Goal: Task Accomplishment & Management: Manage account settings

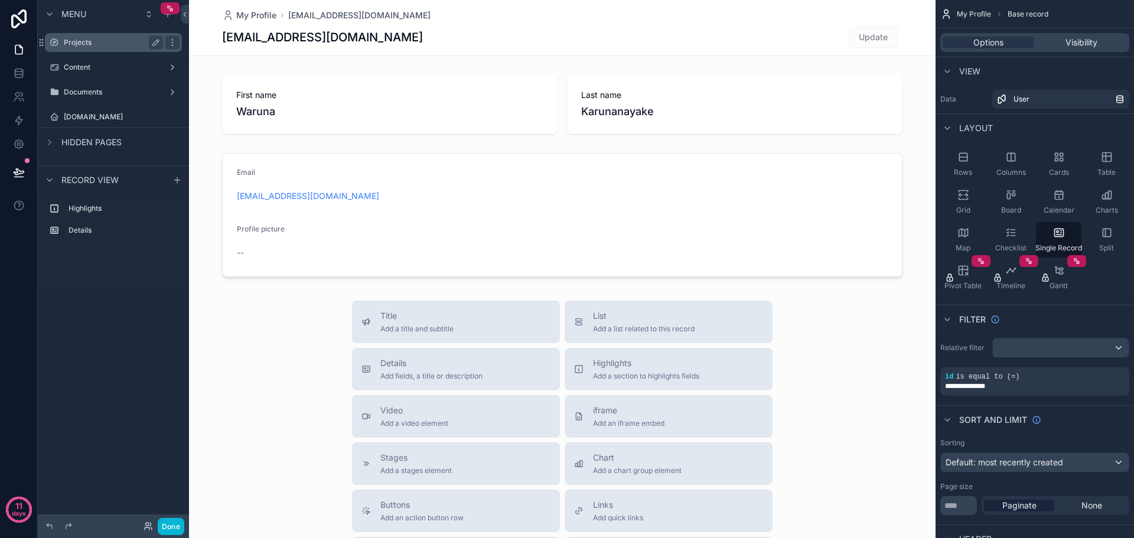
click at [105, 45] on label "Projects" at bounding box center [111, 42] width 95 height 9
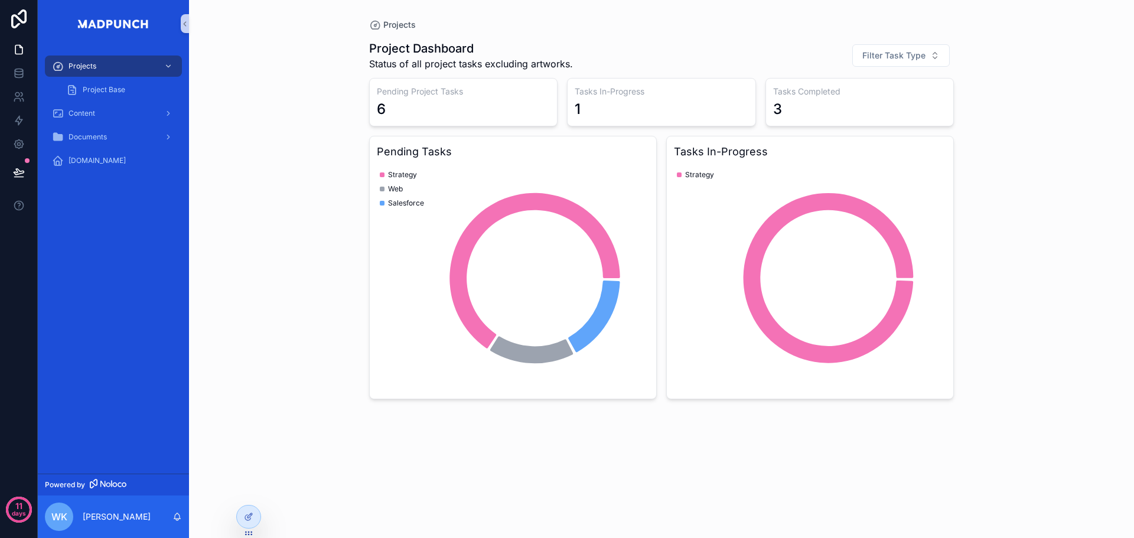
click at [177, 290] on div "Projects Project Base Content Documents MadPunch.io" at bounding box center [113, 260] width 151 height 427
click at [279, 283] on div "Projects Project Dashboard Status of all project tasks excluding artworks. Filt…" at bounding box center [661, 269] width 945 height 538
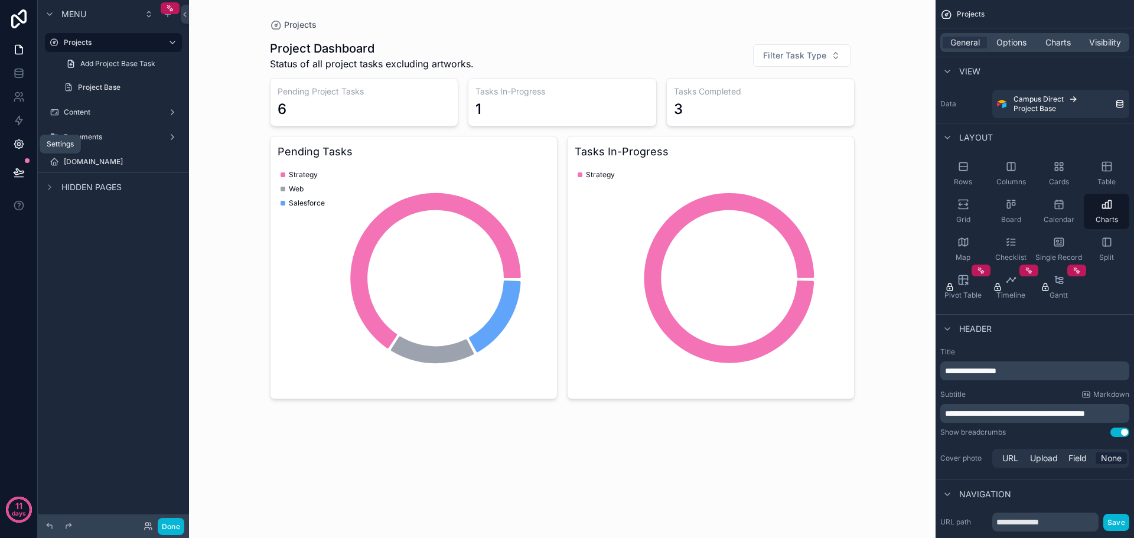
click at [13, 145] on icon at bounding box center [19, 144] width 12 height 12
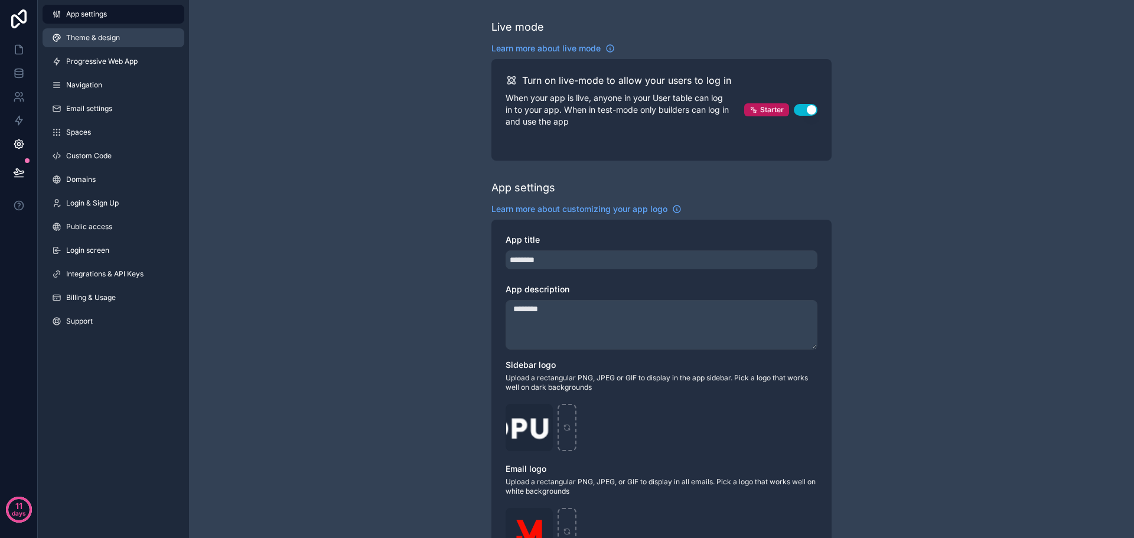
click at [123, 40] on link "Theme & design" at bounding box center [114, 37] width 142 height 19
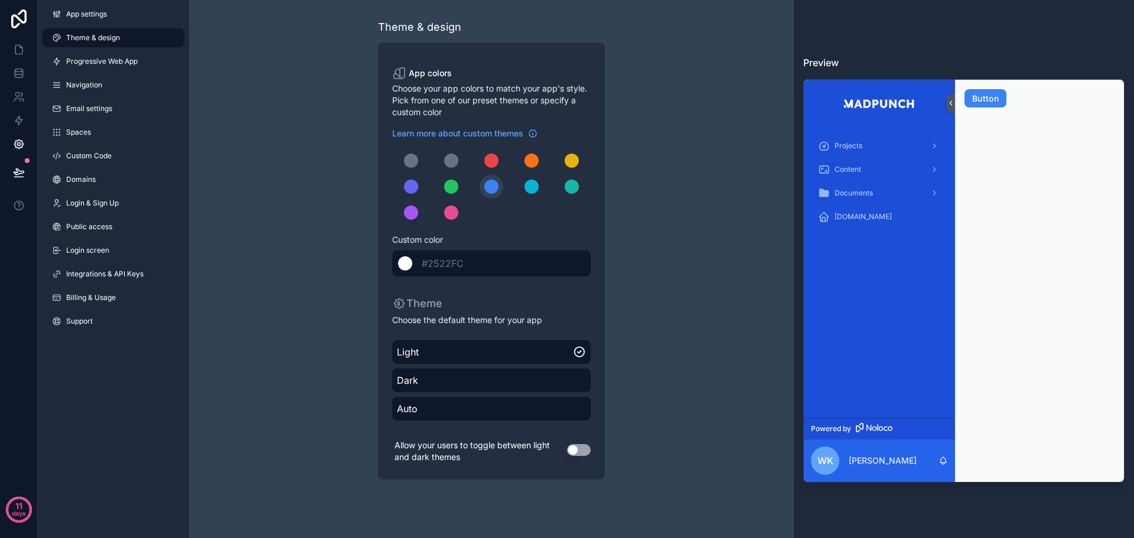
click at [407, 266] on div "scrollable content" at bounding box center [405, 263] width 14 height 14
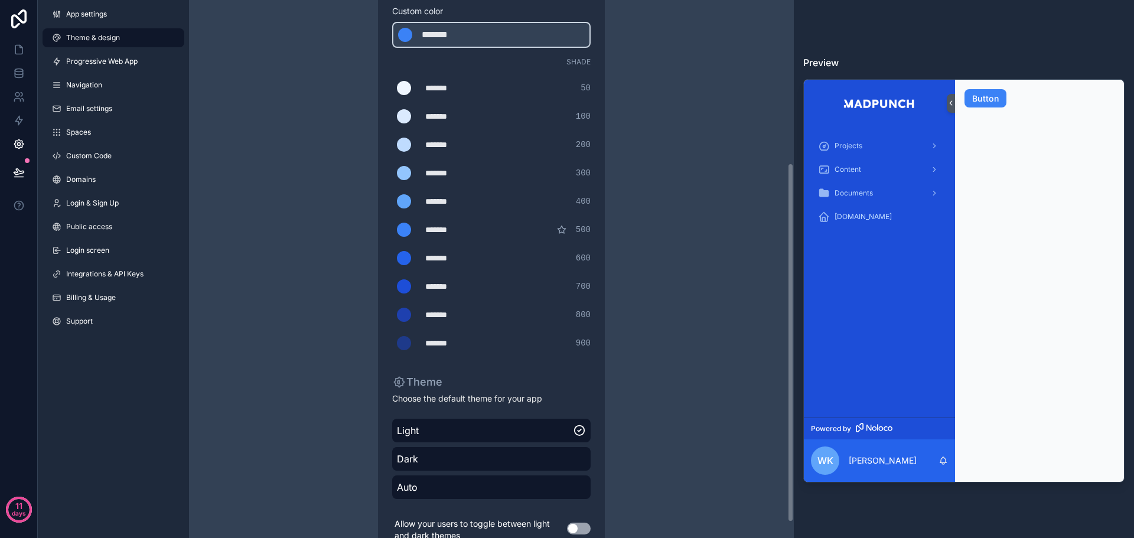
scroll to position [268, 0]
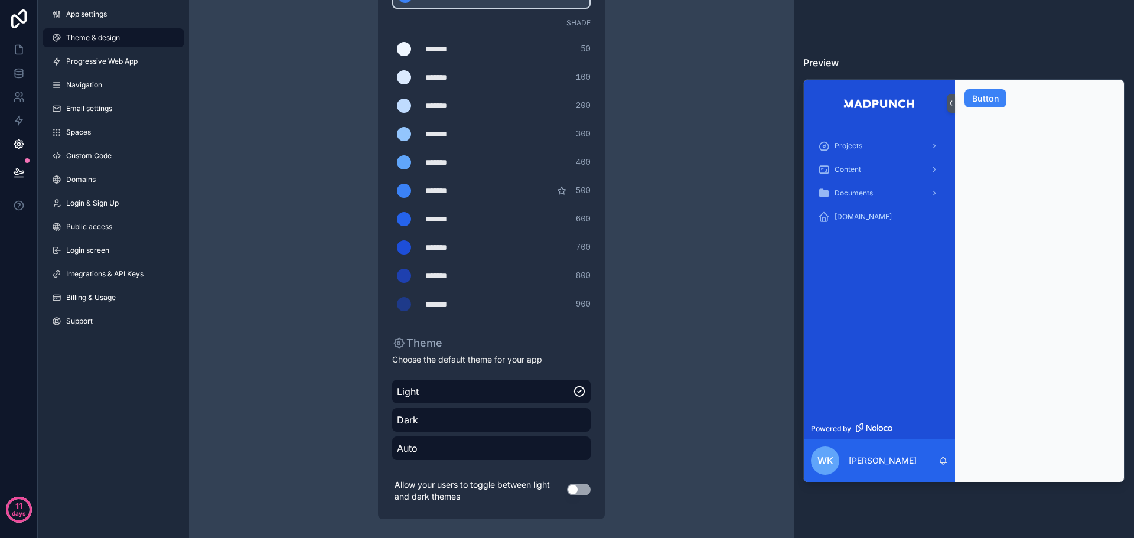
click at [333, 278] on div "Theme & design App colors Choose your app colors to match your app's style. Pic…" at bounding box center [491, 135] width 340 height 806
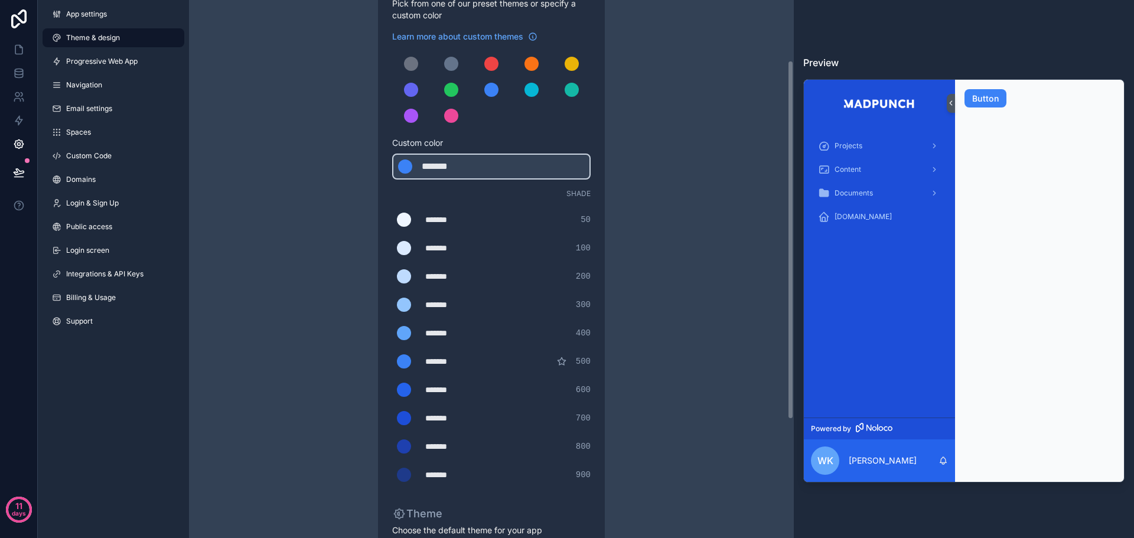
scroll to position [90, 0]
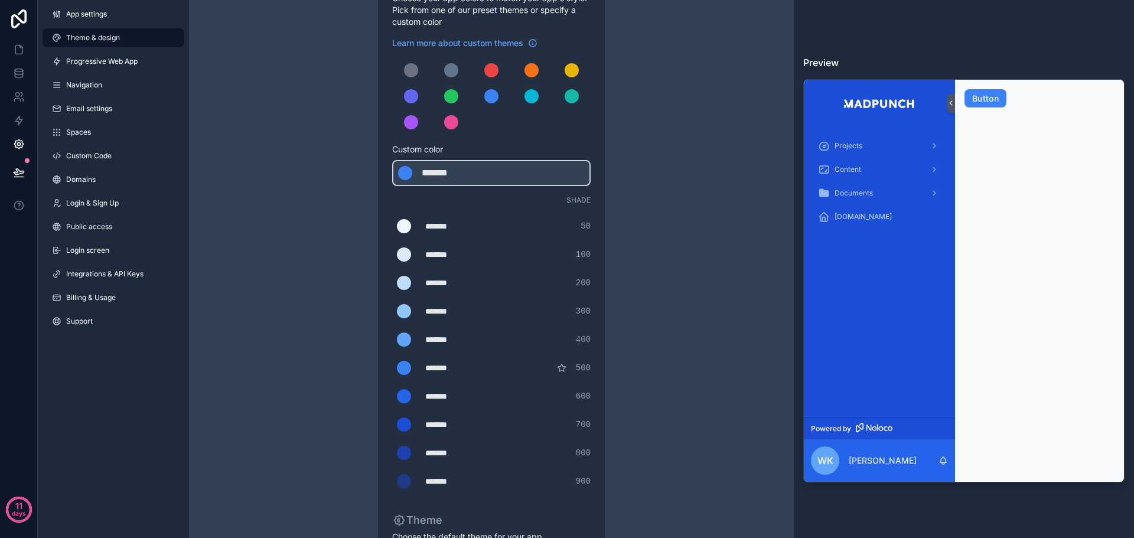
click at [568, 142] on div "Learn more about custom themes Custom color ******* ******* #3b82f6 Shade *****…" at bounding box center [491, 265] width 199 height 456
click at [497, 129] on div "scrollable content" at bounding box center [491, 96] width 199 height 76
click at [493, 170] on div "******* ******* #3b82f6" at bounding box center [491, 173] width 199 height 26
click at [491, 174] on div "******* ******* #3b82f6" at bounding box center [491, 173] width 199 height 26
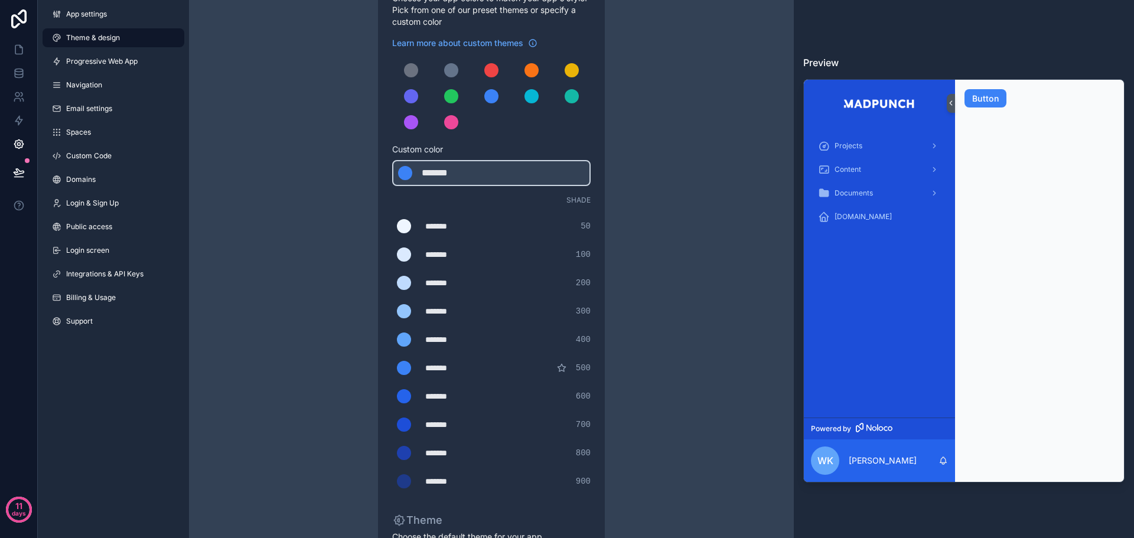
click at [623, 176] on div "Theme & design App colors Choose your app colors to match your app's style. Pic…" at bounding box center [491, 313] width 340 height 806
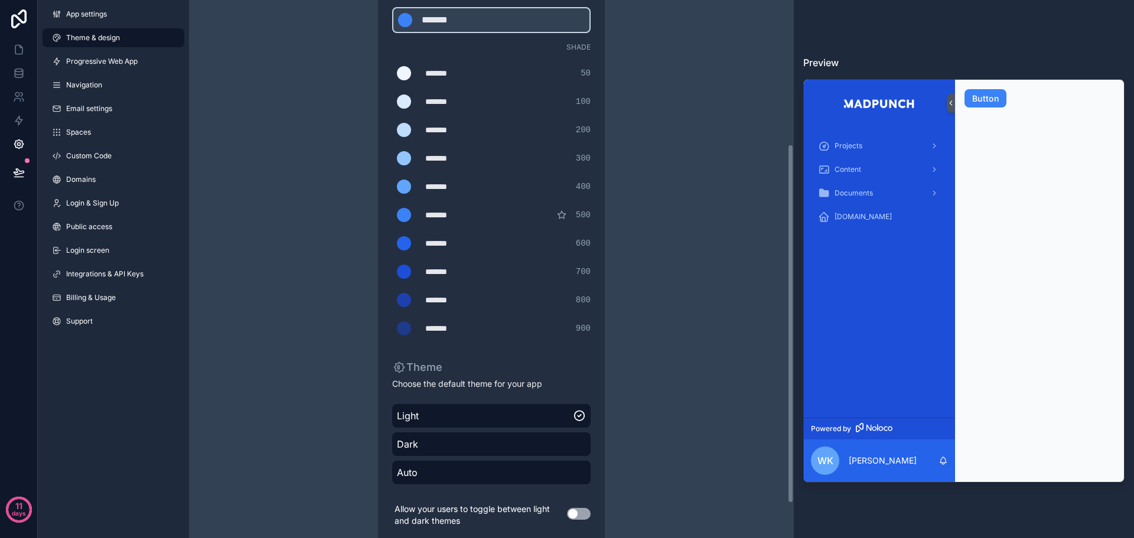
scroll to position [268, 0]
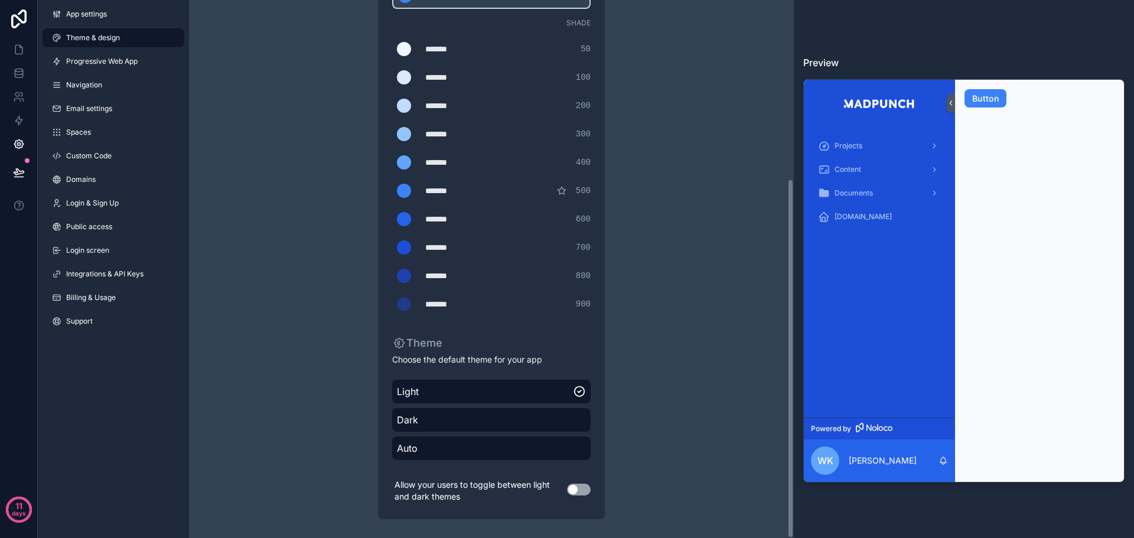
click at [444, 277] on div "*******" at bounding box center [454, 276] width 59 height 12
click at [394, 276] on label "scrollable content" at bounding box center [404, 276] width 24 height 24
click at [392, 276] on input "*******" at bounding box center [392, 276] width 0 height 0
click at [653, 351] on div "Theme & design App colors Choose your app colors to match your app's style. Pic…" at bounding box center [491, 135] width 340 height 806
click at [437, 277] on div "*******" at bounding box center [454, 276] width 59 height 12
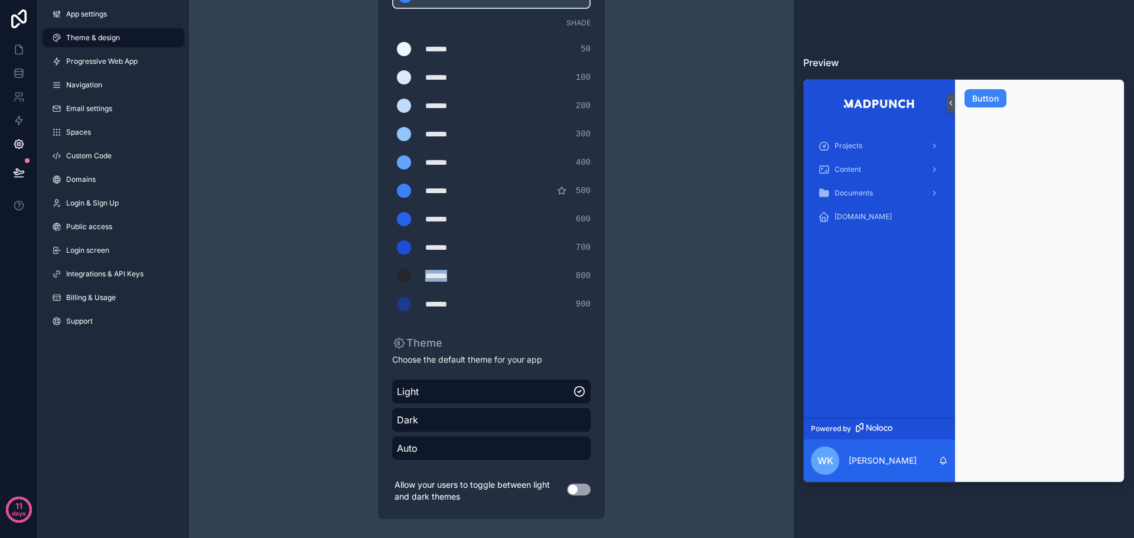
drag, startPoint x: 462, startPoint y: 277, endPoint x: 422, endPoint y: 286, distance: 40.7
click at [422, 286] on div "******* ******* #26272b 800" at bounding box center [491, 276] width 199 height 24
type div "*******"
copy div "*******"
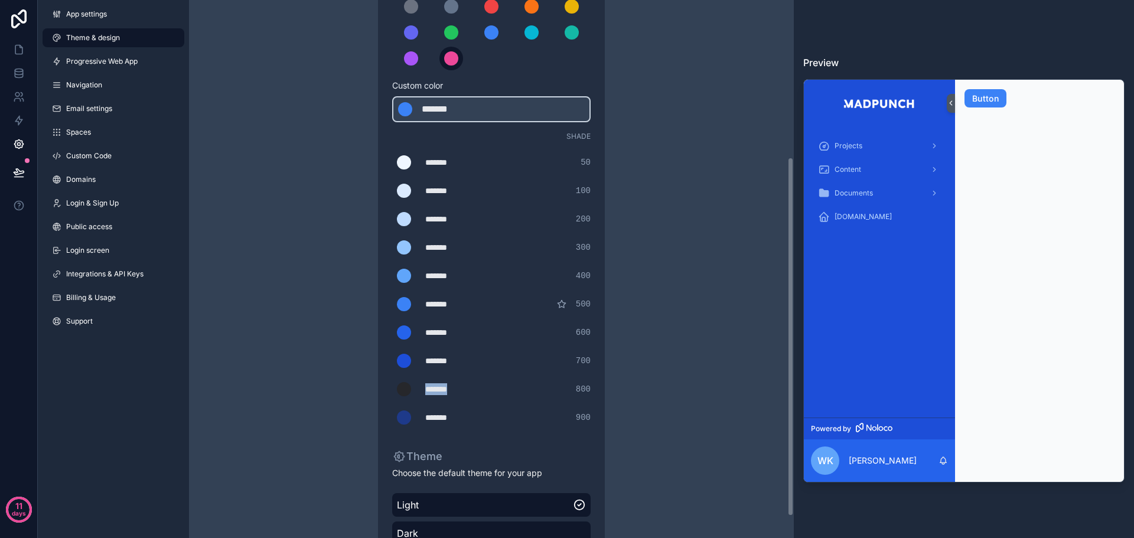
scroll to position [149, 0]
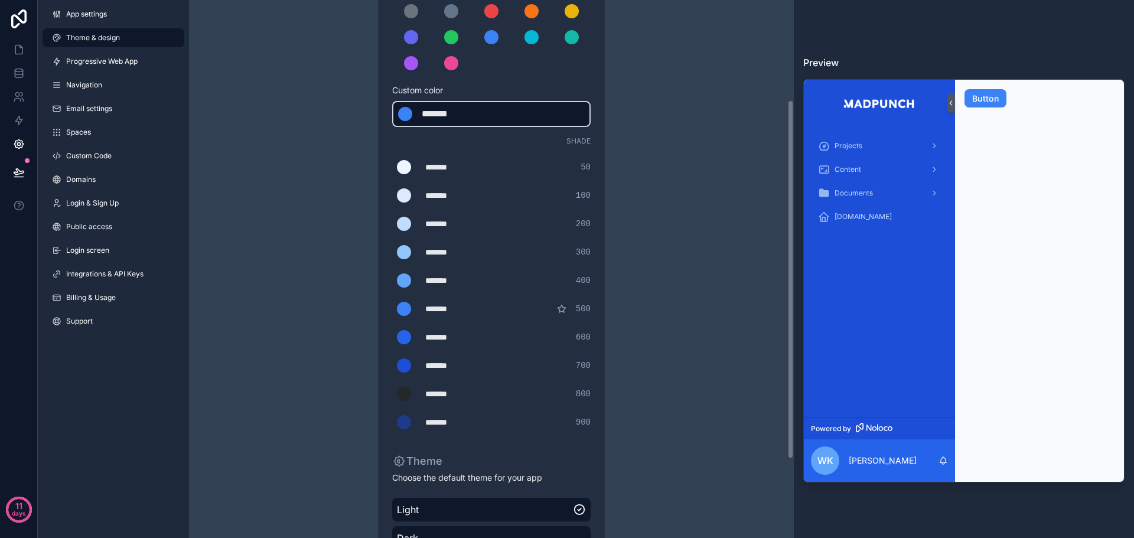
click at [466, 116] on div "*******" at bounding box center [451, 114] width 59 height 14
type div "*******"
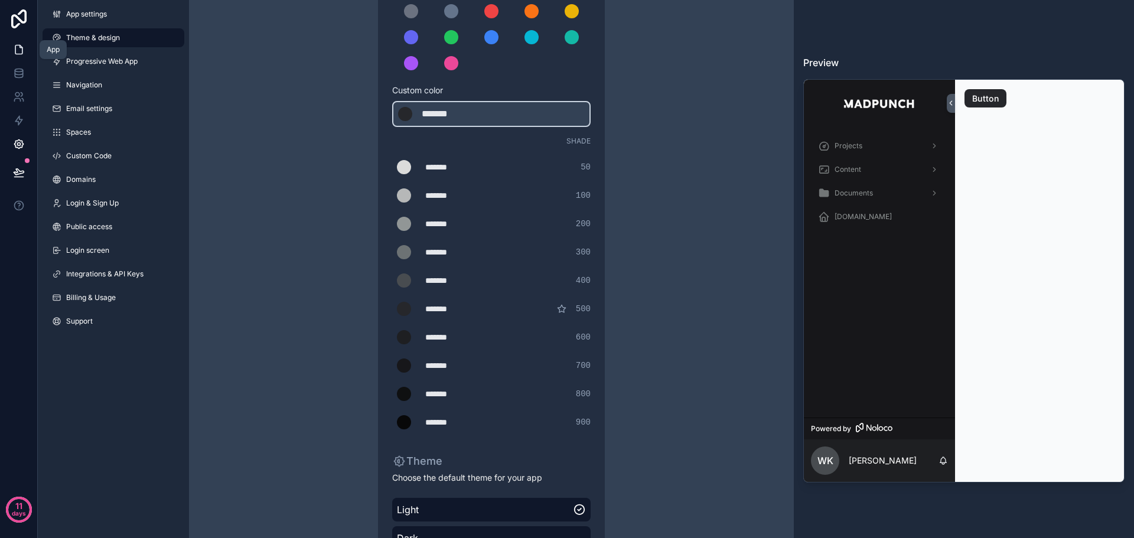
click at [14, 54] on icon at bounding box center [19, 50] width 12 height 12
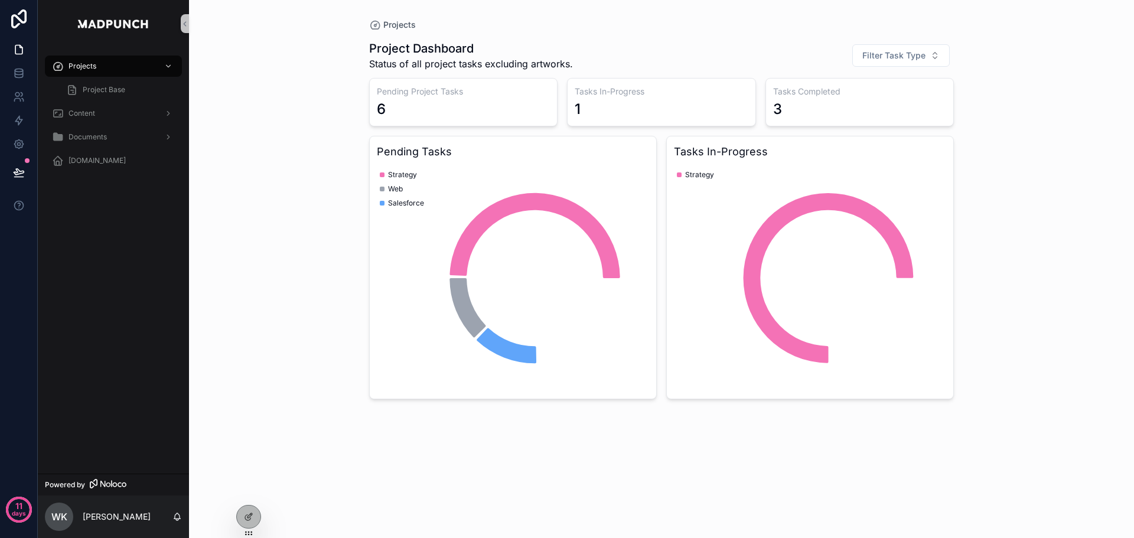
click at [255, 206] on div "Projects Project Dashboard Status of all project tasks excluding artworks. Filt…" at bounding box center [661, 269] width 945 height 538
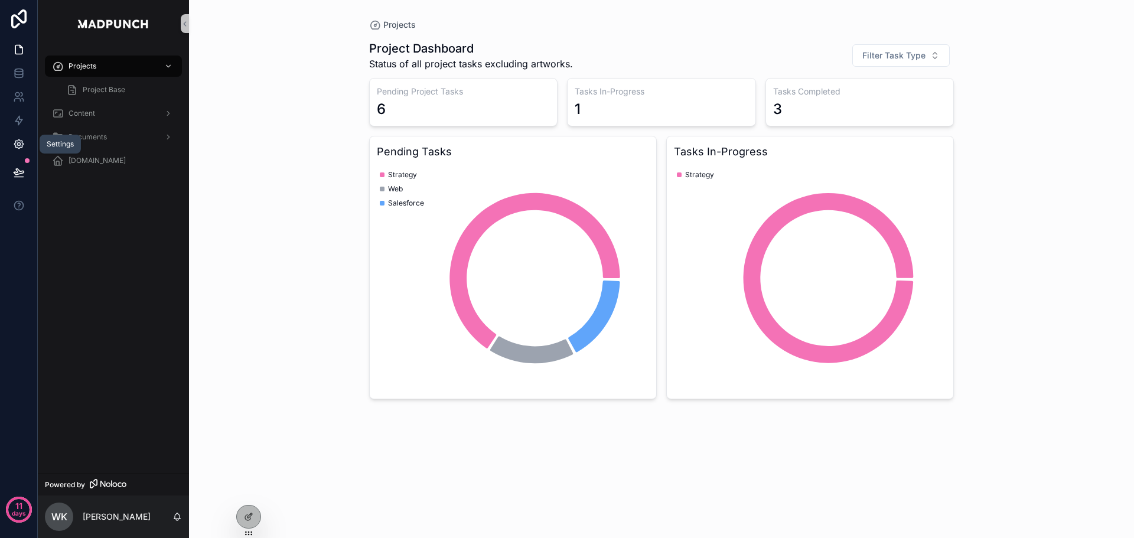
click at [23, 145] on icon at bounding box center [18, 144] width 9 height 9
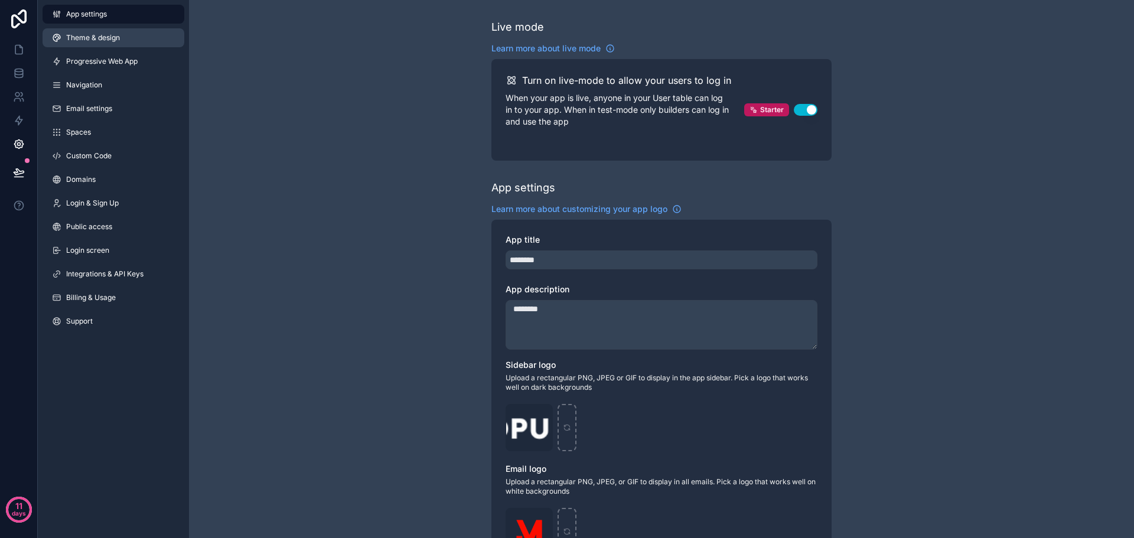
click at [126, 38] on link "Theme & design" at bounding box center [114, 37] width 142 height 19
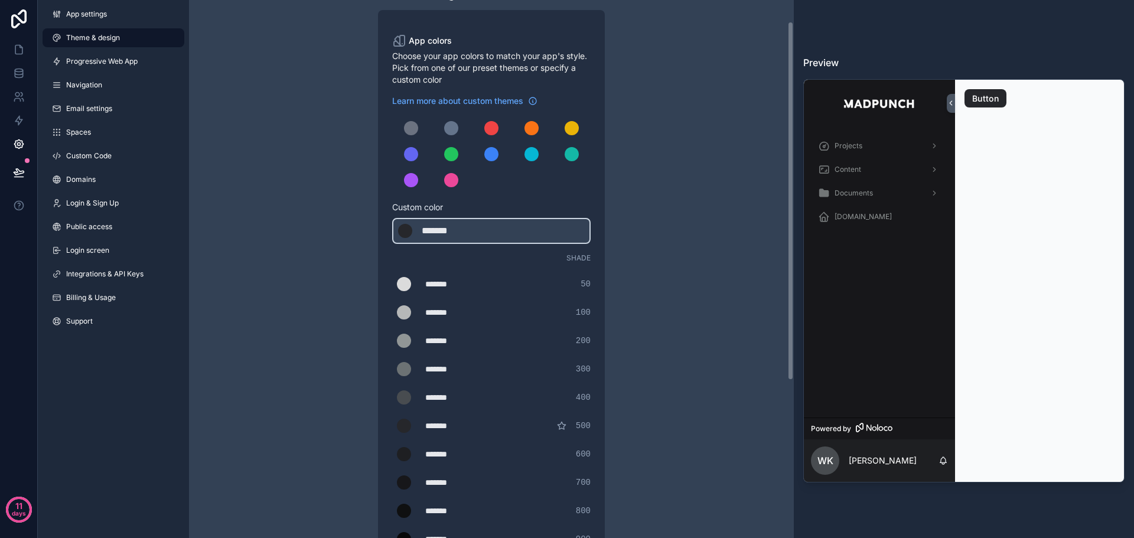
scroll to position [31, 0]
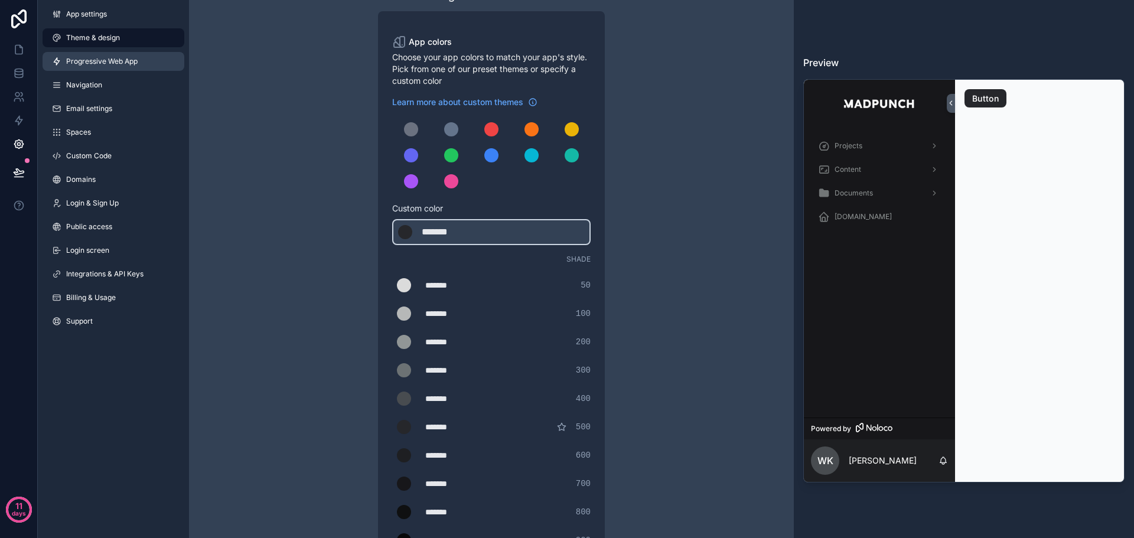
click at [134, 61] on span "Progressive Web App" at bounding box center [101, 61] width 71 height 9
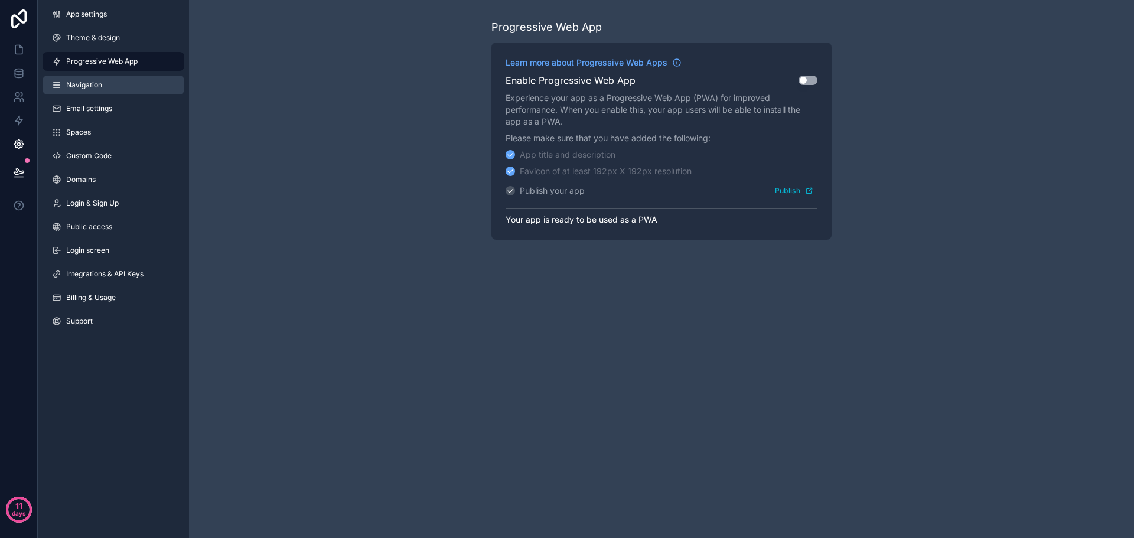
click at [126, 86] on link "Navigation" at bounding box center [114, 85] width 142 height 19
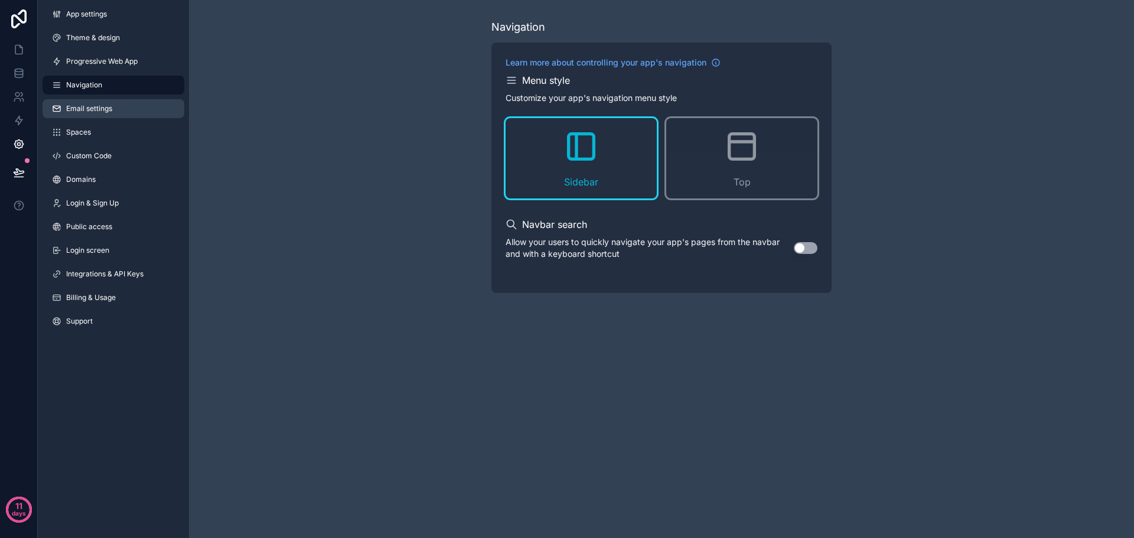
click at [122, 113] on link "Email settings" at bounding box center [114, 108] width 142 height 19
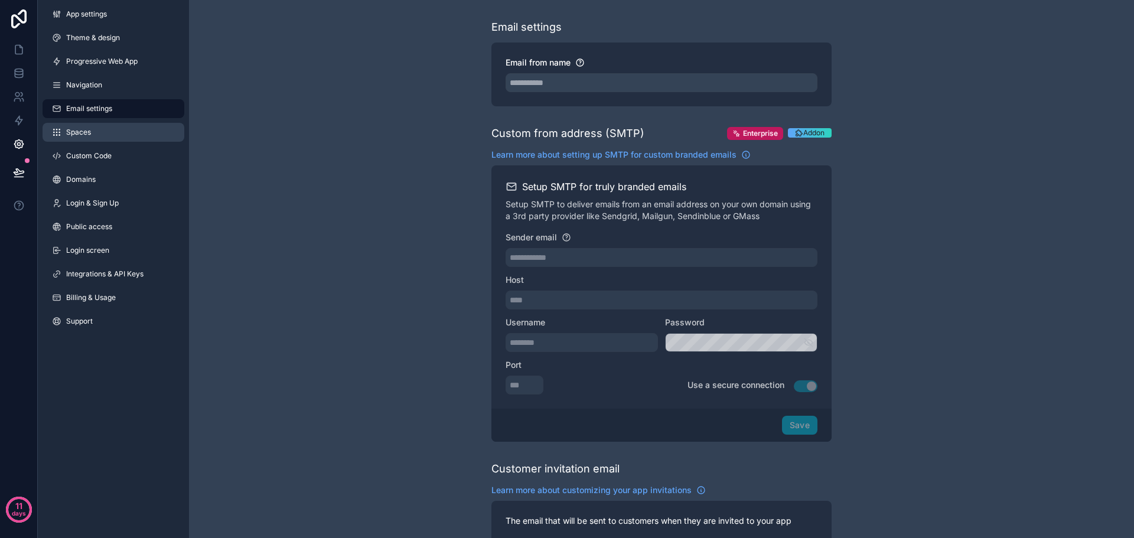
click at [108, 136] on link "Spaces" at bounding box center [114, 132] width 142 height 19
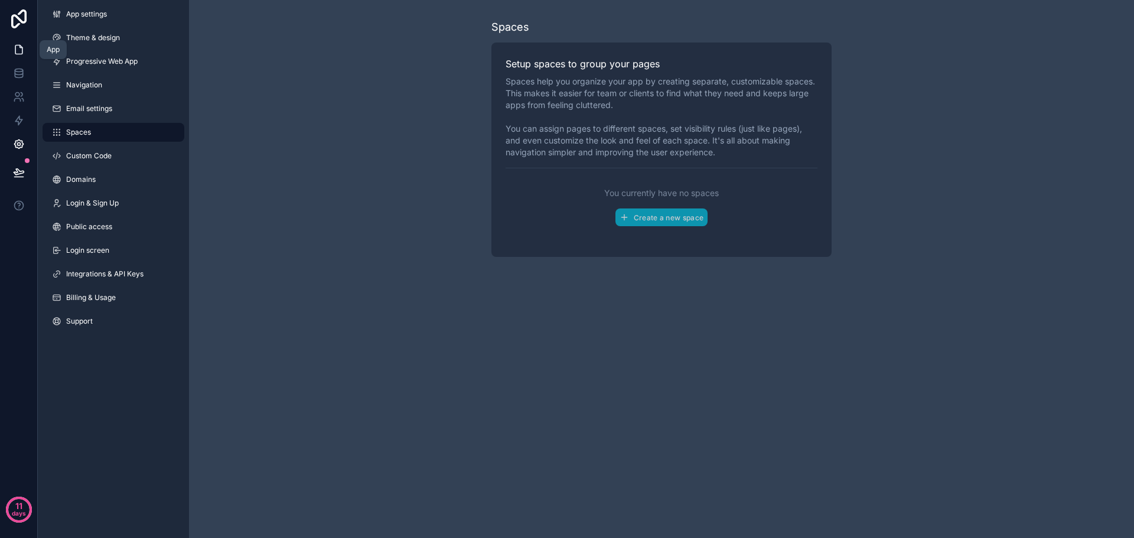
click at [20, 54] on icon at bounding box center [18, 49] width 7 height 9
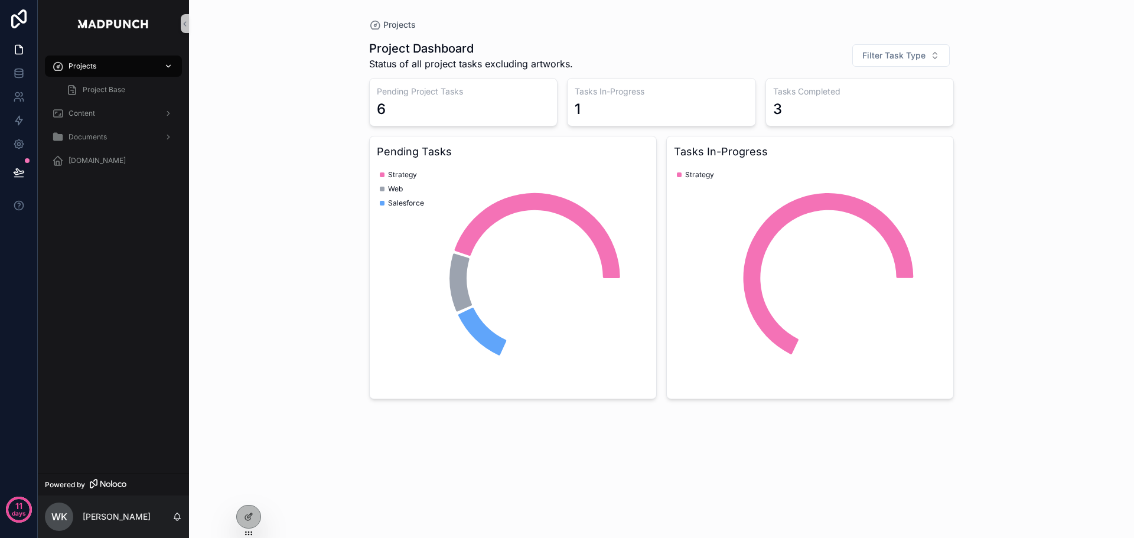
click at [121, 73] on div "Projects" at bounding box center [113, 66] width 123 height 19
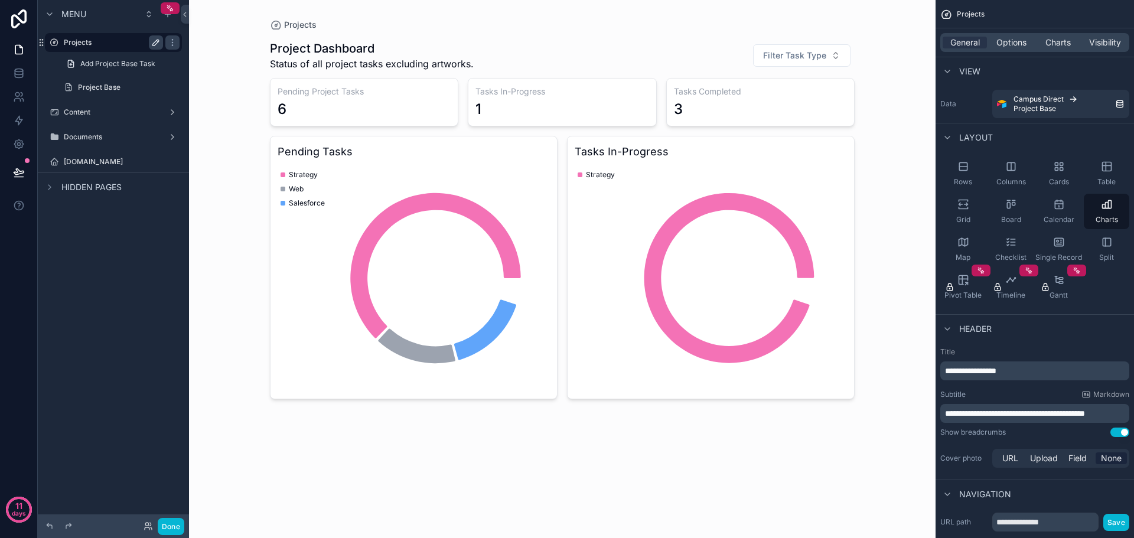
click at [154, 41] on icon "scrollable content" at bounding box center [155, 42] width 9 height 9
click at [177, 41] on icon "scrollable content" at bounding box center [172, 42] width 9 height 9
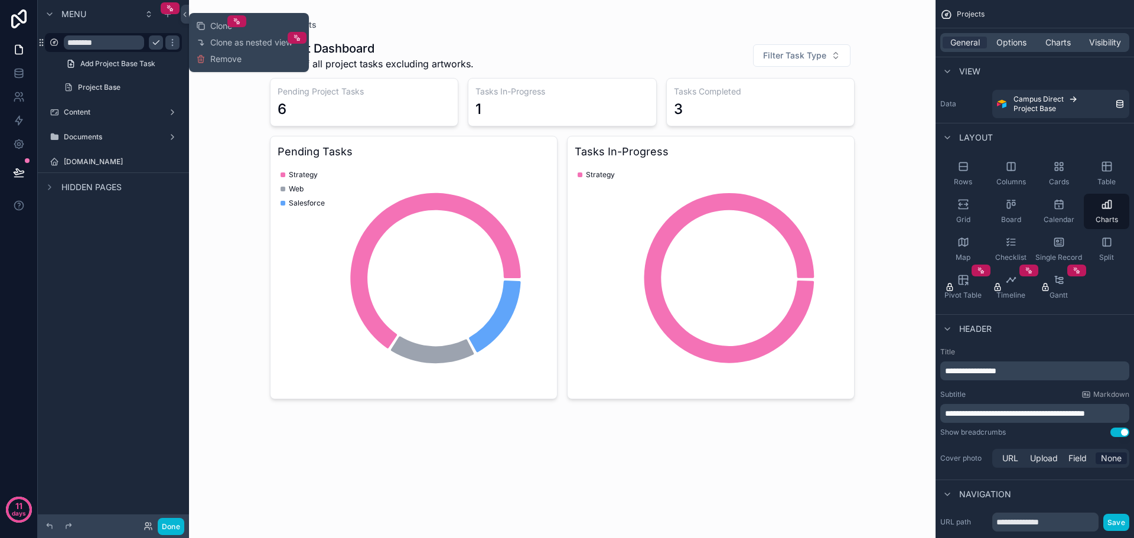
click at [125, 44] on input "********" at bounding box center [104, 42] width 80 height 14
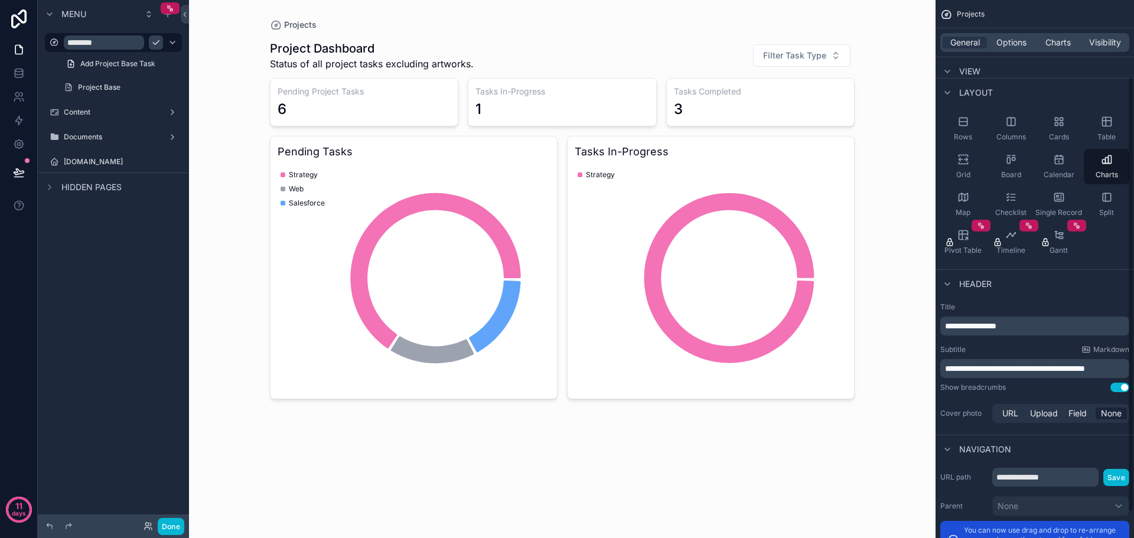
scroll to position [127, 0]
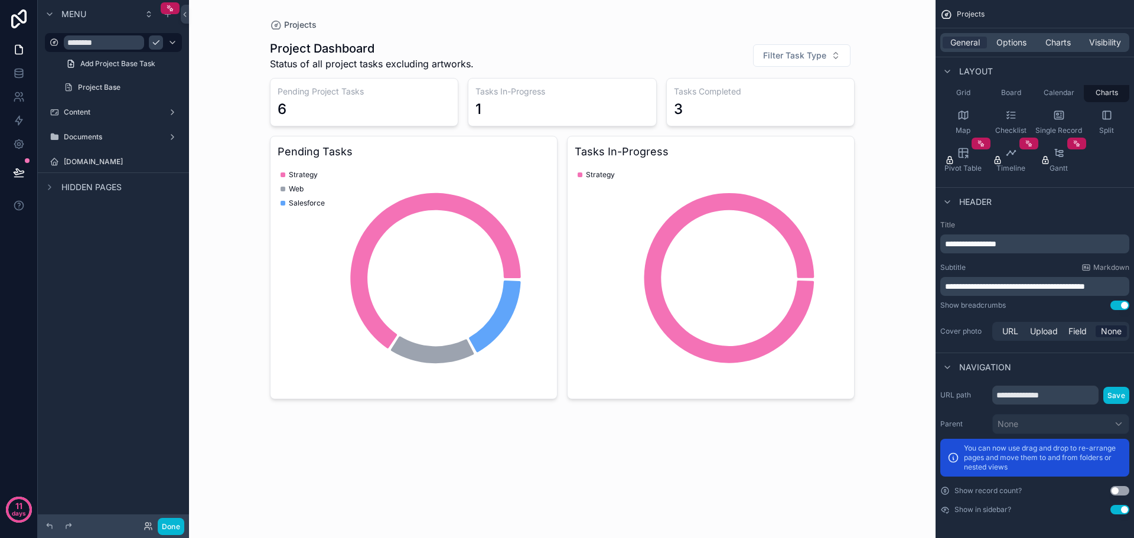
click at [241, 272] on div "Projects Project Dashboard Status of all project tasks excluding artworks. Filt…" at bounding box center [562, 269] width 747 height 538
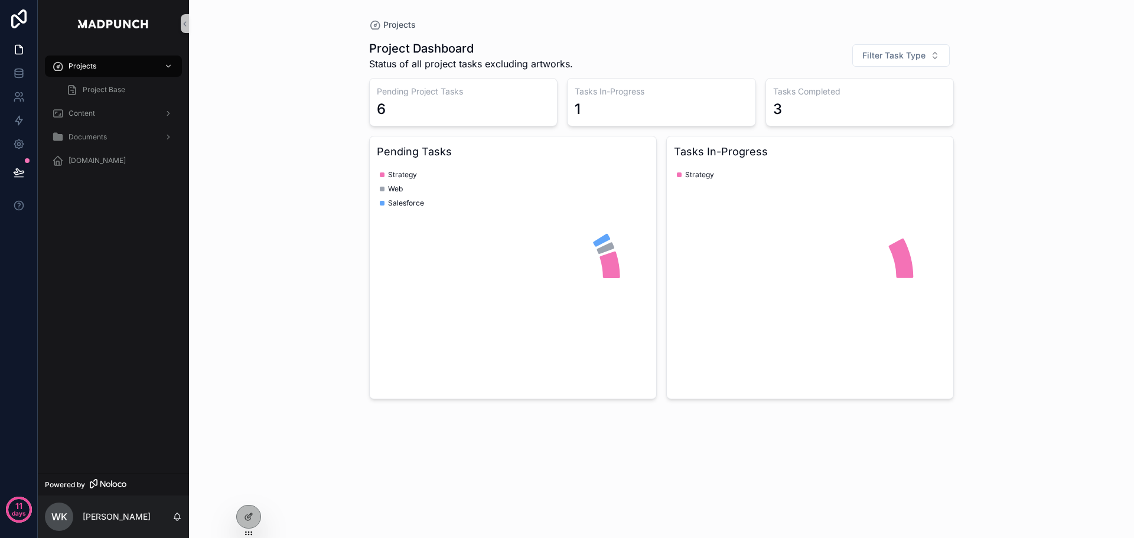
click at [256, 274] on div "Projects Project Dashboard Status of all project tasks excluding artworks. Filt…" at bounding box center [661, 269] width 945 height 538
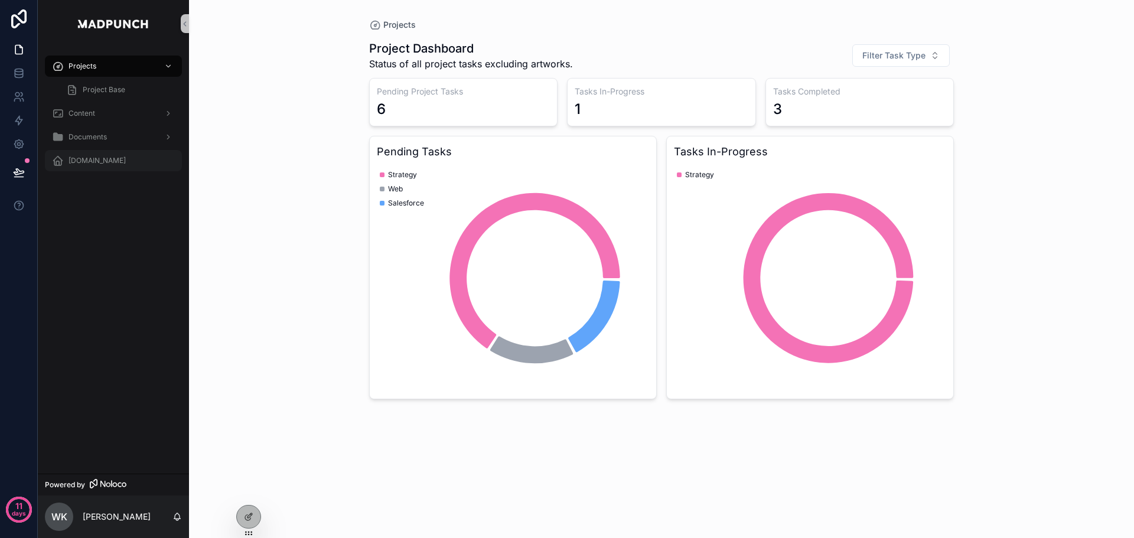
click at [138, 166] on div "[DOMAIN_NAME]" at bounding box center [113, 160] width 123 height 19
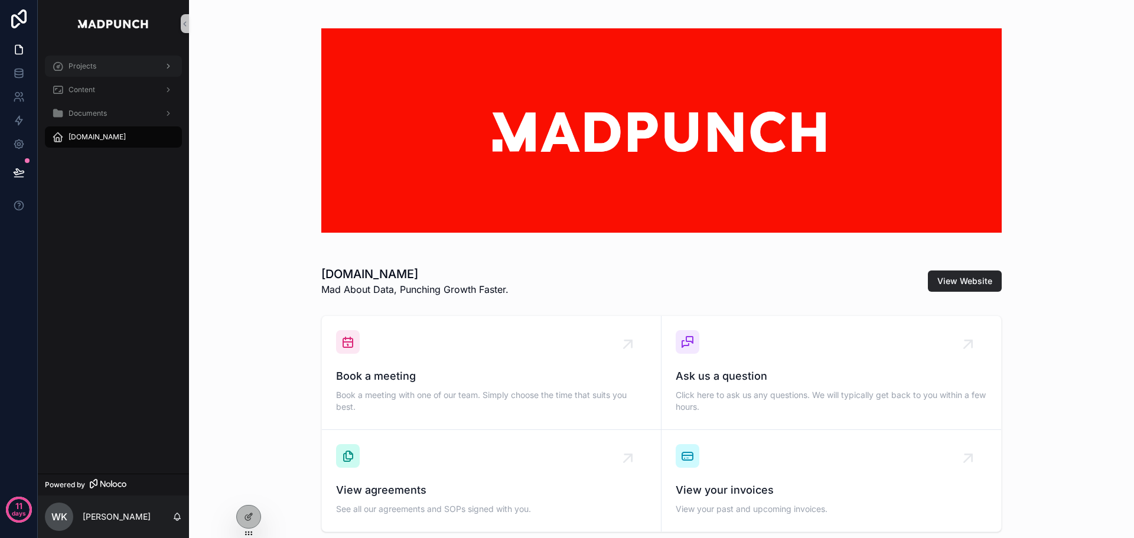
click at [104, 64] on div "Projects" at bounding box center [113, 66] width 123 height 19
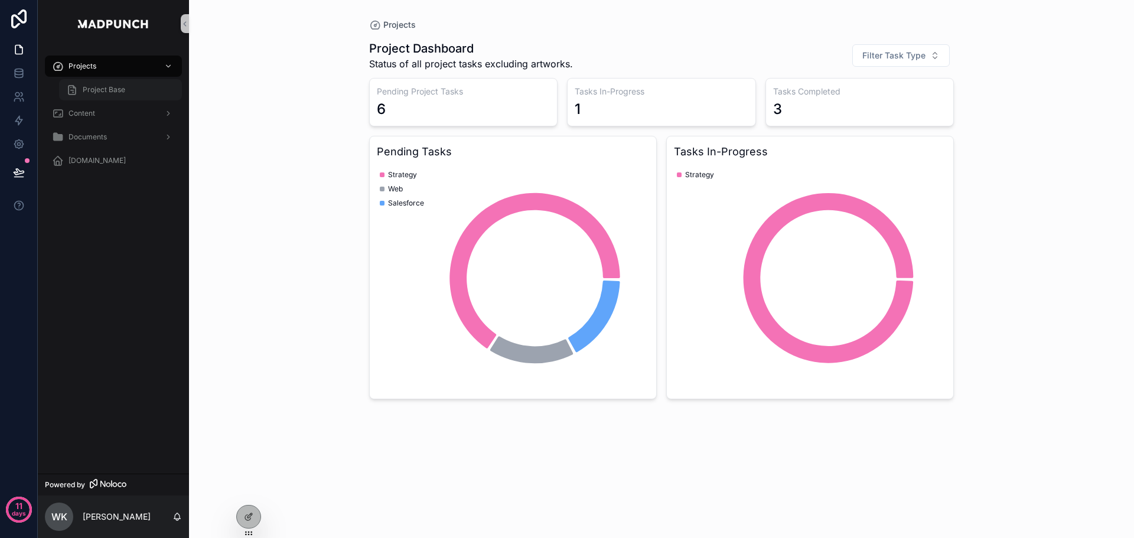
click at [128, 96] on div "Project Base" at bounding box center [120, 89] width 109 height 19
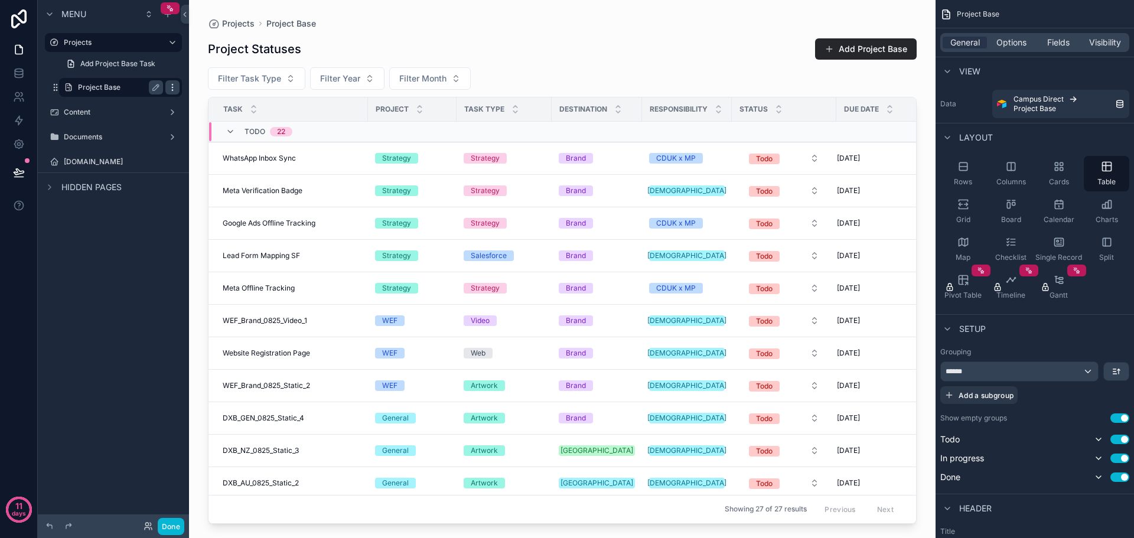
click at [171, 89] on icon "scrollable content" at bounding box center [172, 87] width 9 height 9
click at [200, 98] on icon at bounding box center [200, 100] width 9 height 9
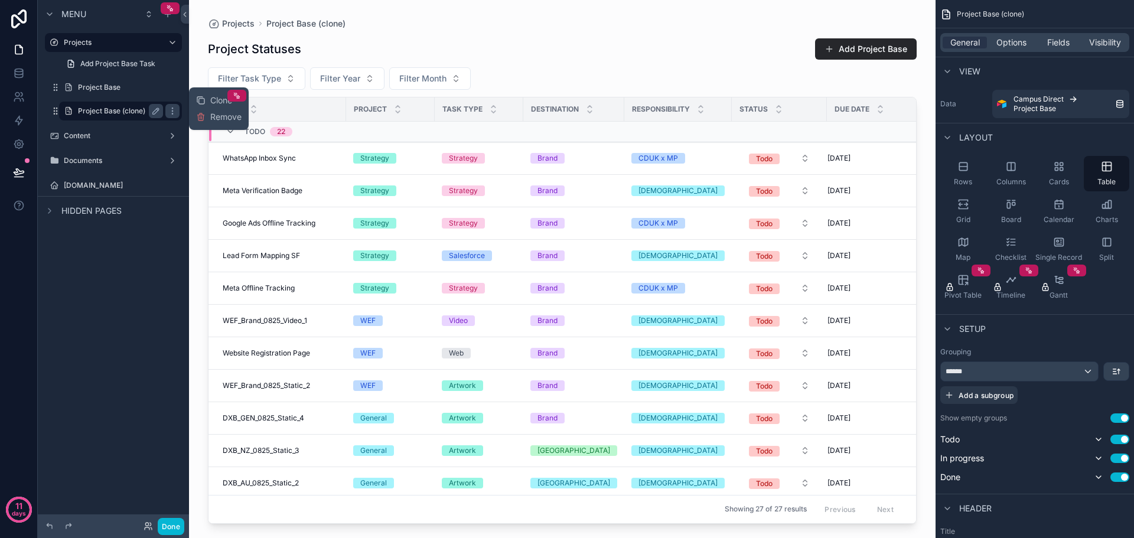
click at [116, 109] on label "Project Base (clone)" at bounding box center [118, 110] width 80 height 9
click at [158, 111] on icon "scrollable content" at bounding box center [155, 110] width 9 height 9
click at [129, 113] on input "**********" at bounding box center [111, 111] width 66 height 14
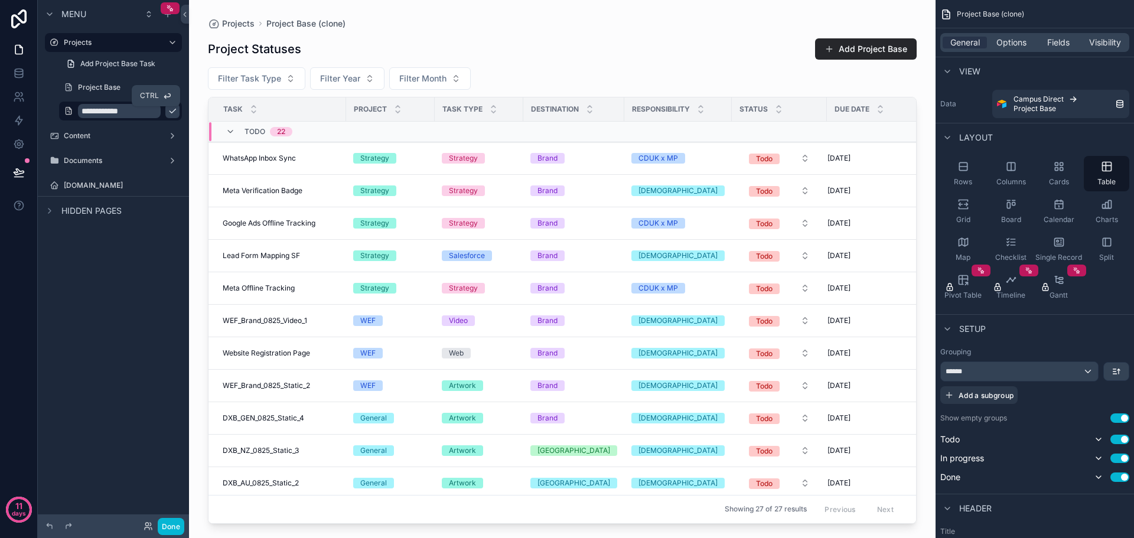
type input "**********"
click at [168, 112] on icon "scrollable content" at bounding box center [172, 110] width 9 height 9
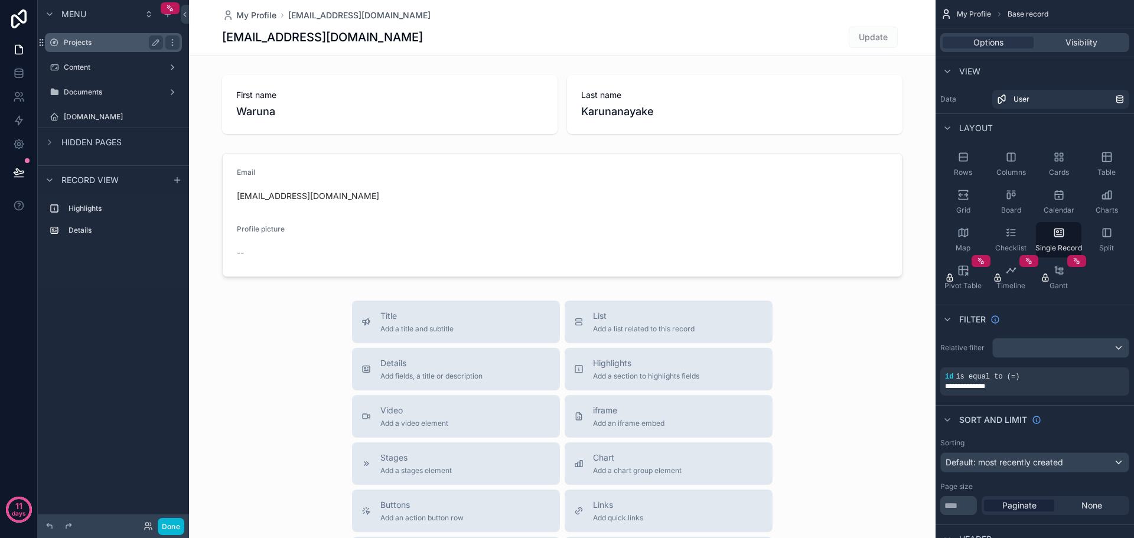
click at [125, 50] on div "Projects" at bounding box center [113, 42] width 132 height 19
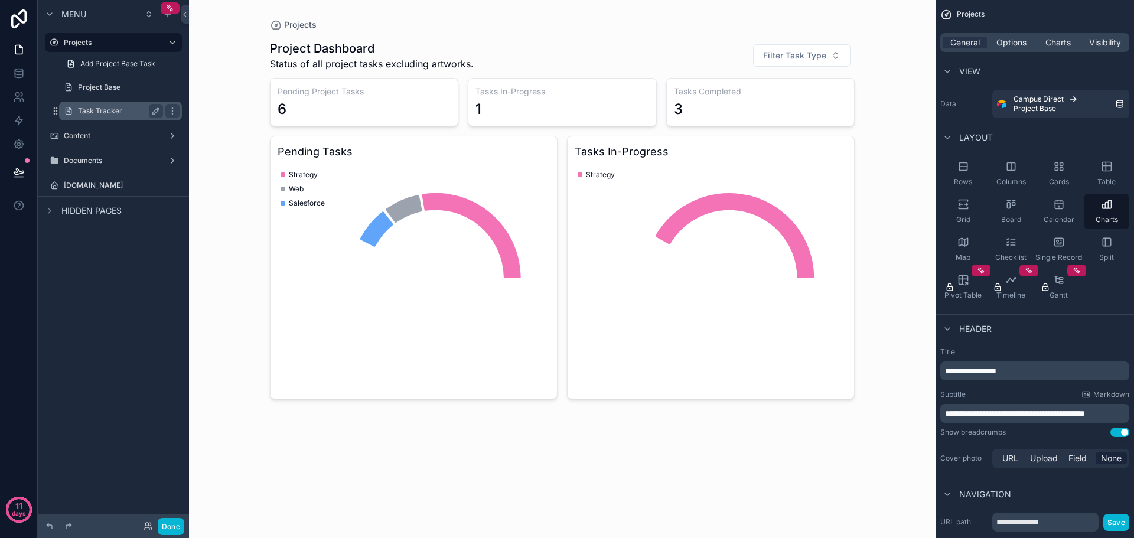
click at [122, 115] on label "Task Tracker" at bounding box center [118, 110] width 80 height 9
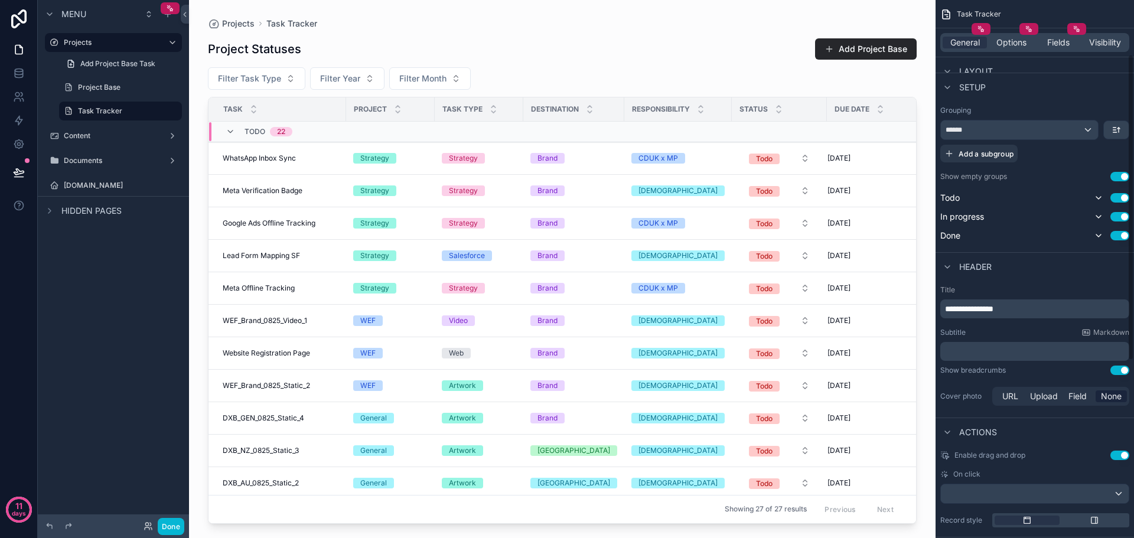
scroll to position [355, 0]
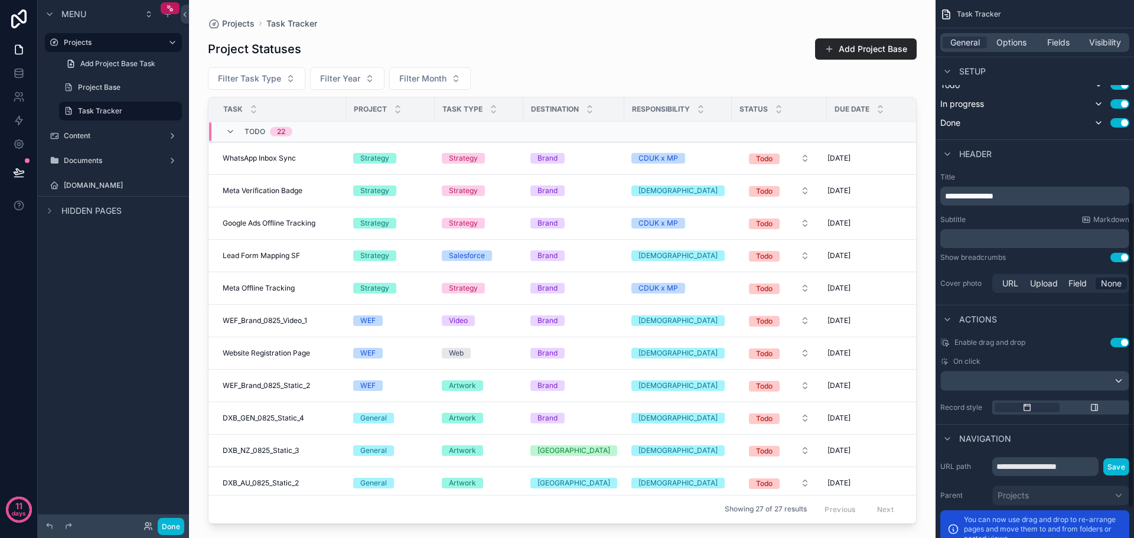
click at [1045, 201] on p "**********" at bounding box center [1036, 196] width 182 height 12
click at [1031, 177] on label "Title" at bounding box center [1035, 177] width 189 height 9
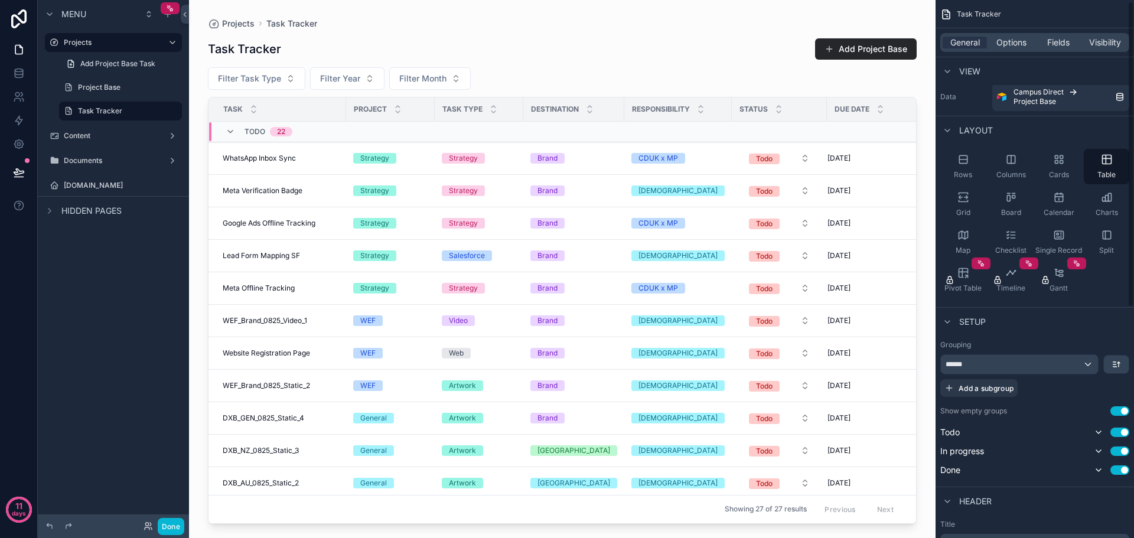
scroll to position [0, 0]
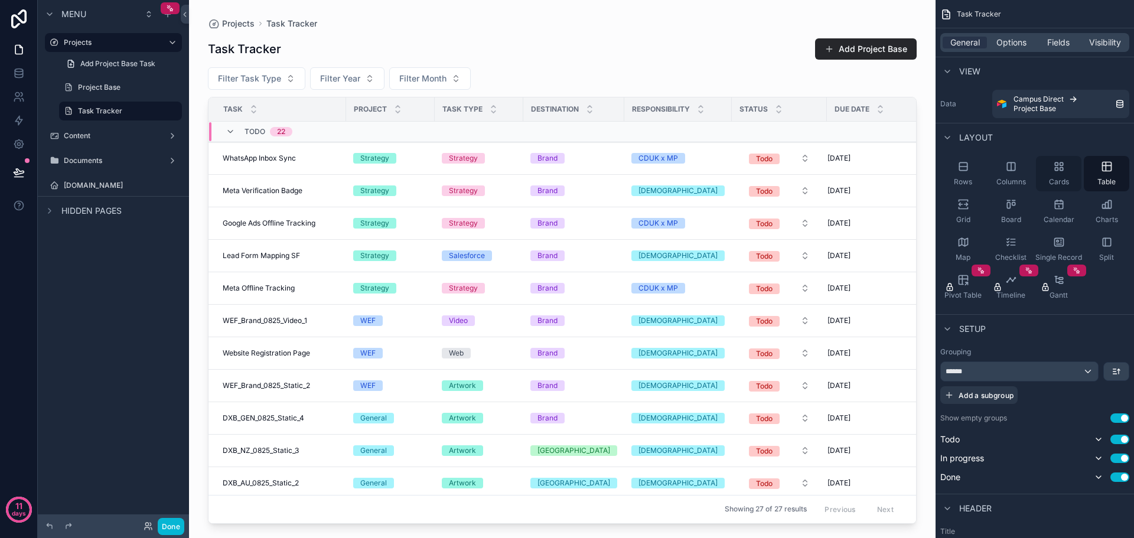
click at [1061, 164] on icon "scrollable content" at bounding box center [1059, 167] width 12 height 12
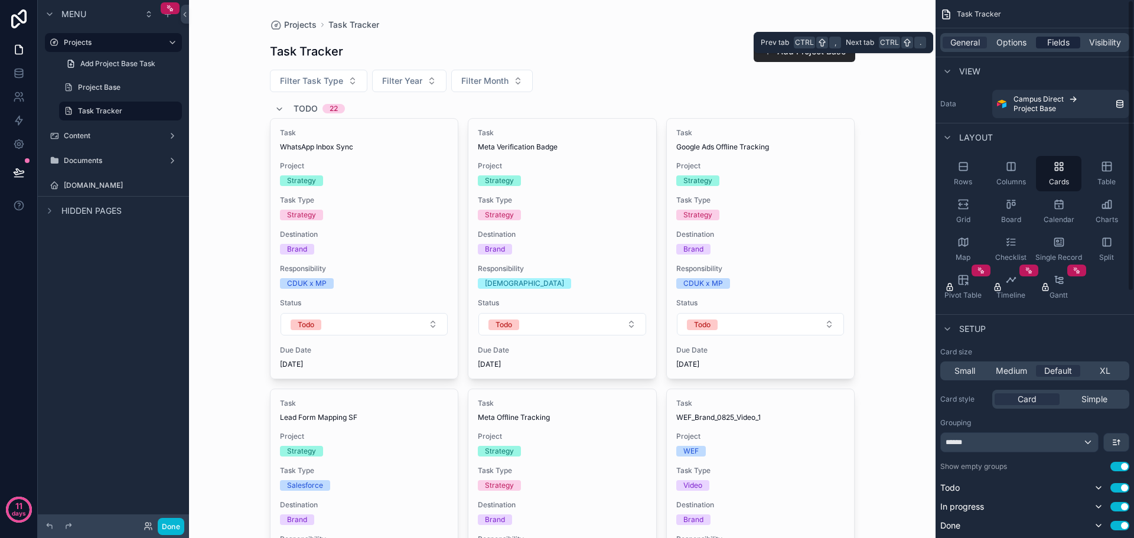
click at [1065, 45] on span "Fields" at bounding box center [1059, 43] width 22 height 12
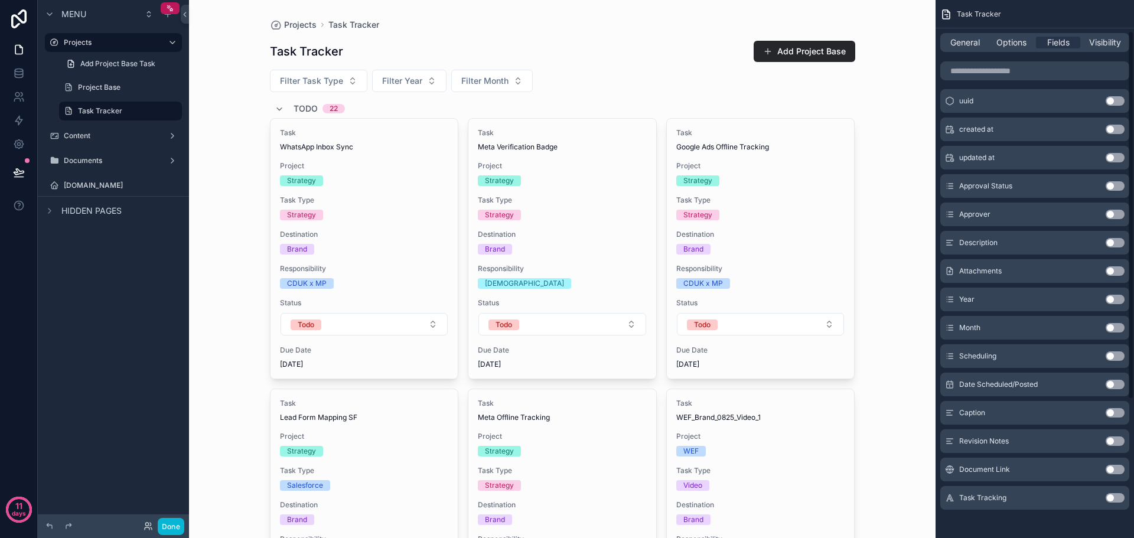
scroll to position [248, 0]
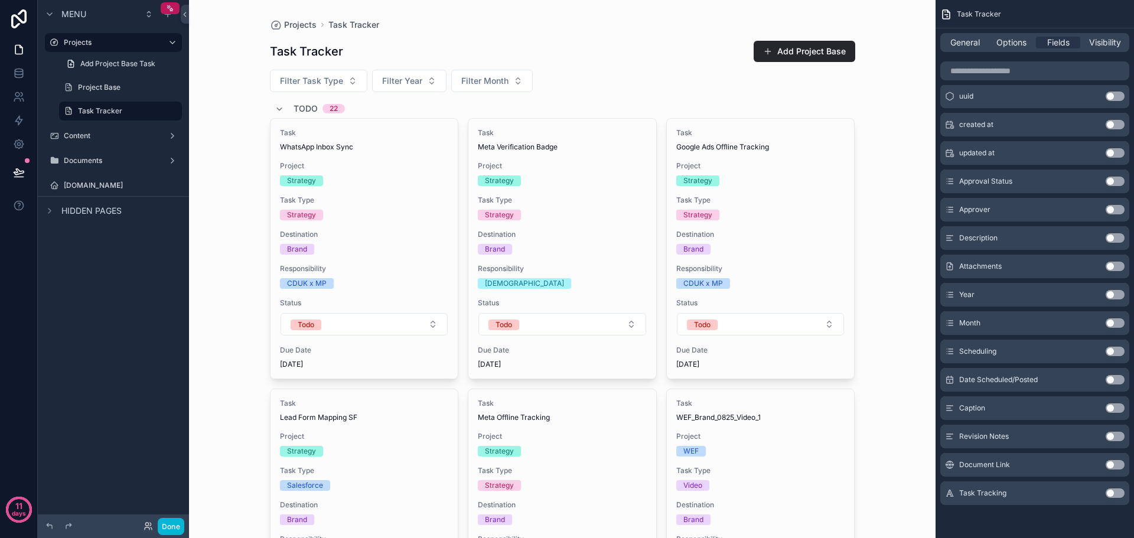
click at [1112, 495] on button "Use setting" at bounding box center [1115, 493] width 19 height 9
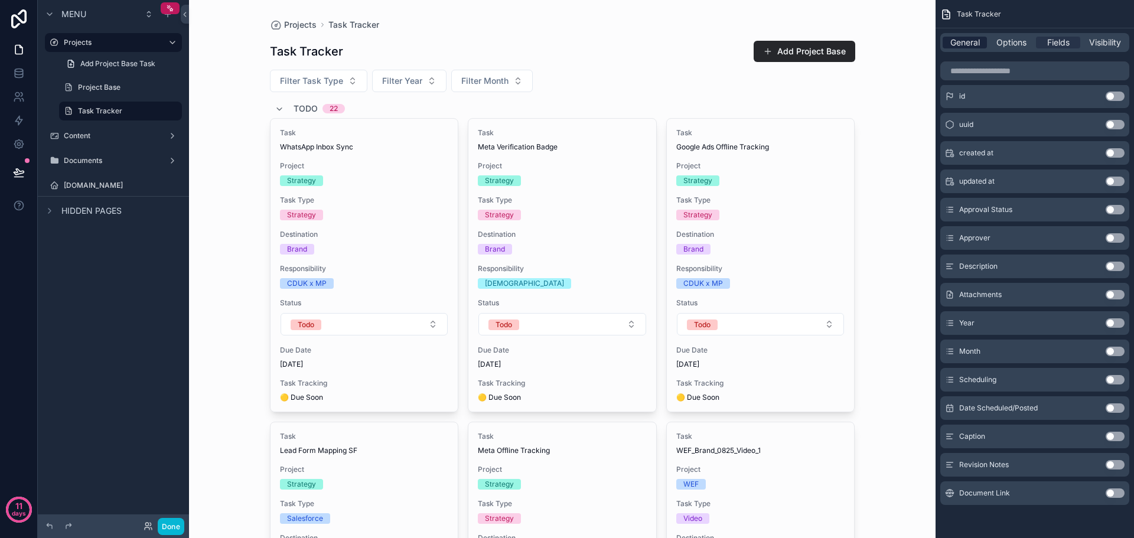
click at [968, 46] on span "General" at bounding box center [966, 43] width 30 height 12
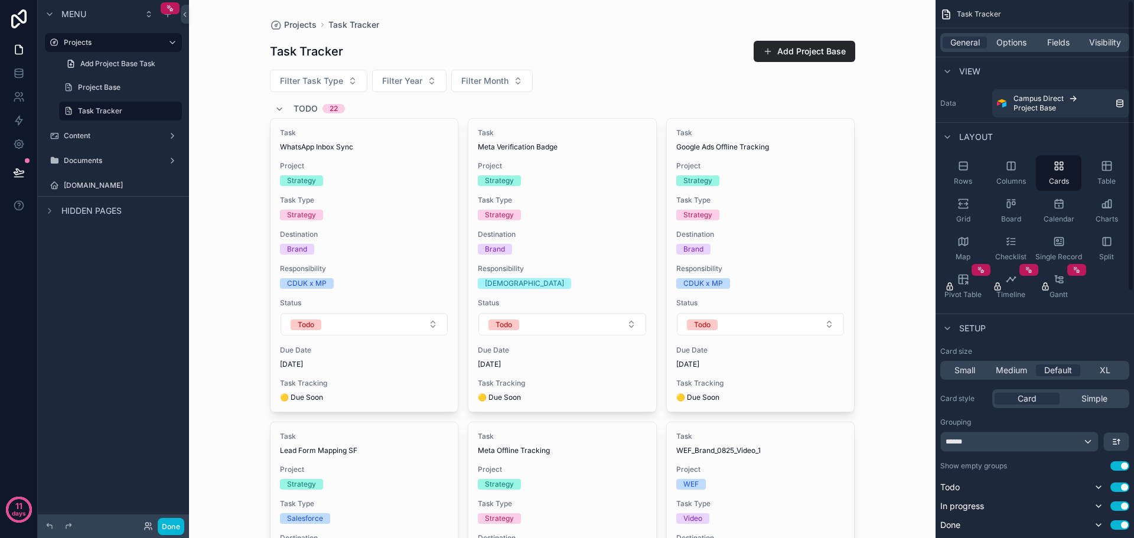
scroll to position [0, 0]
click at [960, 164] on icon "scrollable content" at bounding box center [964, 167] width 12 height 12
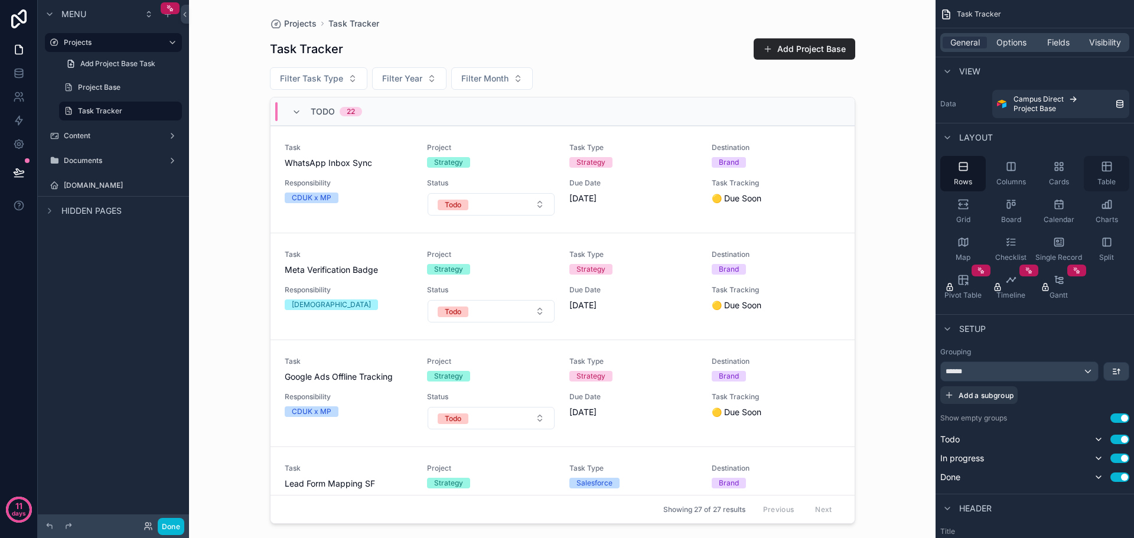
click at [1096, 163] on div "Table" at bounding box center [1106, 173] width 45 height 35
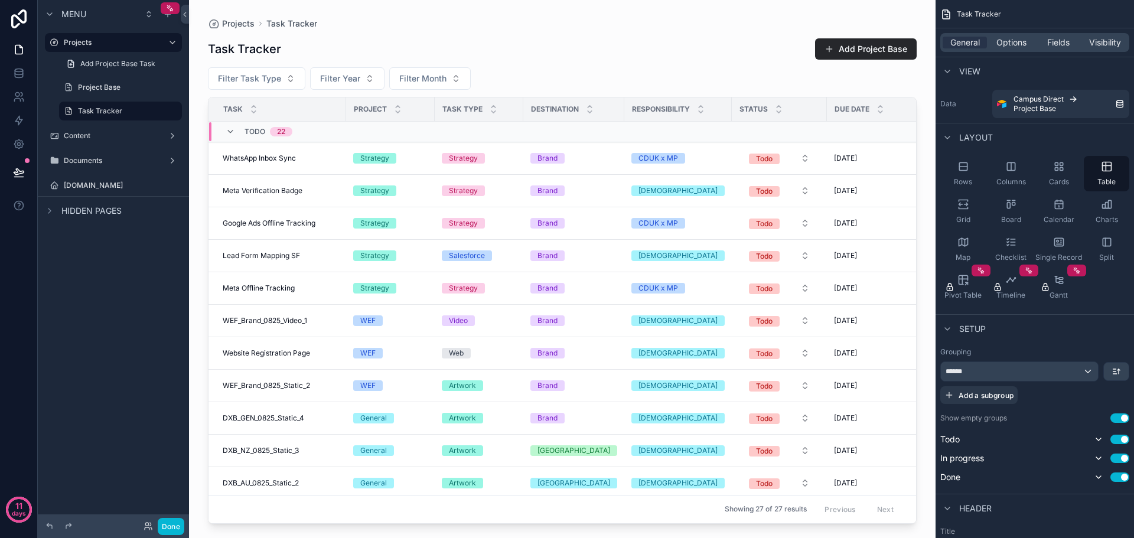
drag, startPoint x: 755, startPoint y: 520, endPoint x: 859, endPoint y: 518, distance: 104.6
click at [859, 518] on div "scrollable content" at bounding box center [562, 262] width 747 height 524
click at [1078, 374] on div "******" at bounding box center [1019, 371] width 157 height 19
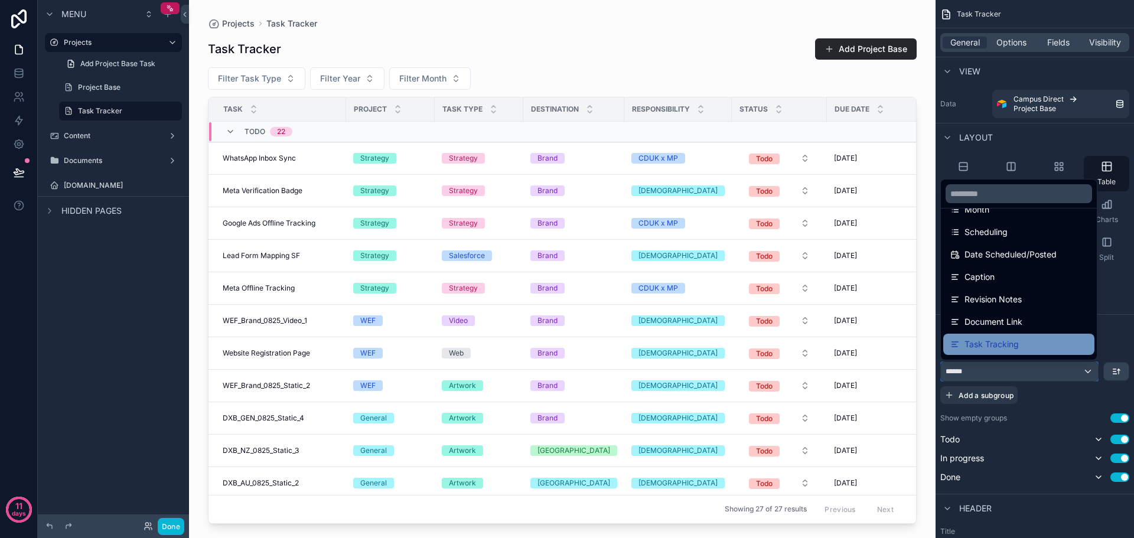
scroll to position [355, 0]
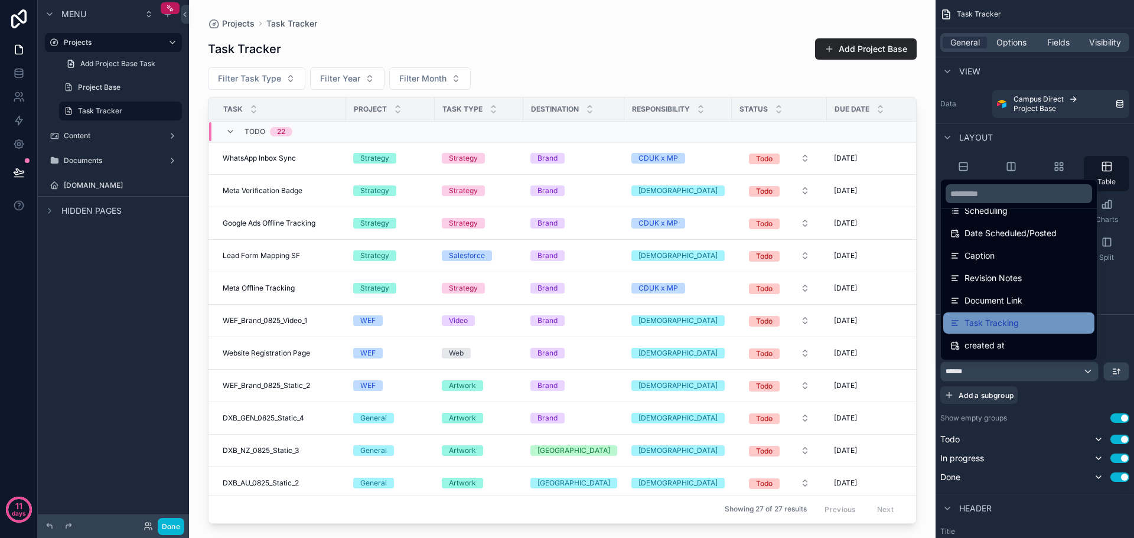
click at [1012, 324] on span "Task Tracking" at bounding box center [992, 323] width 54 height 14
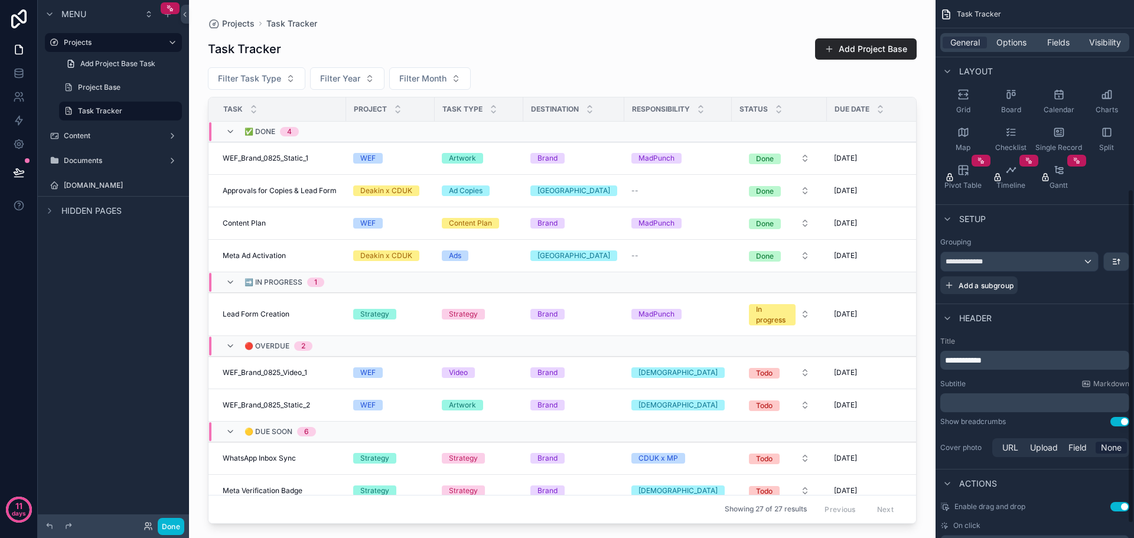
scroll to position [31, 0]
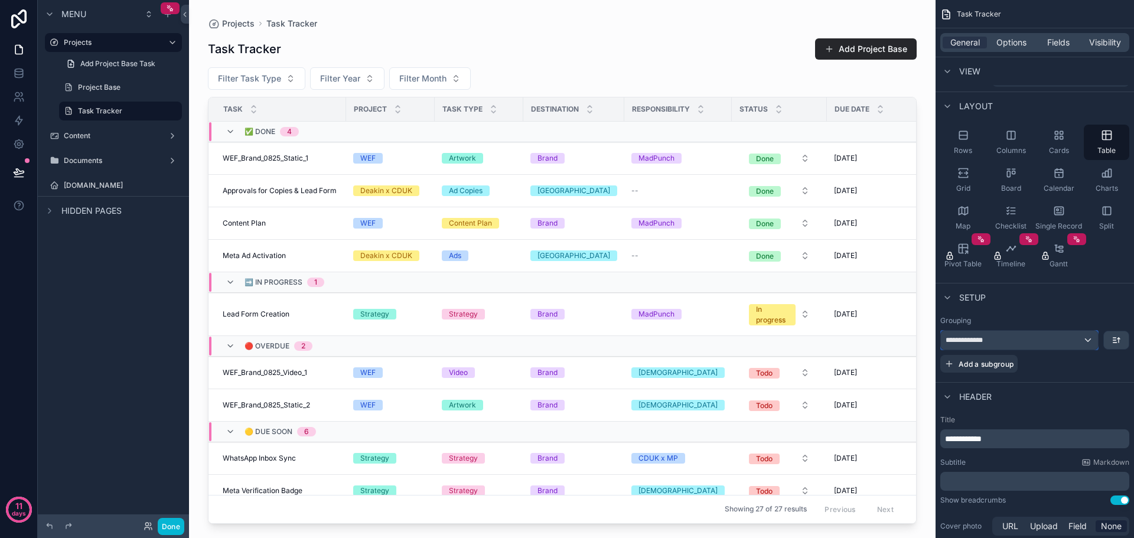
click at [1089, 344] on div "**********" at bounding box center [1019, 340] width 157 height 19
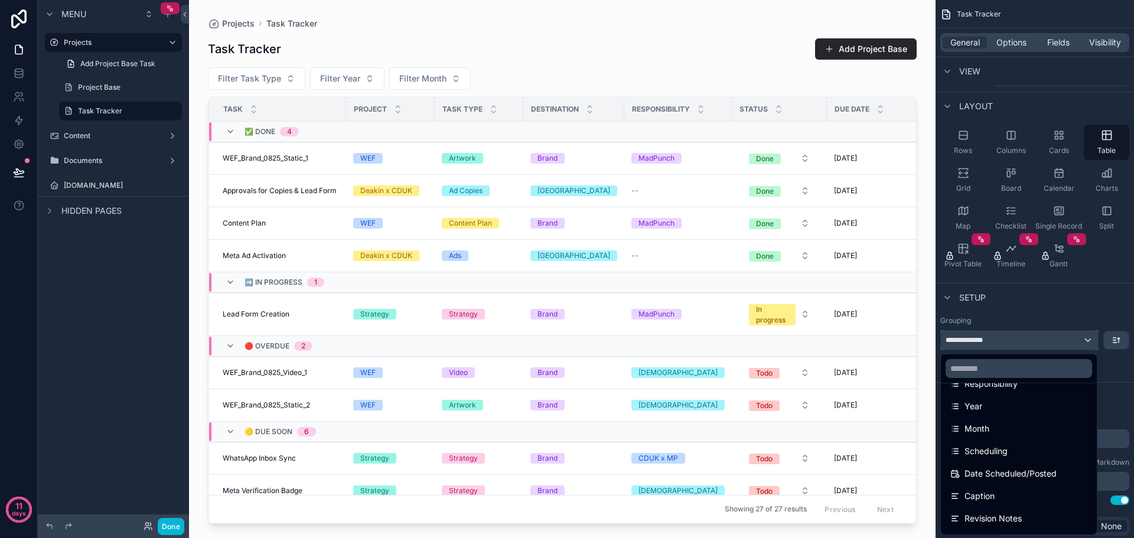
scroll to position [295, 0]
click at [1096, 318] on div "scrollable content" at bounding box center [567, 269] width 1134 height 538
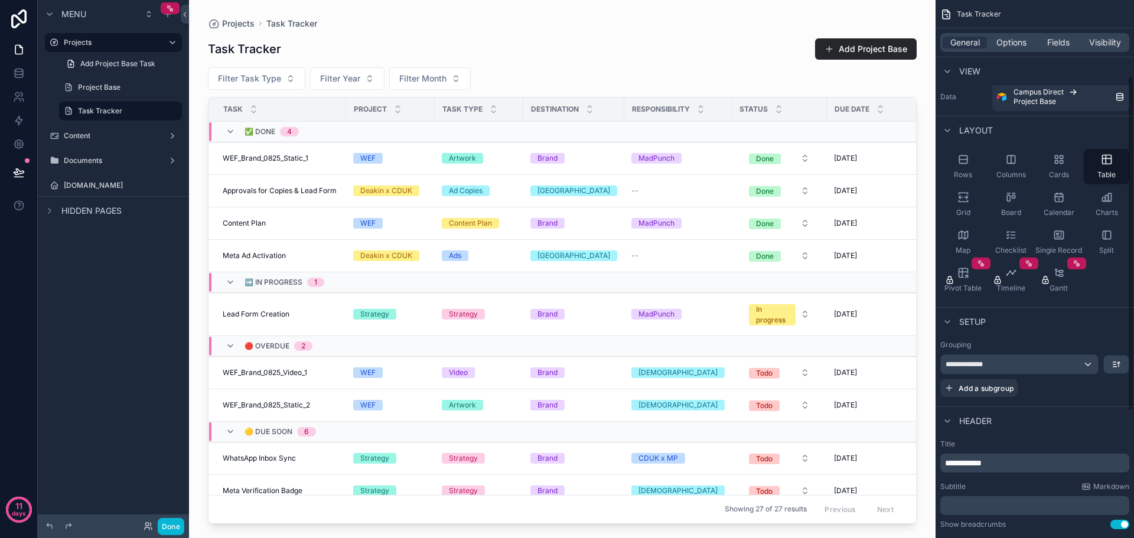
scroll to position [0, 0]
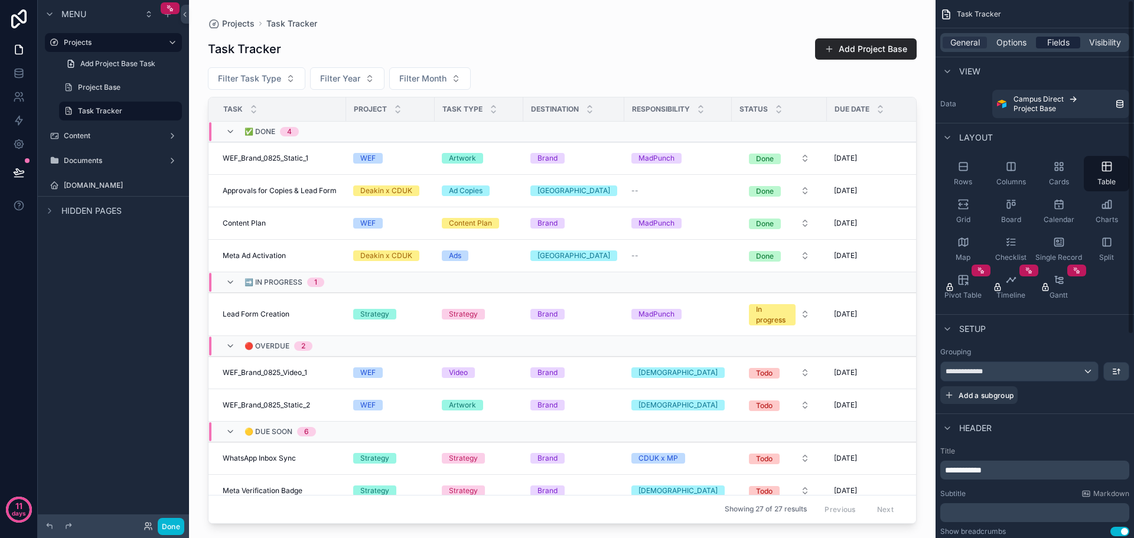
click at [1061, 38] on span "Fields" at bounding box center [1059, 43] width 22 height 12
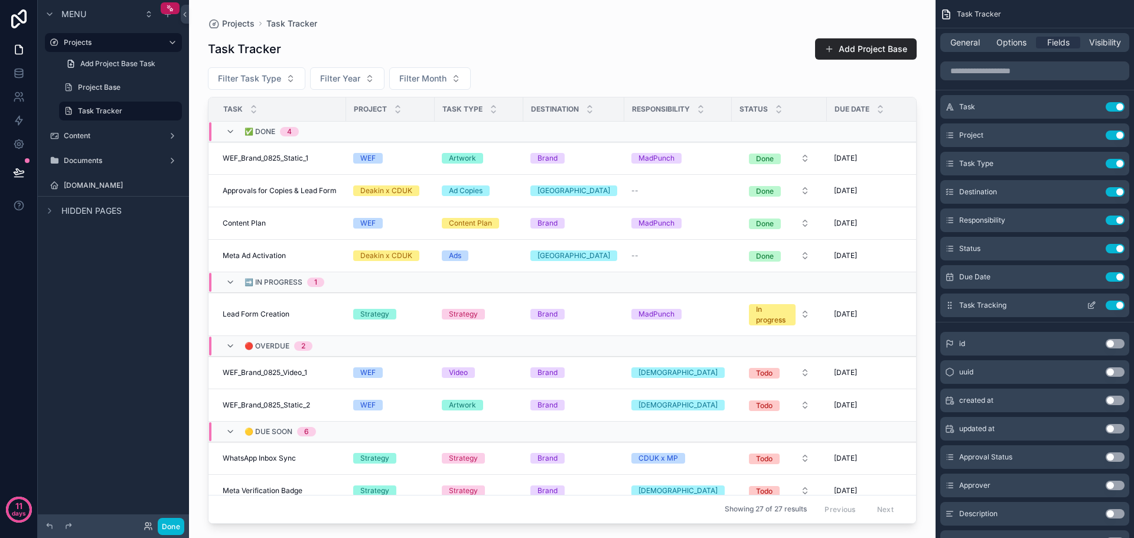
click at [1113, 308] on button "Use setting" at bounding box center [1115, 305] width 19 height 9
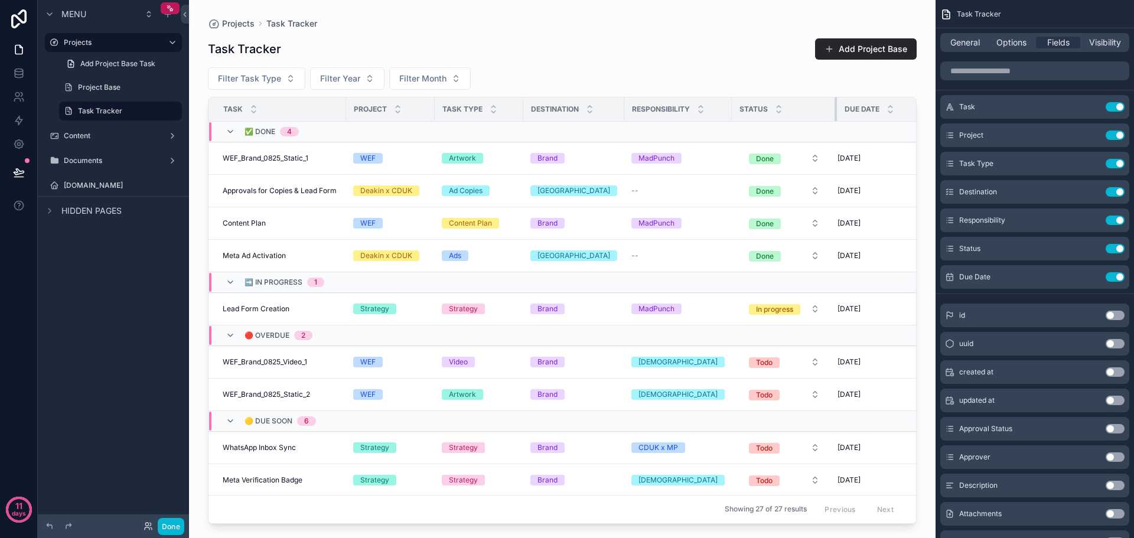
drag, startPoint x: 816, startPoint y: 106, endPoint x: 826, endPoint y: 106, distance: 10.0
click at [835, 106] on div "scrollable content" at bounding box center [837, 109] width 5 height 24
click at [966, 44] on span "General" at bounding box center [966, 43] width 30 height 12
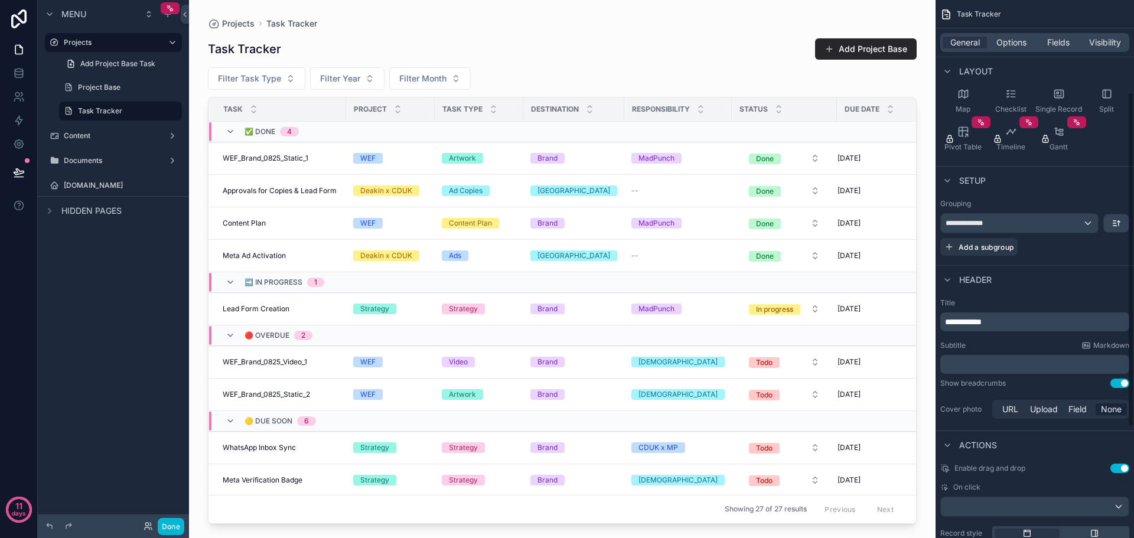
scroll to position [177, 0]
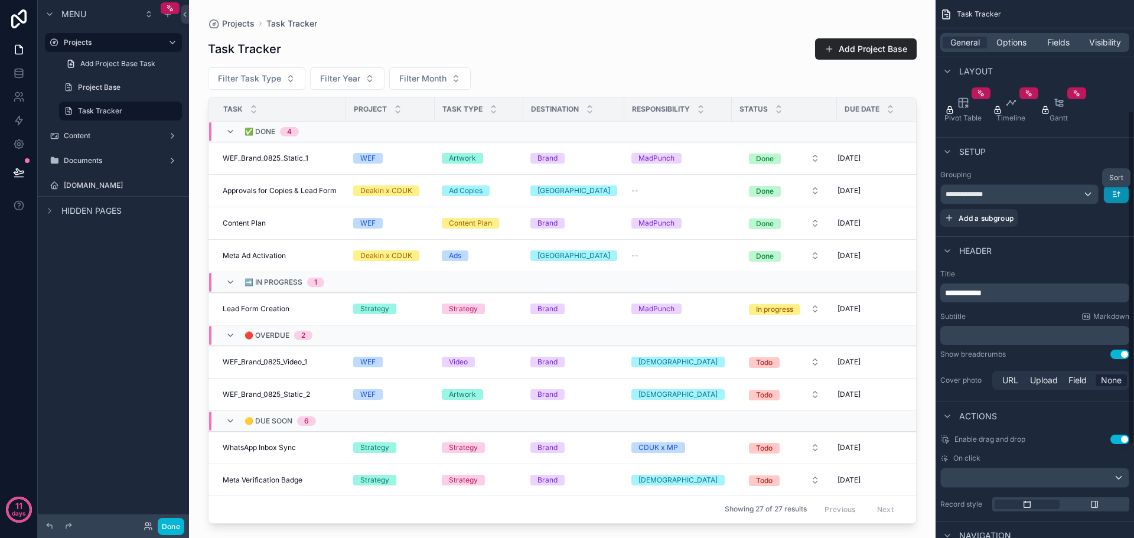
click at [1113, 195] on icon "scrollable content" at bounding box center [1116, 194] width 9 height 9
click at [1113, 245] on span "Z -> A" at bounding box center [1108, 243] width 24 height 14
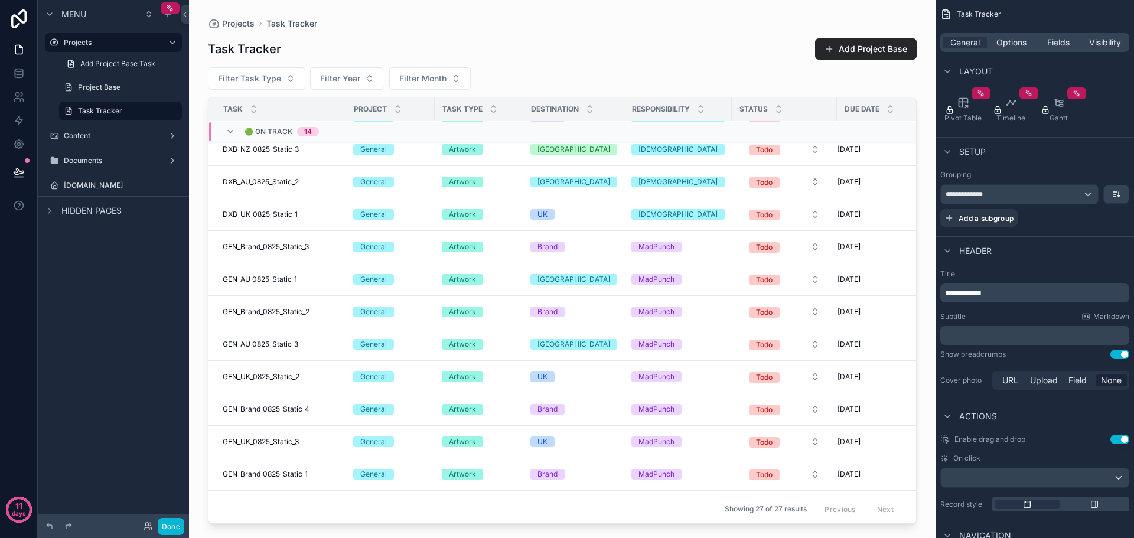
scroll to position [0, 0]
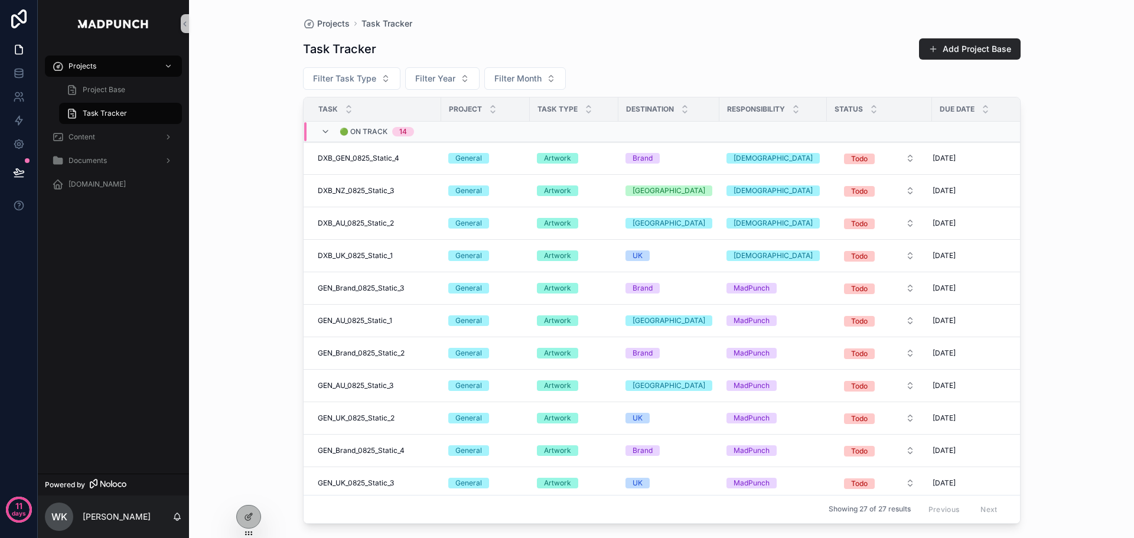
click at [1091, 275] on div "Projects Task Tracker Task Tracker Add Project Base Filter Task Type Filter Yea…" at bounding box center [661, 269] width 945 height 538
drag, startPoint x: 947, startPoint y: 524, endPoint x: 999, endPoint y: 517, distance: 51.9
click at [999, 517] on div "Projects Task Tracker Task Tracker Add Project Base Filter Task Type Filter Yea…" at bounding box center [661, 269] width 945 height 538
drag, startPoint x: 921, startPoint y: 113, endPoint x: 913, endPoint y: 113, distance: 8.3
click at [922, 113] on div "scrollable content" at bounding box center [924, 109] width 5 height 24
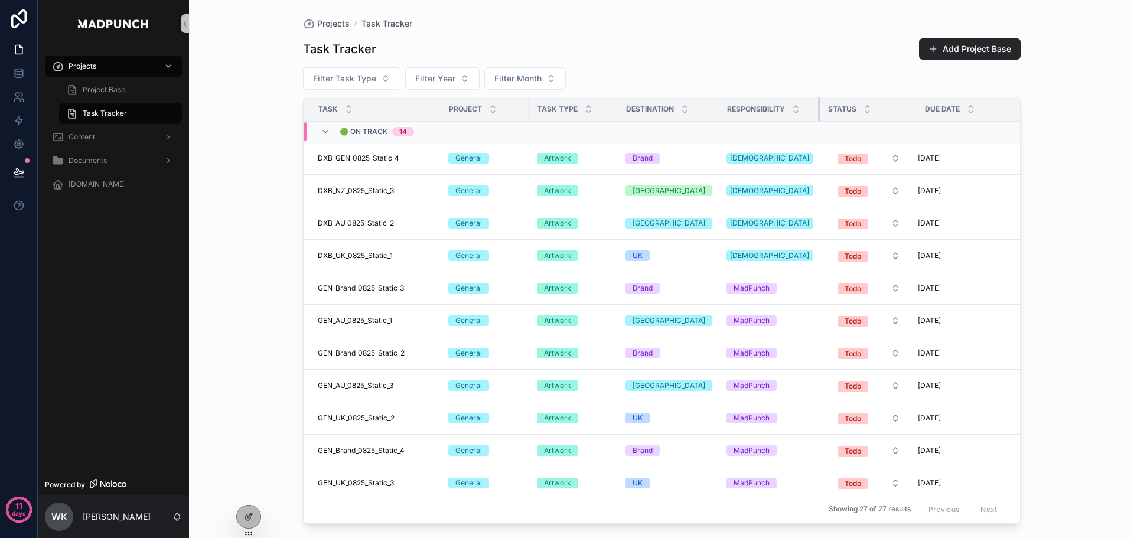
drag, startPoint x: 817, startPoint y: 110, endPoint x: 802, endPoint y: 110, distance: 14.2
click at [818, 110] on div "scrollable content" at bounding box center [820, 109] width 5 height 24
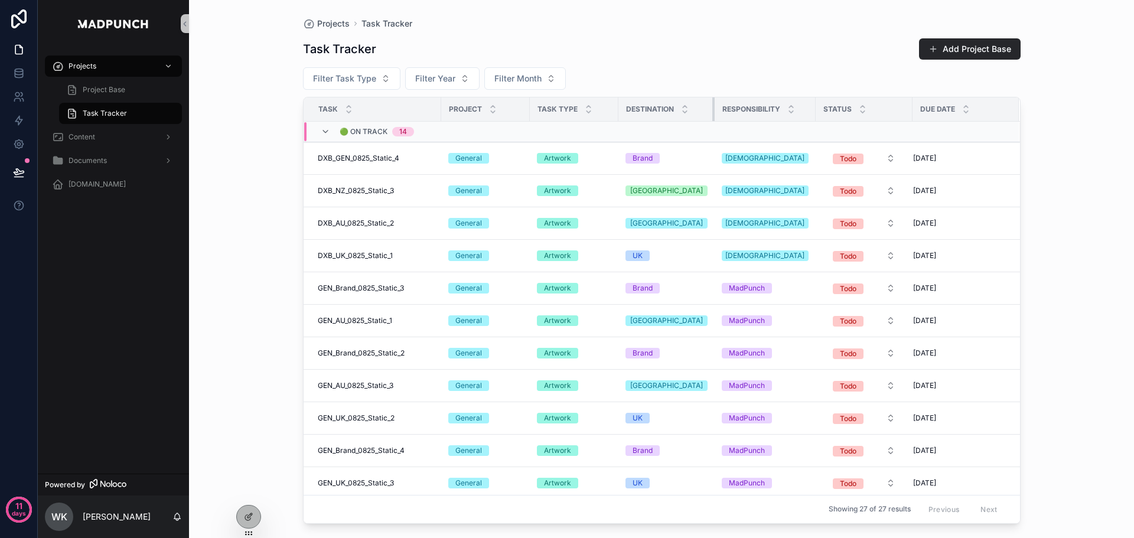
drag, startPoint x: 711, startPoint y: 112, endPoint x: 704, endPoint y: 112, distance: 7.1
click at [713, 112] on div "scrollable content" at bounding box center [715, 109] width 5 height 24
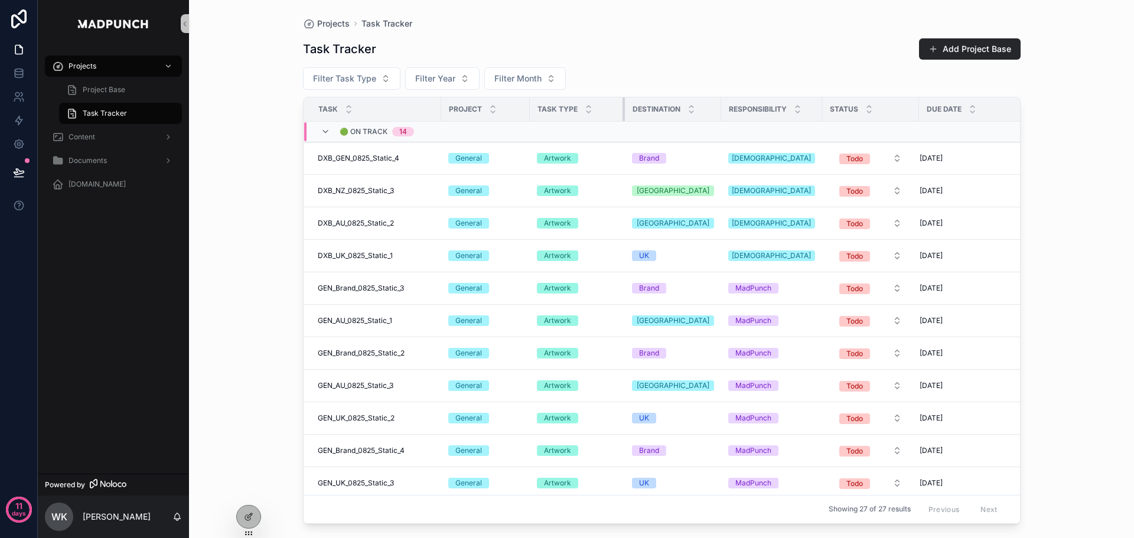
drag, startPoint x: 617, startPoint y: 109, endPoint x: 623, endPoint y: 110, distance: 6.7
click at [623, 110] on div "scrollable content" at bounding box center [625, 109] width 5 height 24
click at [920, 106] on div "Due Date" at bounding box center [972, 109] width 105 height 22
click at [721, 119] on div "scrollable content" at bounding box center [723, 109] width 5 height 24
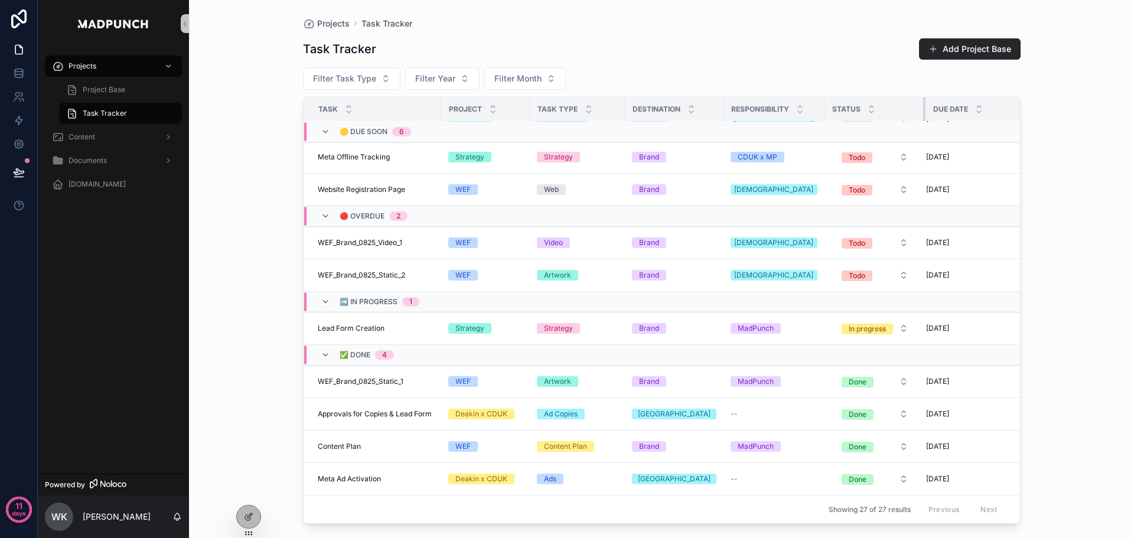
scroll to position [632, 0]
click at [925, 108] on div "scrollable content" at bounding box center [927, 109] width 5 height 24
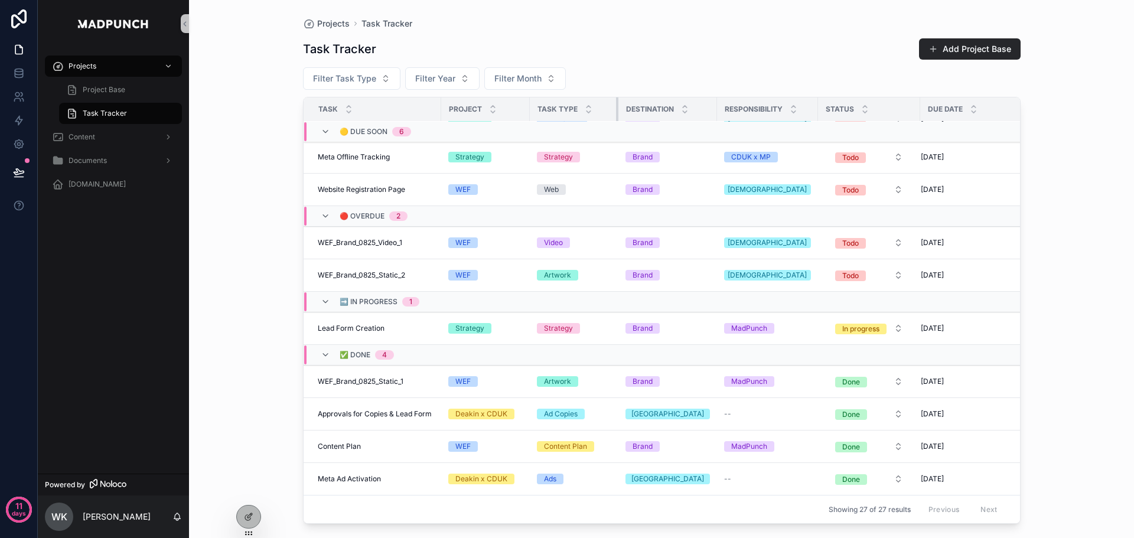
drag, startPoint x: 623, startPoint y: 109, endPoint x: 616, endPoint y: 109, distance: 6.5
click at [616, 109] on div "scrollable content" at bounding box center [618, 109] width 5 height 24
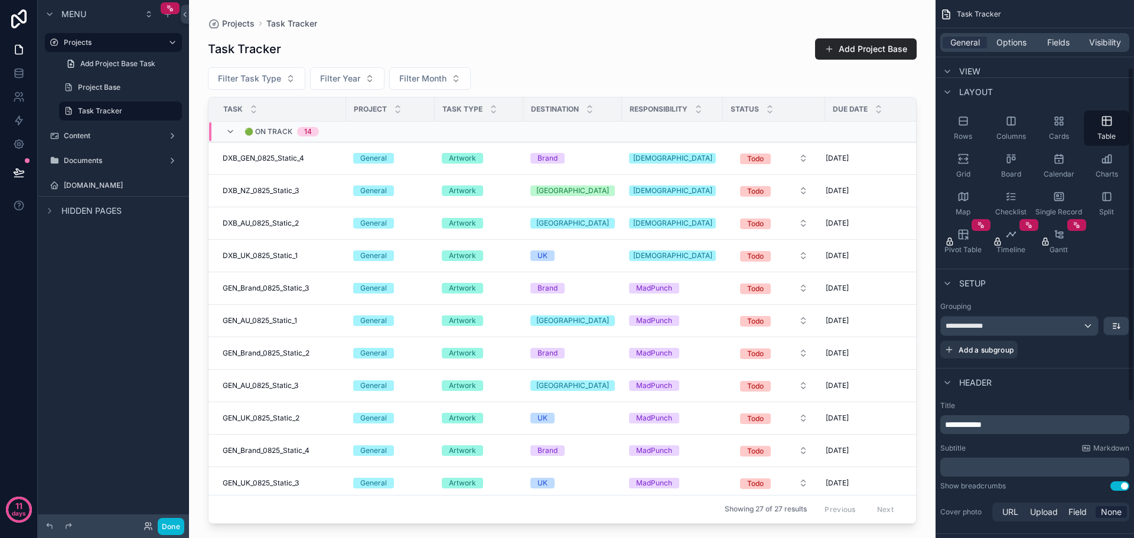
scroll to position [118, 0]
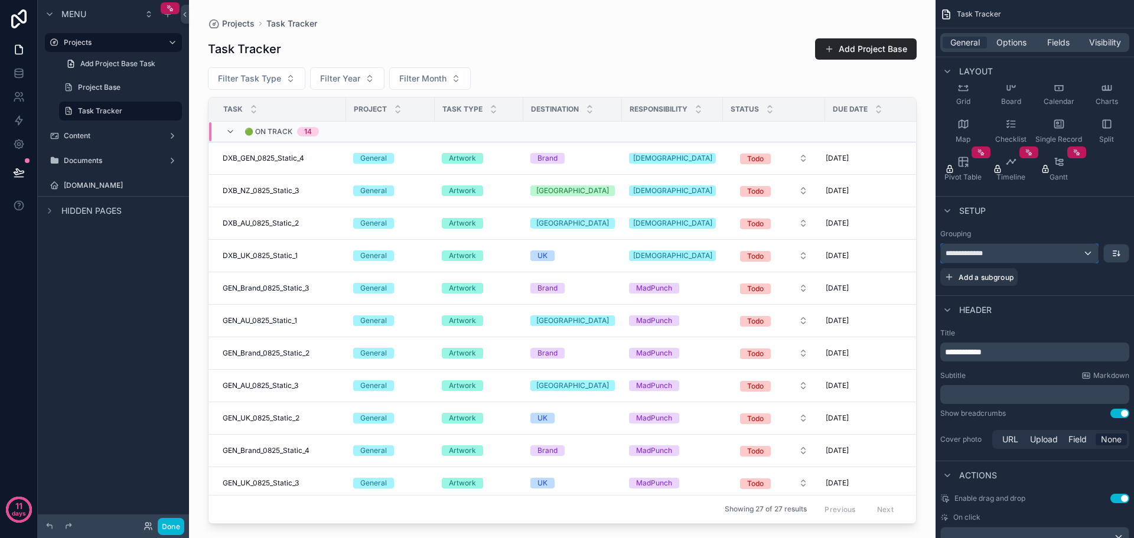
click at [1091, 257] on div "**********" at bounding box center [1019, 253] width 157 height 19
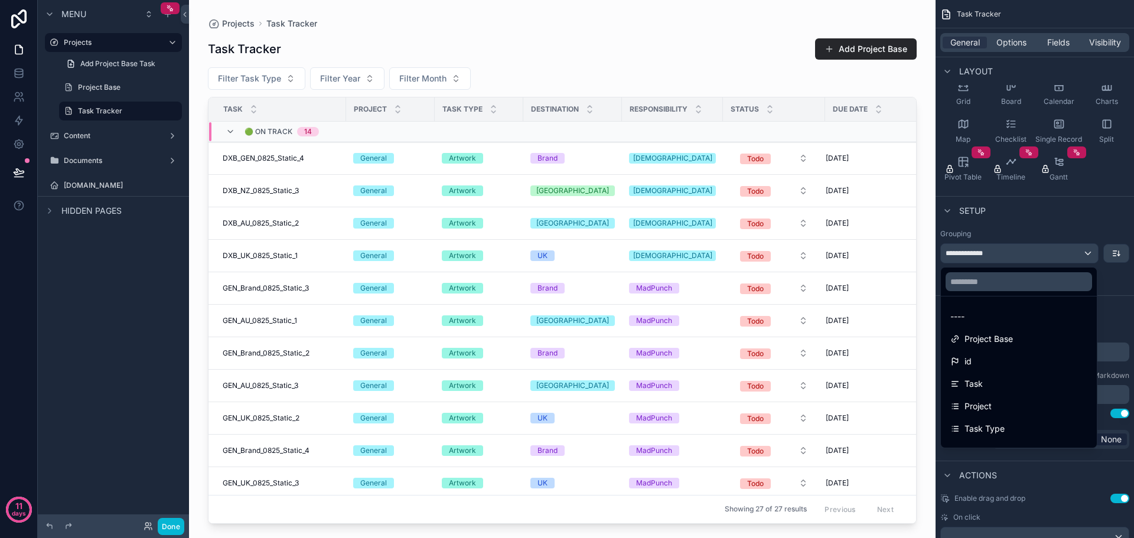
click at [1091, 233] on div "scrollable content" at bounding box center [567, 269] width 1134 height 538
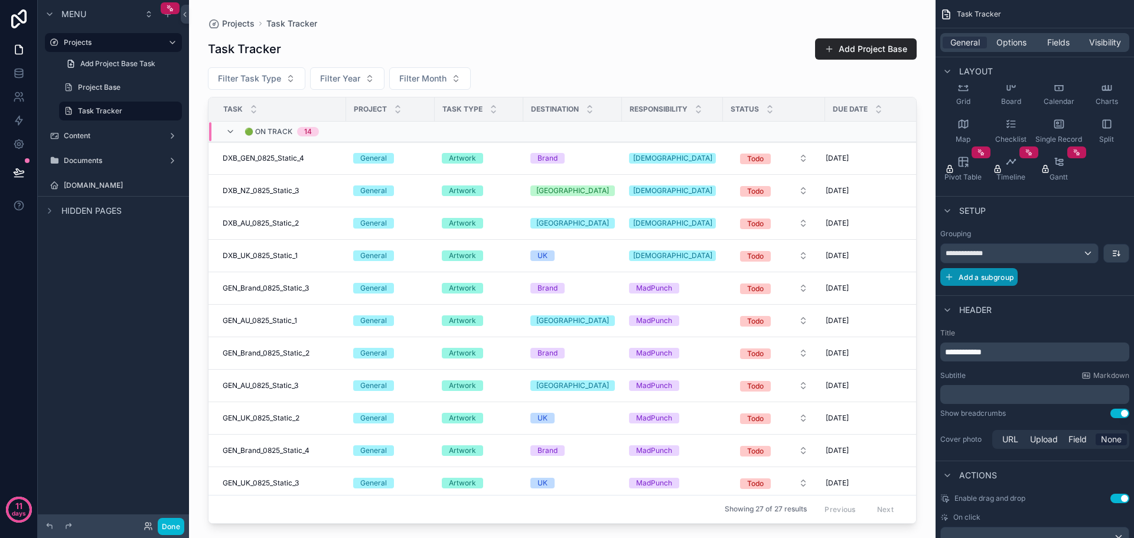
click at [980, 277] on span "Add a subgroup" at bounding box center [986, 277] width 55 height 9
click at [1033, 284] on div "Choose a field" at bounding box center [1020, 278] width 158 height 19
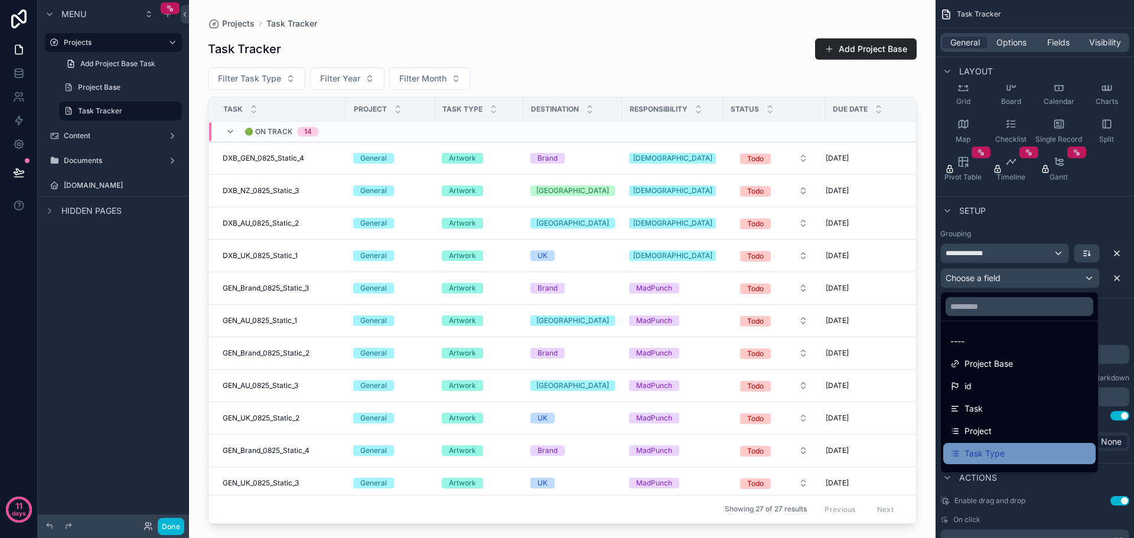
click at [1014, 447] on div "Task Type" at bounding box center [1020, 454] width 138 height 14
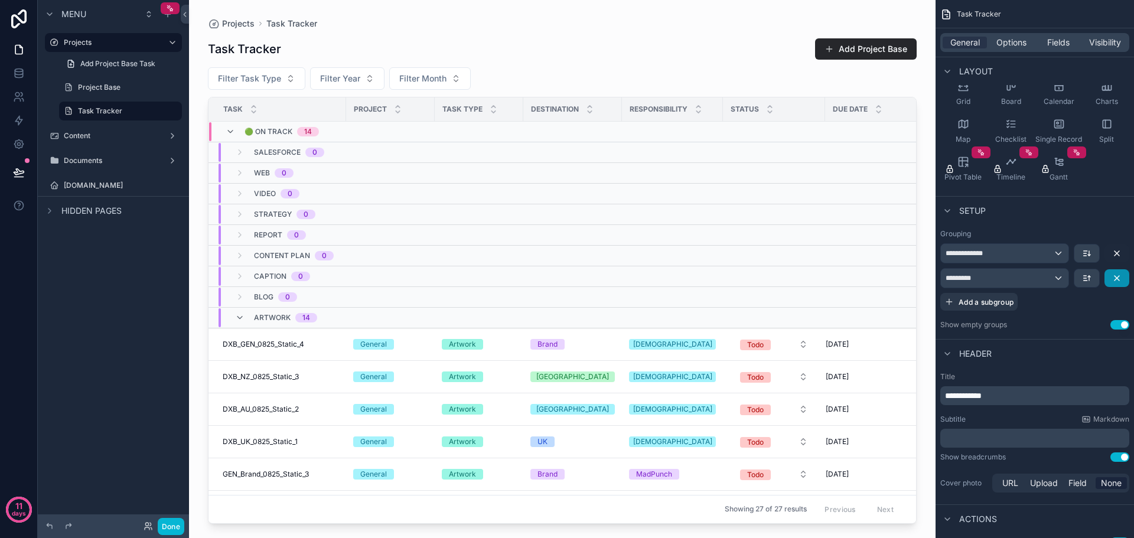
click at [1116, 279] on icon "scrollable content" at bounding box center [1117, 278] width 9 height 9
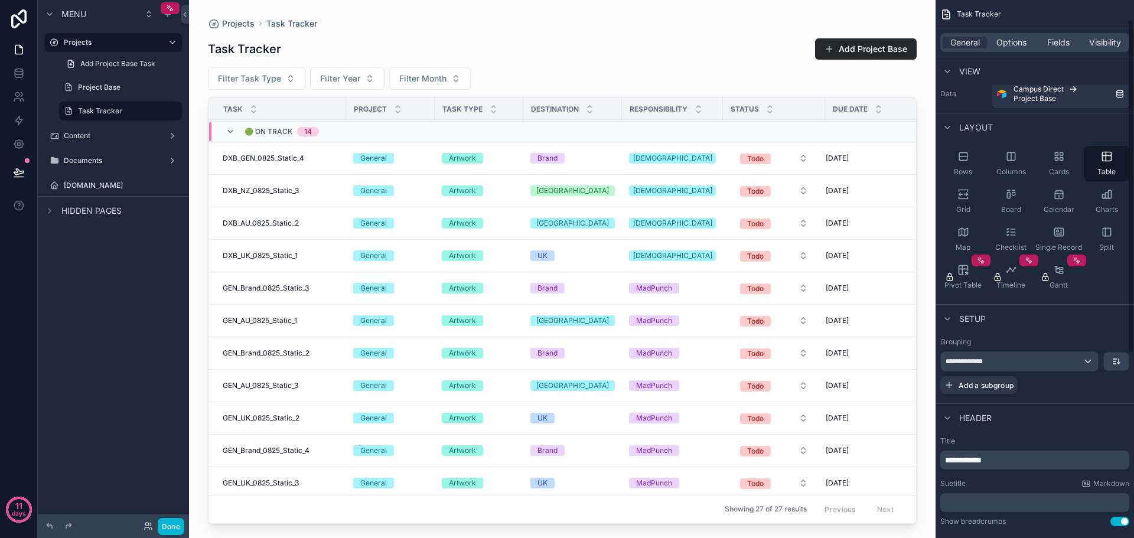
scroll to position [0, 0]
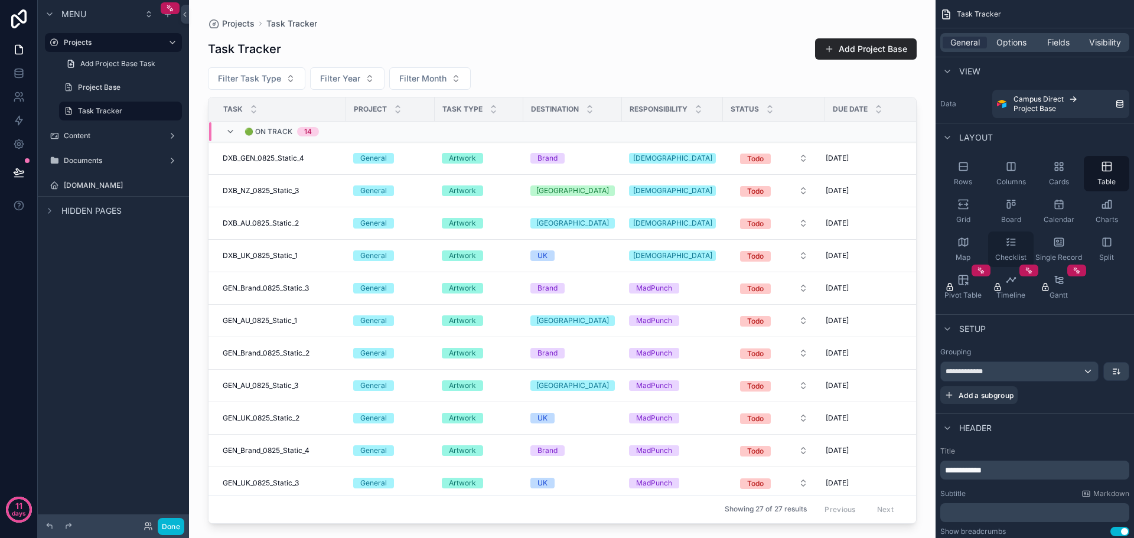
click at [1010, 247] on icon "scrollable content" at bounding box center [1012, 242] width 12 height 12
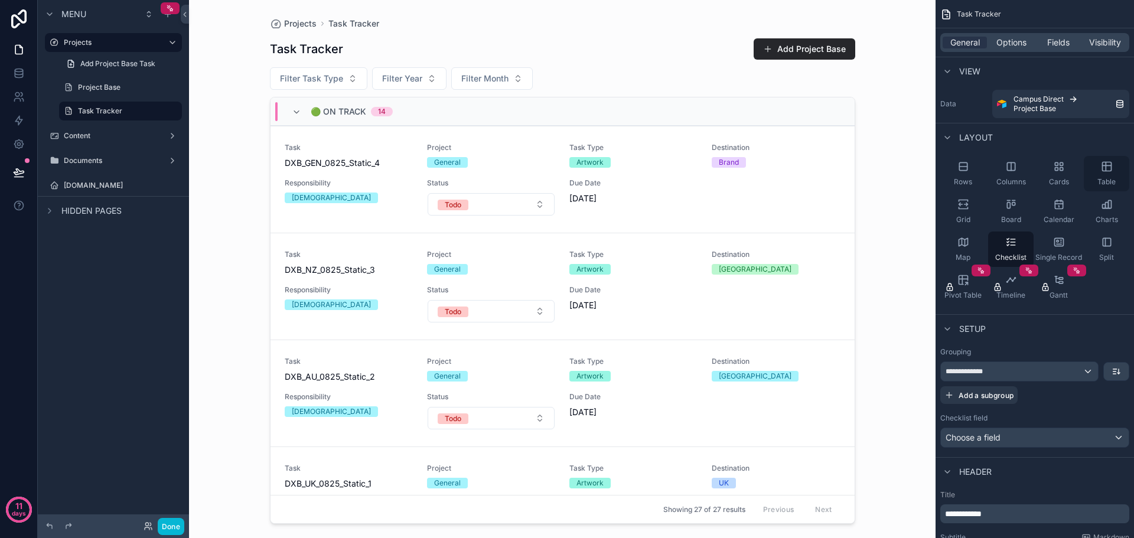
click at [1109, 170] on icon "scrollable content" at bounding box center [1107, 167] width 12 height 12
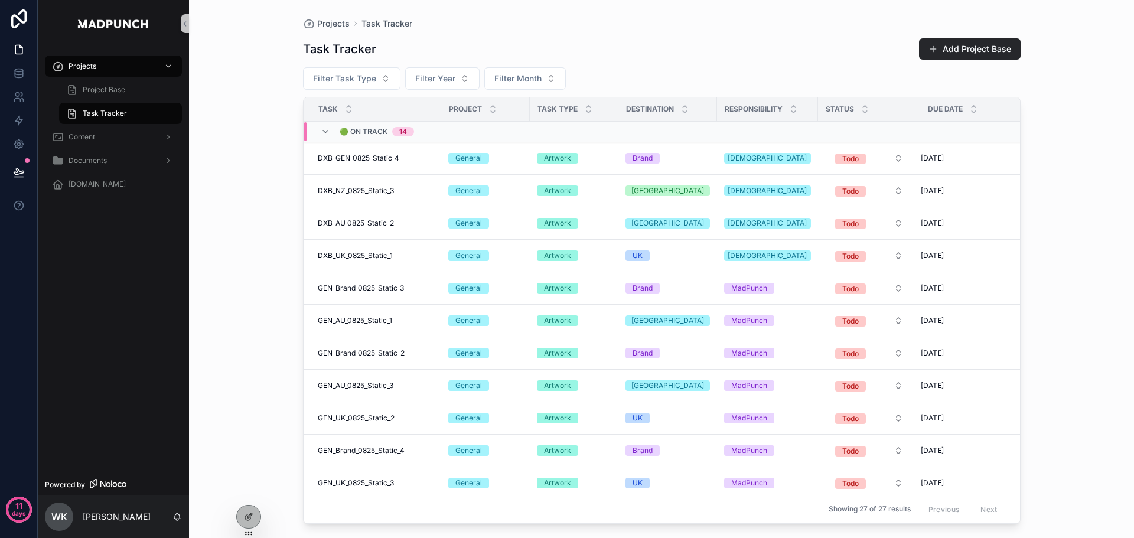
click at [1113, 288] on div "Projects Task Tracker Task Tracker Add Project Base Filter Task Type Filter Yea…" at bounding box center [661, 269] width 945 height 538
click at [326, 134] on icon "scrollable content" at bounding box center [325, 131] width 9 height 9
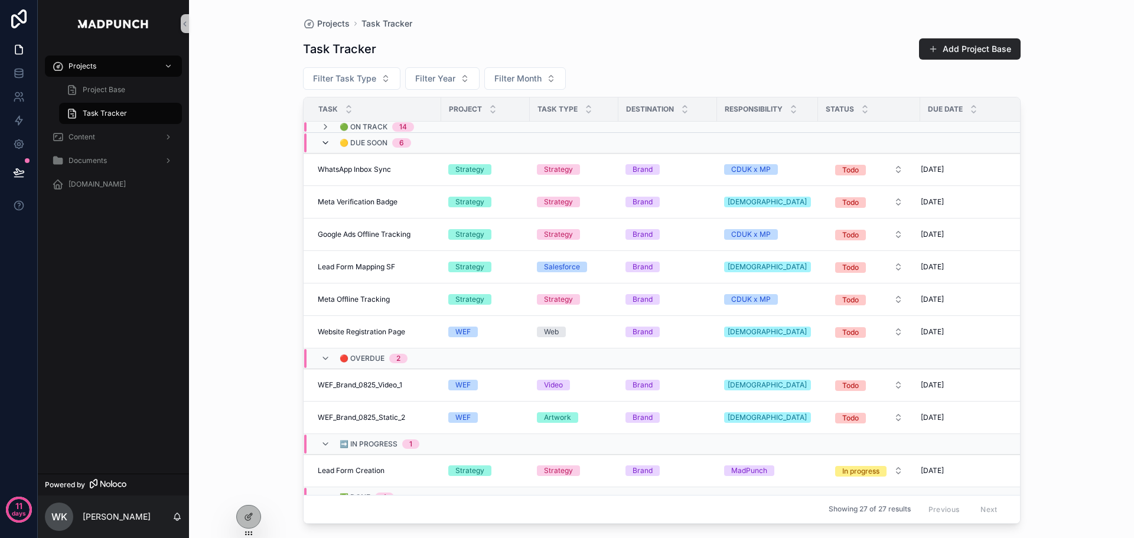
click at [326, 141] on icon "scrollable content" at bounding box center [325, 142] width 9 height 9
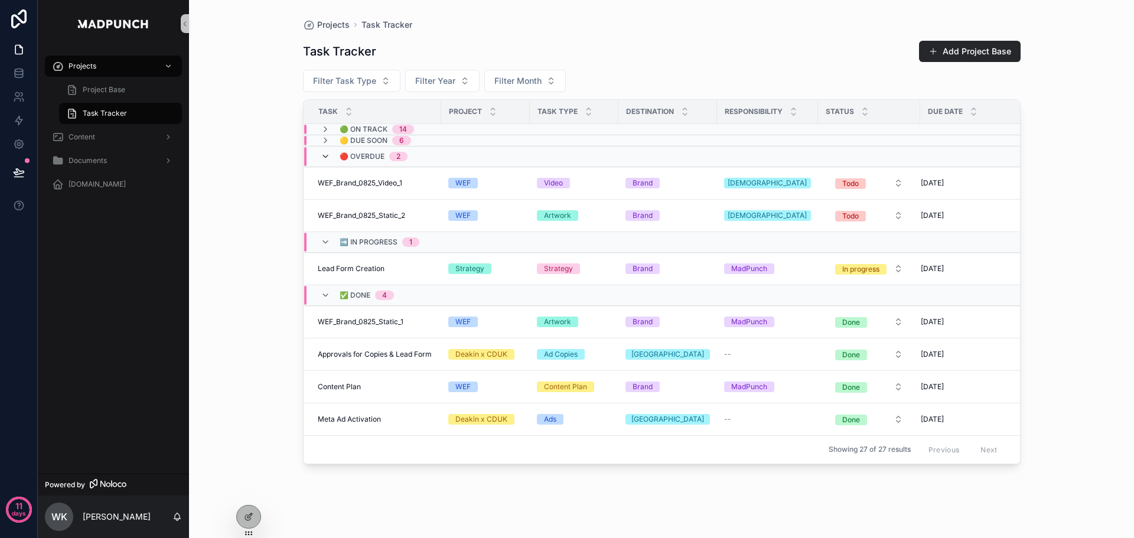
click at [325, 157] on icon "scrollable content" at bounding box center [325, 156] width 9 height 9
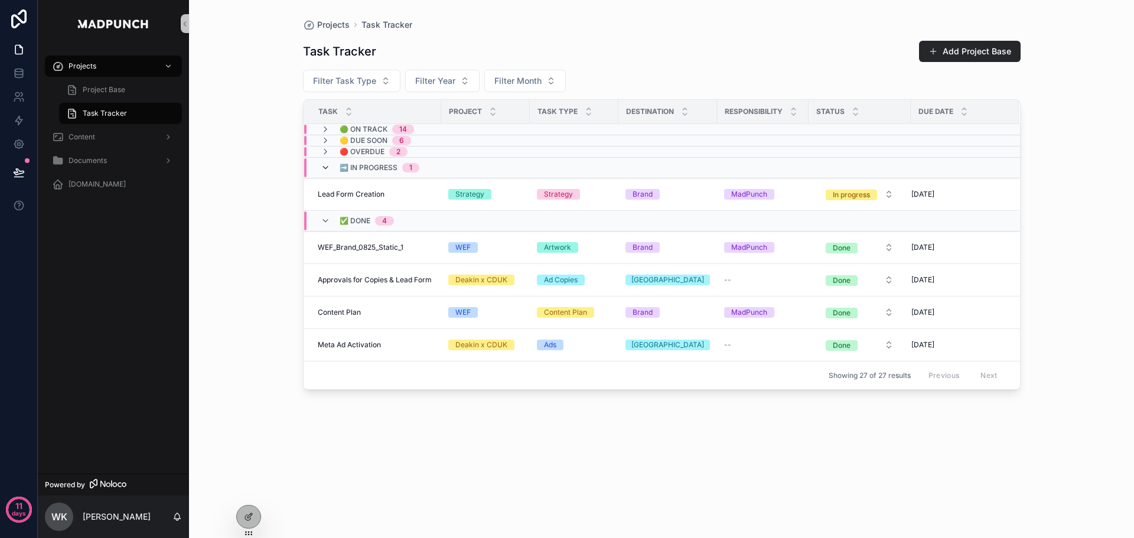
click at [325, 165] on icon "scrollable content" at bounding box center [325, 167] width 9 height 9
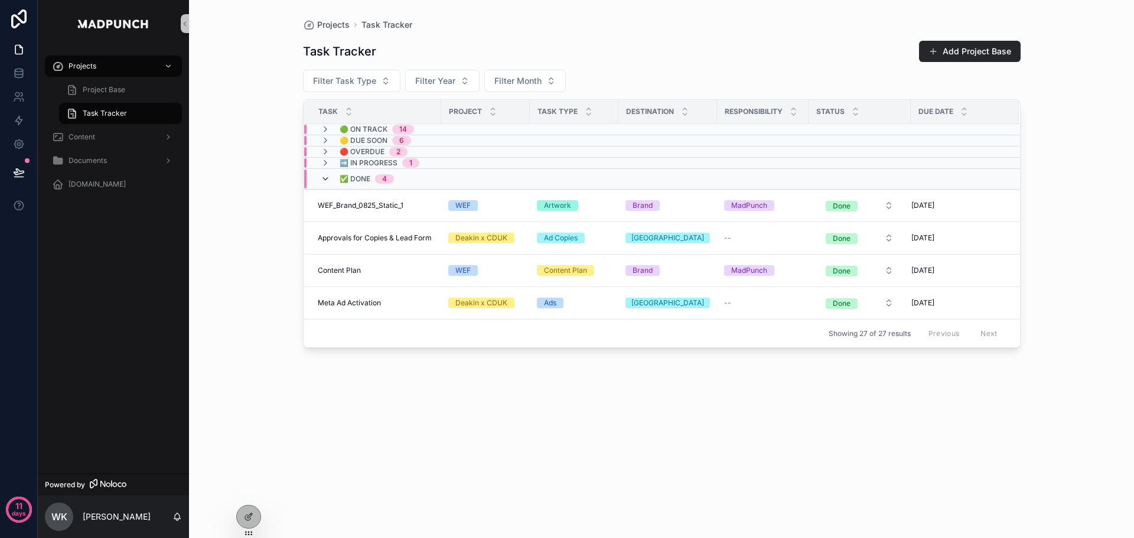
click at [325, 184] on span "scrollable content" at bounding box center [325, 178] width 9 height 9
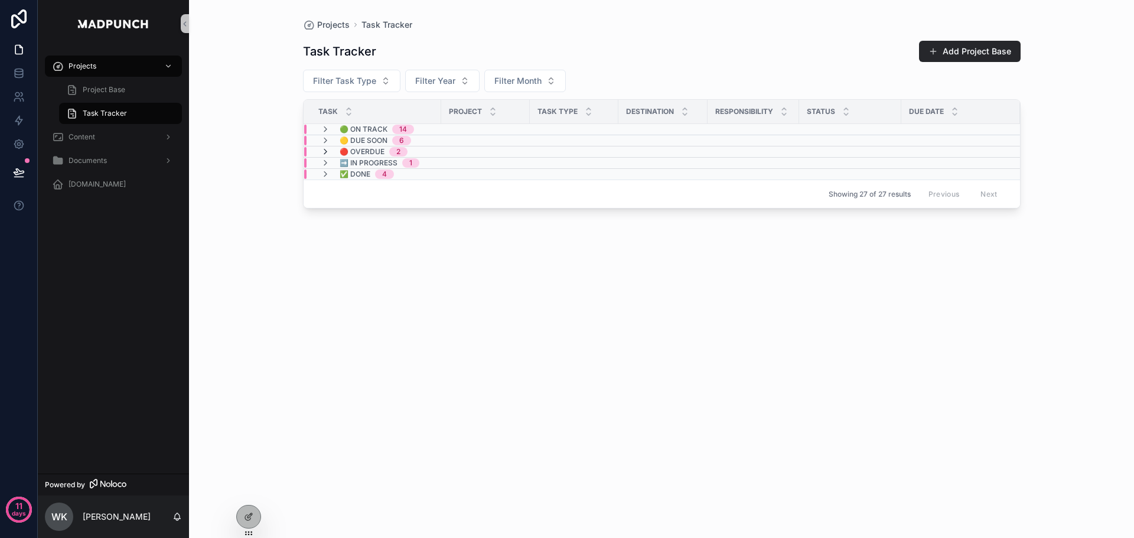
click at [327, 152] on icon "scrollable content" at bounding box center [325, 151] width 9 height 9
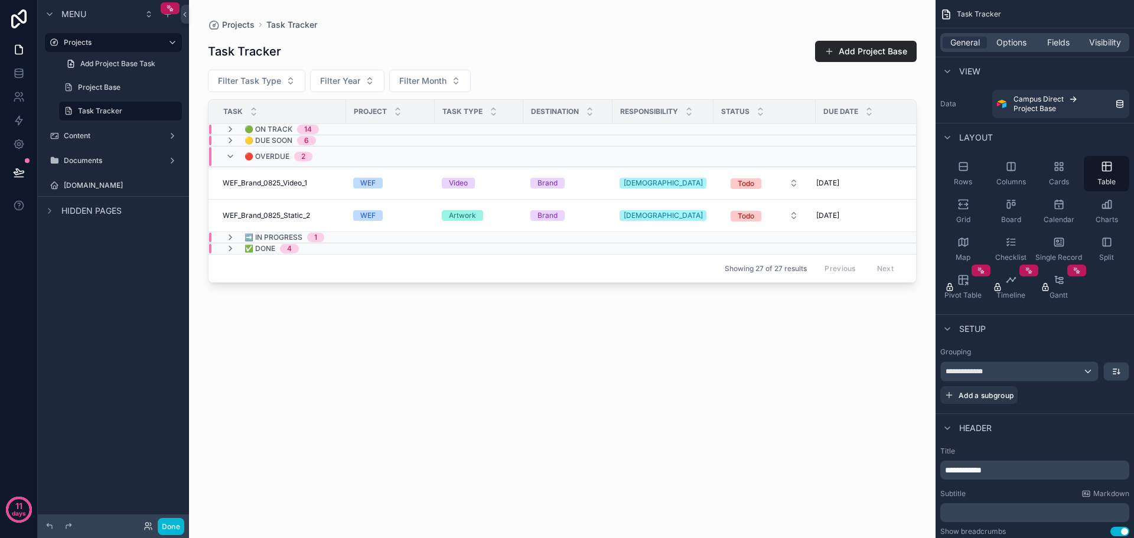
click at [295, 341] on div "scrollable content" at bounding box center [562, 262] width 747 height 524
click at [115, 156] on label "Documents" at bounding box center [111, 160] width 95 height 9
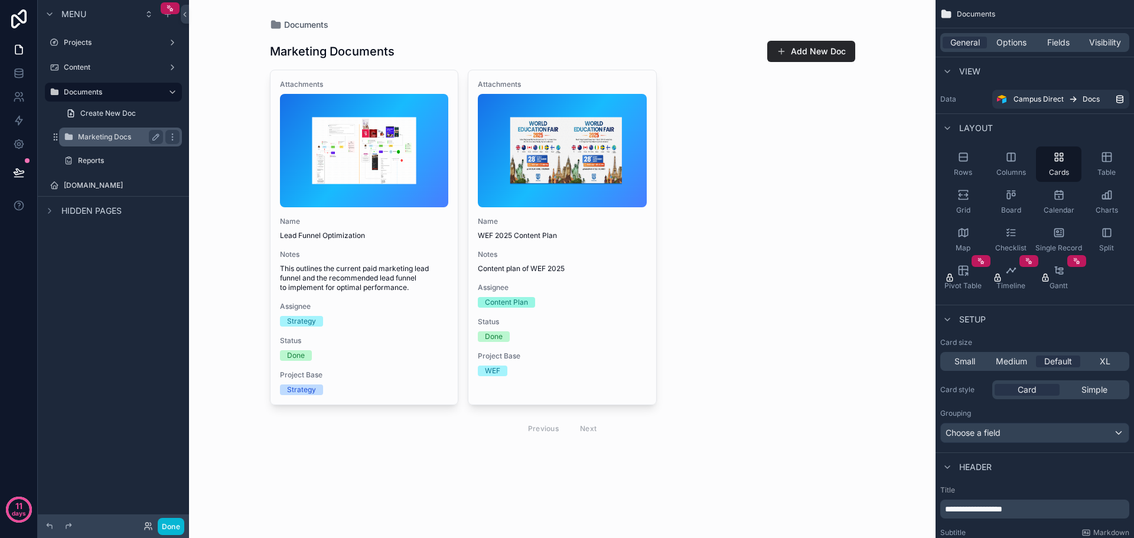
click at [129, 138] on label "Marketing Docs" at bounding box center [118, 136] width 80 height 9
click at [112, 155] on div "Reports" at bounding box center [120, 161] width 85 height 14
click at [168, 160] on icon "scrollable content" at bounding box center [172, 160] width 9 height 9
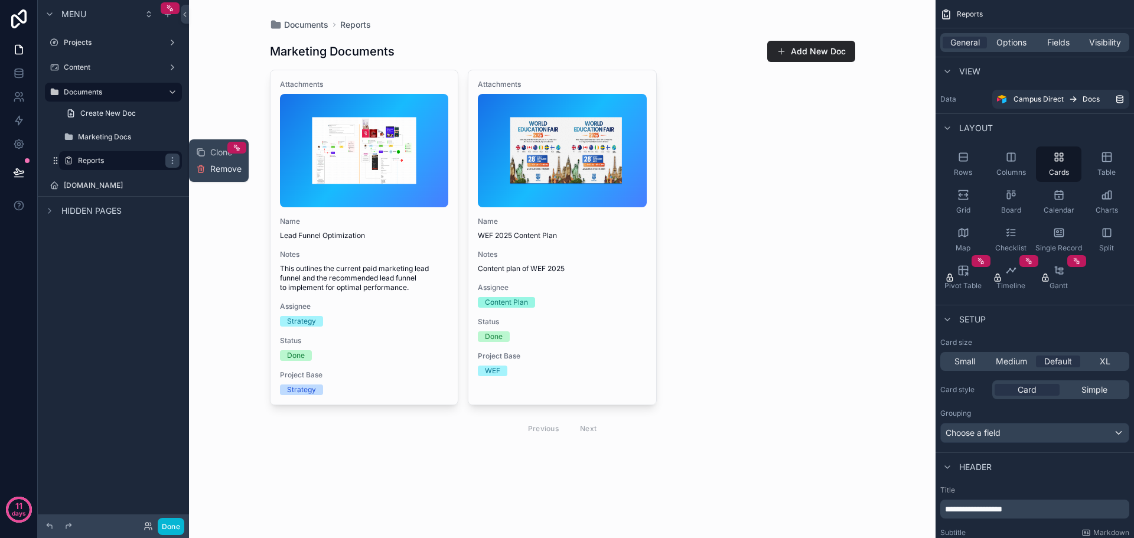
click at [206, 170] on button "Remove" at bounding box center [218, 169] width 45 height 12
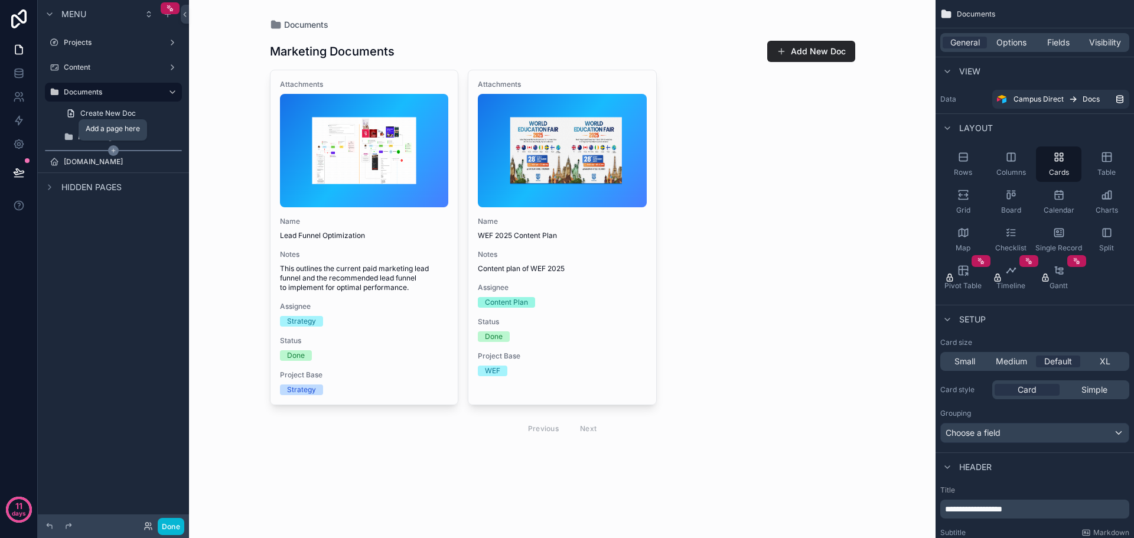
click at [112, 151] on icon "scrollable content" at bounding box center [114, 151] width 4 height 0
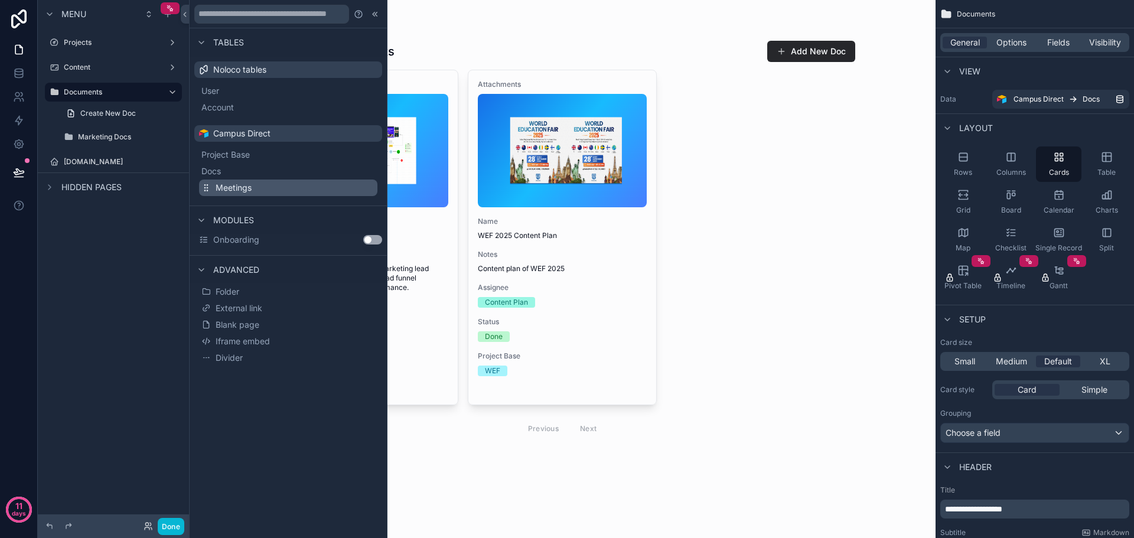
click at [253, 186] on button "Meetings" at bounding box center [288, 188] width 178 height 17
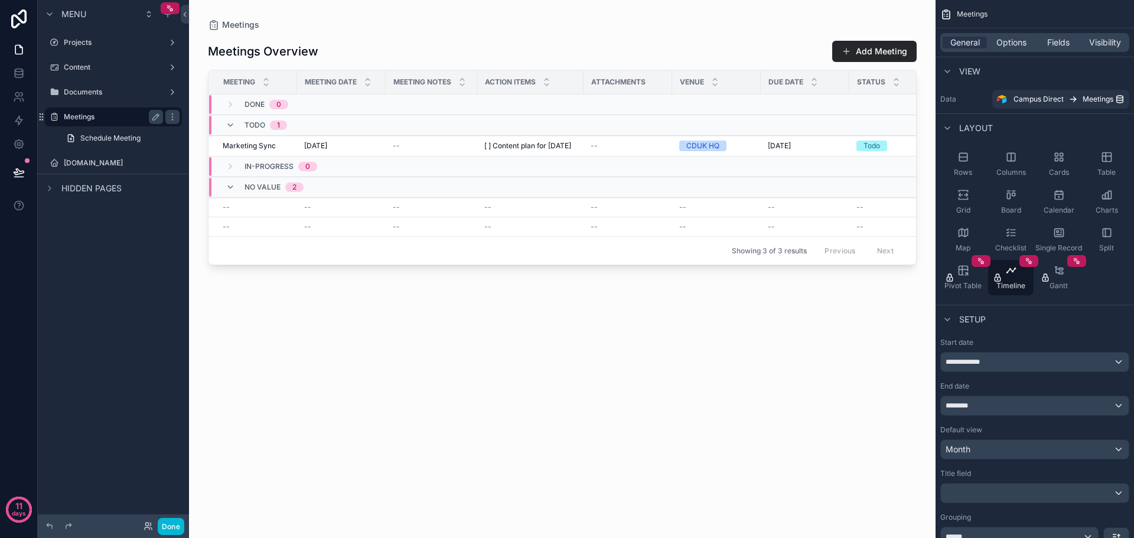
click at [110, 116] on label "Meetings" at bounding box center [111, 116] width 95 height 9
click at [1058, 164] on div "Cards" at bounding box center [1058, 164] width 45 height 35
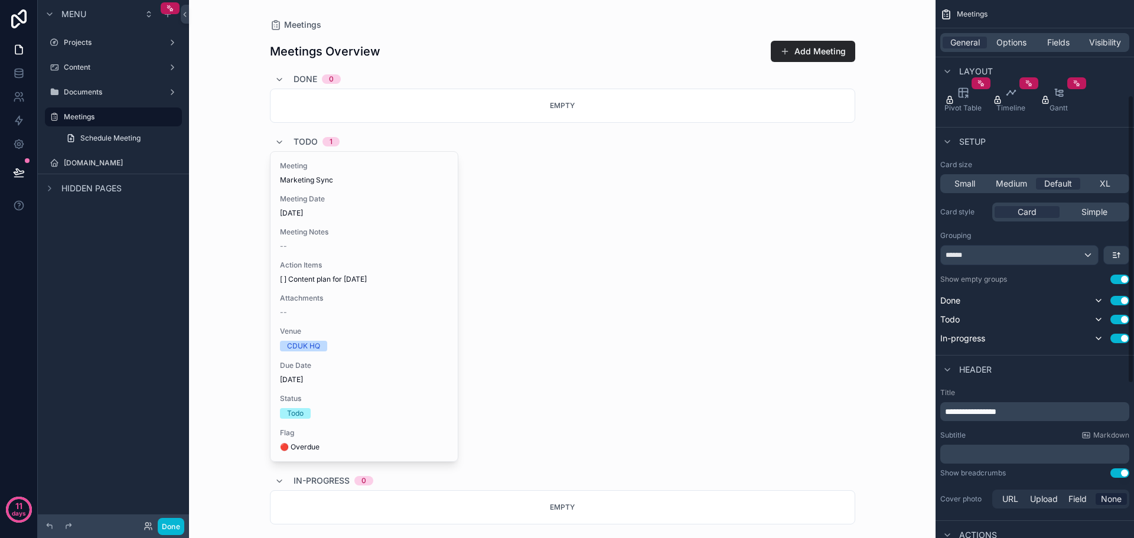
scroll to position [177, 0]
click at [1090, 258] on div "******" at bounding box center [1019, 255] width 157 height 19
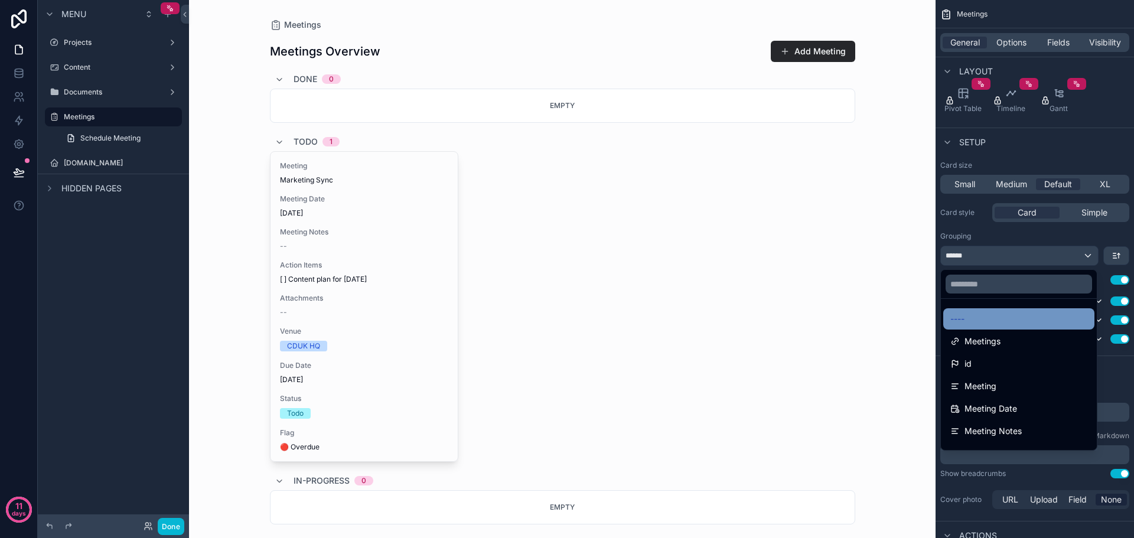
click at [1036, 323] on div "----" at bounding box center [1019, 319] width 137 height 14
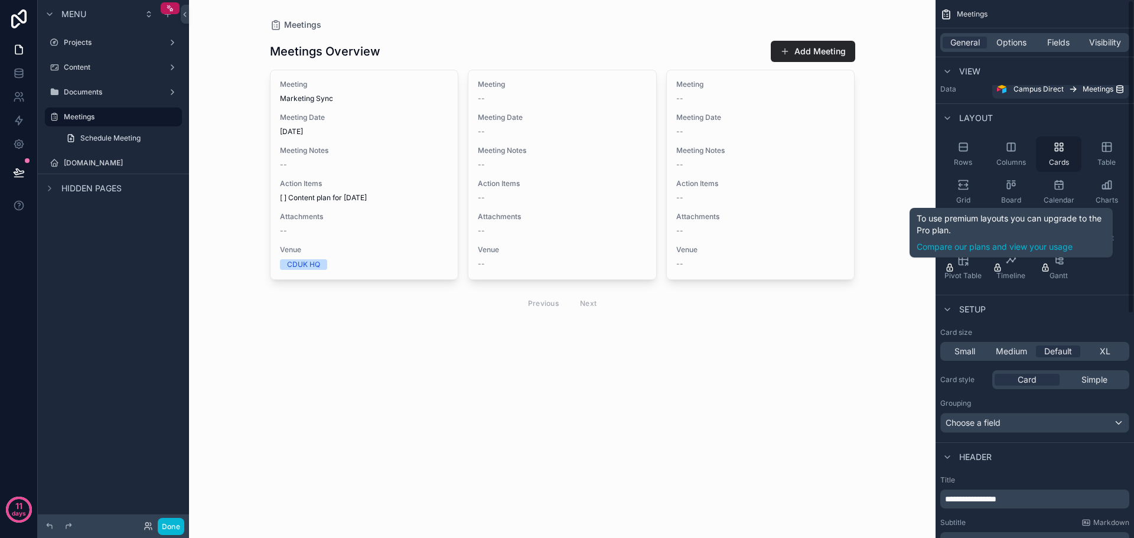
scroll to position [0, 0]
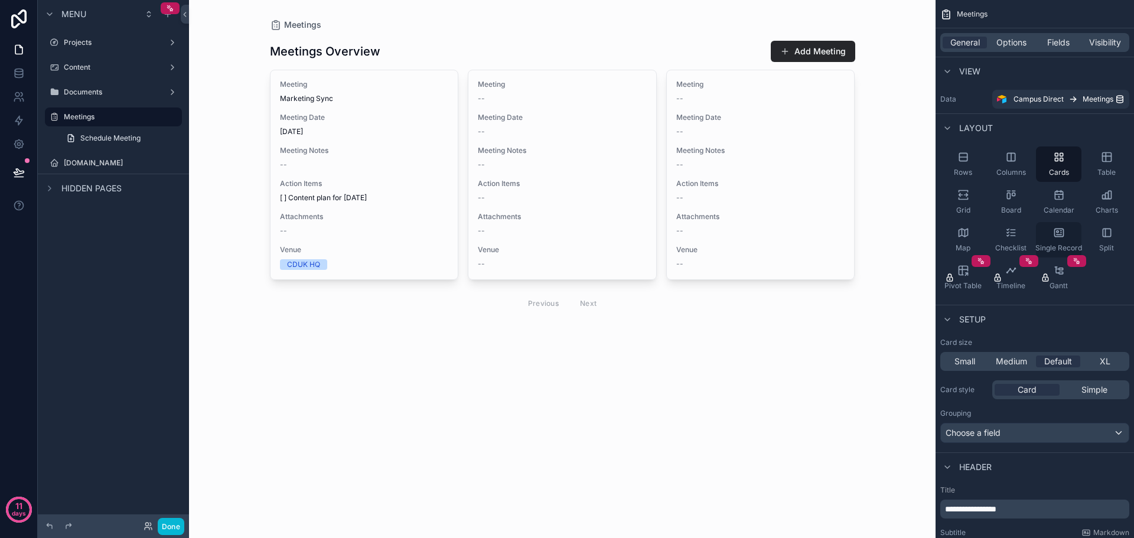
click at [1058, 236] on icon "scrollable content" at bounding box center [1059, 233] width 9 height 8
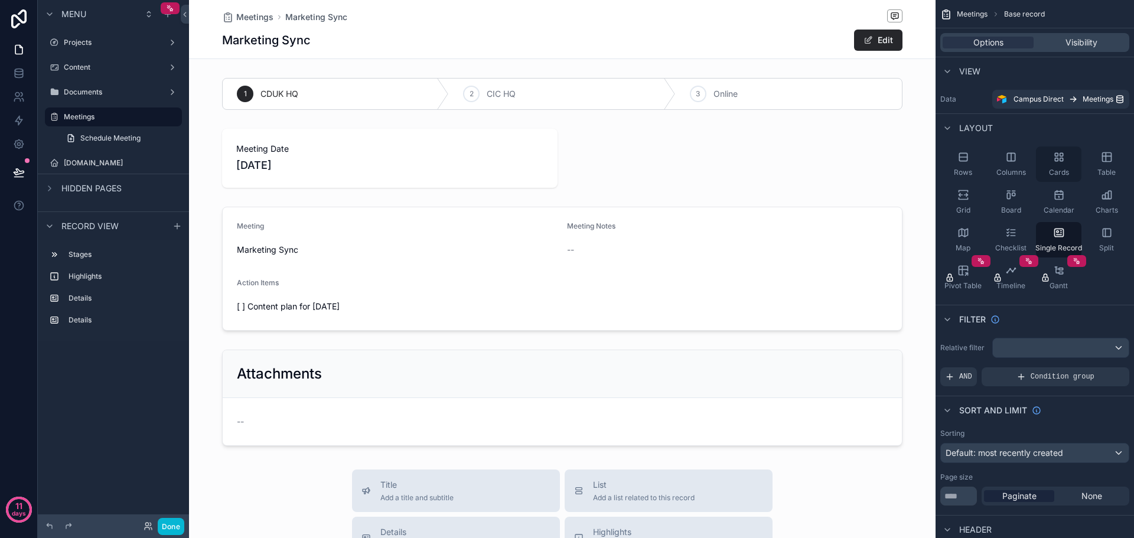
click at [1056, 155] on icon "scrollable content" at bounding box center [1059, 157] width 12 height 12
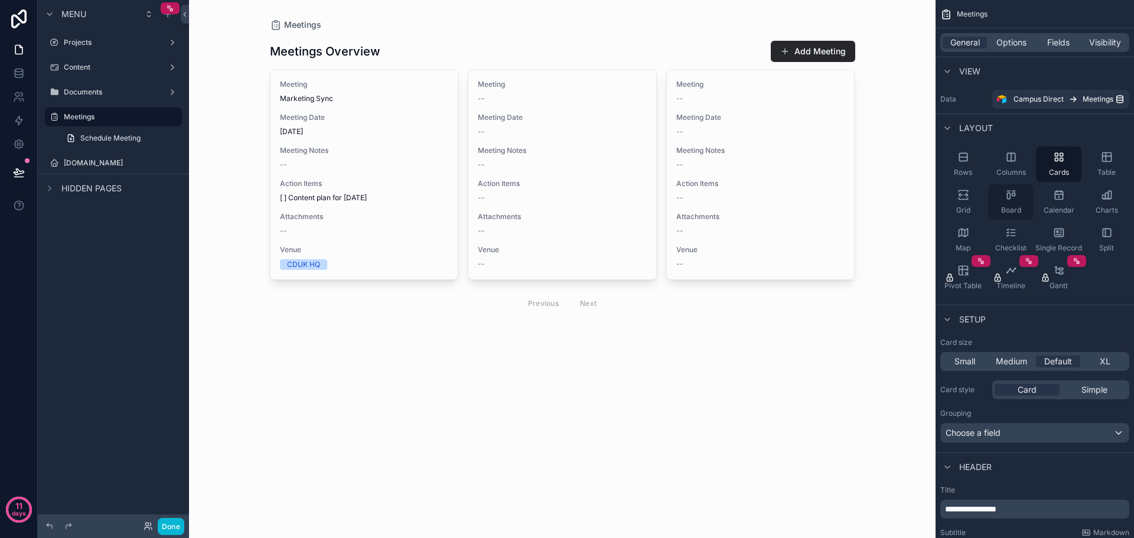
click at [1018, 200] on div "Board" at bounding box center [1010, 201] width 45 height 35
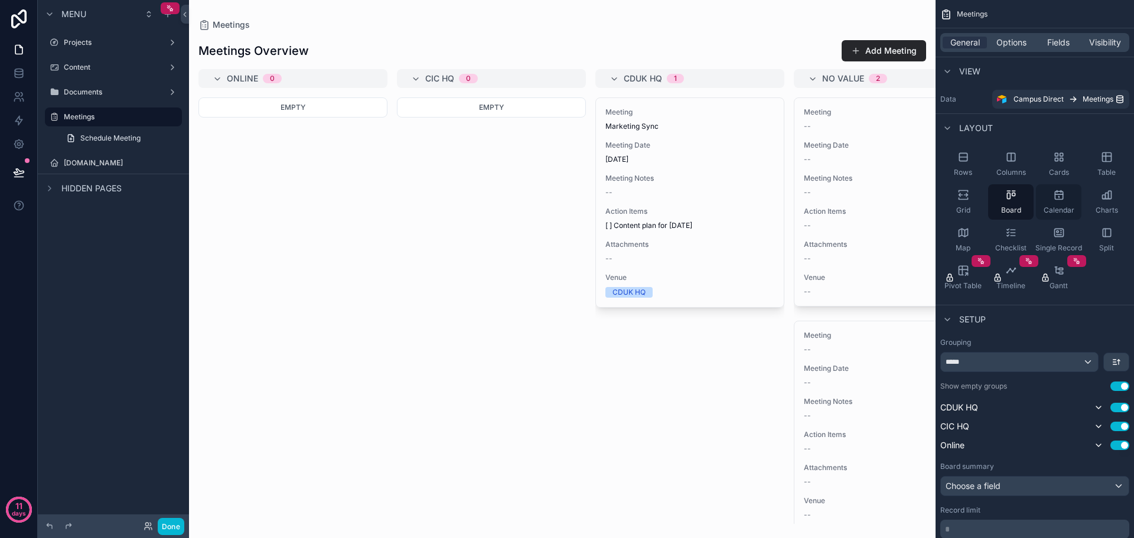
click at [1051, 199] on div "Calendar" at bounding box center [1058, 201] width 45 height 35
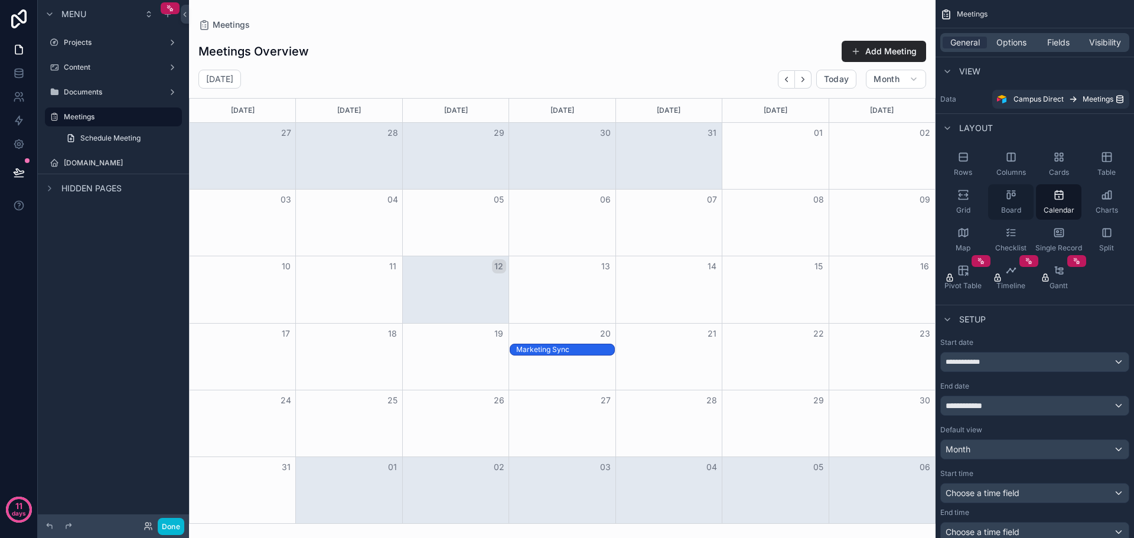
click at [1007, 191] on icon "scrollable content" at bounding box center [1008, 191] width 3 height 0
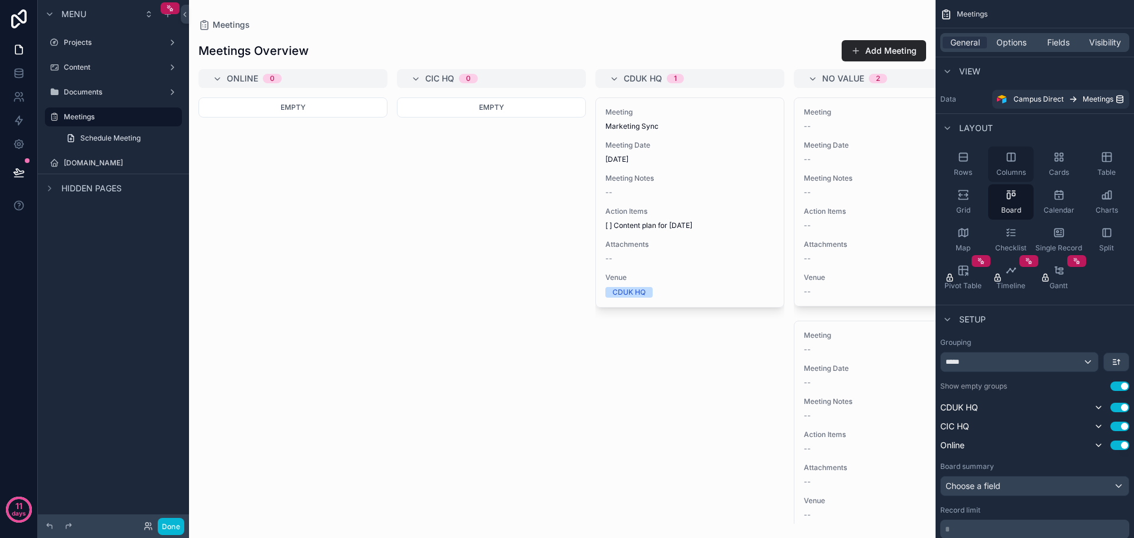
click at [1016, 165] on div "Columns" at bounding box center [1010, 164] width 45 height 35
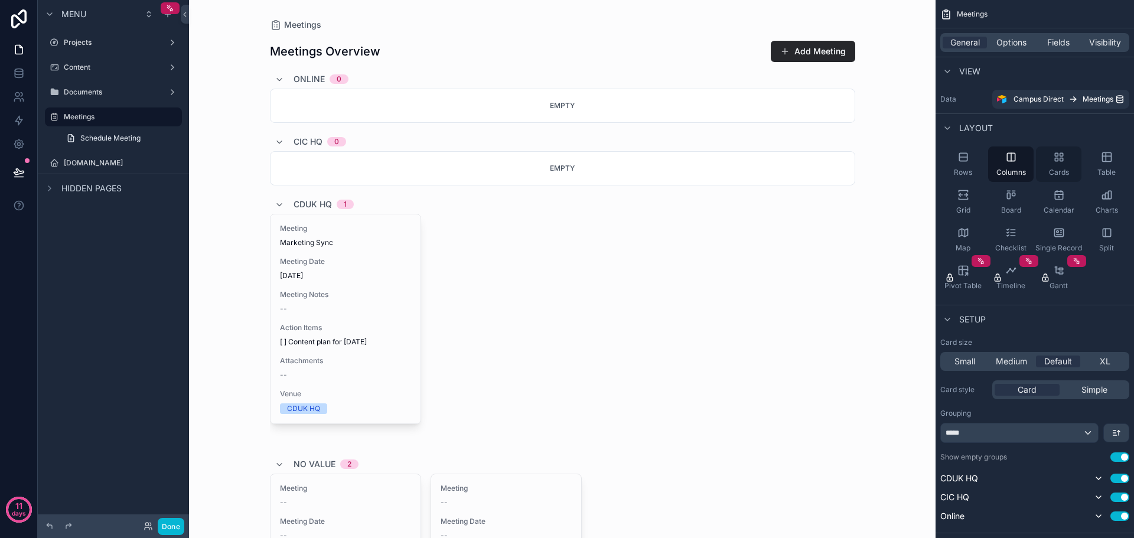
click at [1064, 161] on icon "scrollable content" at bounding box center [1059, 157] width 12 height 12
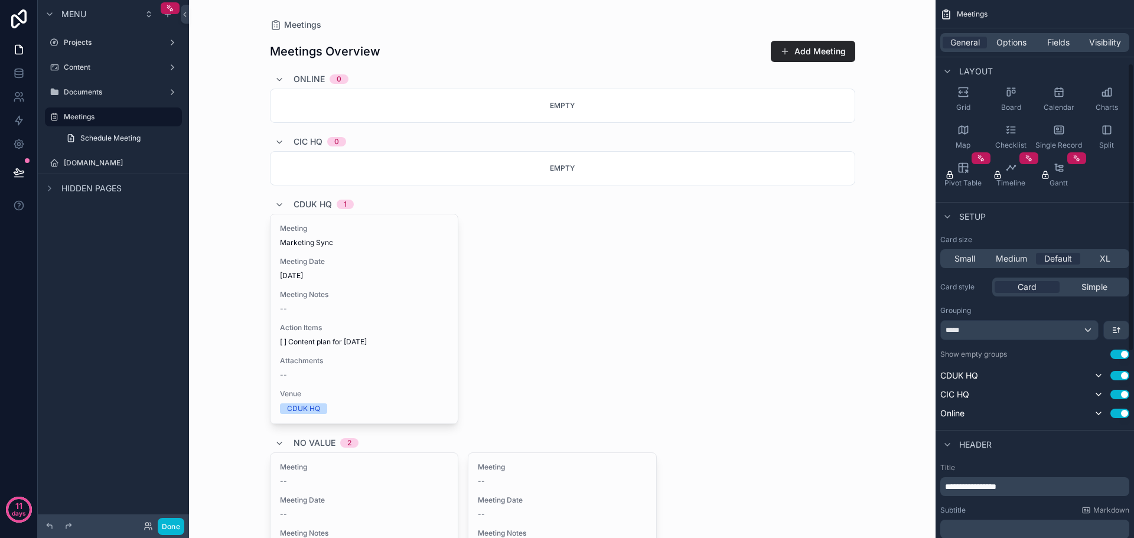
scroll to position [118, 0]
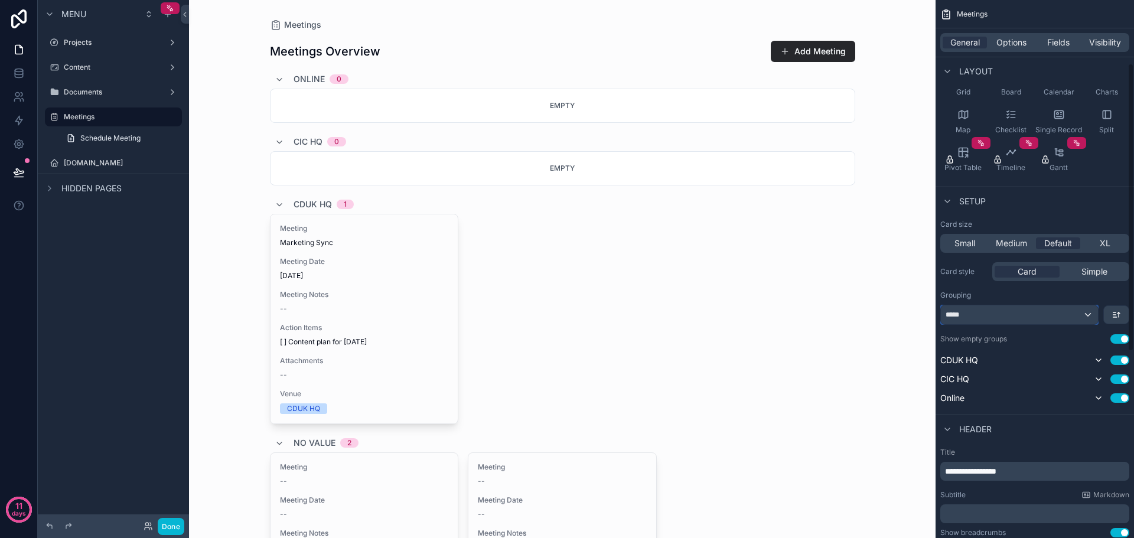
click at [1084, 311] on div "*****" at bounding box center [1019, 314] width 157 height 19
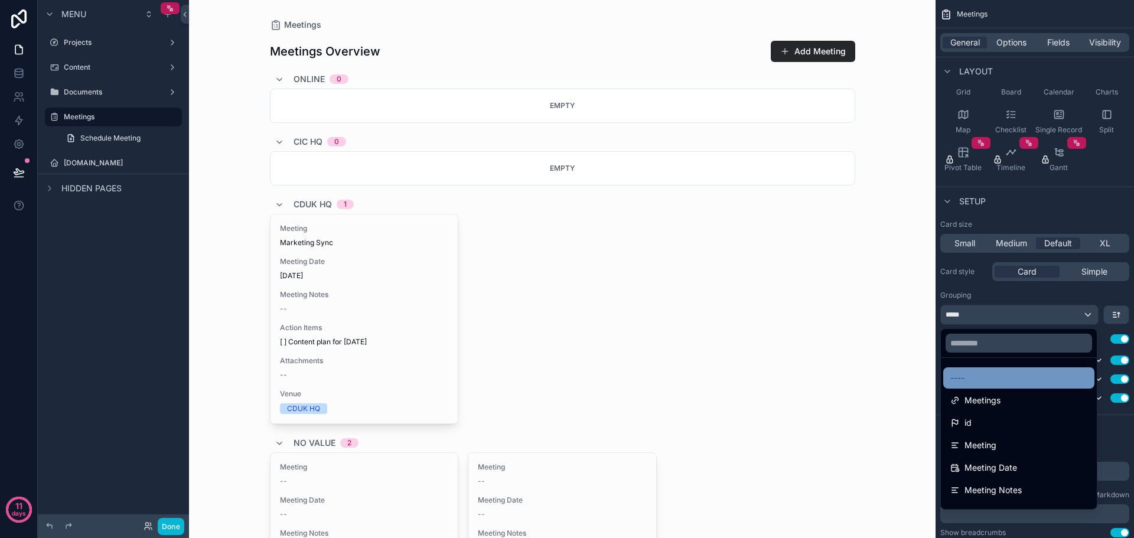
click at [992, 372] on div "----" at bounding box center [1019, 378] width 137 height 14
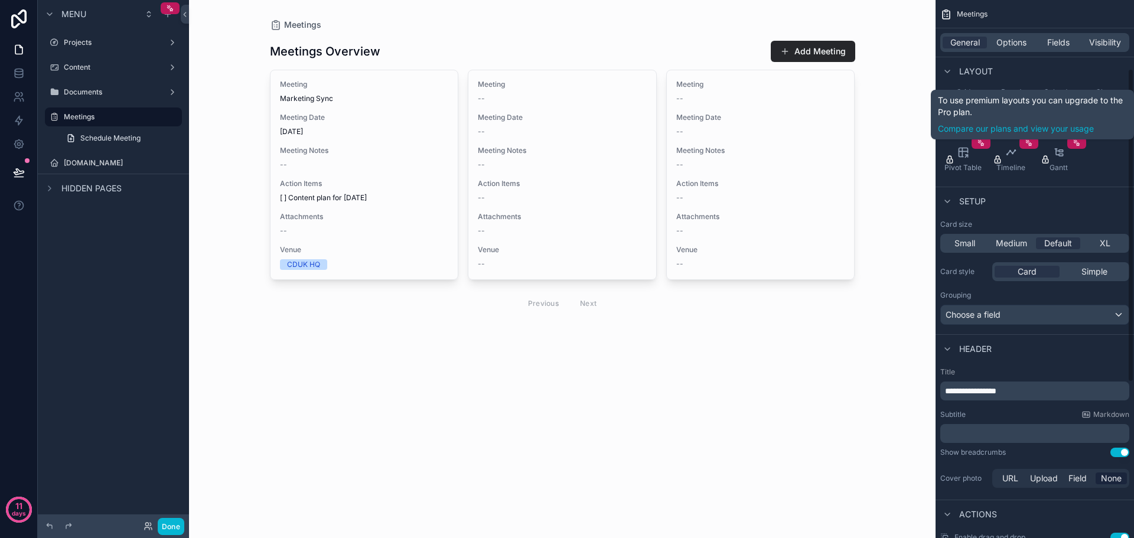
click at [1058, 35] on div "General Options Fields Visibility" at bounding box center [1035, 42] width 189 height 19
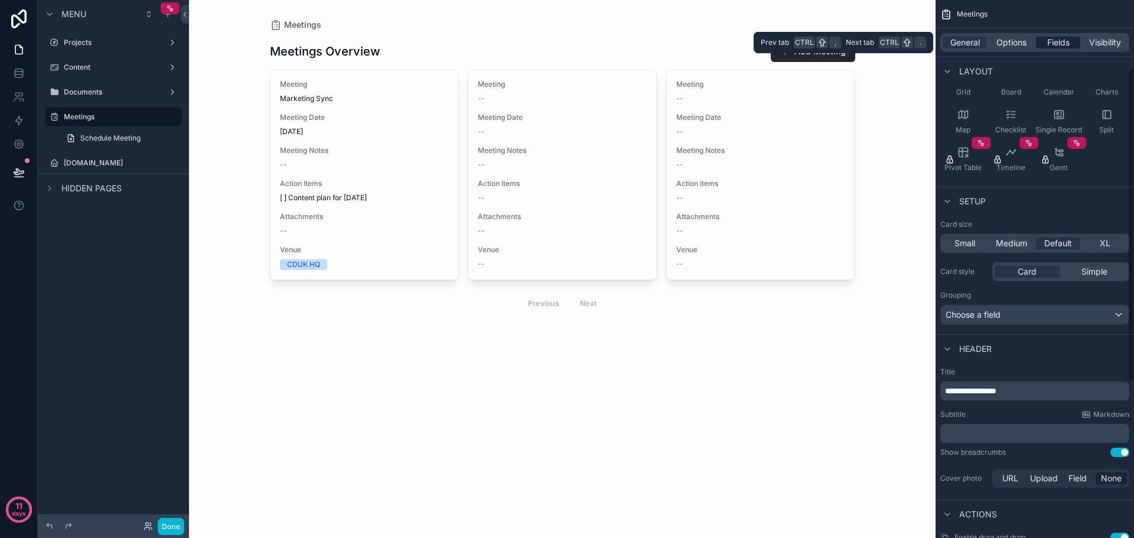
click at [1059, 45] on span "Fields" at bounding box center [1059, 43] width 22 height 12
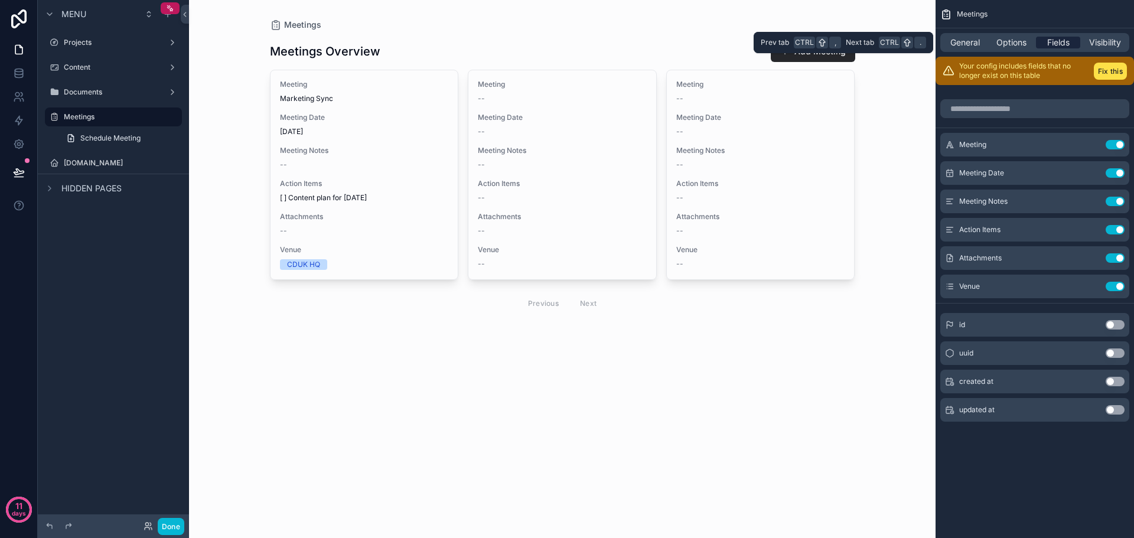
scroll to position [0, 0]
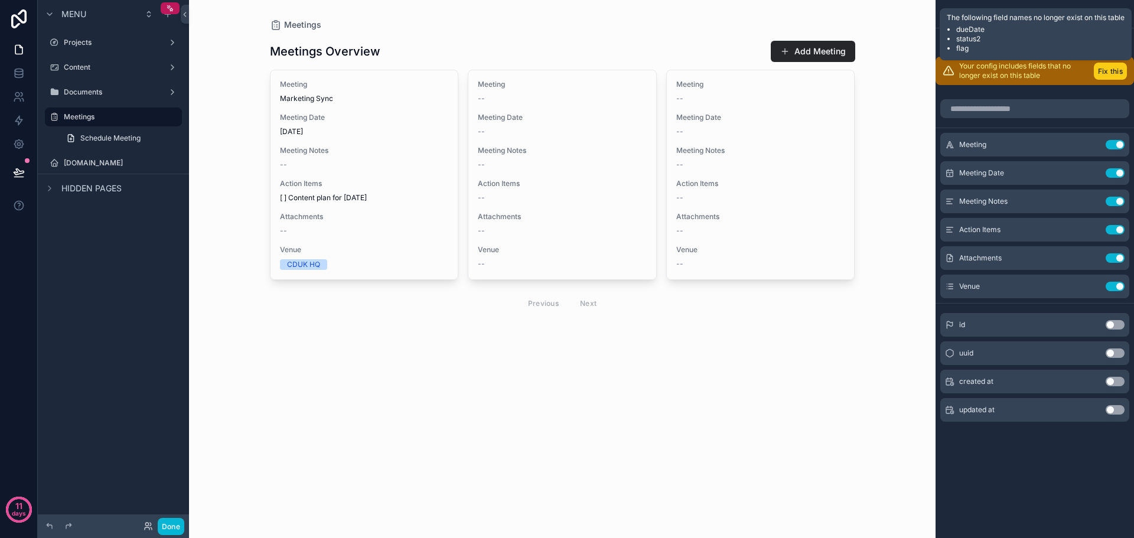
click at [1108, 74] on button "Fix this" at bounding box center [1110, 71] width 33 height 17
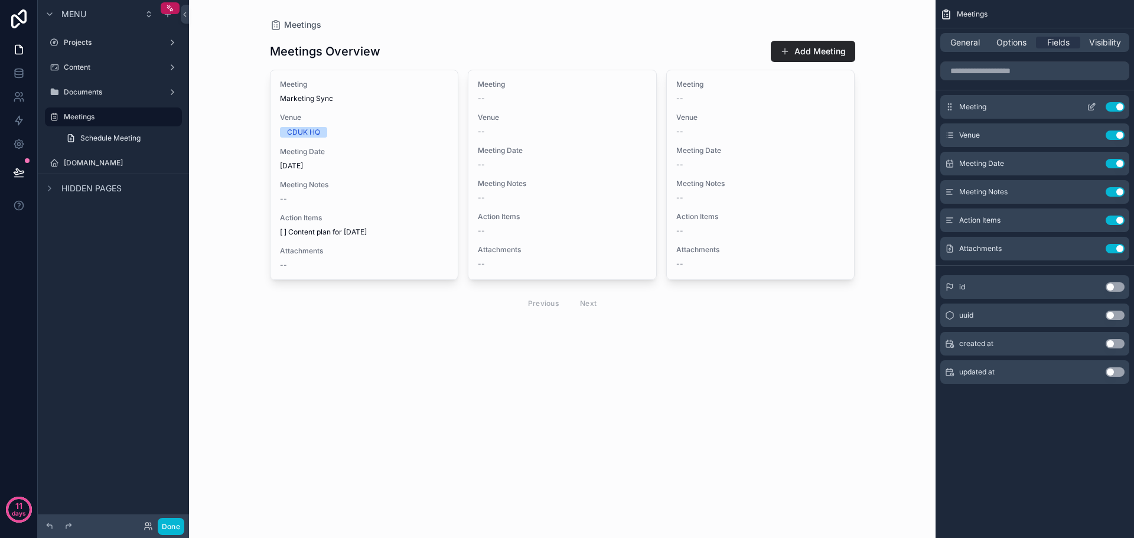
click at [1091, 106] on icon "scrollable content" at bounding box center [1091, 106] width 9 height 9
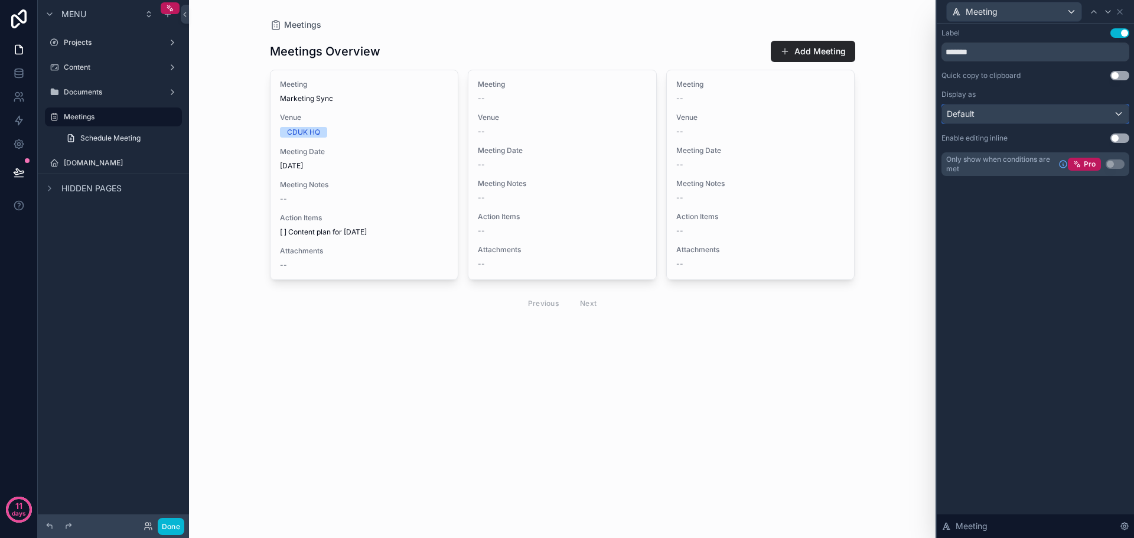
click at [1120, 118] on div "Default" at bounding box center [1035, 114] width 187 height 19
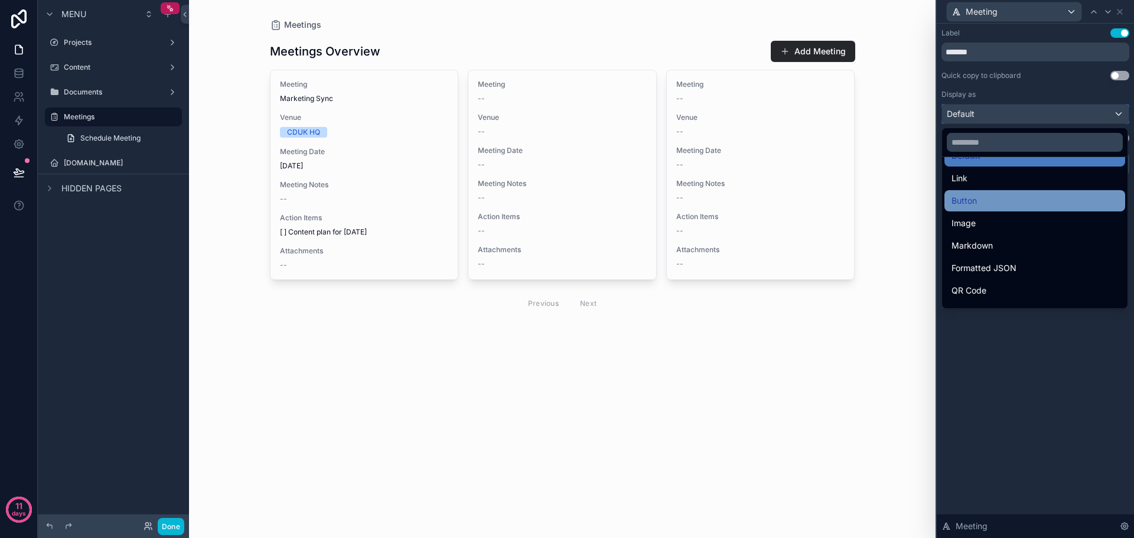
scroll to position [59, 0]
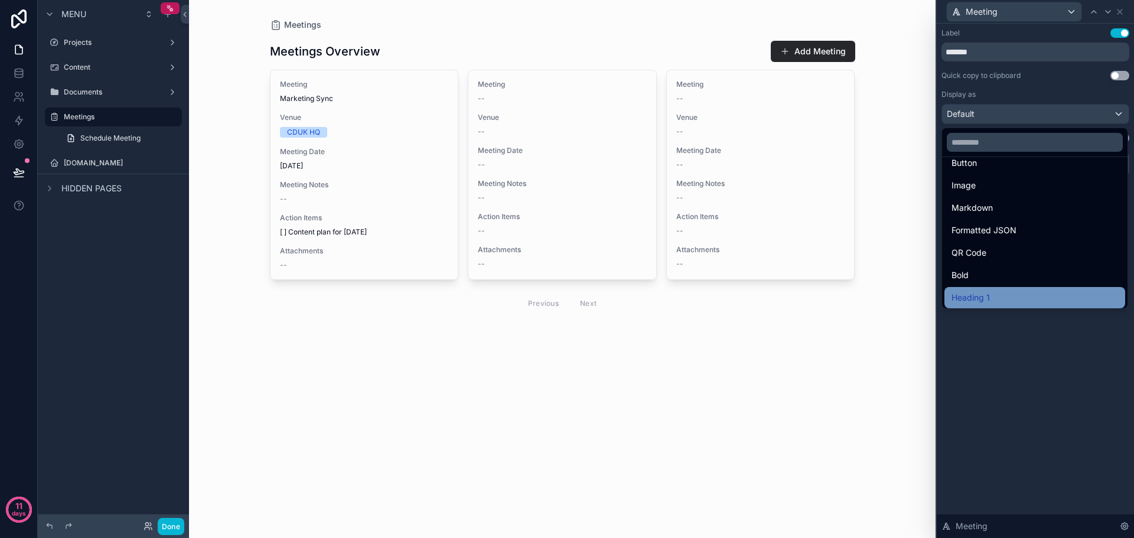
click at [1022, 299] on div "Heading 1" at bounding box center [1035, 298] width 167 height 14
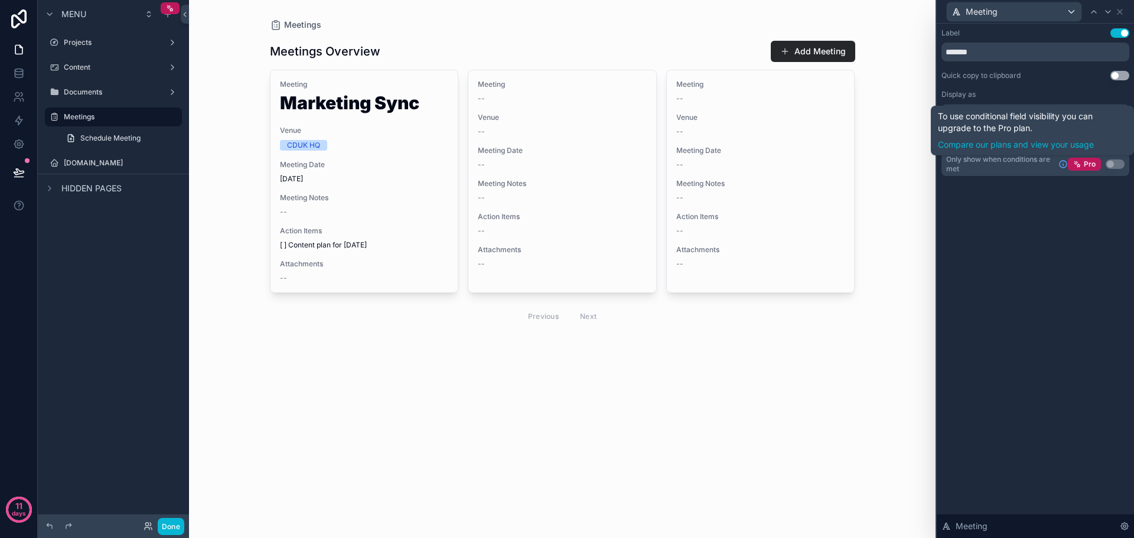
click at [1022, 310] on div "Label Use setting ******* Quick copy to clipboard Use setting Display as Headin…" at bounding box center [1035, 281] width 197 height 515
click at [1104, 109] on div "Heading 1" at bounding box center [1035, 114] width 187 height 19
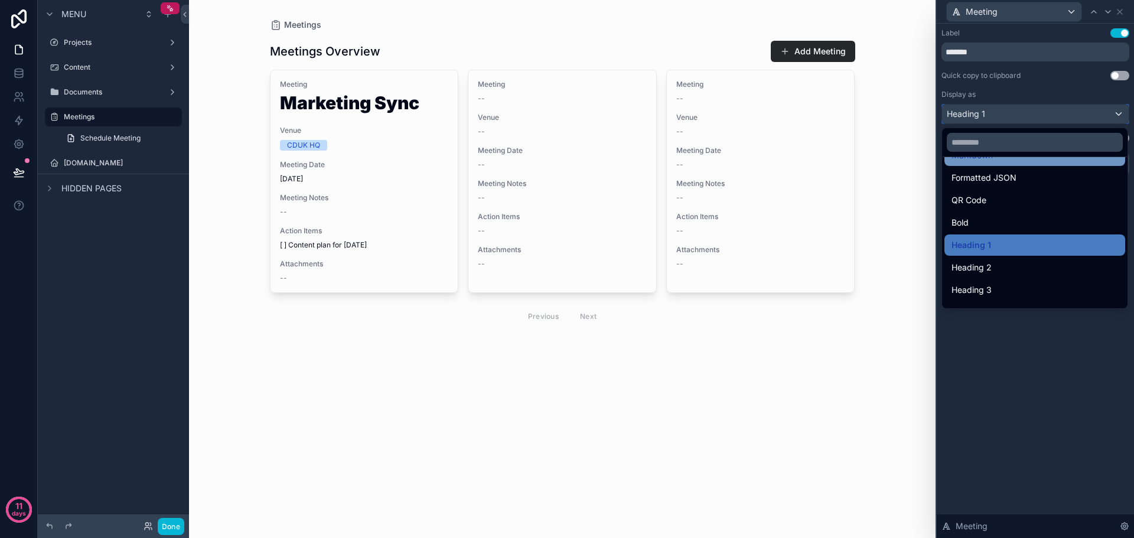
scroll to position [118, 0]
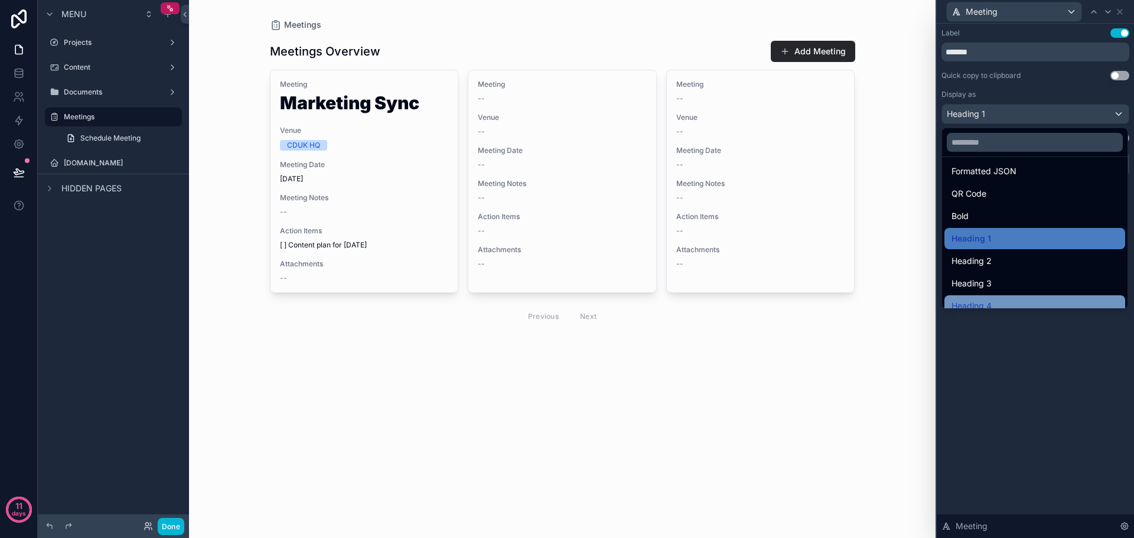
click at [1007, 299] on div "Heading 4" at bounding box center [1035, 306] width 167 height 14
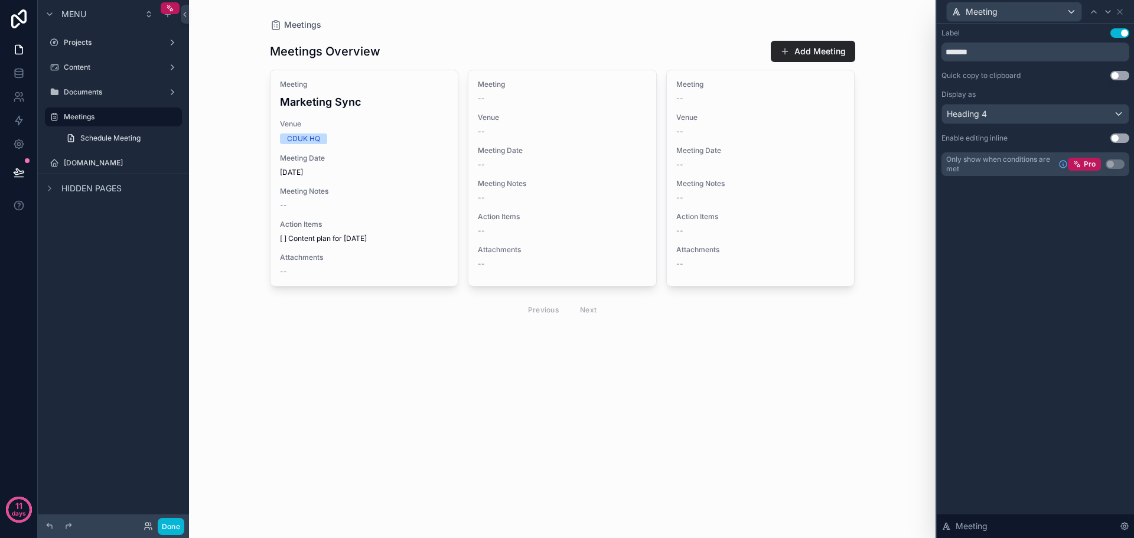
click at [602, 151] on div "scrollable content" at bounding box center [563, 181] width 604 height 362
click at [602, 151] on span "Meeting Date" at bounding box center [562, 150] width 169 height 9
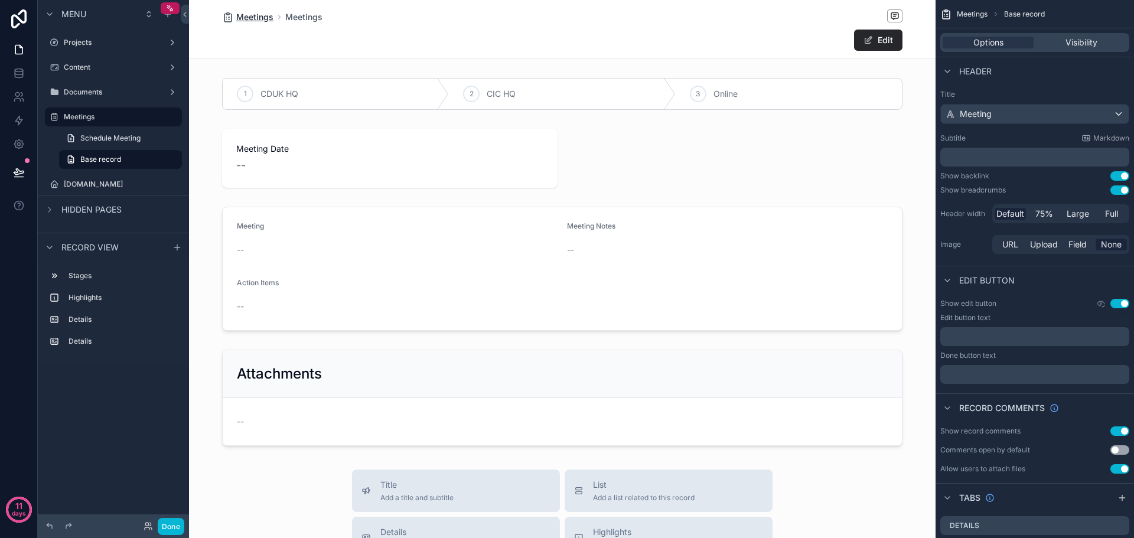
click at [253, 18] on span "Meetings" at bounding box center [254, 17] width 37 height 12
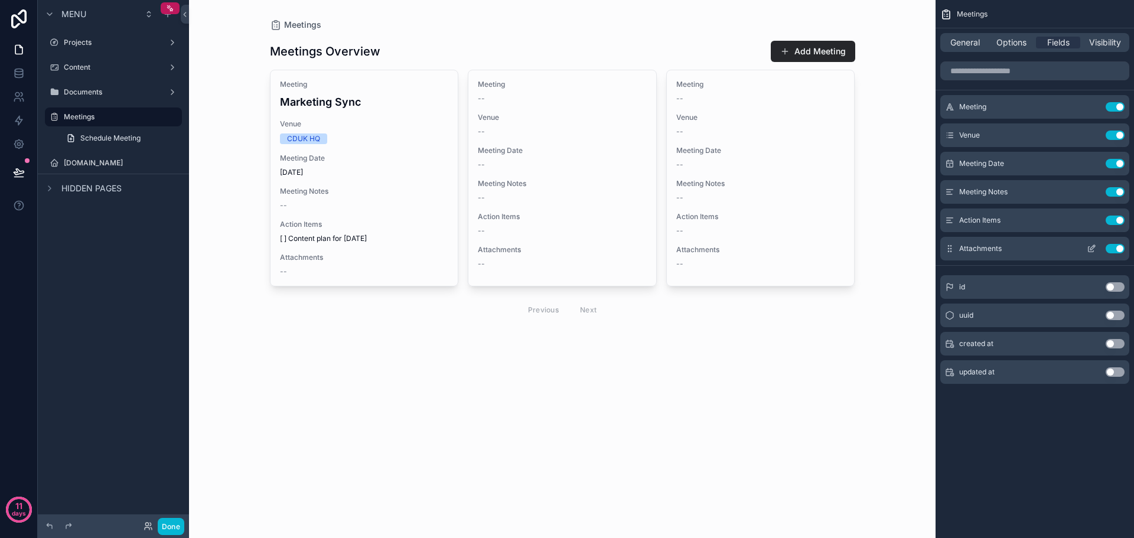
click at [1116, 248] on button "Use setting" at bounding box center [1115, 248] width 19 height 9
click at [1114, 219] on button "Use setting" at bounding box center [1115, 220] width 19 height 9
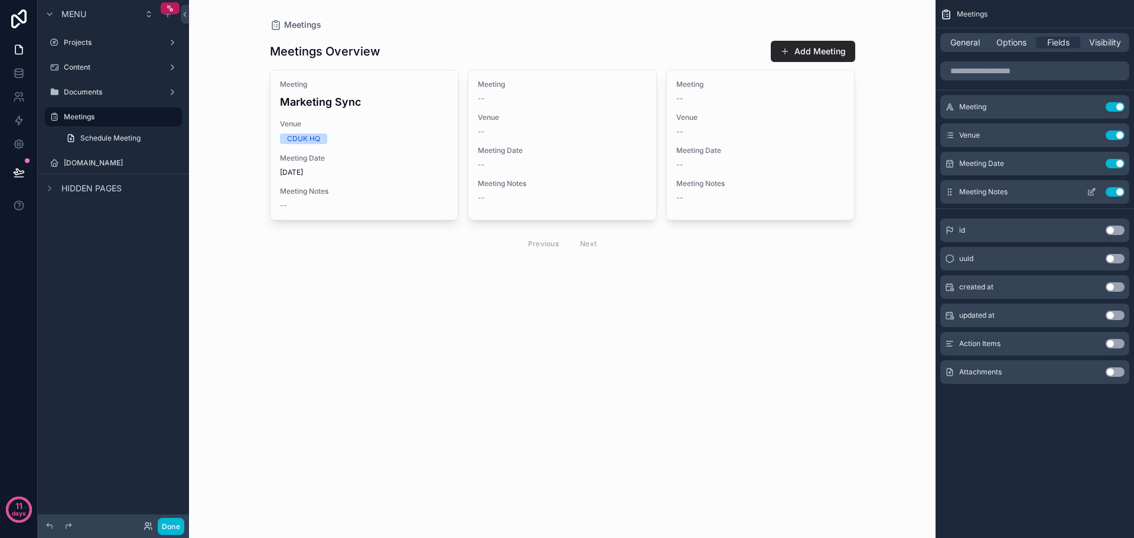
click at [1114, 193] on button "Use setting" at bounding box center [1115, 191] width 19 height 9
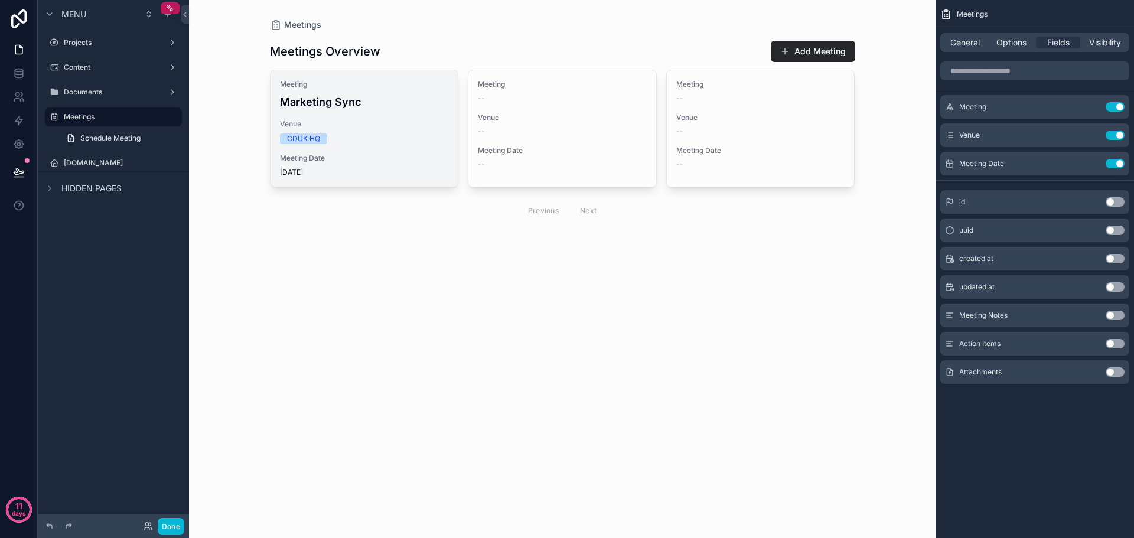
click at [394, 160] on span "Meeting Date" at bounding box center [364, 158] width 169 height 9
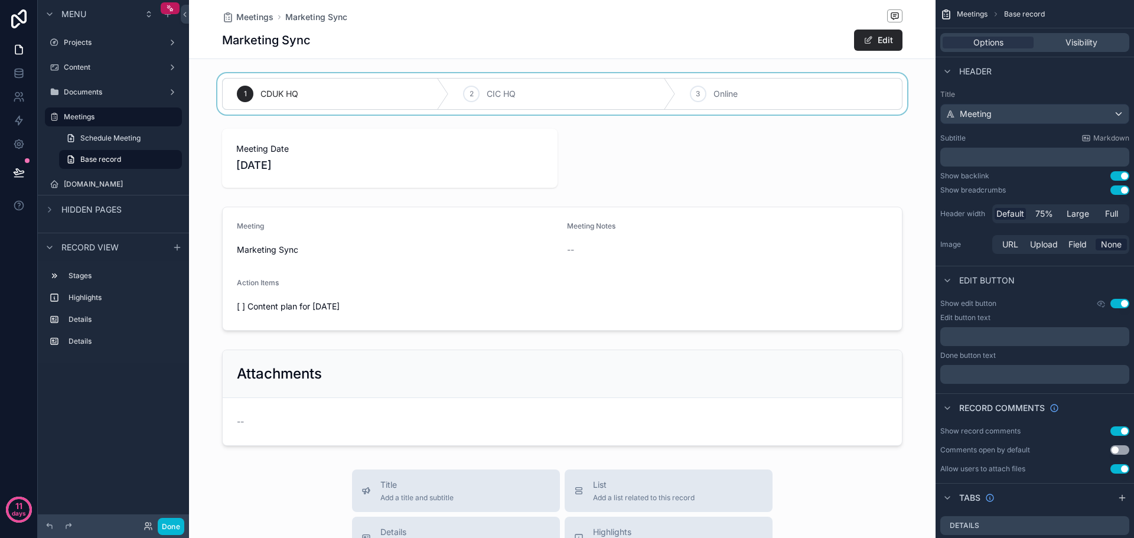
click at [821, 99] on div "scrollable content" at bounding box center [562, 93] width 747 height 41
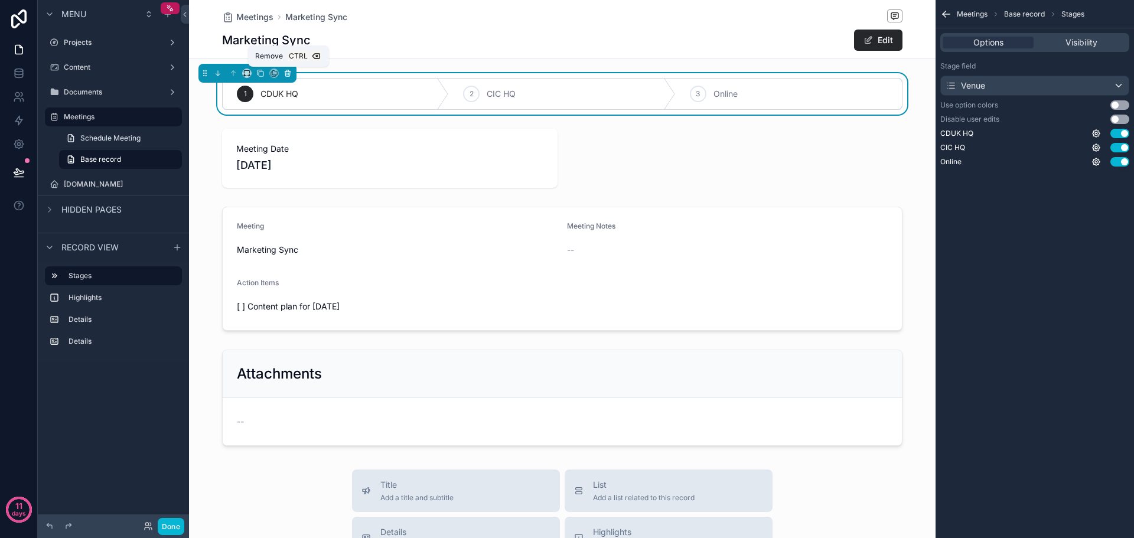
click at [289, 74] on icon "scrollable content" at bounding box center [288, 73] width 8 height 8
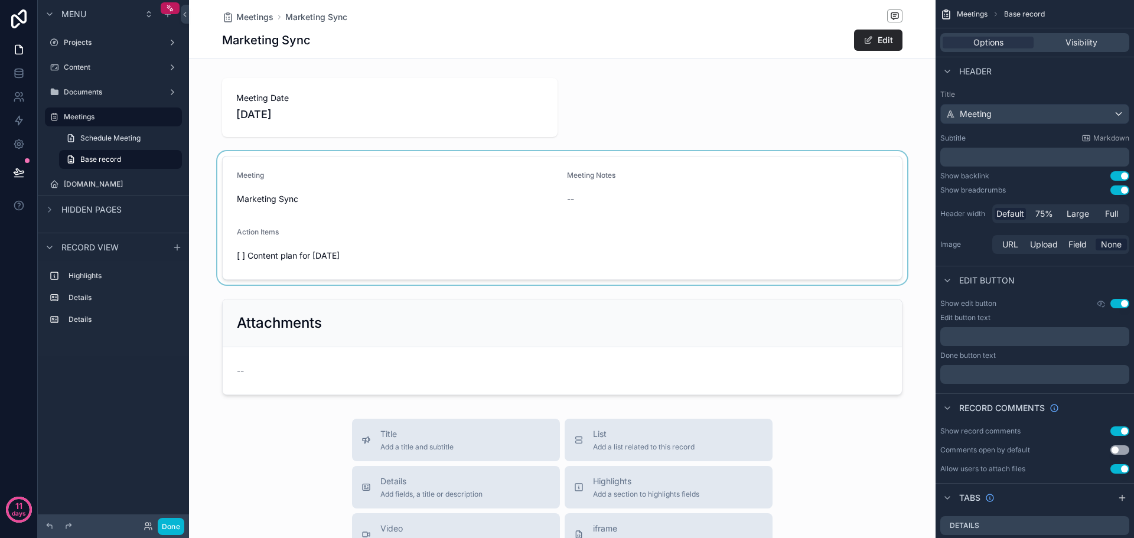
click at [558, 214] on div "scrollable content" at bounding box center [562, 218] width 747 height 134
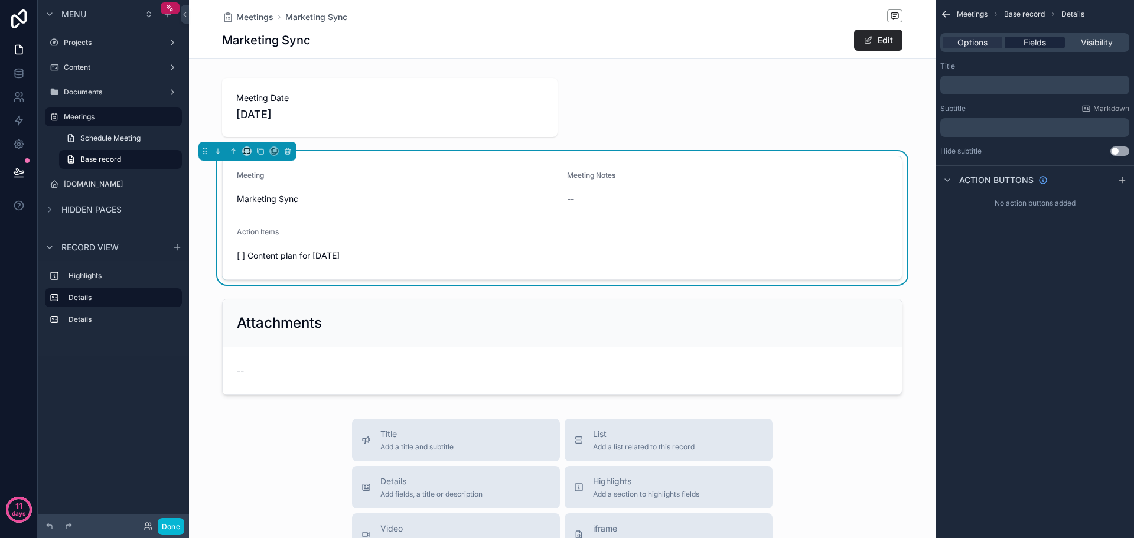
click at [1033, 43] on span "Fields" at bounding box center [1035, 43] width 22 height 12
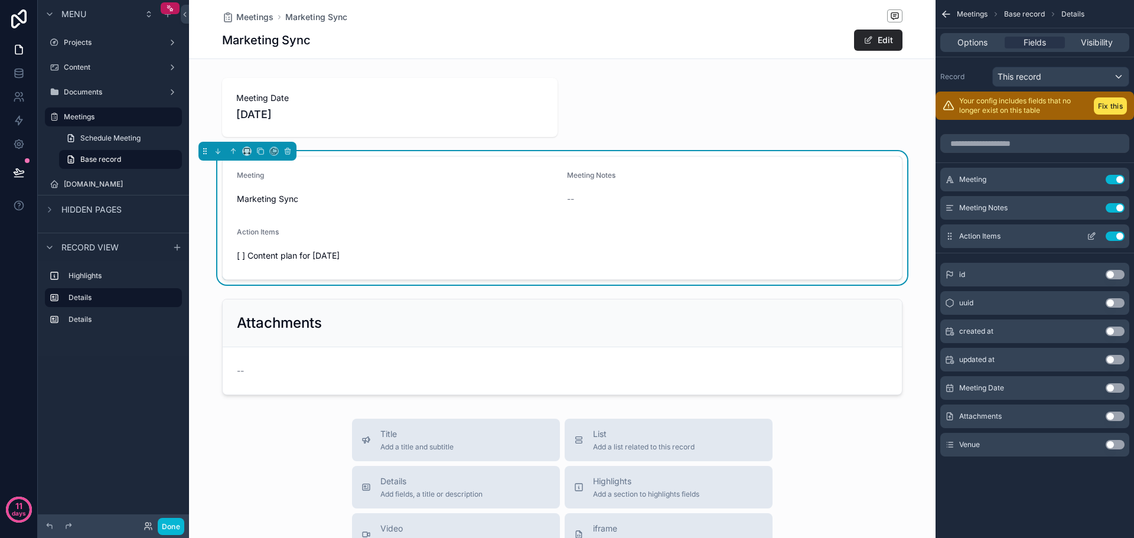
click at [1113, 236] on button "Use setting" at bounding box center [1115, 236] width 19 height 9
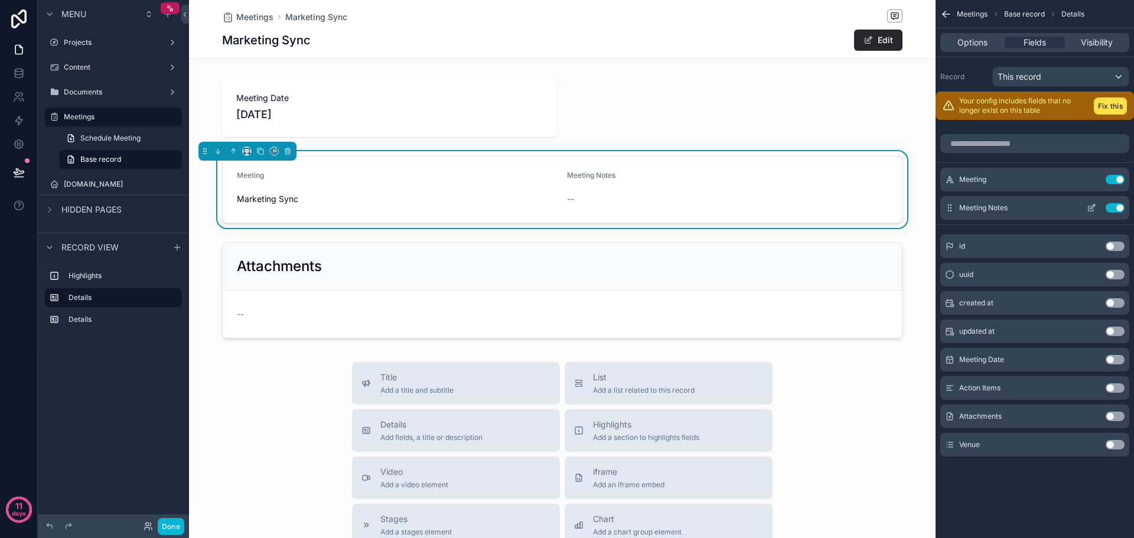
click at [1116, 209] on button "Use setting" at bounding box center [1115, 207] width 19 height 9
click at [1089, 179] on icon "scrollable content" at bounding box center [1091, 179] width 9 height 9
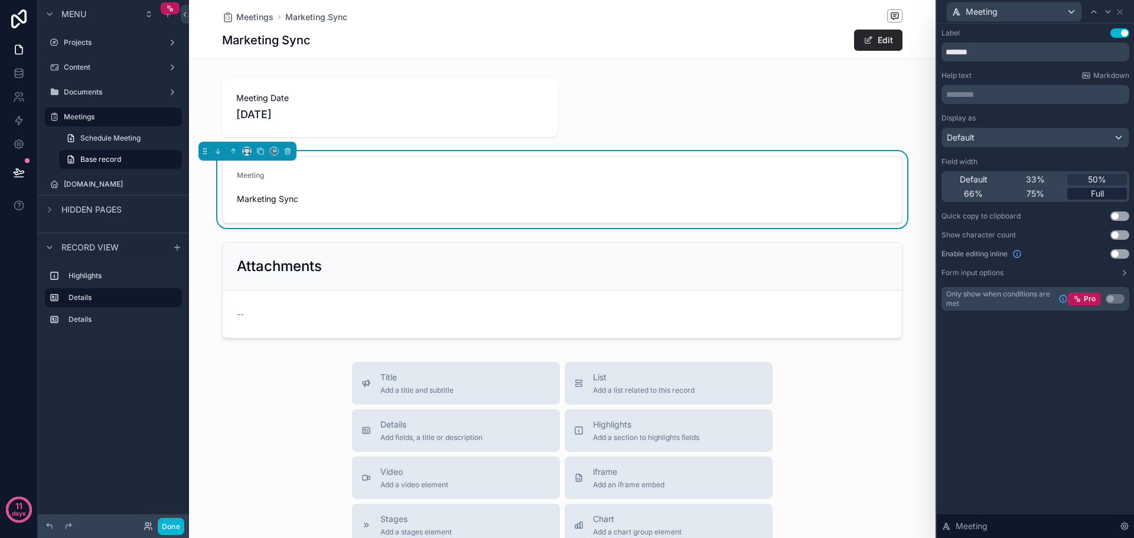
click at [1085, 191] on div "Full" at bounding box center [1098, 194] width 60 height 12
click at [1114, 35] on button "Use setting" at bounding box center [1120, 32] width 19 height 9
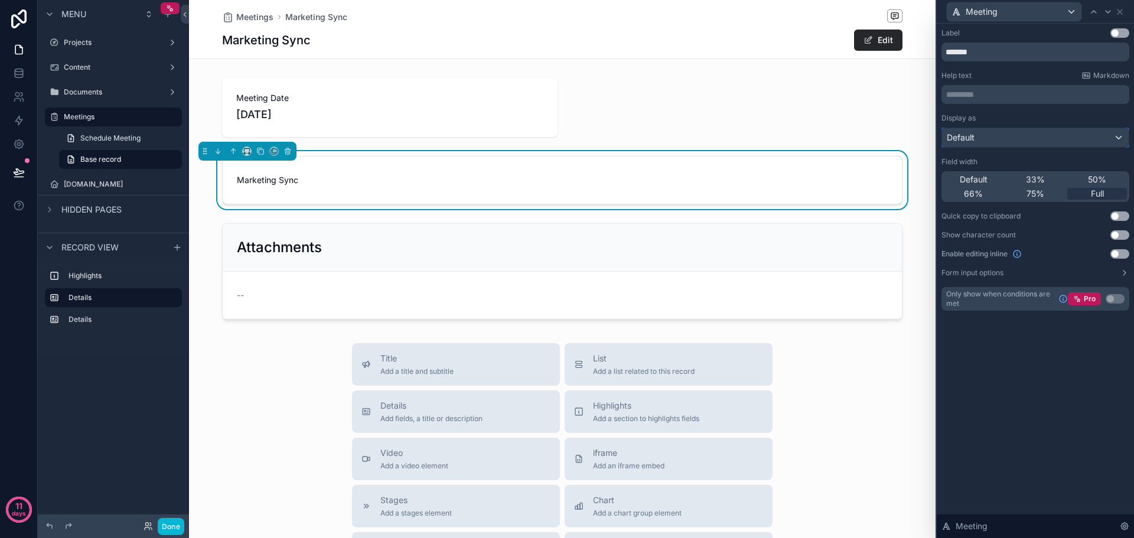
click at [1071, 143] on div "Default" at bounding box center [1035, 137] width 187 height 19
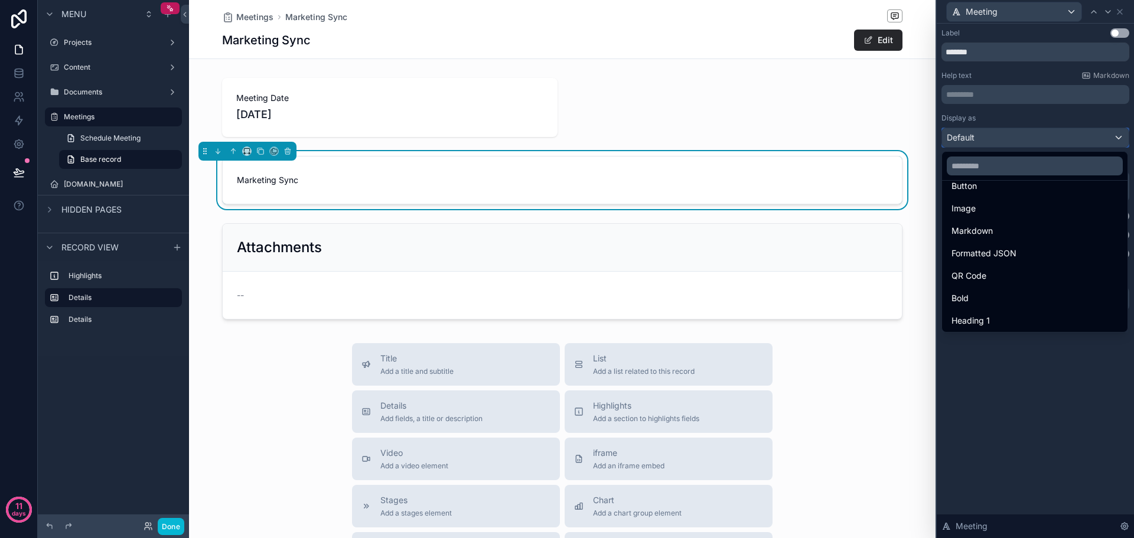
scroll to position [118, 0]
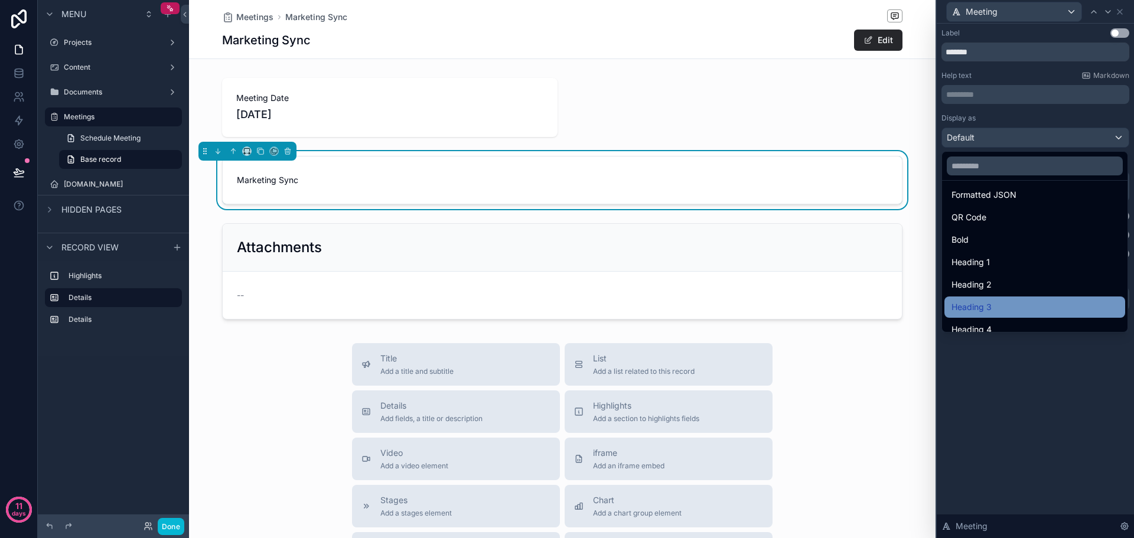
click at [1007, 304] on div "Heading 3" at bounding box center [1035, 307] width 167 height 14
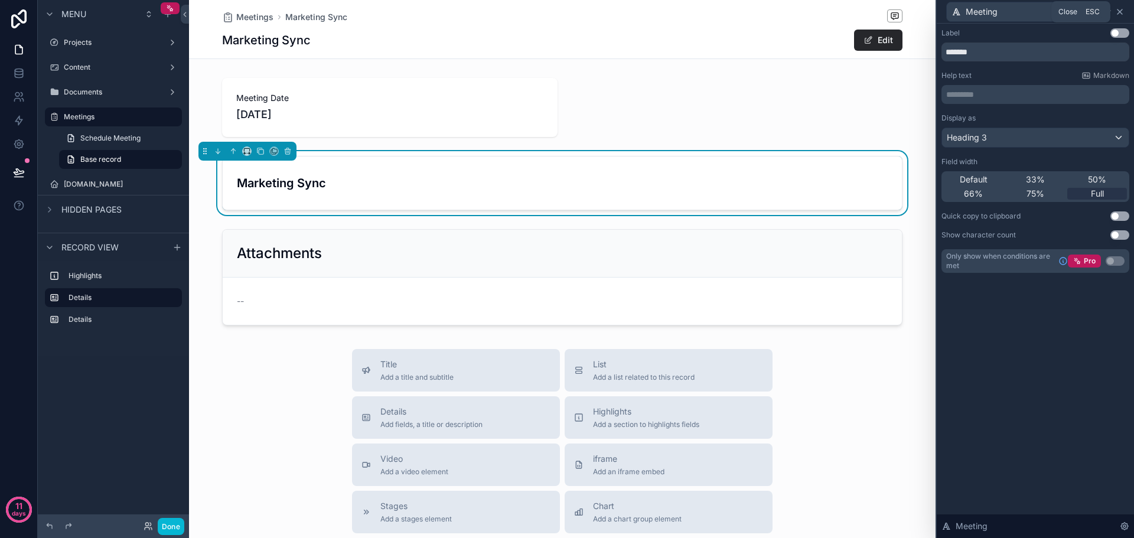
click at [1120, 12] on icon at bounding box center [1120, 11] width 5 height 5
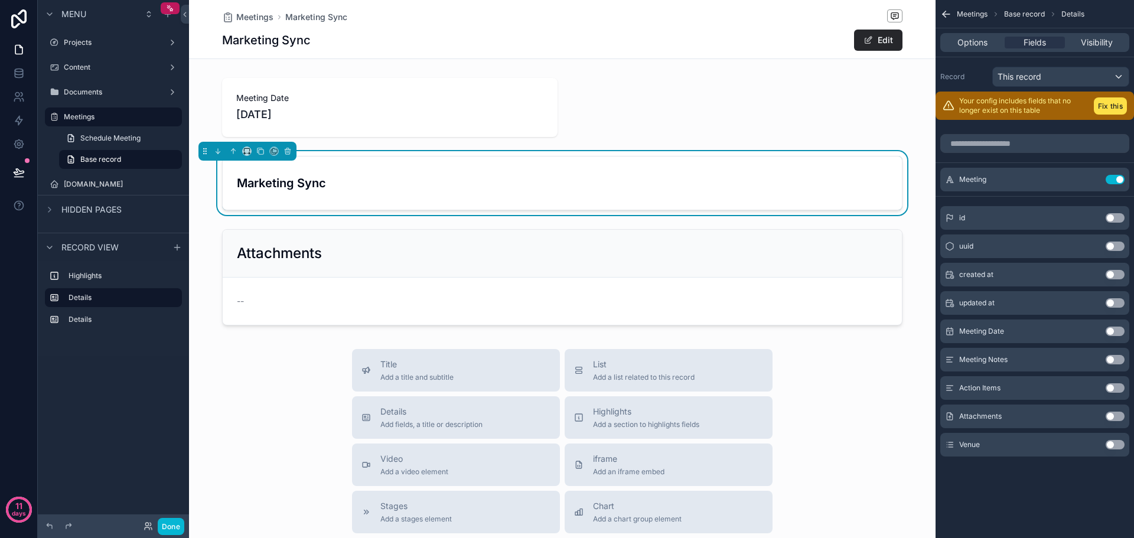
click at [1118, 329] on button "Use setting" at bounding box center [1115, 331] width 19 height 9
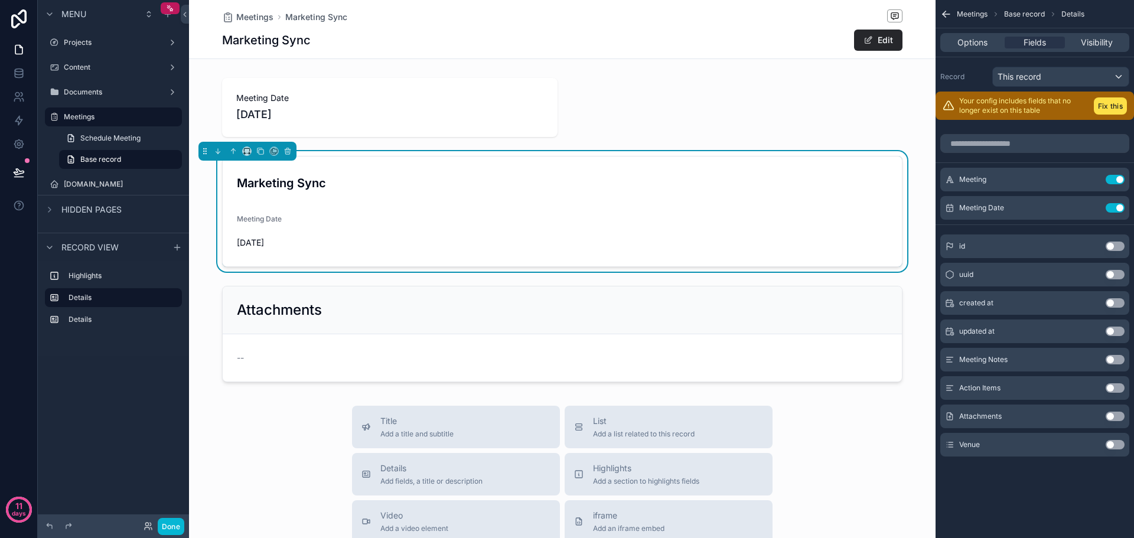
click at [1120, 446] on button "Use setting" at bounding box center [1115, 444] width 19 height 9
click at [1117, 362] on button "Use setting" at bounding box center [1115, 359] width 19 height 9
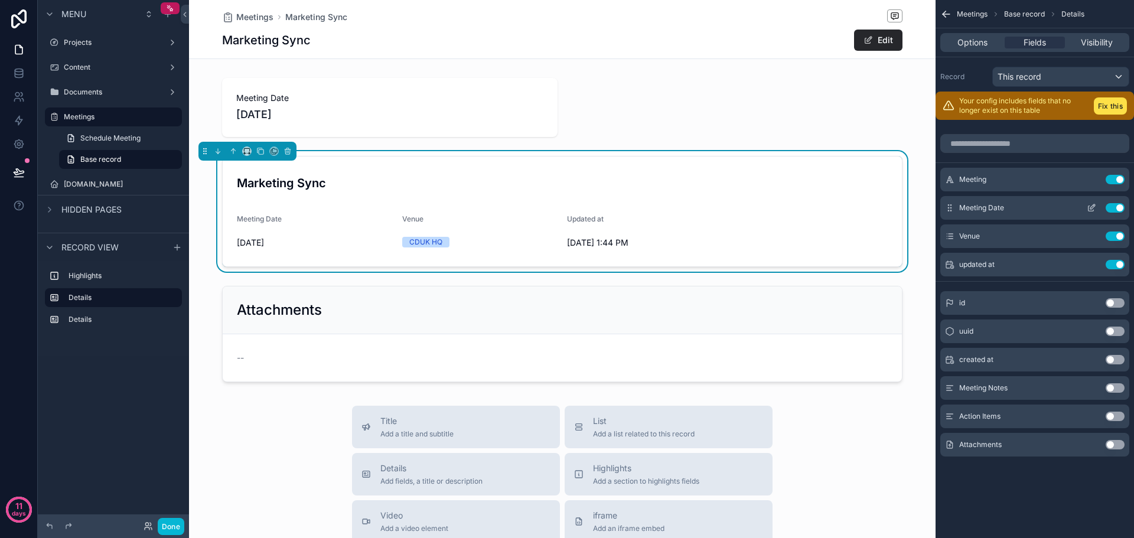
click at [1091, 207] on icon "scrollable content" at bounding box center [1091, 207] width 9 height 9
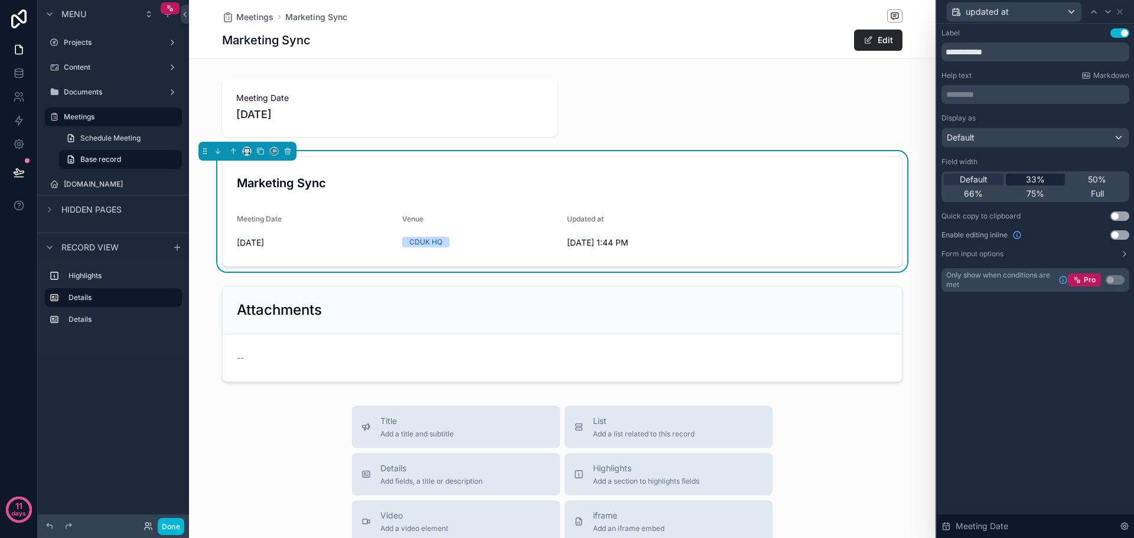
click at [1046, 182] on div "33%" at bounding box center [1036, 180] width 60 height 12
click at [1121, 9] on icon at bounding box center [1120, 11] width 9 height 9
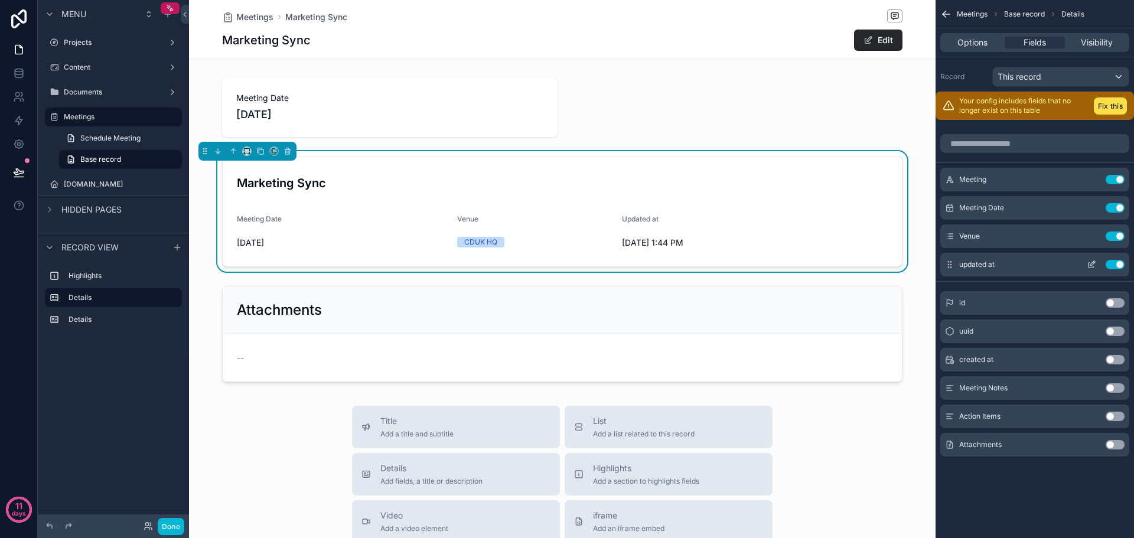
click at [1092, 261] on icon "scrollable content" at bounding box center [1091, 264] width 9 height 9
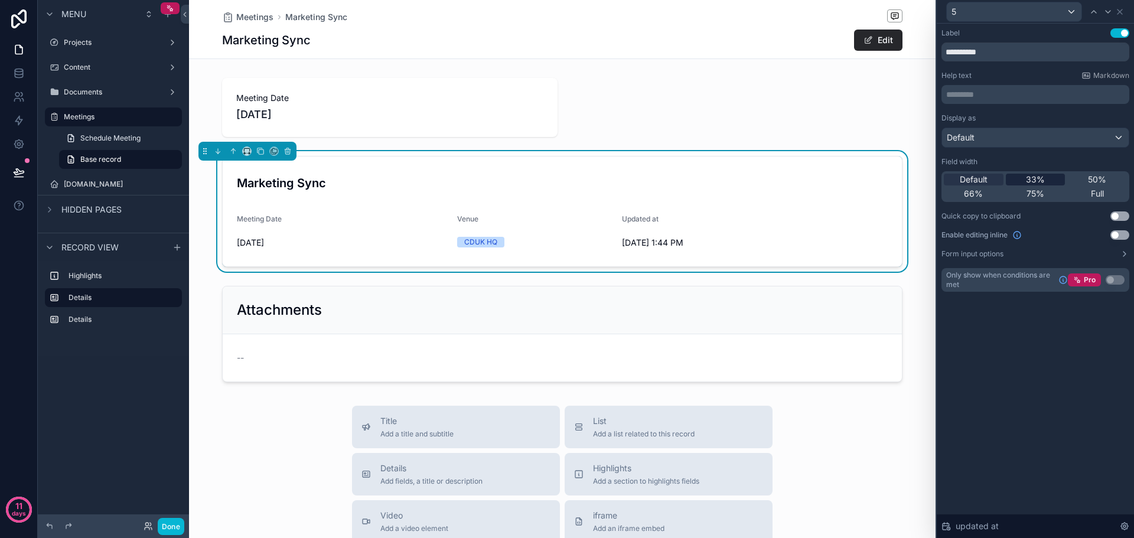
click at [1050, 178] on div "33%" at bounding box center [1036, 180] width 60 height 12
click at [1121, 12] on icon at bounding box center [1120, 11] width 5 height 5
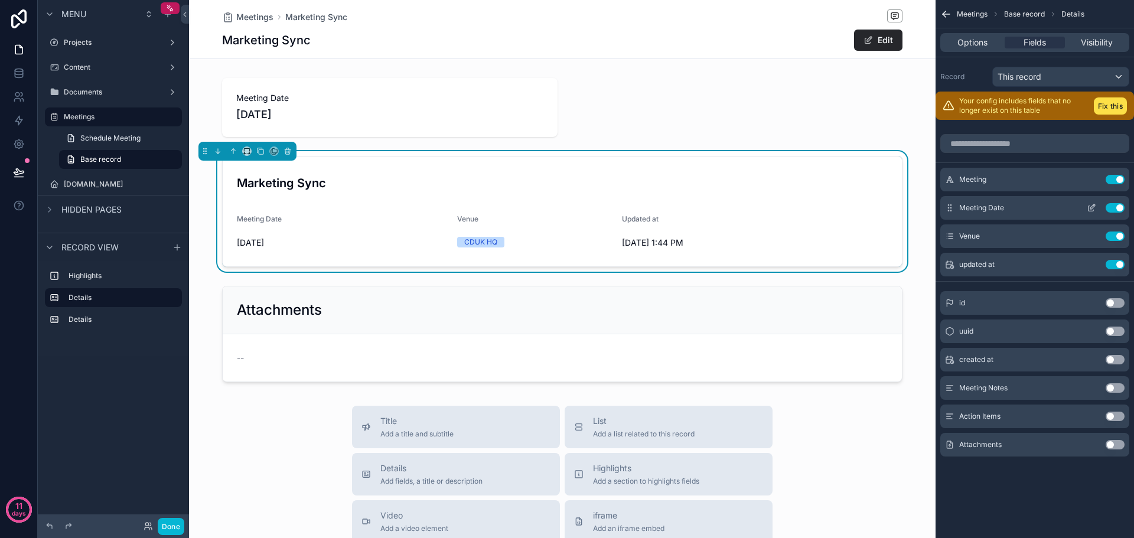
click at [1086, 208] on button "scrollable content" at bounding box center [1091, 207] width 19 height 9
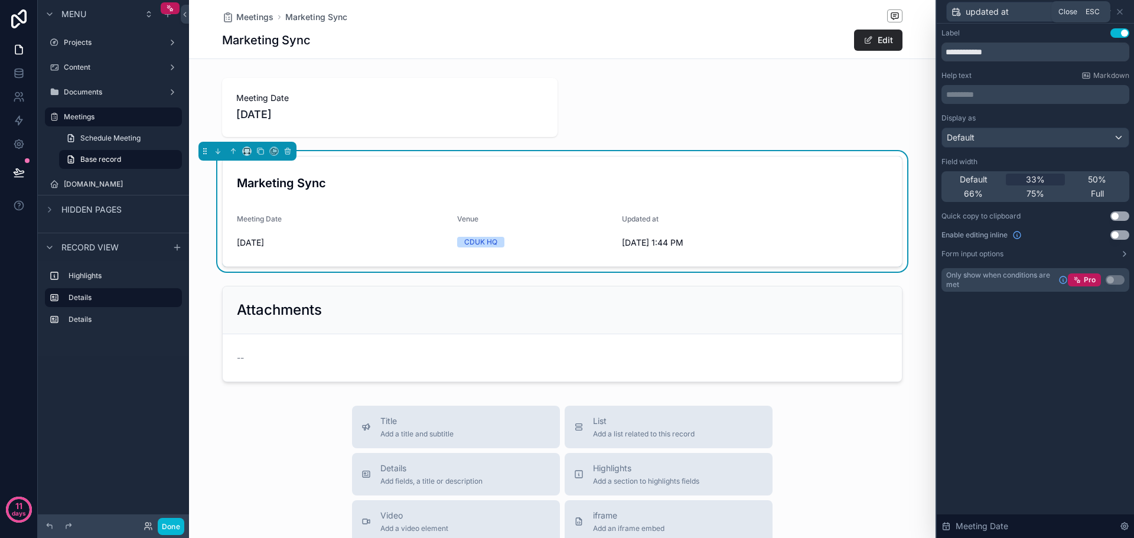
click at [1118, 3] on div "updated at" at bounding box center [1036, 11] width 188 height 23
click at [1120, 12] on icon at bounding box center [1120, 11] width 5 height 5
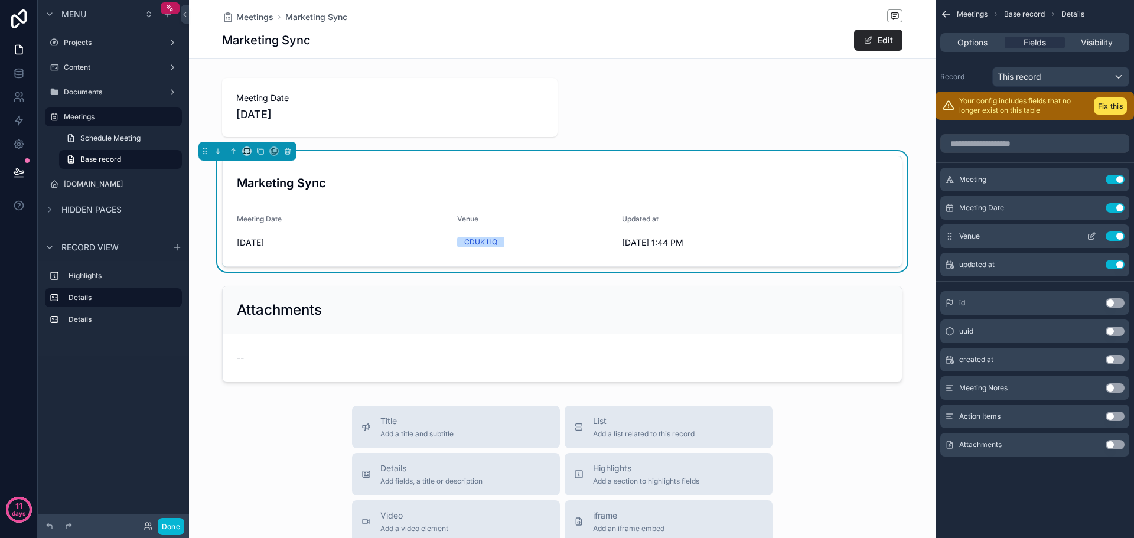
click at [1094, 233] on icon "scrollable content" at bounding box center [1091, 236] width 9 height 9
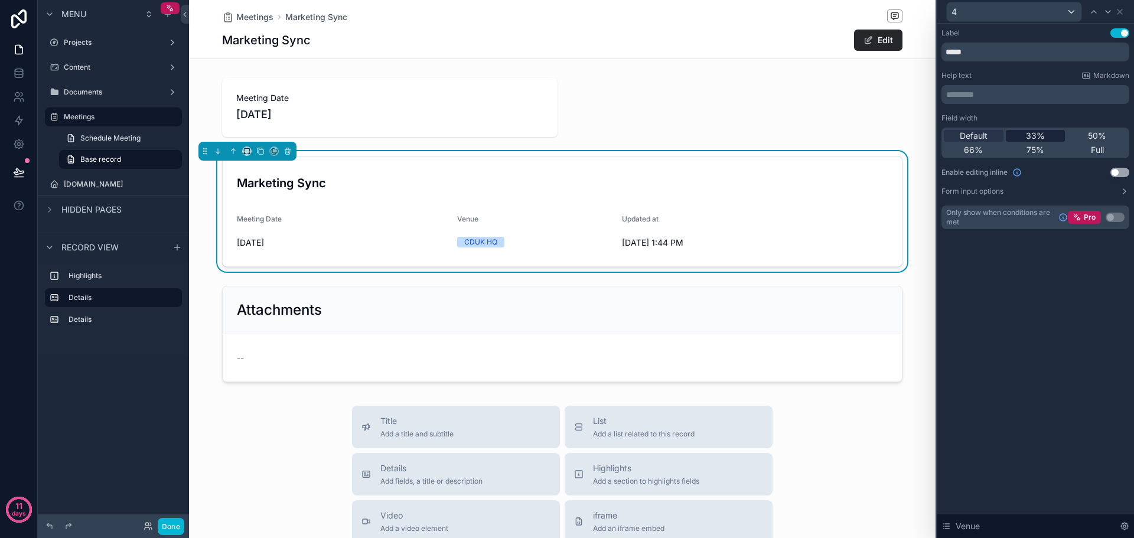
click at [1048, 141] on div "33%" at bounding box center [1036, 136] width 60 height 12
click at [1117, 11] on icon at bounding box center [1120, 11] width 9 height 9
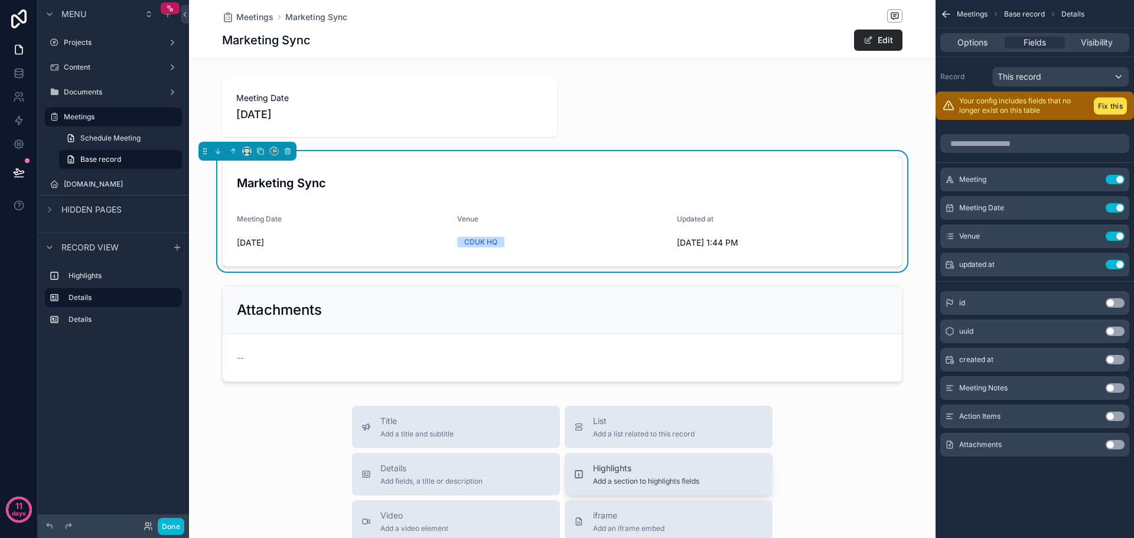
click at [698, 476] on div "Highlights Add a section to highlights fields" at bounding box center [646, 475] width 106 height 24
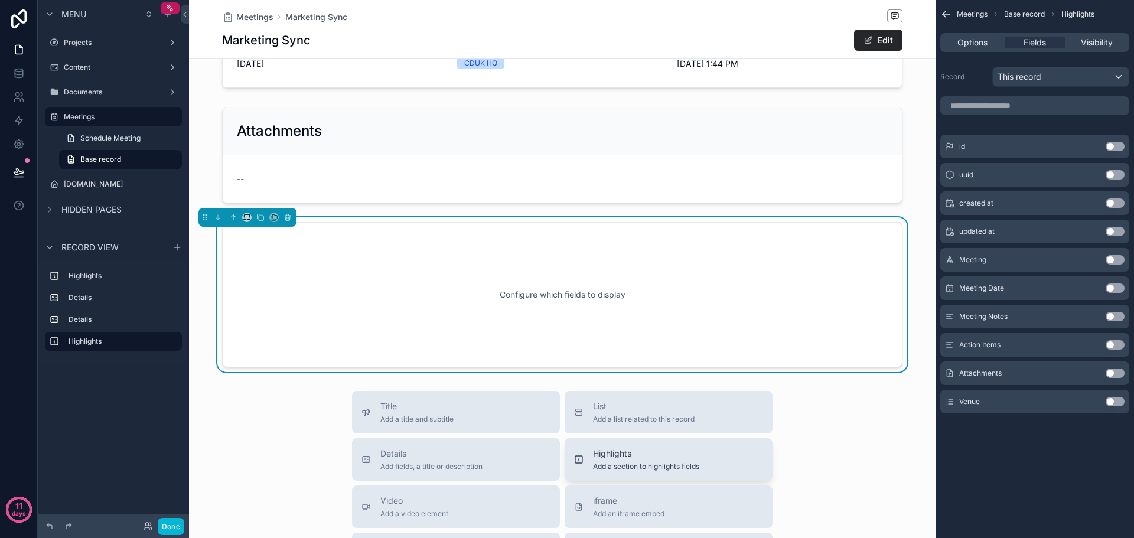
scroll to position [205, 0]
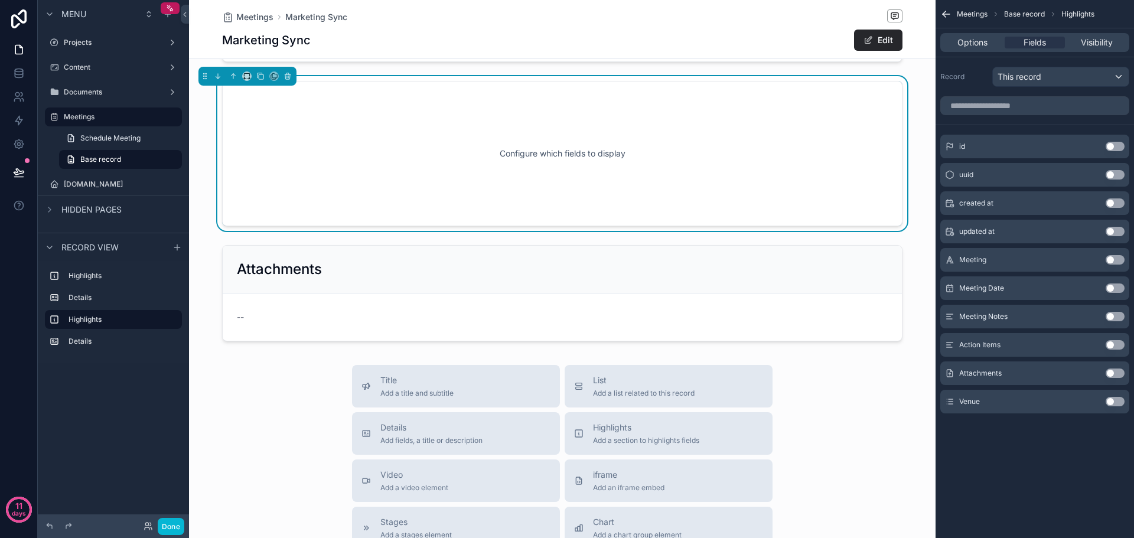
click at [1117, 316] on button "Use setting" at bounding box center [1115, 316] width 19 height 9
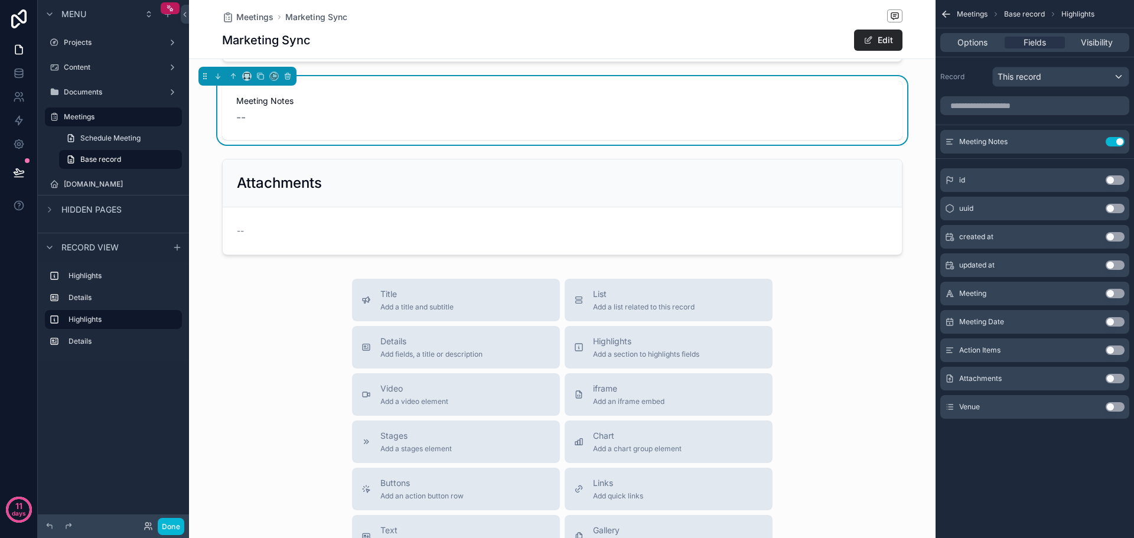
click at [1116, 349] on button "Use setting" at bounding box center [1115, 350] width 19 height 9
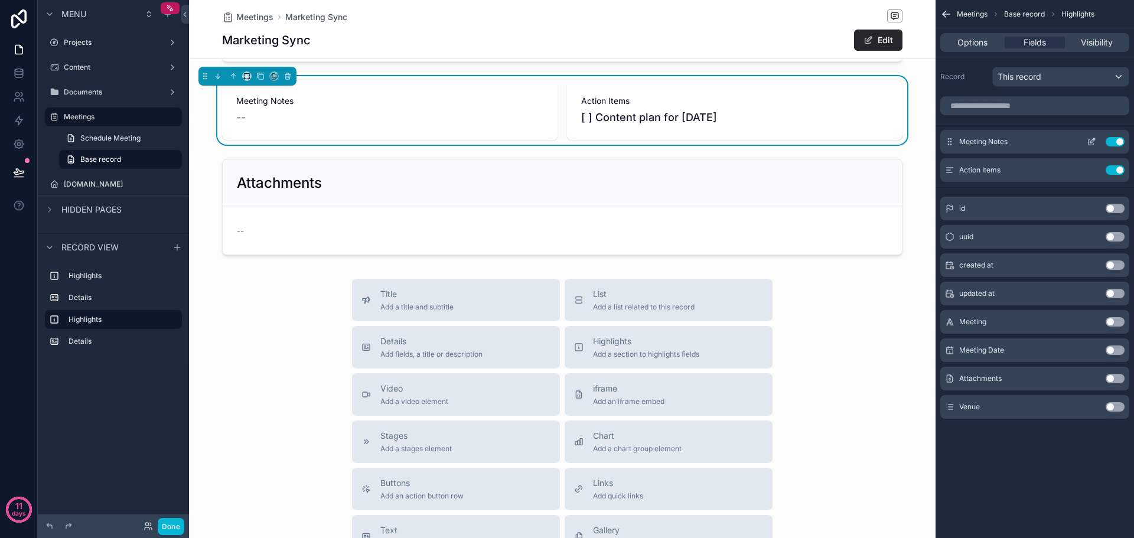
click at [1091, 147] on div "Meeting Notes Use setting" at bounding box center [1035, 142] width 189 height 24
click at [1092, 143] on icon "scrollable content" at bounding box center [1093, 140] width 5 height 5
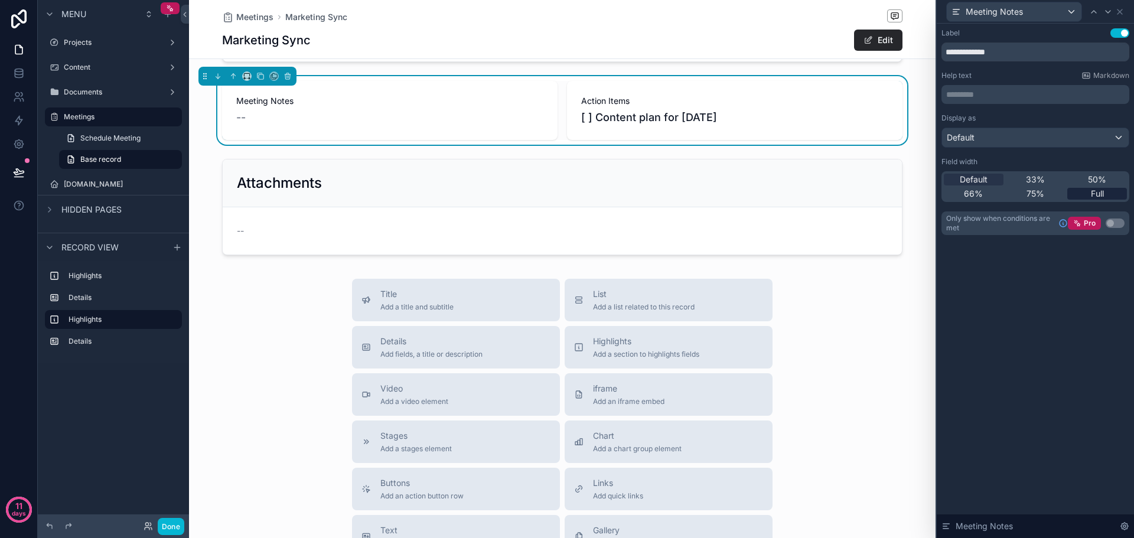
click at [1090, 190] on div "Full" at bounding box center [1098, 194] width 60 height 12
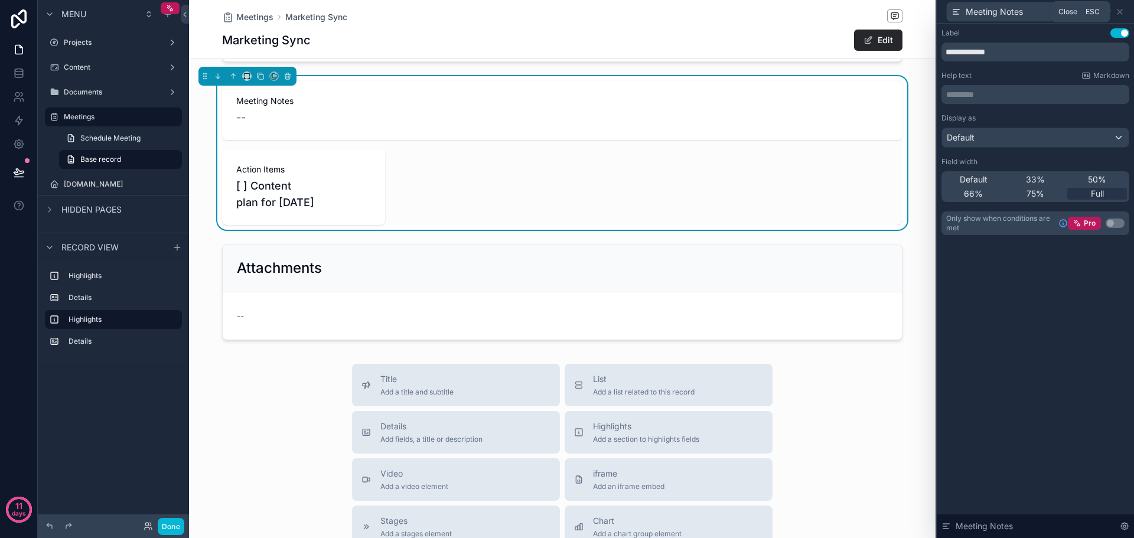
click at [1123, 6] on div "Meeting Notes" at bounding box center [1036, 11] width 188 height 23
click at [1122, 8] on icon at bounding box center [1120, 11] width 9 height 9
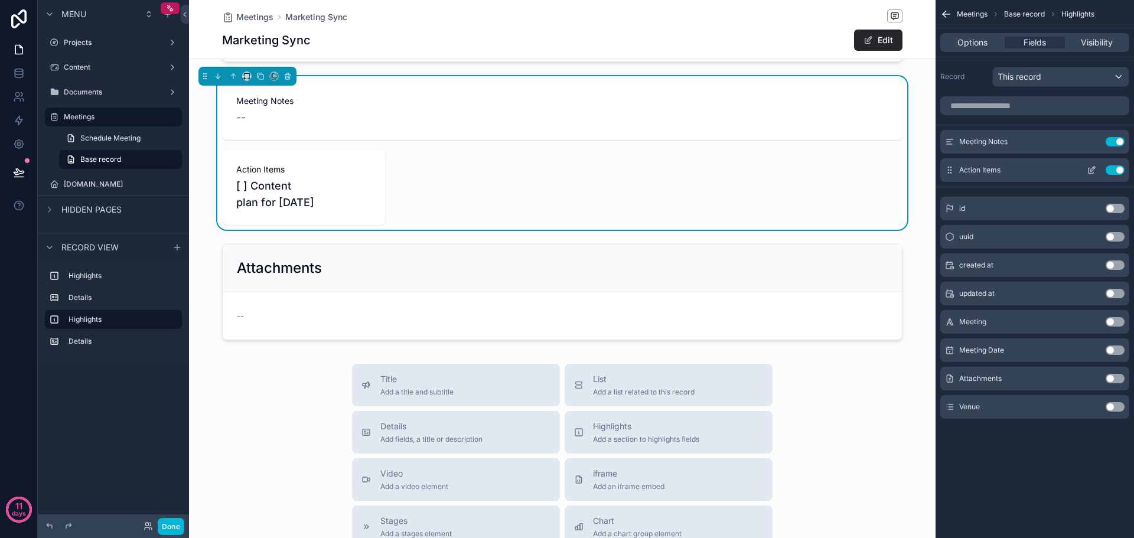
click at [1092, 170] on icon "scrollable content" at bounding box center [1091, 169] width 9 height 9
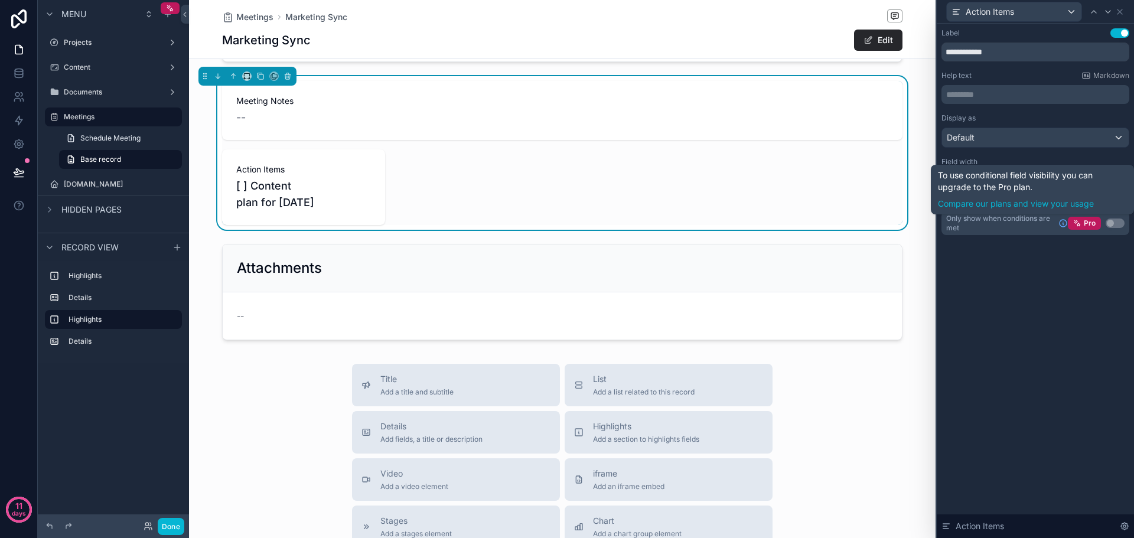
click at [1064, 290] on div "**********" at bounding box center [1035, 281] width 197 height 515
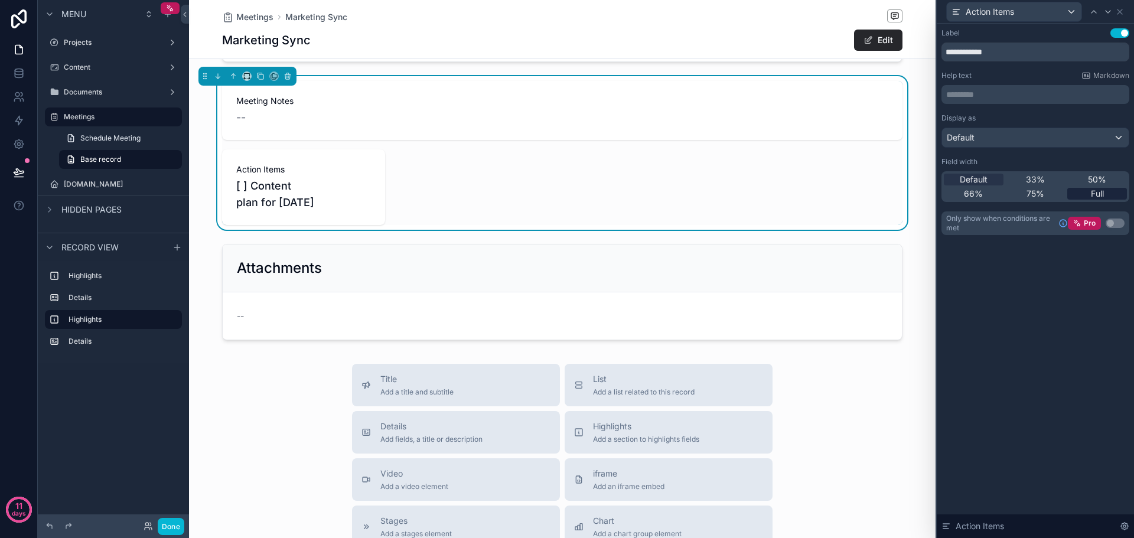
click at [1100, 191] on span "Full" at bounding box center [1097, 194] width 13 height 12
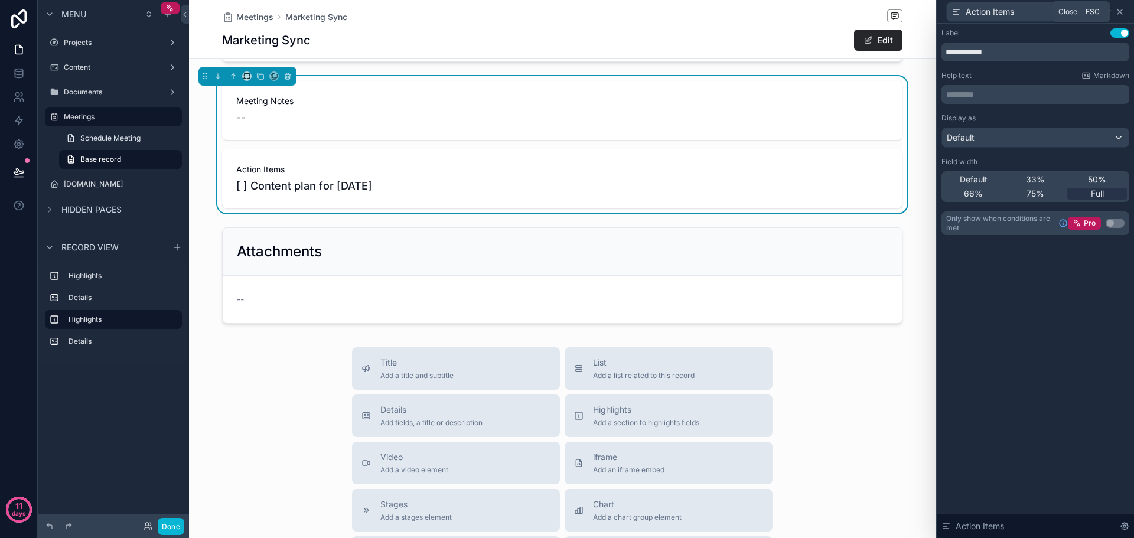
click at [1120, 9] on icon at bounding box center [1120, 11] width 9 height 9
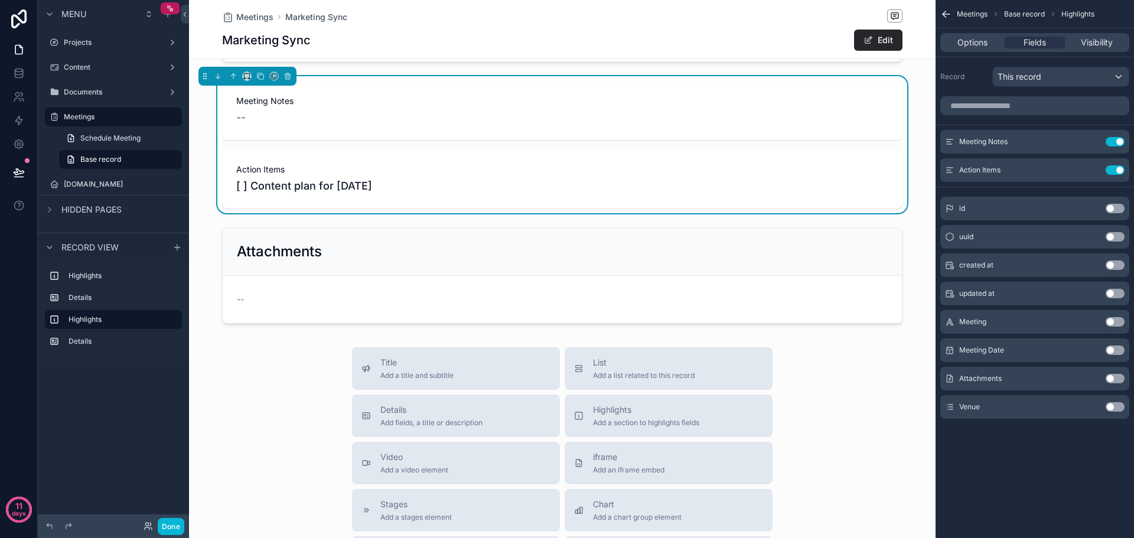
scroll to position [71, 0]
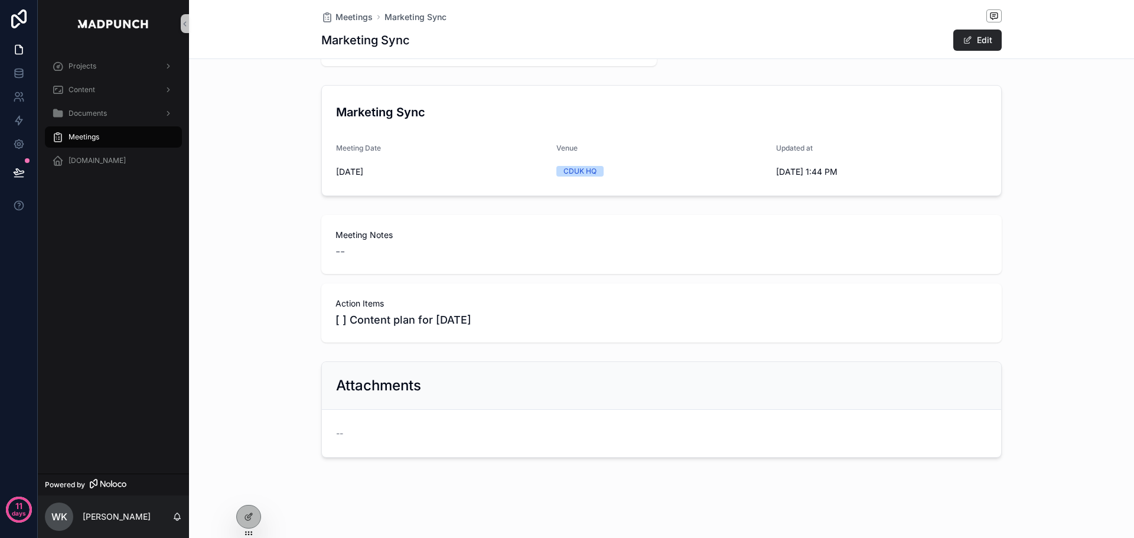
click at [1050, 372] on div "Attachments --" at bounding box center [661, 410] width 945 height 106
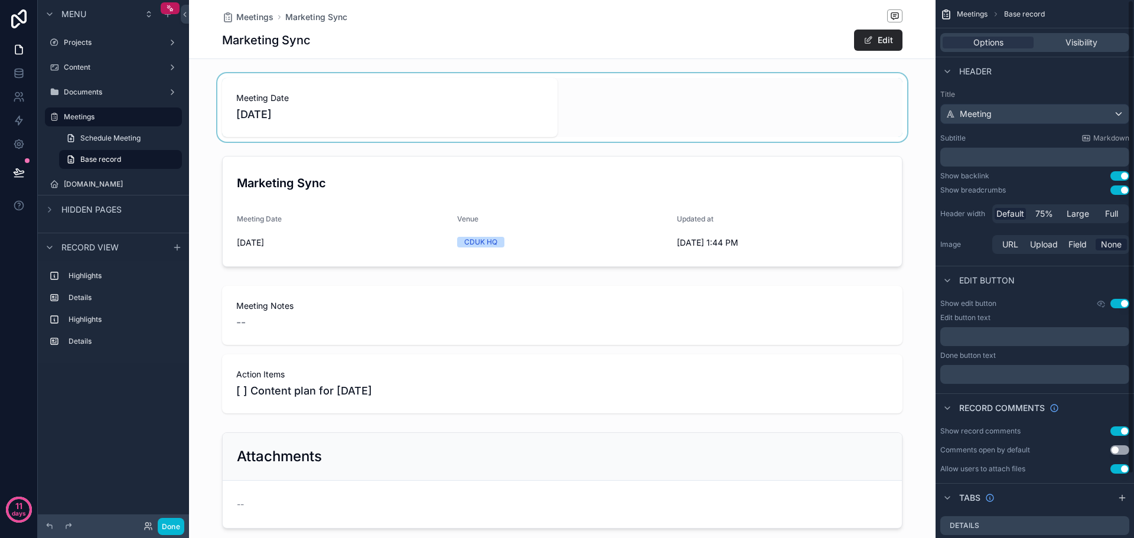
click at [385, 97] on div "scrollable content" at bounding box center [562, 107] width 747 height 69
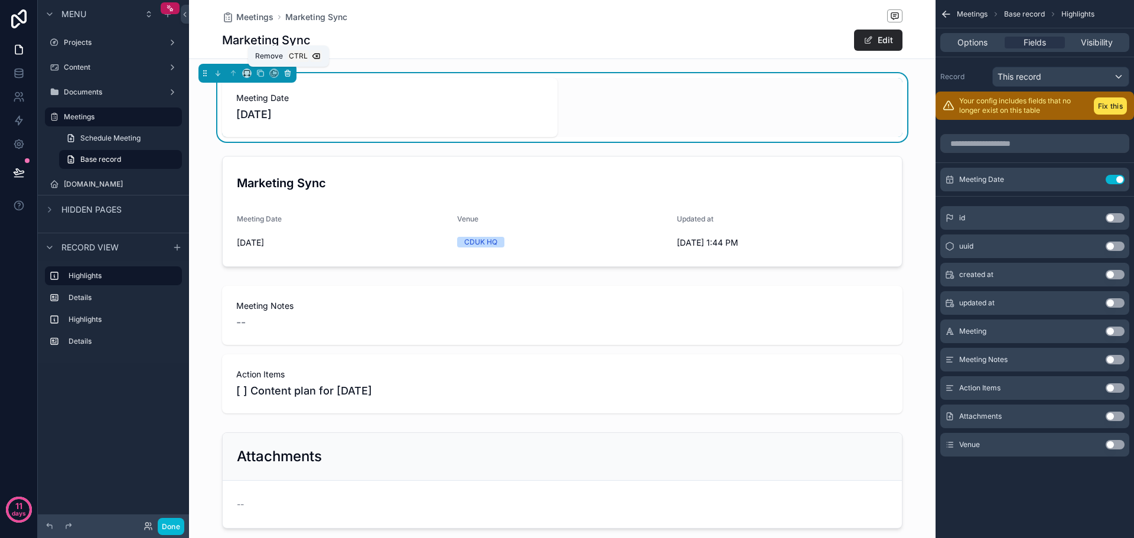
click at [287, 73] on icon "scrollable content" at bounding box center [287, 74] width 0 height 2
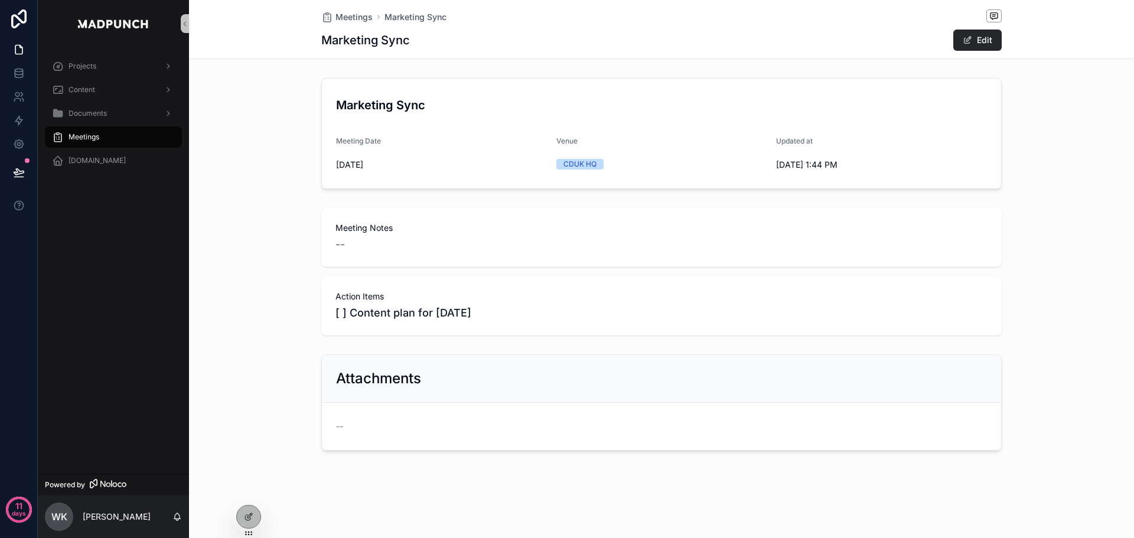
click at [1107, 308] on div "Meeting Notes -- Action Items [ ] Content plan for Sep 25" at bounding box center [661, 271] width 945 height 137
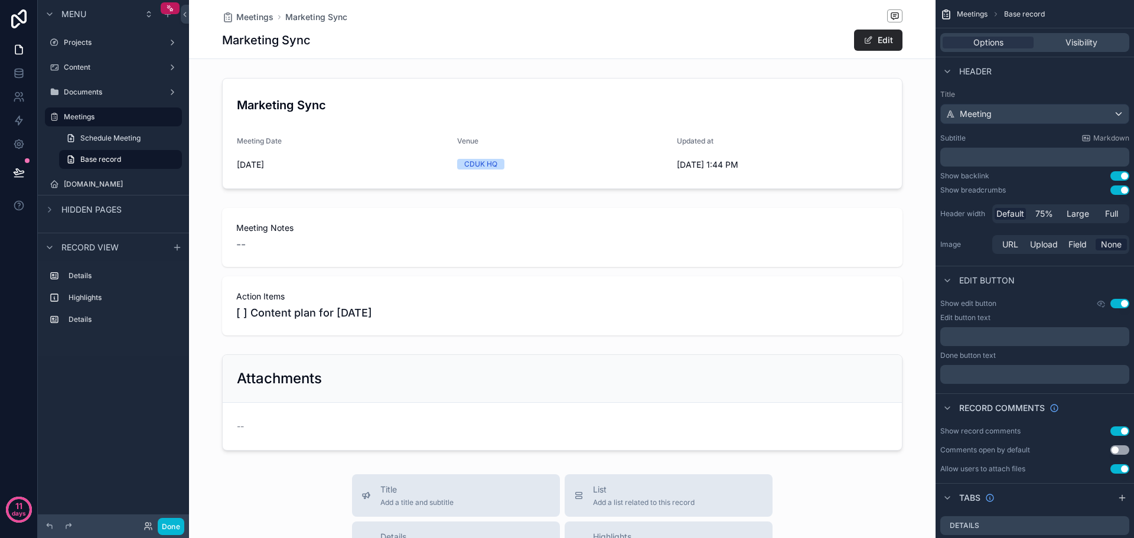
click at [580, 232] on div "scrollable content" at bounding box center [562, 271] width 747 height 137
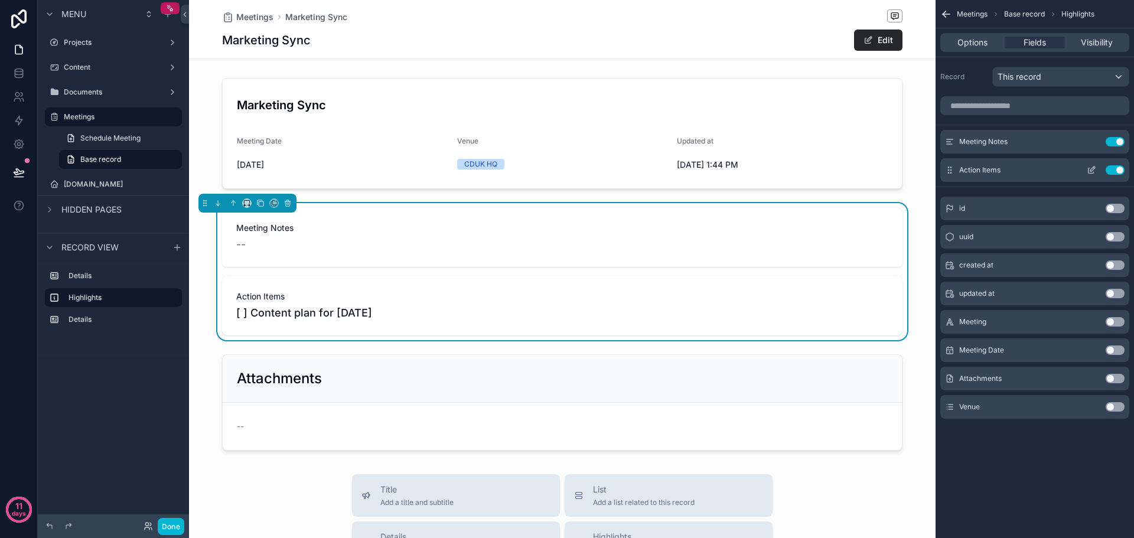
click at [1092, 170] on icon "scrollable content" at bounding box center [1091, 169] width 9 height 9
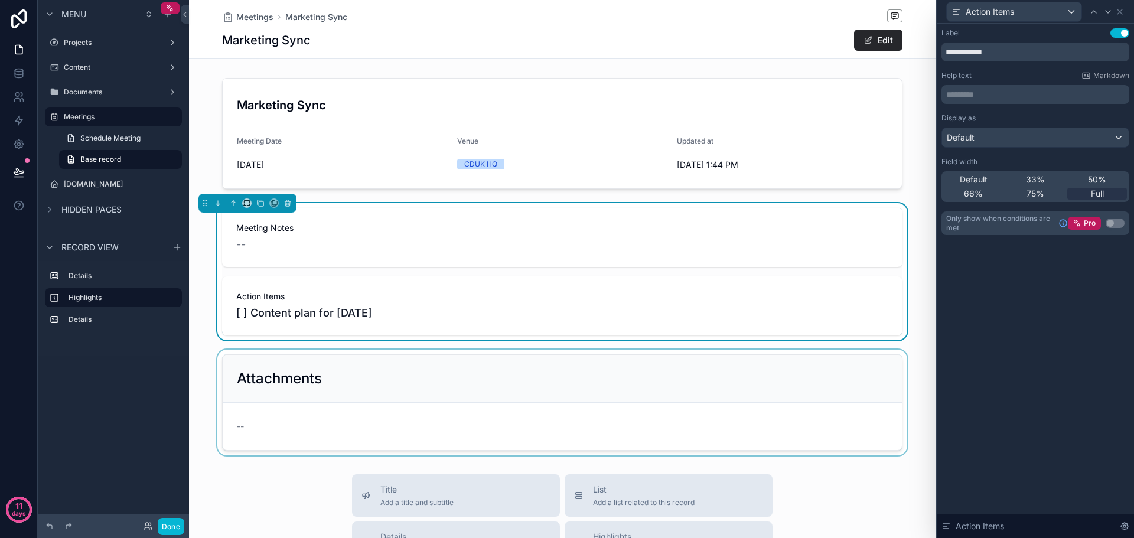
click at [616, 373] on div "scrollable content" at bounding box center [562, 403] width 747 height 106
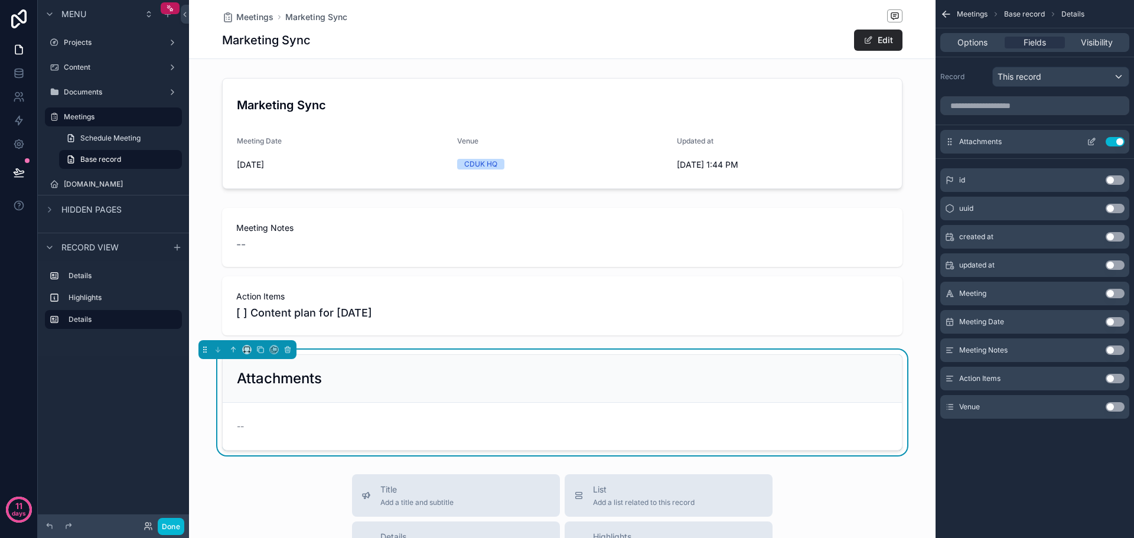
click at [1090, 140] on icon "scrollable content" at bounding box center [1091, 142] width 5 height 5
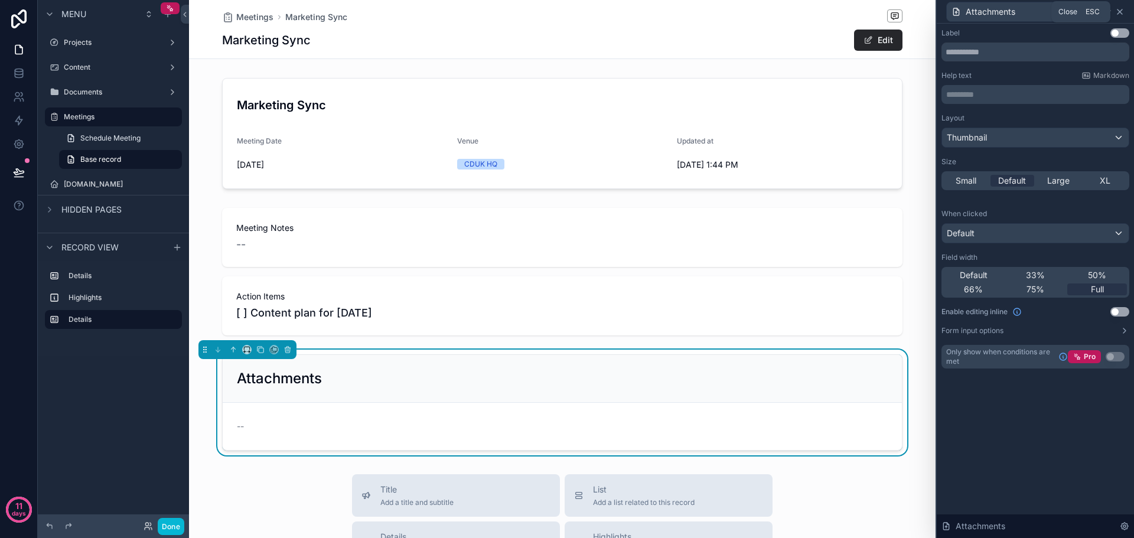
click at [1120, 8] on icon at bounding box center [1120, 11] width 9 height 9
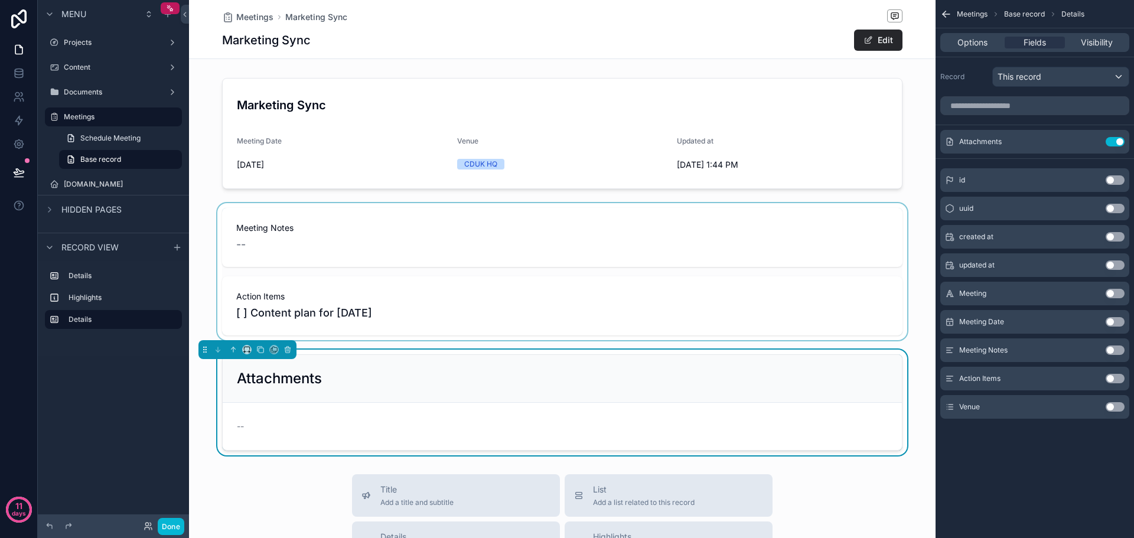
click at [674, 265] on div "scrollable content" at bounding box center [562, 271] width 747 height 137
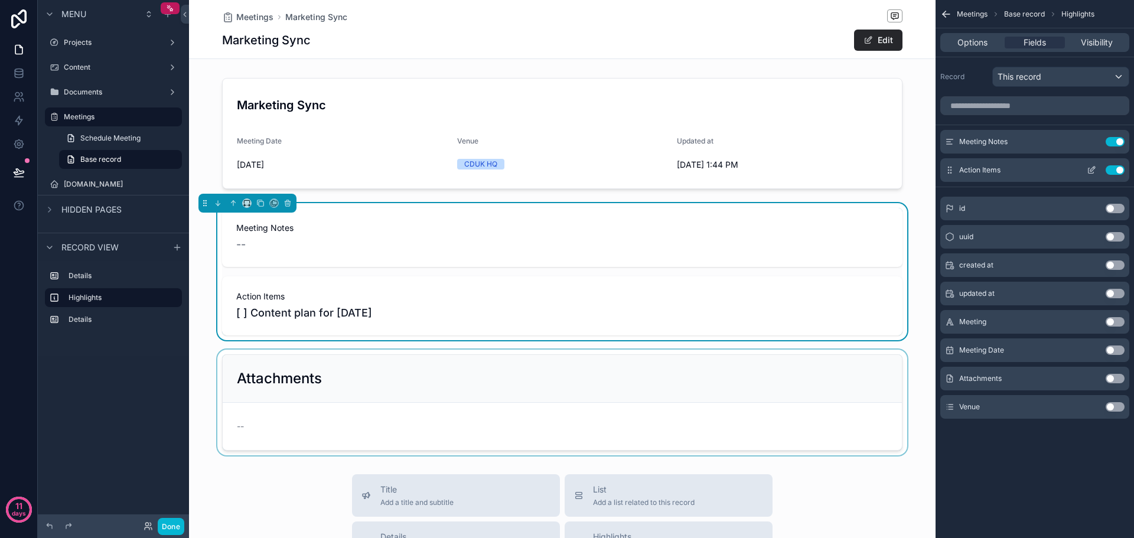
click at [1112, 171] on button "Use setting" at bounding box center [1115, 169] width 19 height 9
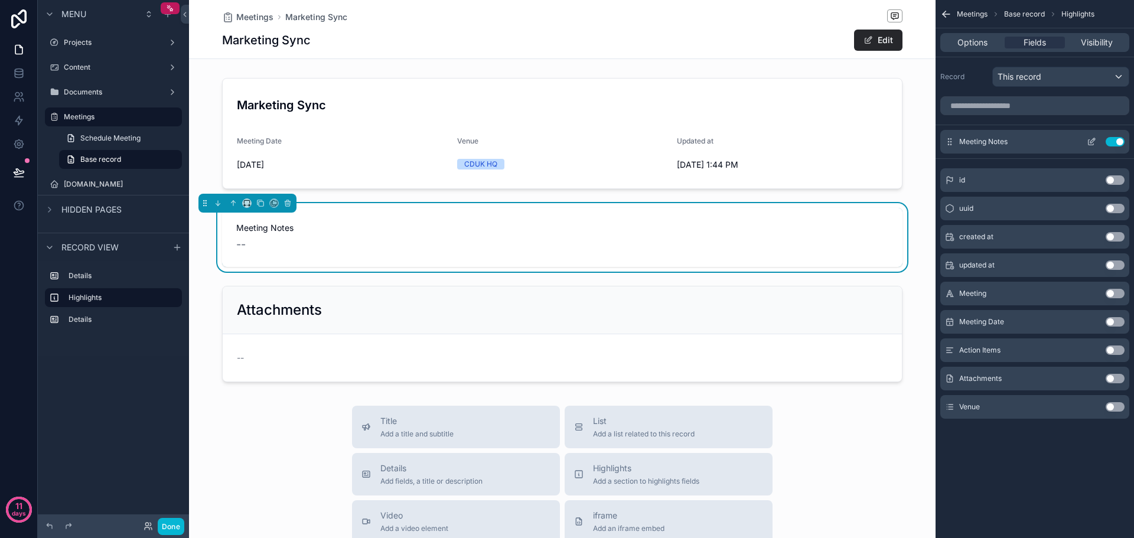
click at [1092, 144] on icon "scrollable content" at bounding box center [1091, 141] width 9 height 9
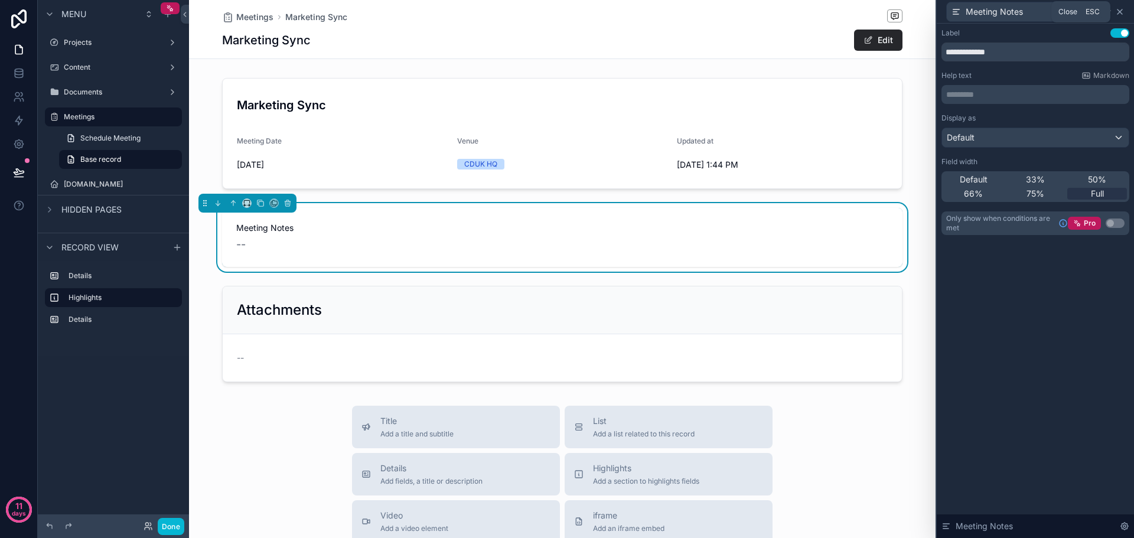
click at [1120, 12] on icon at bounding box center [1120, 11] width 5 height 5
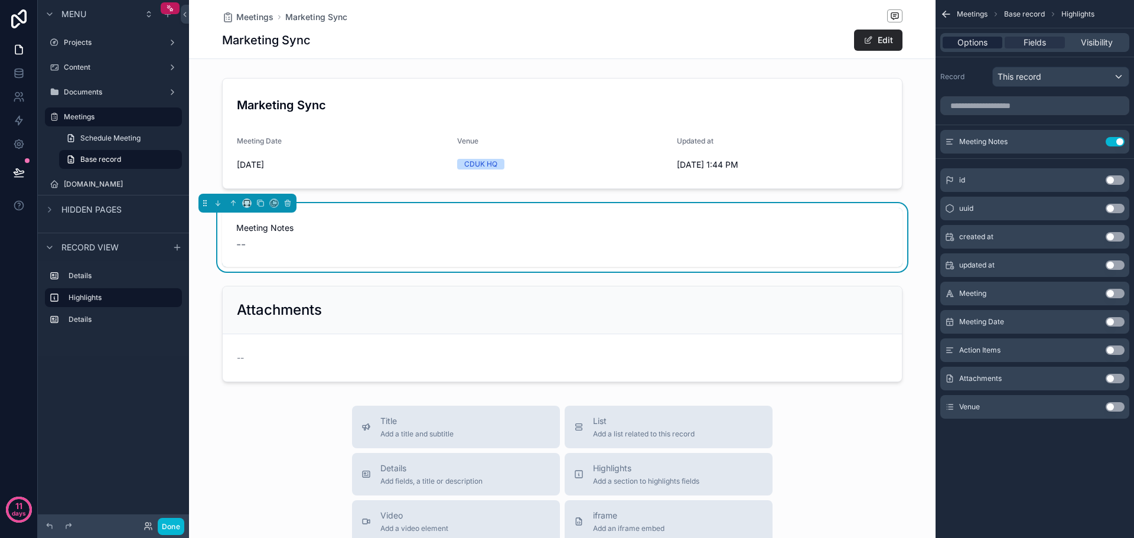
click at [980, 43] on span "Options" at bounding box center [973, 43] width 30 height 12
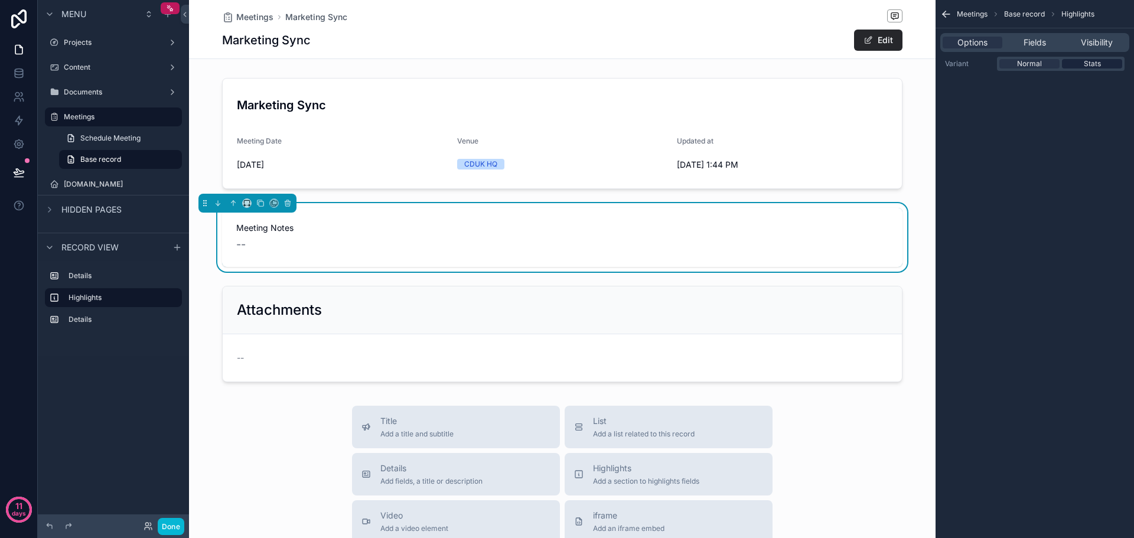
click at [1101, 63] on span "Stats" at bounding box center [1092, 63] width 17 height 9
click at [1040, 64] on span "Normal" at bounding box center [1029, 63] width 25 height 9
click at [1040, 44] on span "Fields" at bounding box center [1035, 43] width 22 height 12
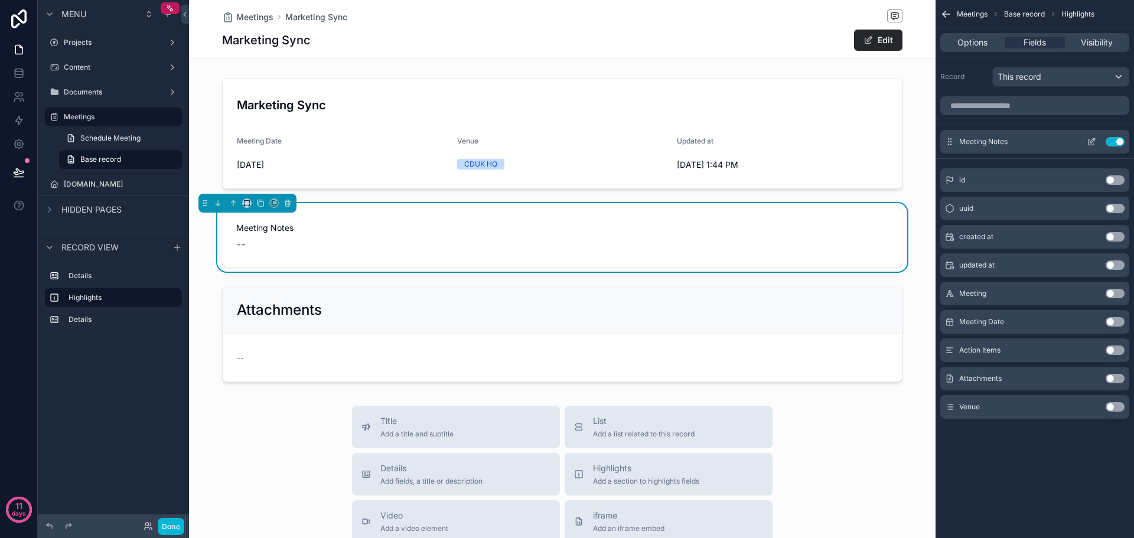
click at [1090, 142] on icon "scrollable content" at bounding box center [1091, 141] width 9 height 9
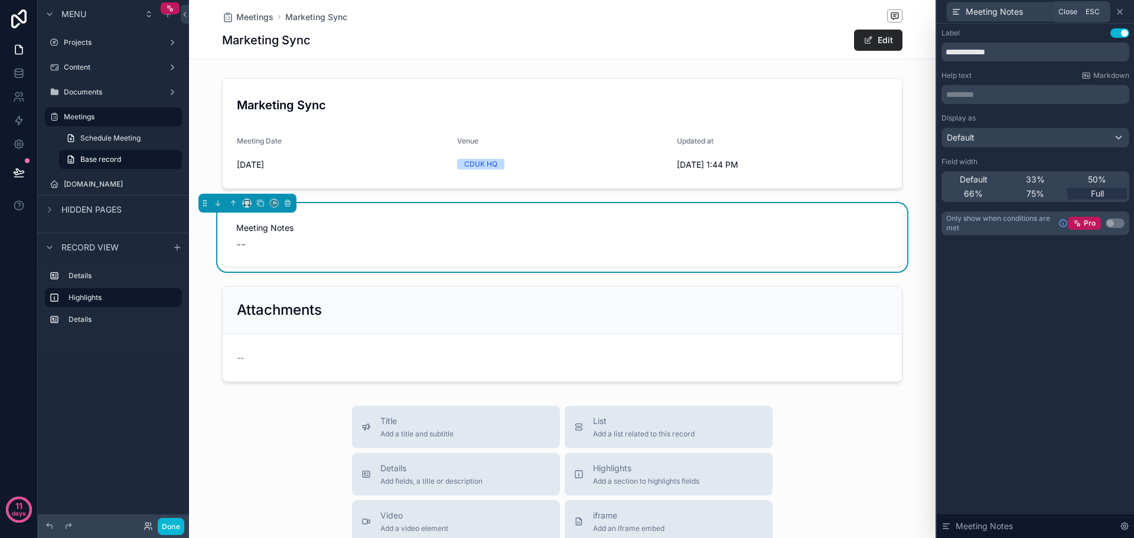
click at [1120, 11] on icon at bounding box center [1120, 11] width 5 height 5
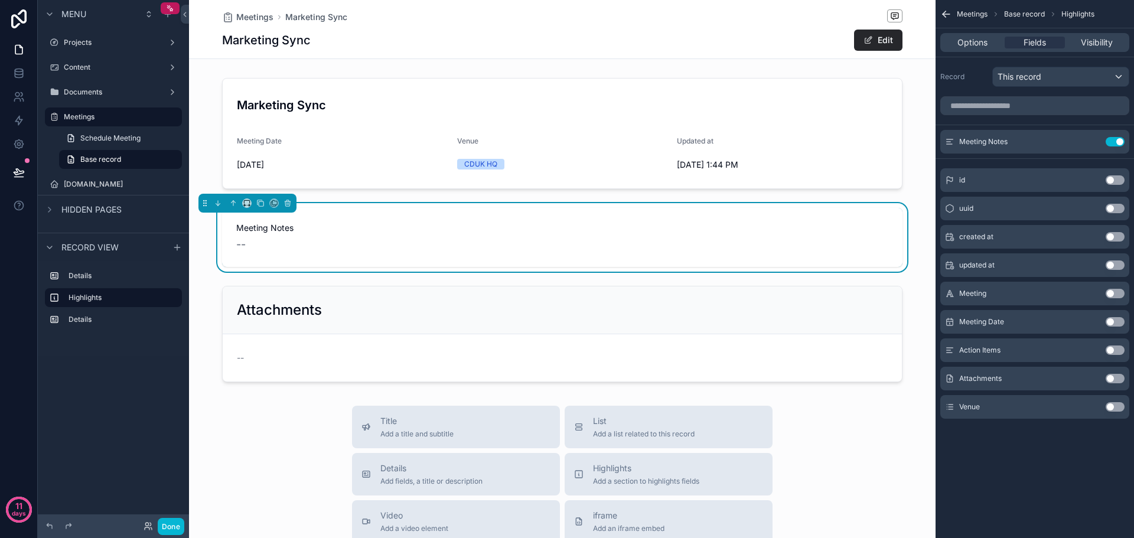
click at [1120, 351] on button "Use setting" at bounding box center [1115, 350] width 19 height 9
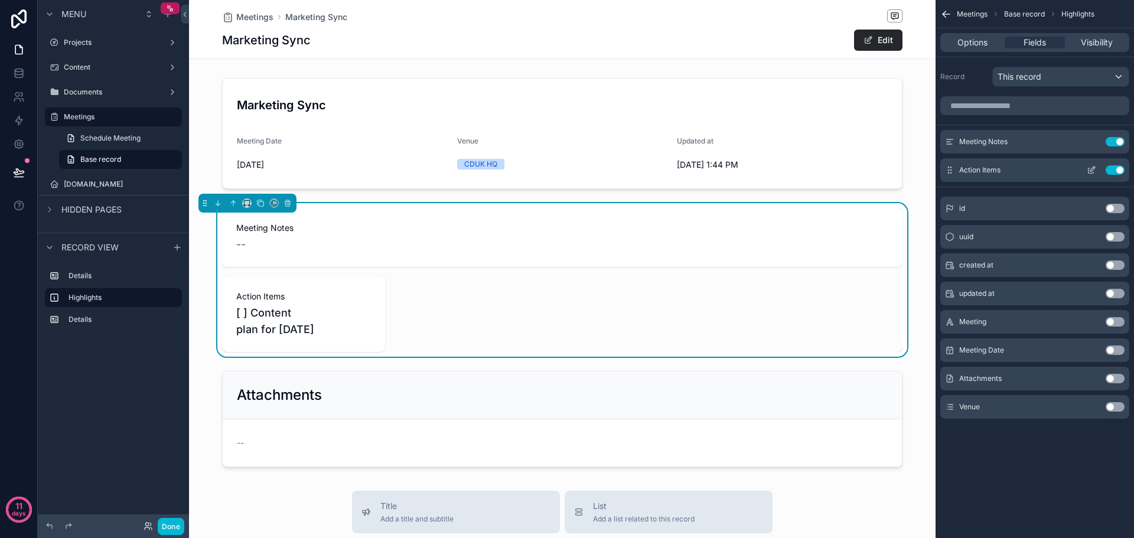
click at [1092, 173] on icon "scrollable content" at bounding box center [1091, 170] width 5 height 5
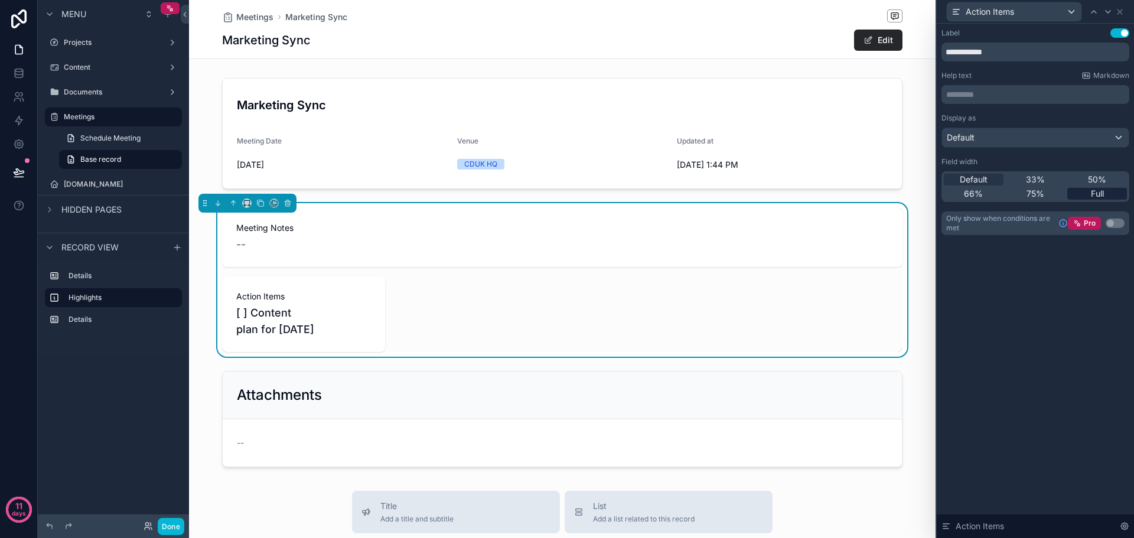
click at [1117, 191] on div "Full" at bounding box center [1098, 194] width 60 height 12
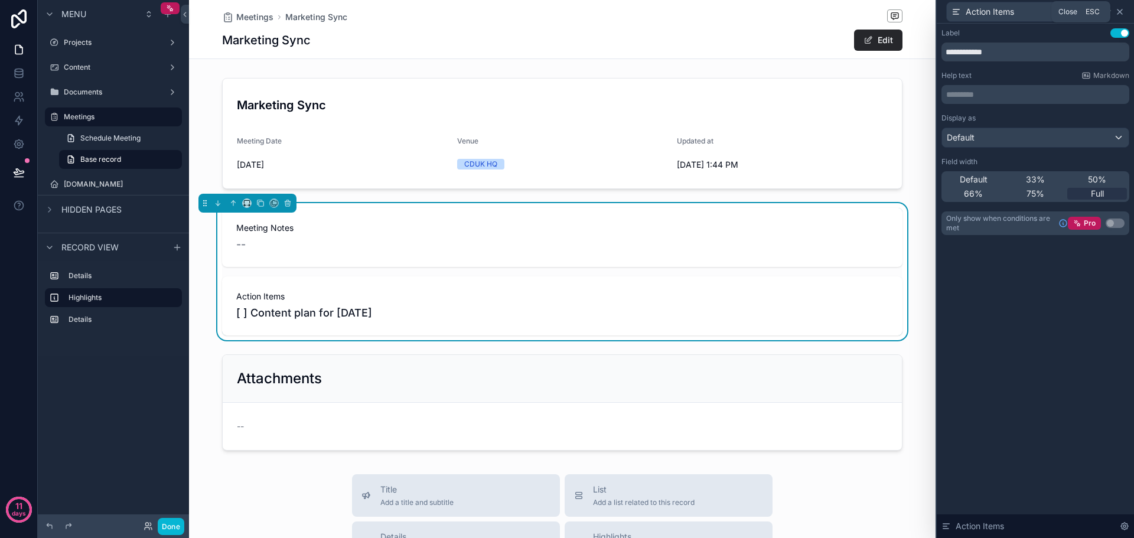
click at [1119, 14] on icon at bounding box center [1120, 11] width 9 height 9
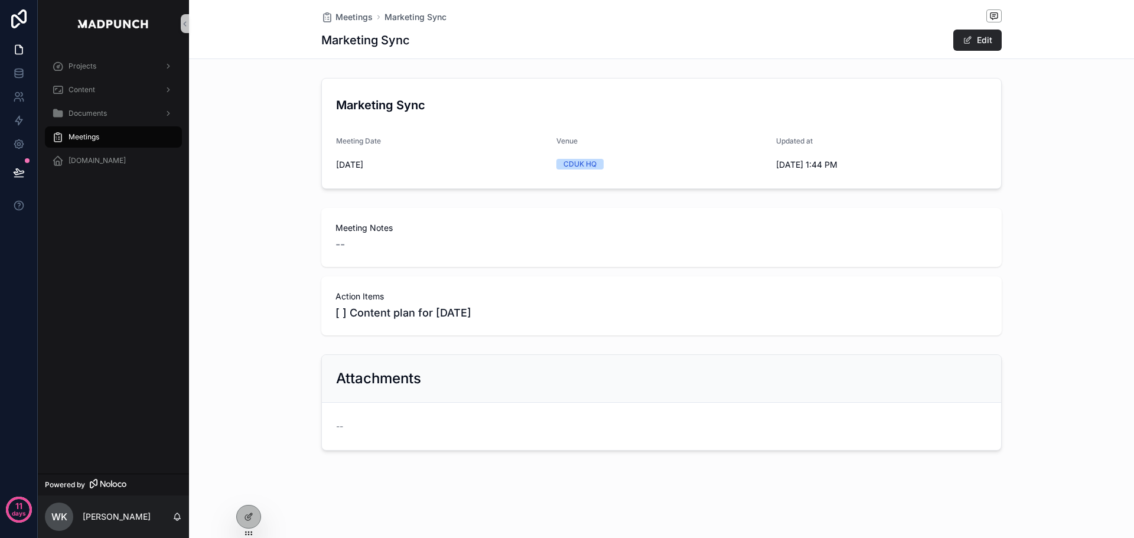
click at [1038, 340] on div "Marketing Sync Meeting Date 8/20/2025 Venue CDUK HQ Updated at 8/12/2025 1:44 P…" at bounding box center [661, 264] width 945 height 382
click at [977, 38] on button "Edit" at bounding box center [978, 40] width 48 height 21
click at [470, 242] on div "--" at bounding box center [662, 244] width 652 height 17
click at [967, 42] on button "Done" at bounding box center [975, 40] width 54 height 21
click at [431, 313] on span "[ ] Content plan for Sep 25" at bounding box center [662, 313] width 652 height 17
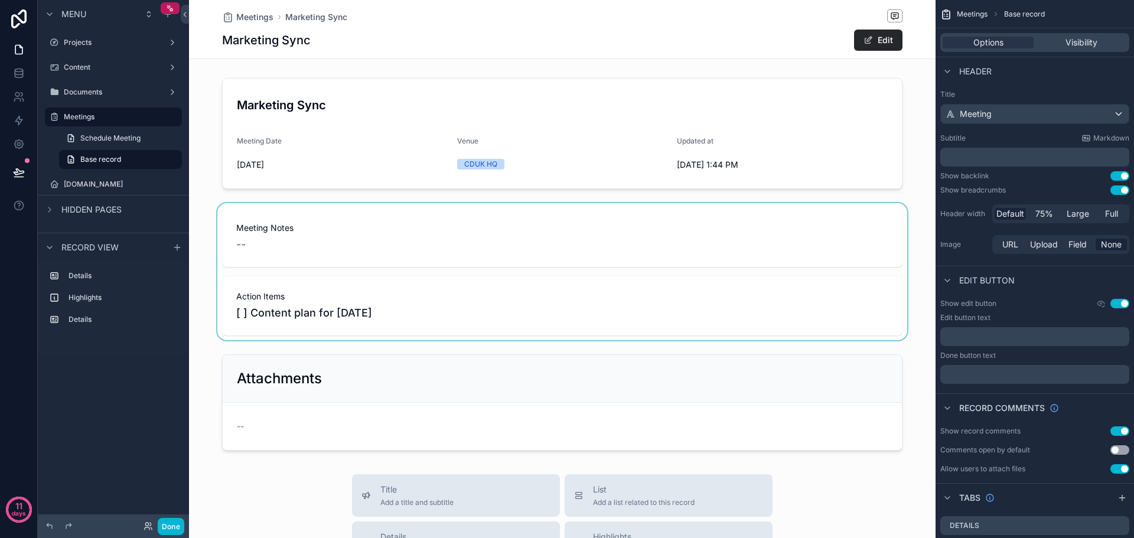
click at [707, 305] on div "scrollable content" at bounding box center [562, 271] width 747 height 137
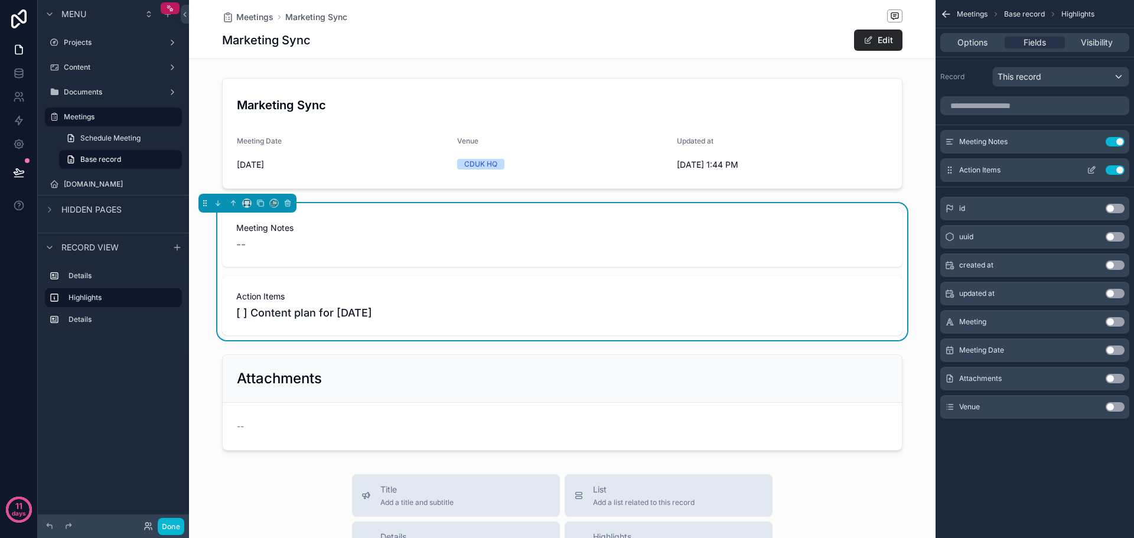
click at [1091, 170] on icon "scrollable content" at bounding box center [1091, 169] width 9 height 9
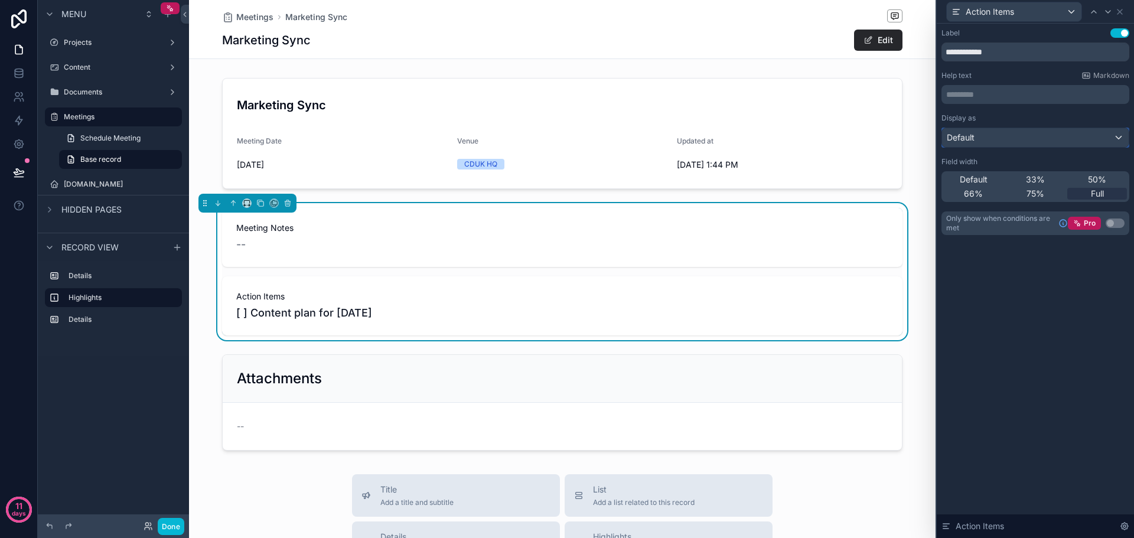
click at [1048, 135] on div "Default" at bounding box center [1035, 137] width 187 height 19
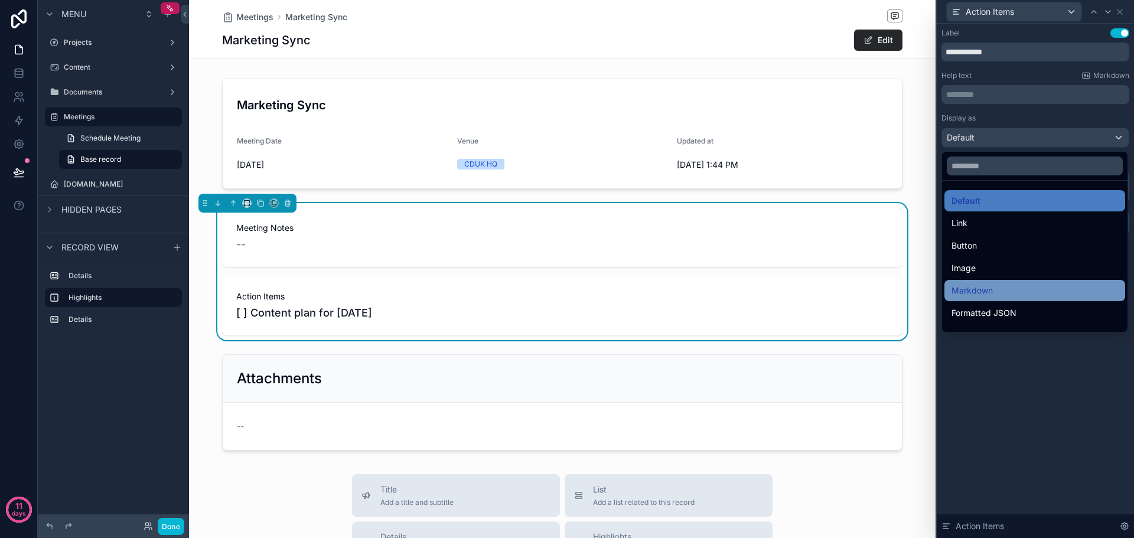
click at [1025, 284] on div "Markdown" at bounding box center [1035, 291] width 167 height 14
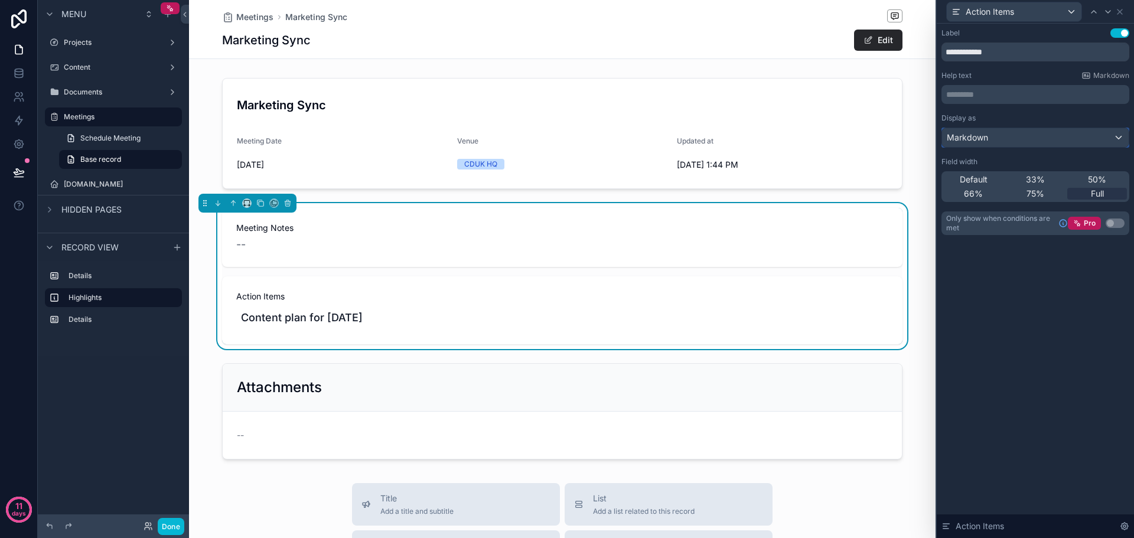
click at [1016, 133] on div "Markdown" at bounding box center [1035, 137] width 187 height 19
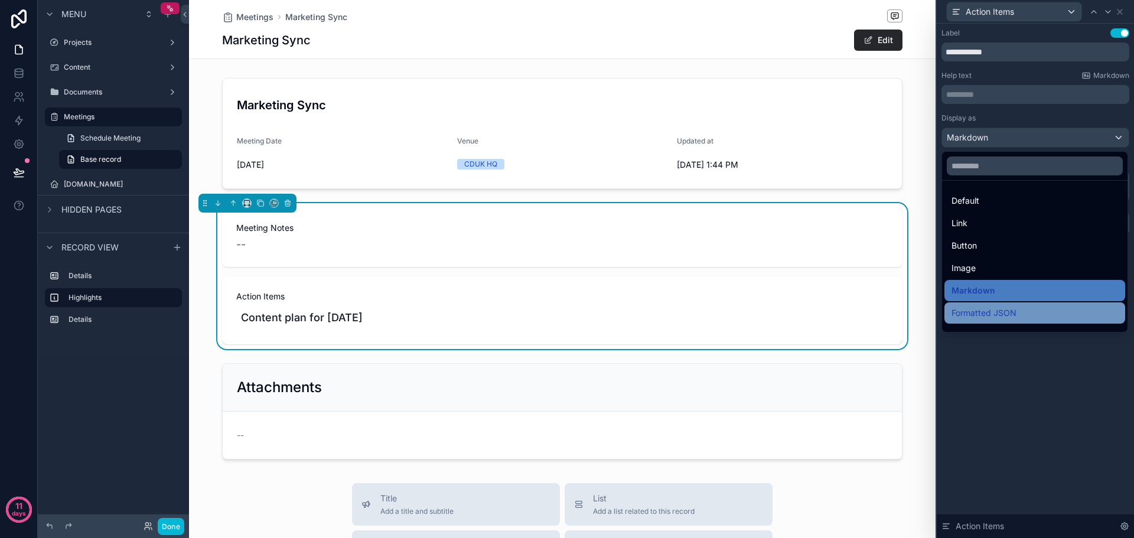
click at [1009, 310] on span "Formatted JSON" at bounding box center [984, 313] width 65 height 14
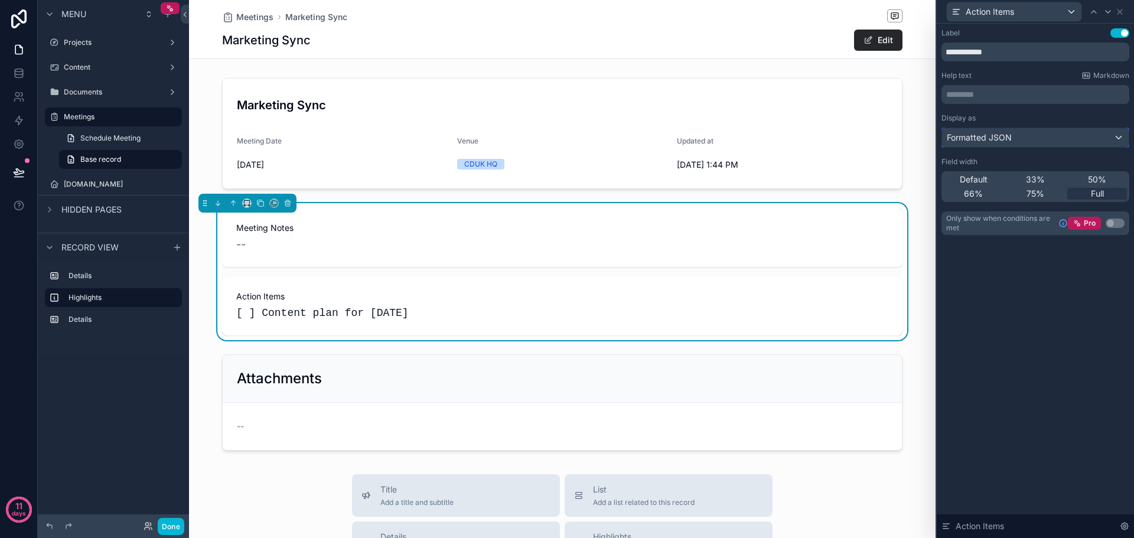
click at [1019, 136] on div "Formatted JSON" at bounding box center [1035, 137] width 187 height 19
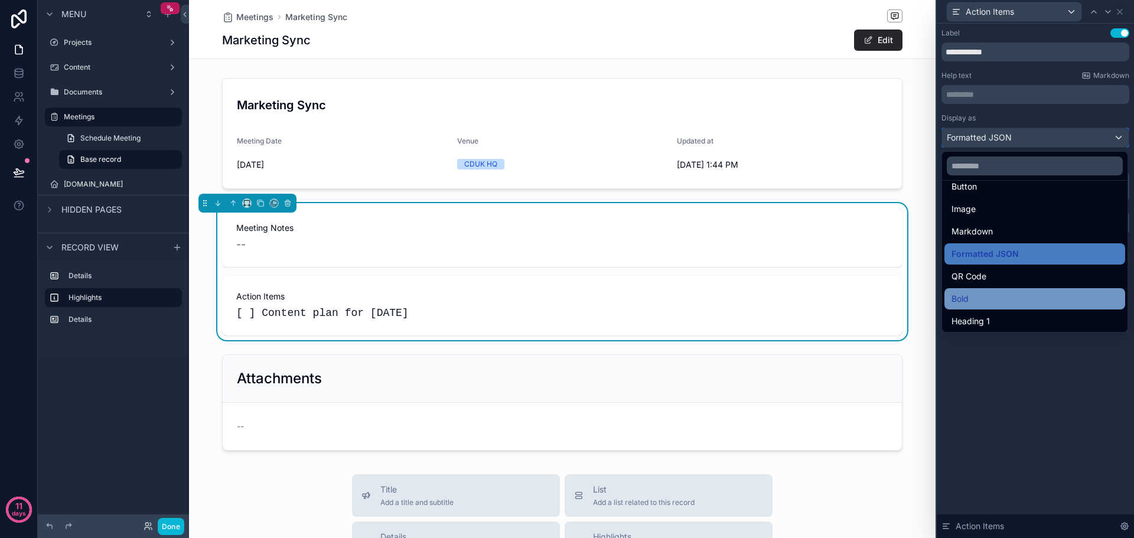
scroll to position [118, 0]
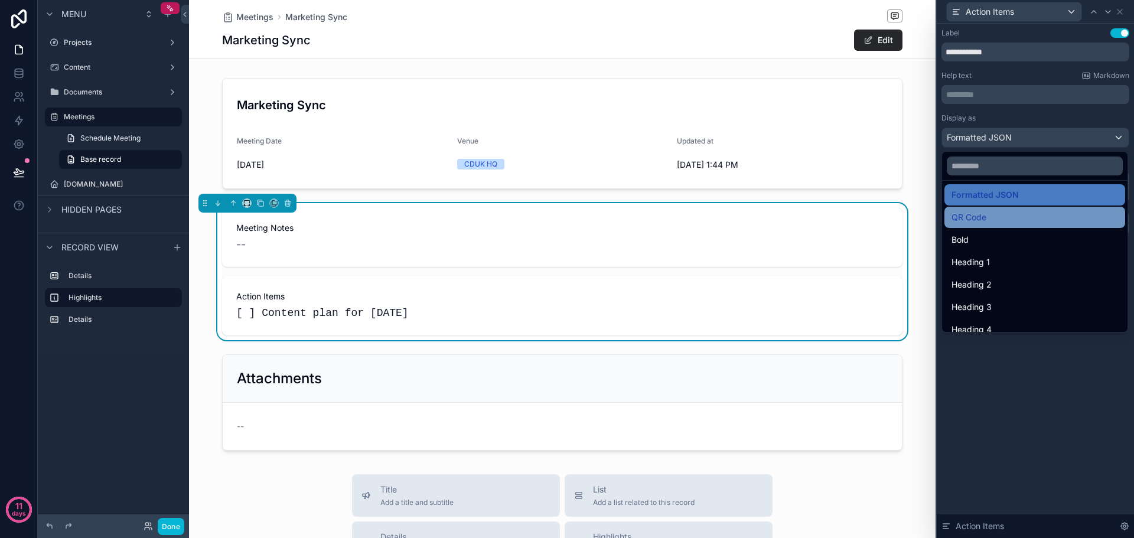
click at [1004, 216] on div "QR Code" at bounding box center [1035, 217] width 167 height 14
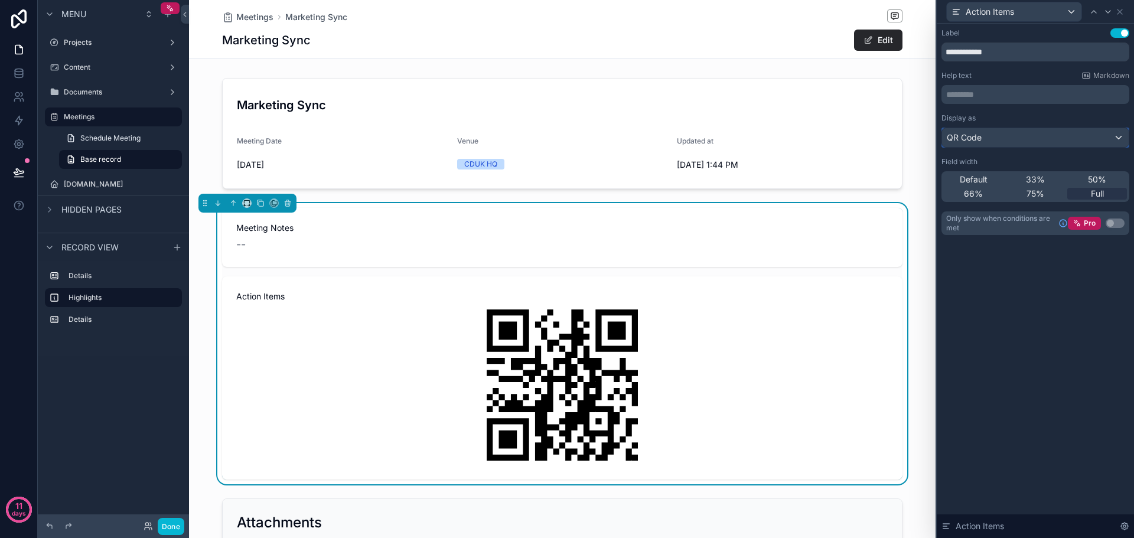
click at [1022, 136] on div "QR Code" at bounding box center [1035, 137] width 187 height 19
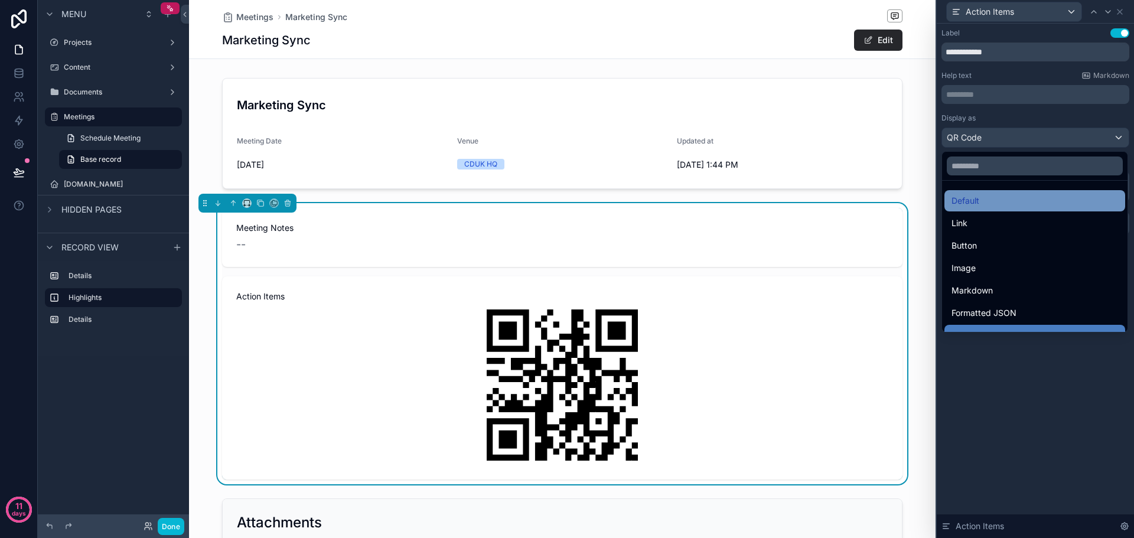
click at [1007, 204] on div "Default" at bounding box center [1035, 201] width 167 height 14
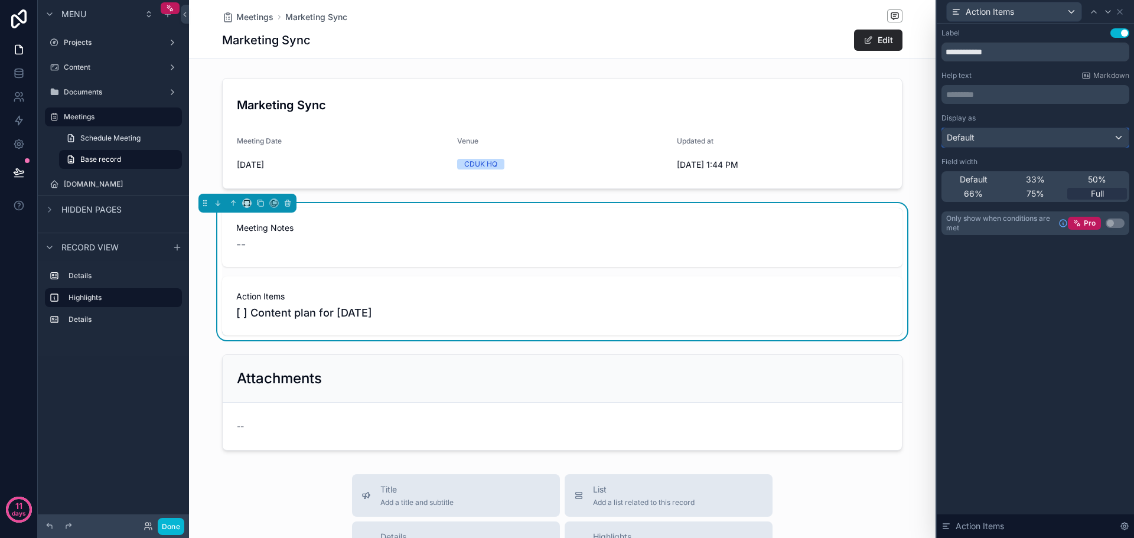
click at [1013, 138] on div "Default" at bounding box center [1035, 137] width 187 height 19
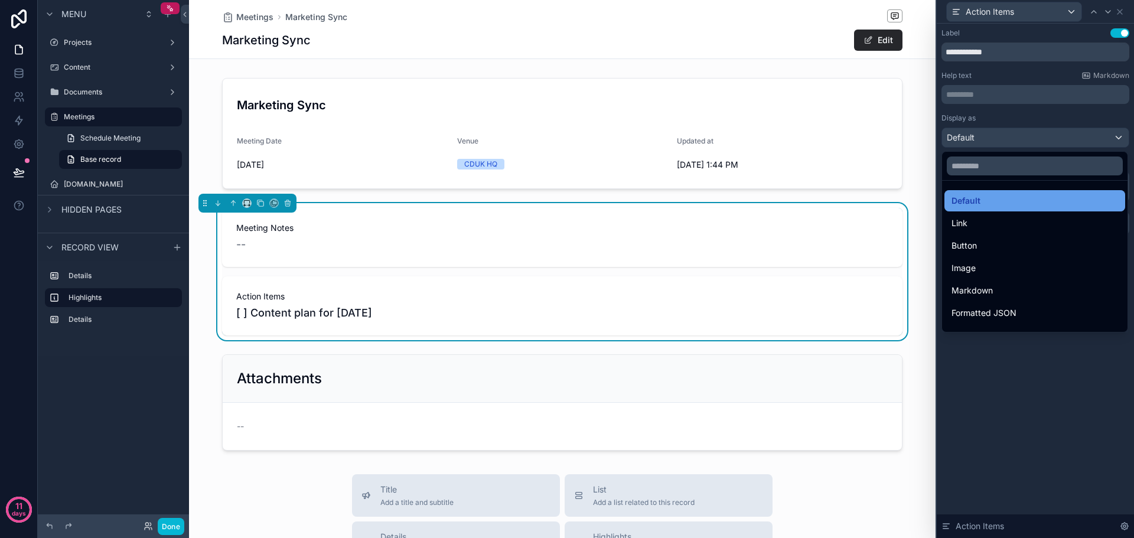
click at [1058, 193] on div "Default" at bounding box center [1035, 200] width 181 height 21
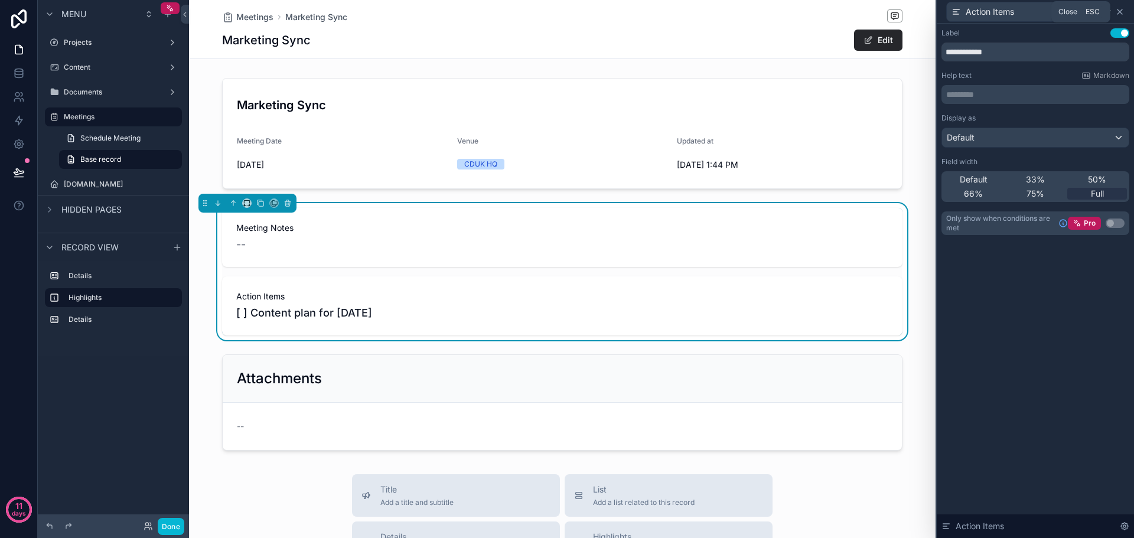
click at [1123, 12] on icon at bounding box center [1120, 11] width 9 height 9
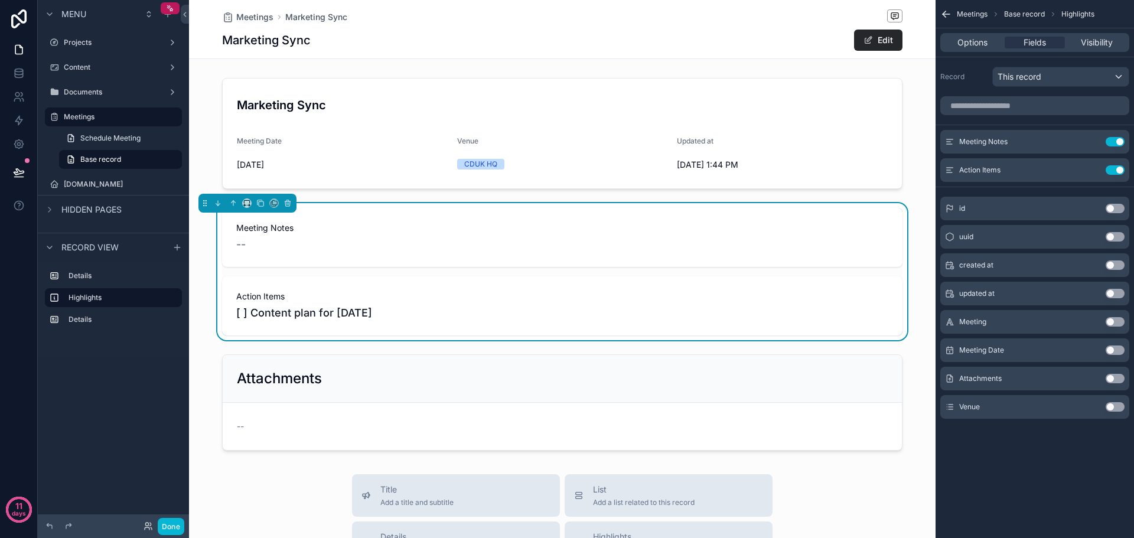
click at [943, 11] on icon "scrollable content" at bounding box center [947, 14] width 12 height 12
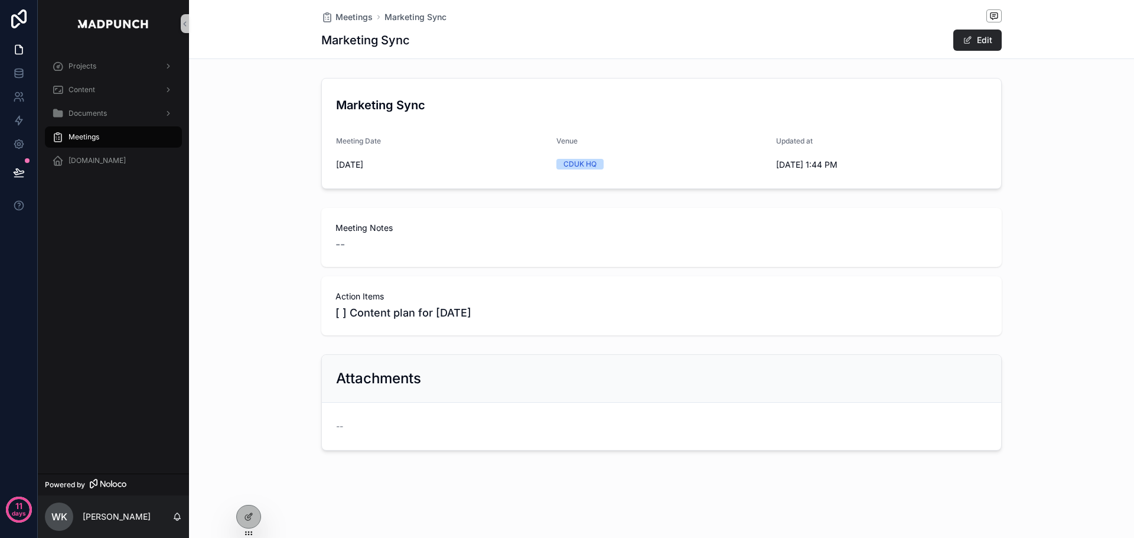
click at [1083, 297] on div "Meeting Notes -- Action Items [ ] Content plan for Sep 25" at bounding box center [661, 271] width 945 height 137
click at [103, 132] on div "Meetings" at bounding box center [113, 137] width 123 height 19
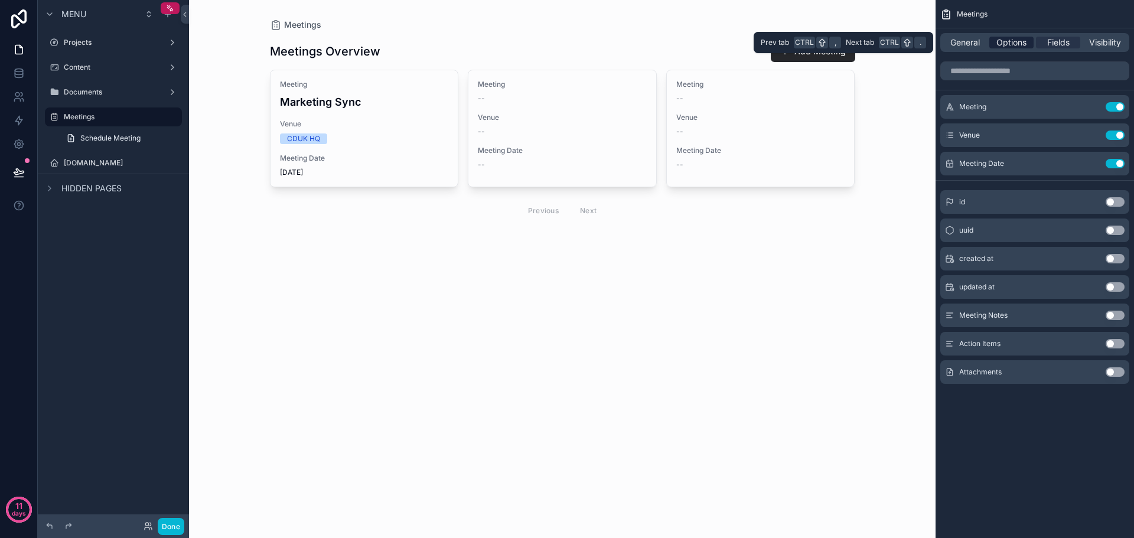
click at [1014, 41] on span "Options" at bounding box center [1012, 43] width 30 height 12
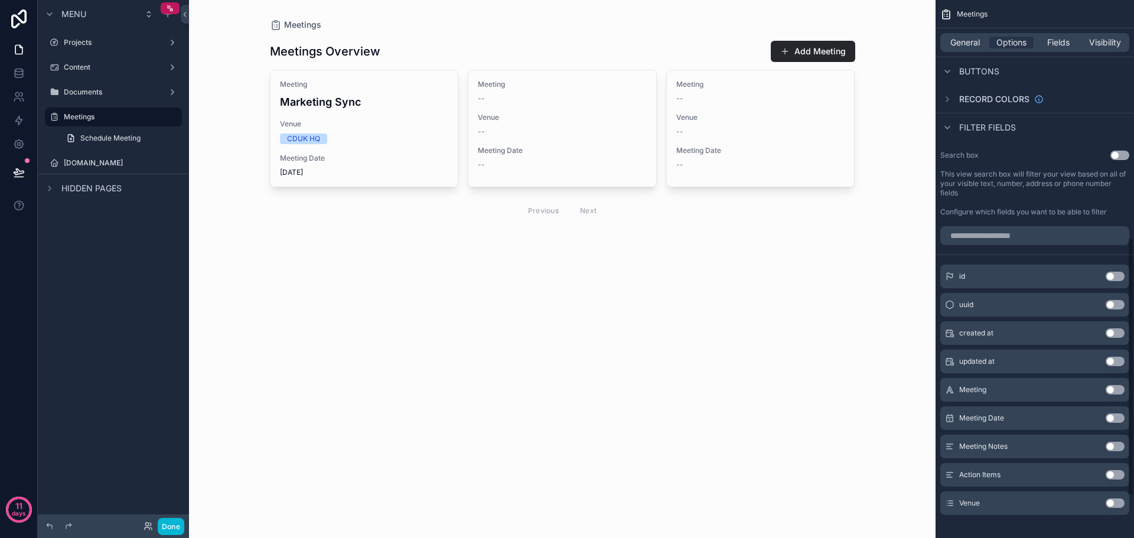
scroll to position [584, 0]
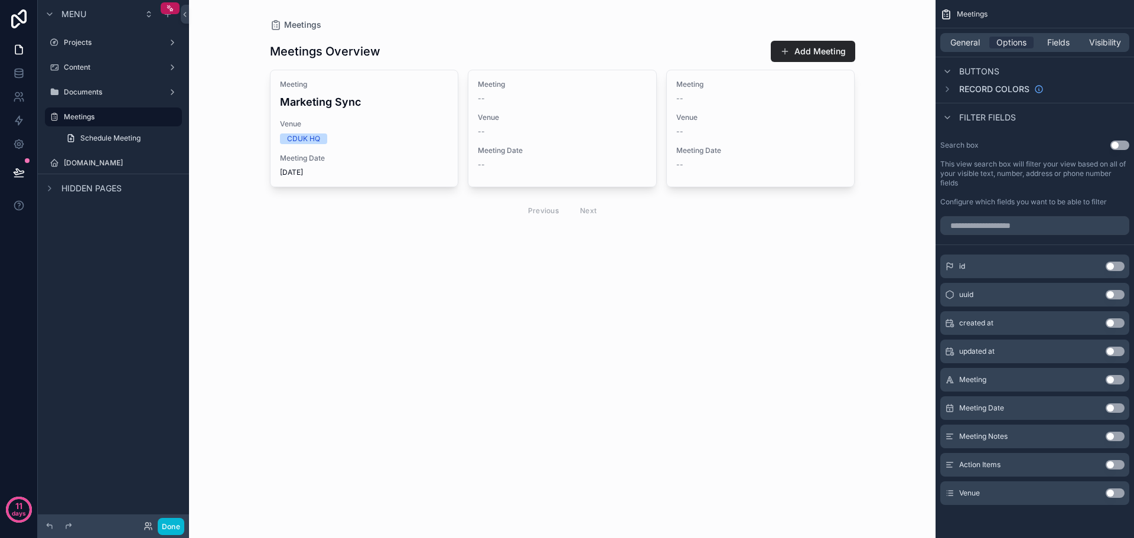
click at [1117, 407] on button "Use setting" at bounding box center [1115, 408] width 19 height 9
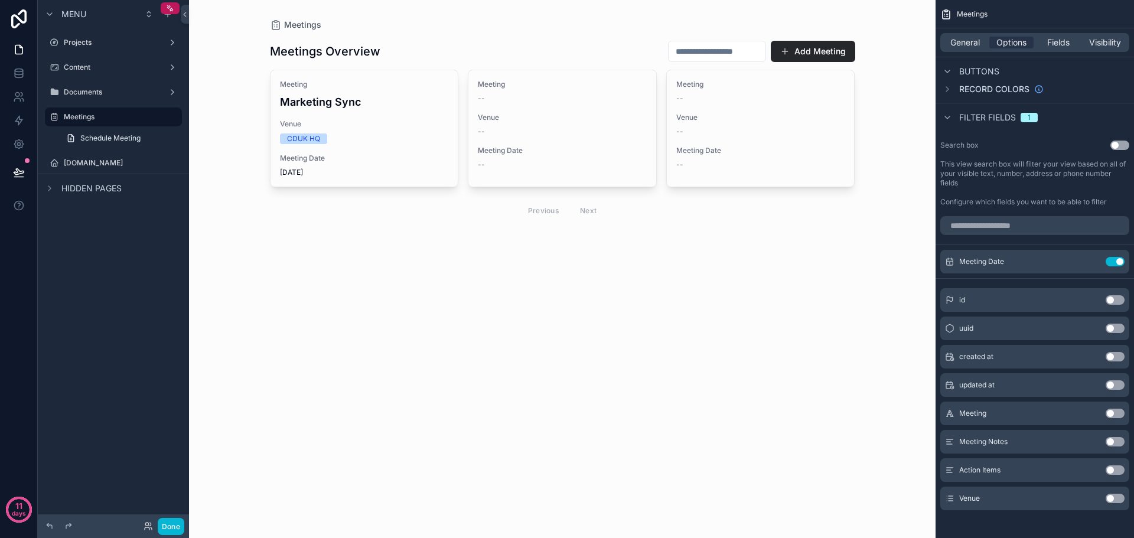
click at [724, 52] on div "scrollable content" at bounding box center [563, 131] width 604 height 262
click at [724, 52] on input "scrollable content" at bounding box center [717, 51] width 97 height 17
click at [664, 178] on button "4" at bounding box center [660, 175] width 21 height 21
click at [717, 246] on button "28" at bounding box center [710, 253] width 21 height 21
type input "**********"
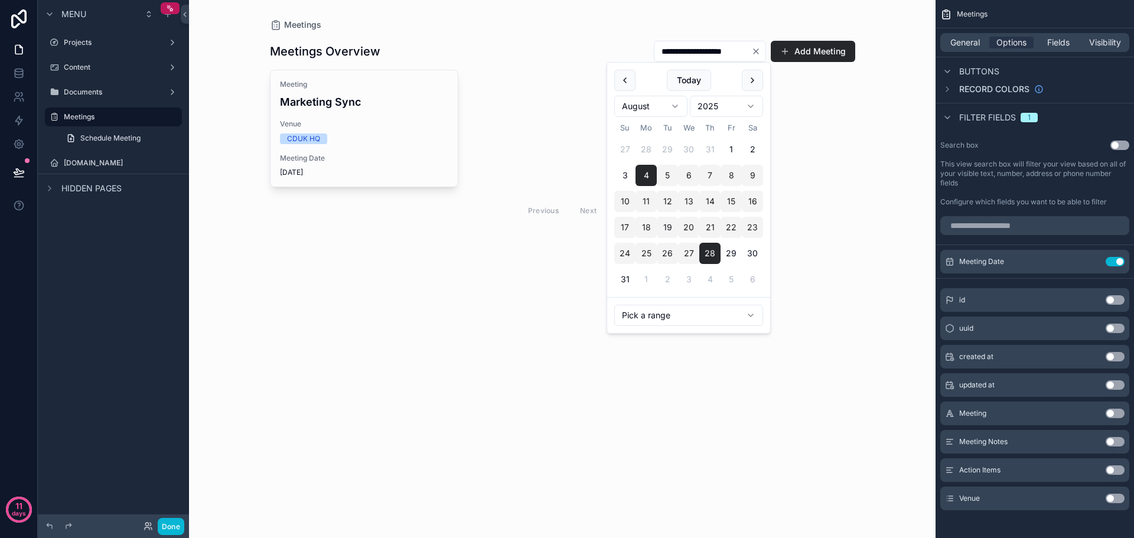
click at [756, 51] on icon "Clear" at bounding box center [756, 51] width 9 height 9
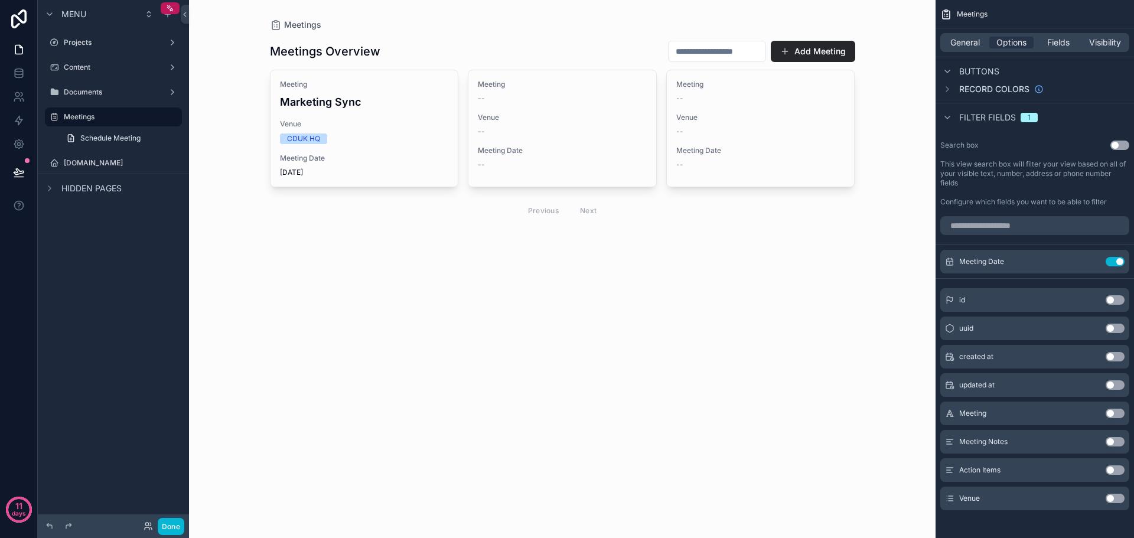
click at [883, 271] on div "Meetings Meetings Overview Add Meeting Meeting Marketing Sync Venue CDUK HQ Mee…" at bounding box center [562, 269] width 747 height 538
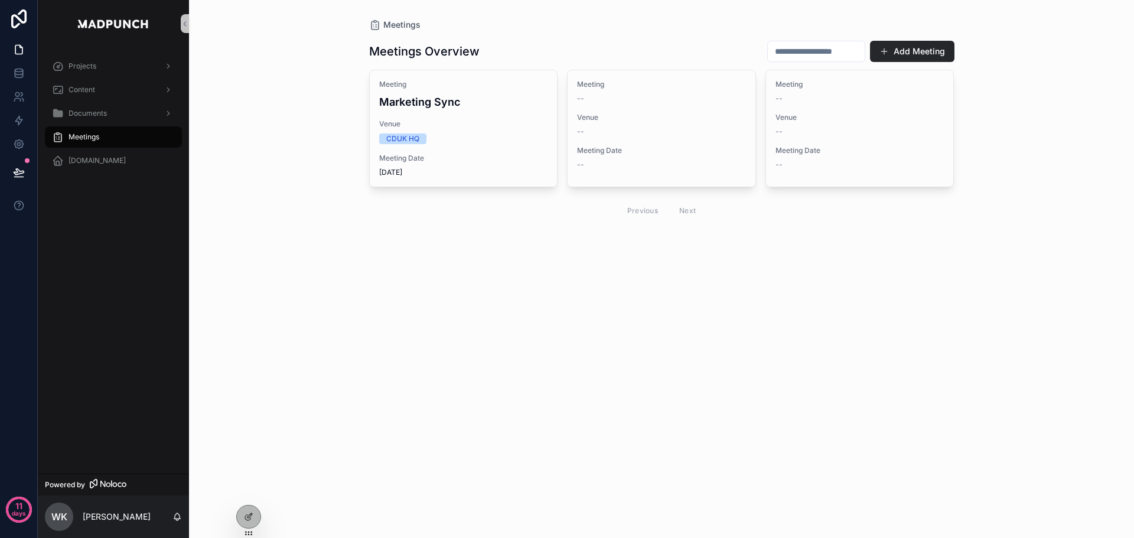
click at [930, 278] on div "Meetings Meetings Overview Add Meeting Meeting Marketing Sync Venue CDUK HQ Mee…" at bounding box center [661, 269] width 945 height 538
click at [116, 117] on div "Documents" at bounding box center [113, 113] width 123 height 19
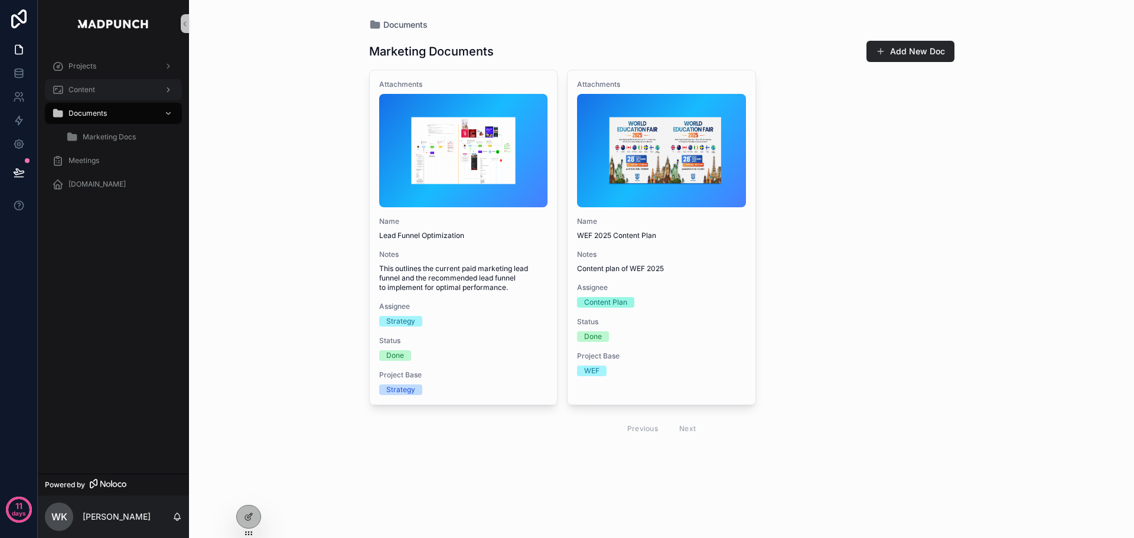
click at [115, 96] on div "Content" at bounding box center [113, 89] width 123 height 19
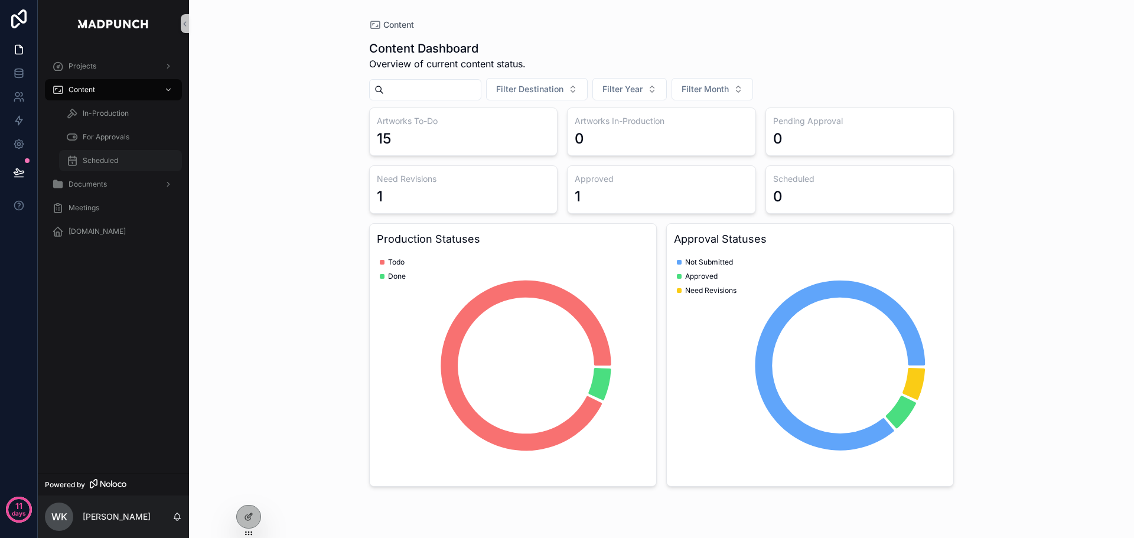
click at [112, 166] on div "Scheduled" at bounding box center [120, 160] width 109 height 19
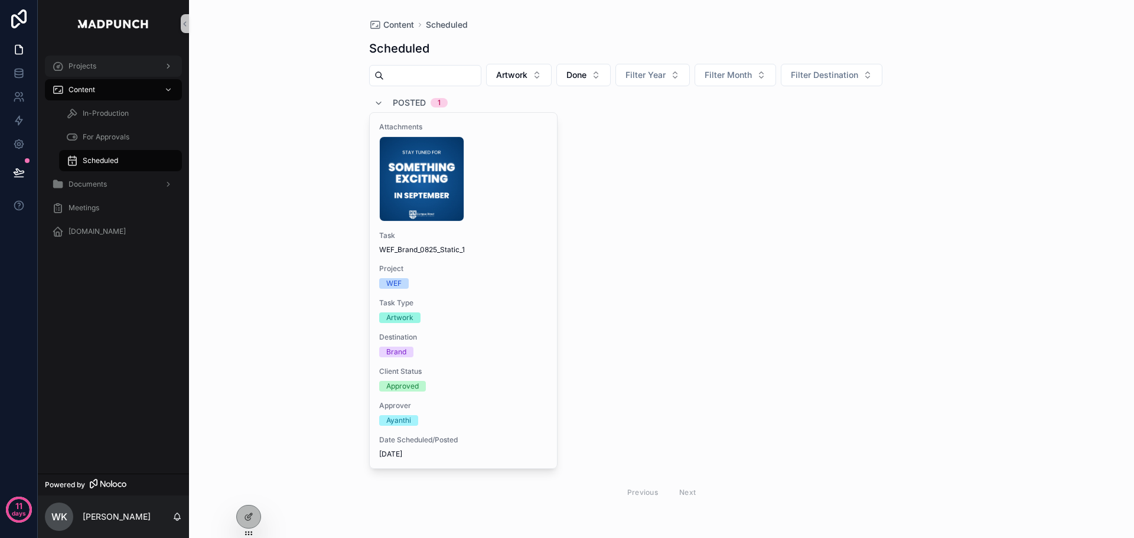
click at [131, 68] on div "Projects" at bounding box center [113, 66] width 123 height 19
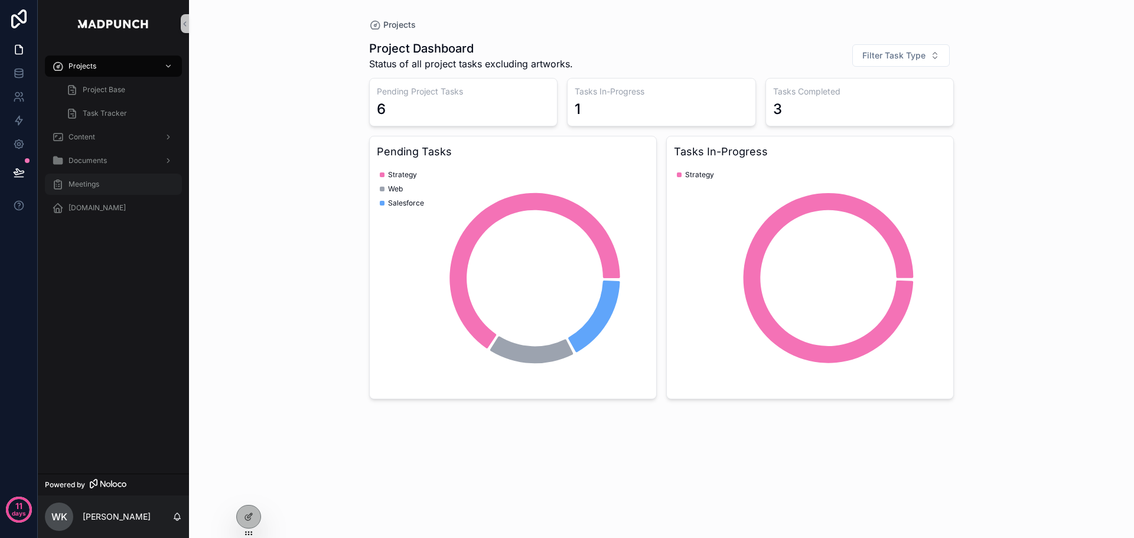
click at [102, 181] on div "Meetings" at bounding box center [113, 184] width 123 height 19
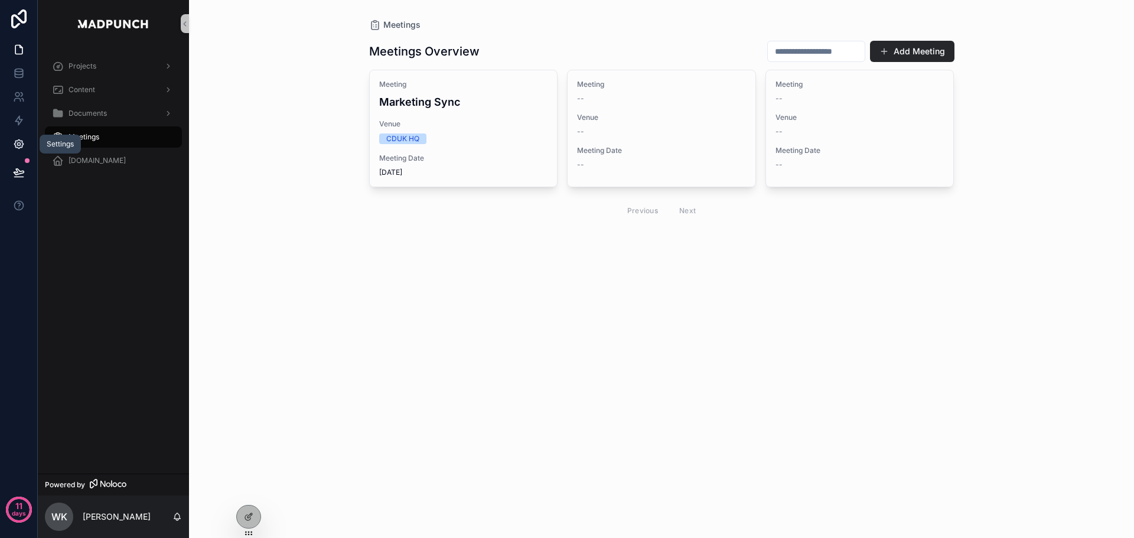
click at [25, 150] on link at bounding box center [18, 144] width 37 height 24
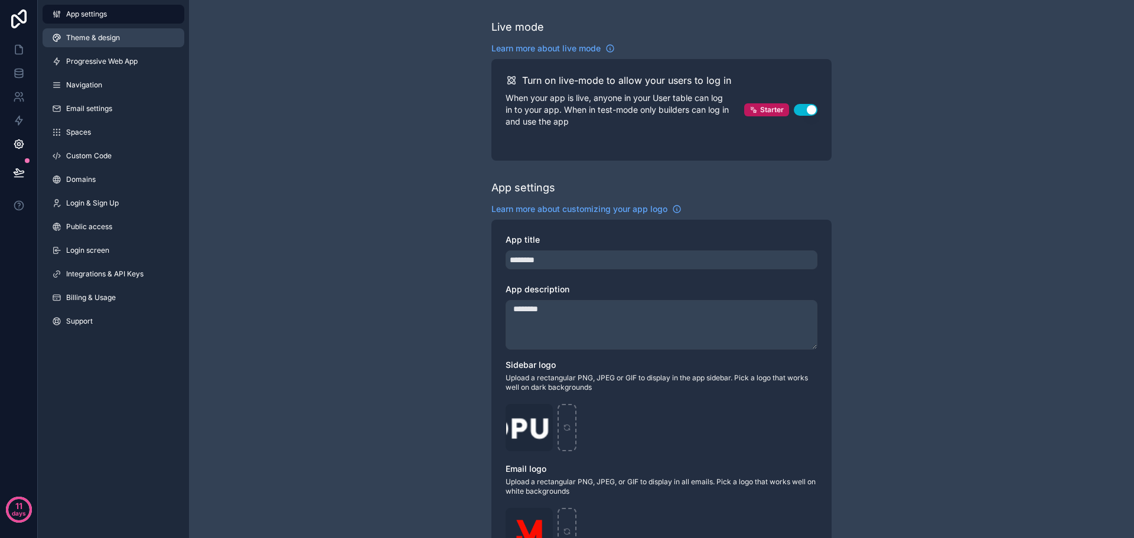
click at [125, 36] on link "Theme & design" at bounding box center [114, 37] width 142 height 19
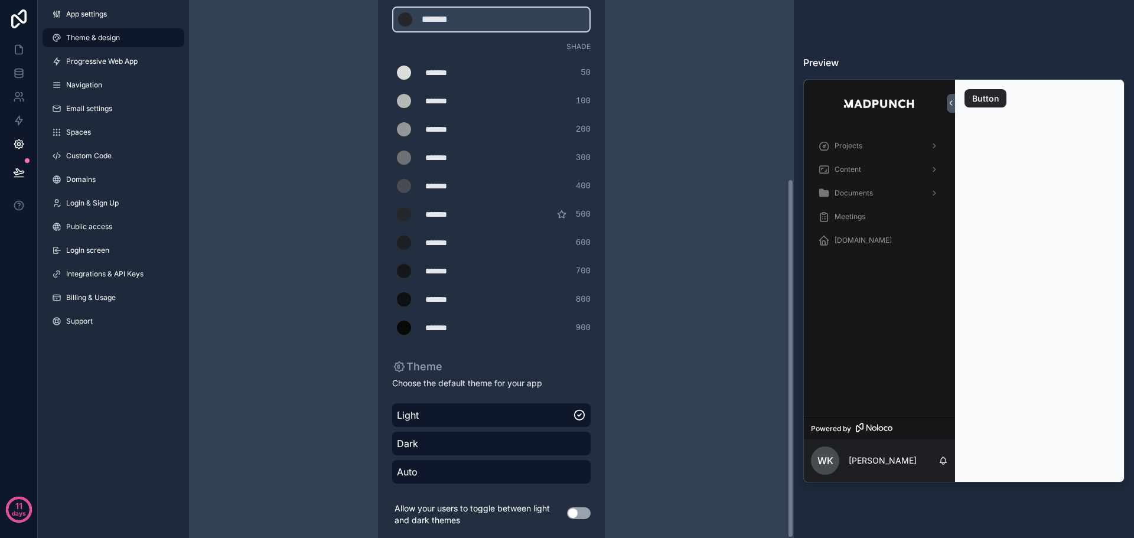
scroll to position [268, 0]
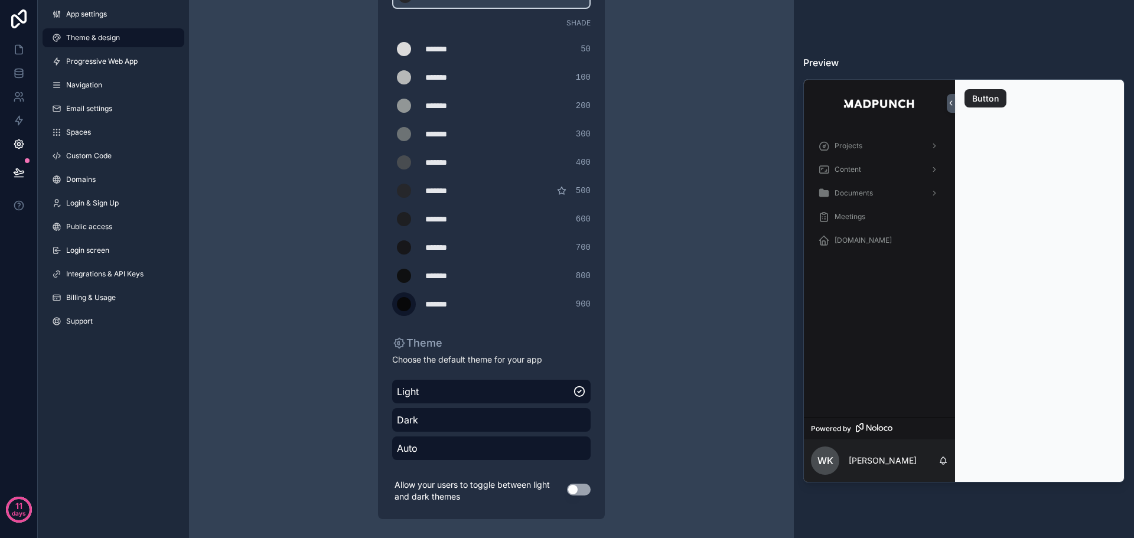
click at [405, 301] on div "scrollable content" at bounding box center [404, 304] width 14 height 14
click at [392, 304] on input "*******" at bounding box center [392, 304] width 0 height 0
click at [310, 367] on div "Theme & design App colors Choose your app colors to match your app's style. Pic…" at bounding box center [491, 135] width 605 height 806
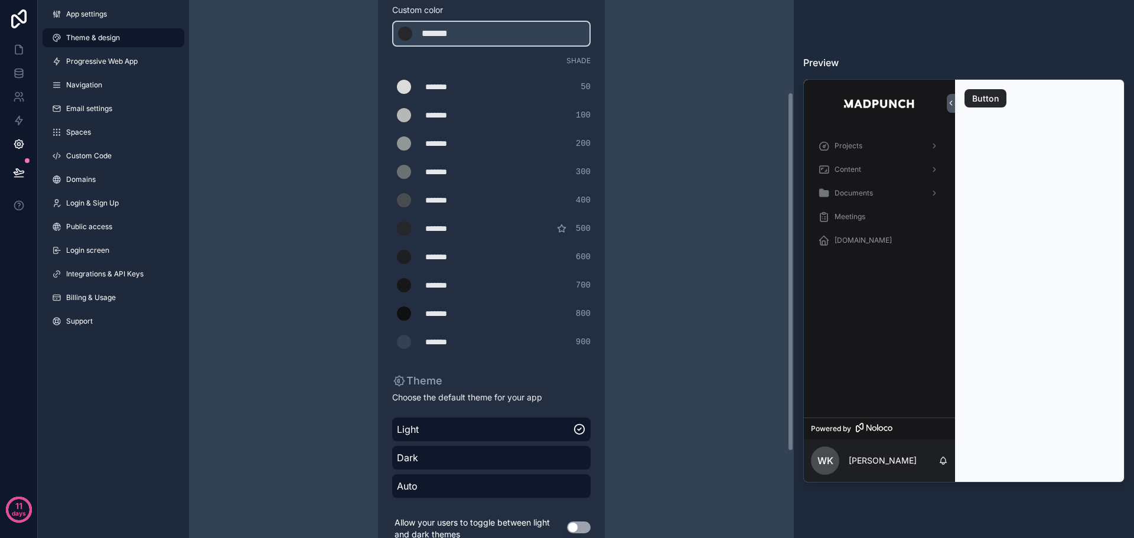
scroll to position [90, 0]
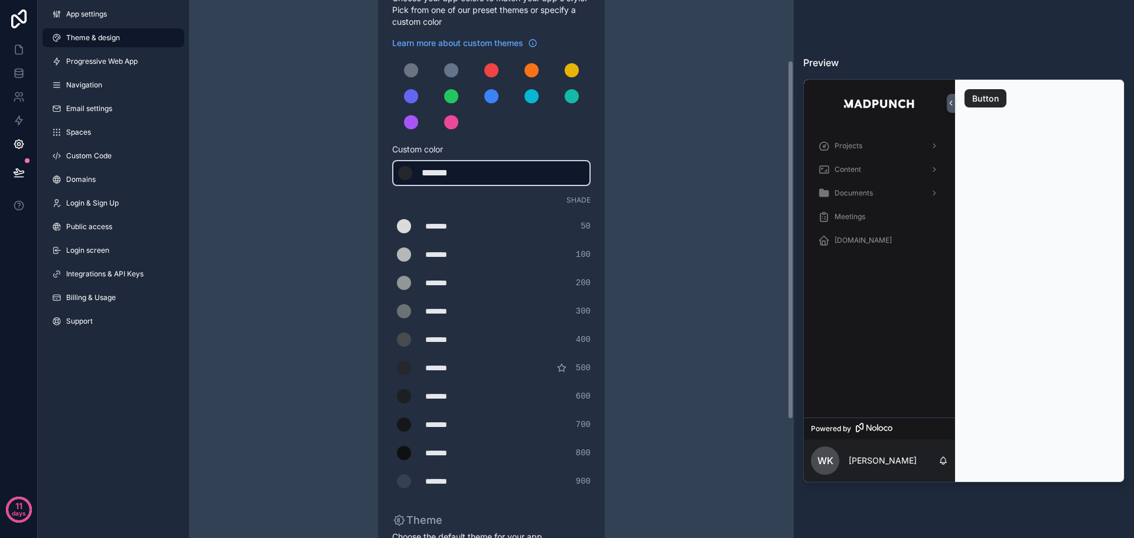
click at [470, 178] on div "*******" at bounding box center [451, 173] width 59 height 14
type div "*******"
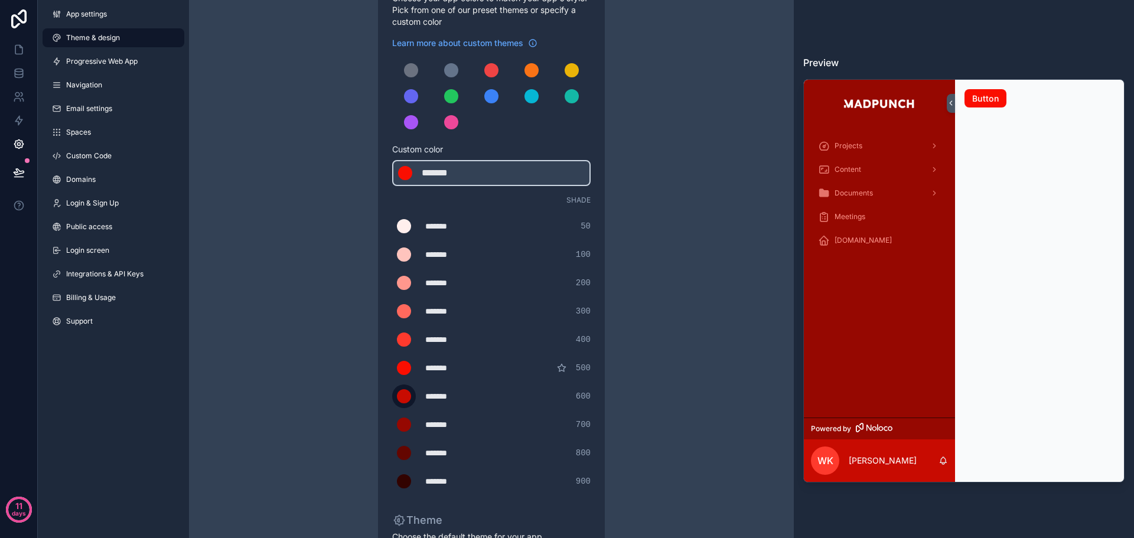
click at [409, 396] on div "scrollable content" at bounding box center [404, 396] width 14 height 14
click at [392, 396] on input "*******" at bounding box center [392, 396] width 0 height 0
click at [645, 339] on div "Theme & design App colors Choose your app colors to match your app's style. Pic…" at bounding box center [491, 313] width 340 height 806
click at [409, 70] on div "scrollable content" at bounding box center [411, 70] width 14 height 14
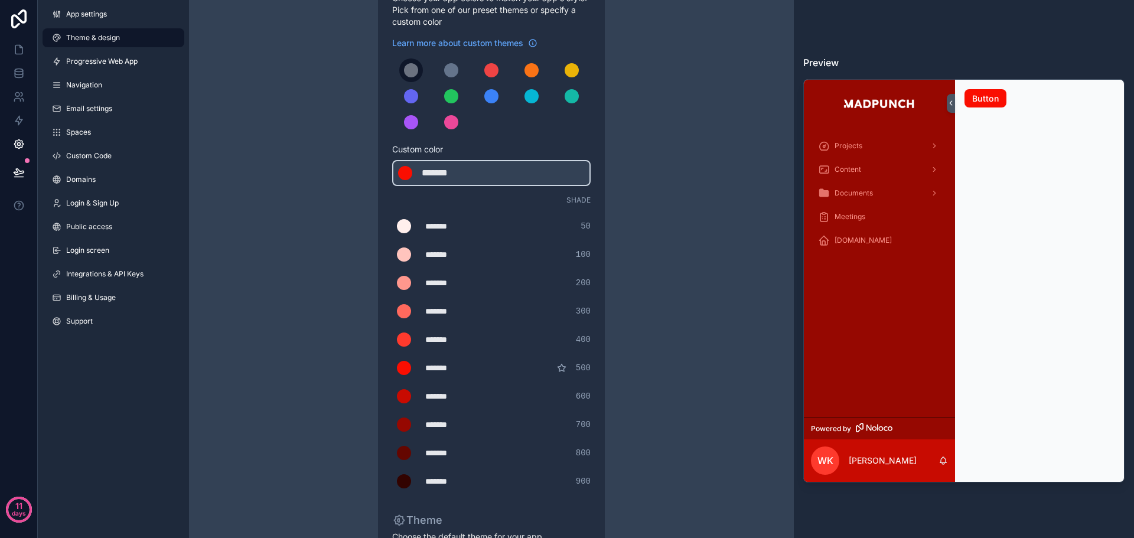
scroll to position [0, 0]
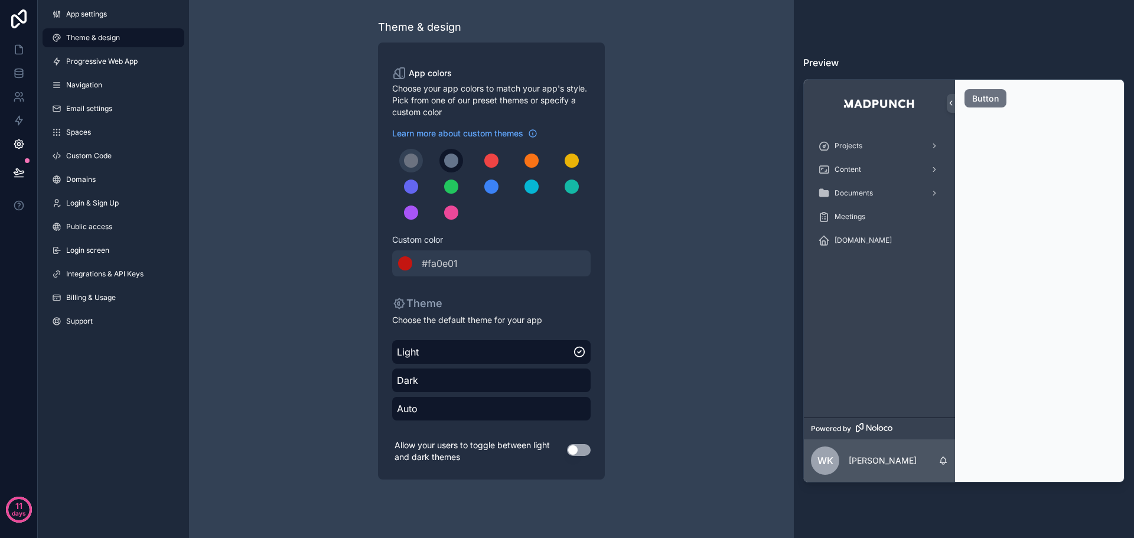
click at [450, 158] on div "scrollable content" at bounding box center [451, 161] width 14 height 14
click at [442, 271] on div "******* #fa0e01" at bounding box center [491, 264] width 199 height 26
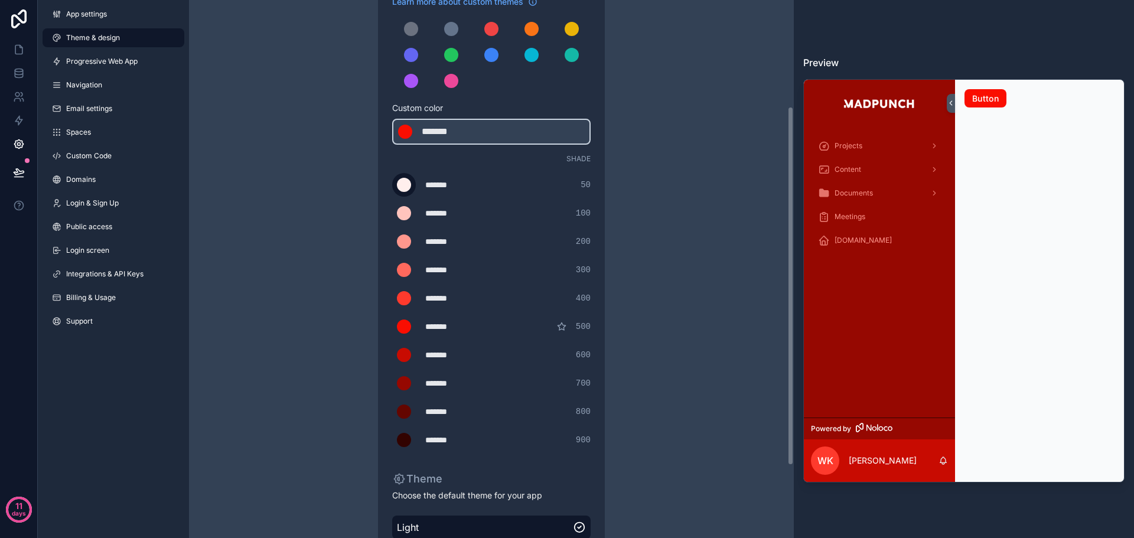
scroll to position [177, 0]
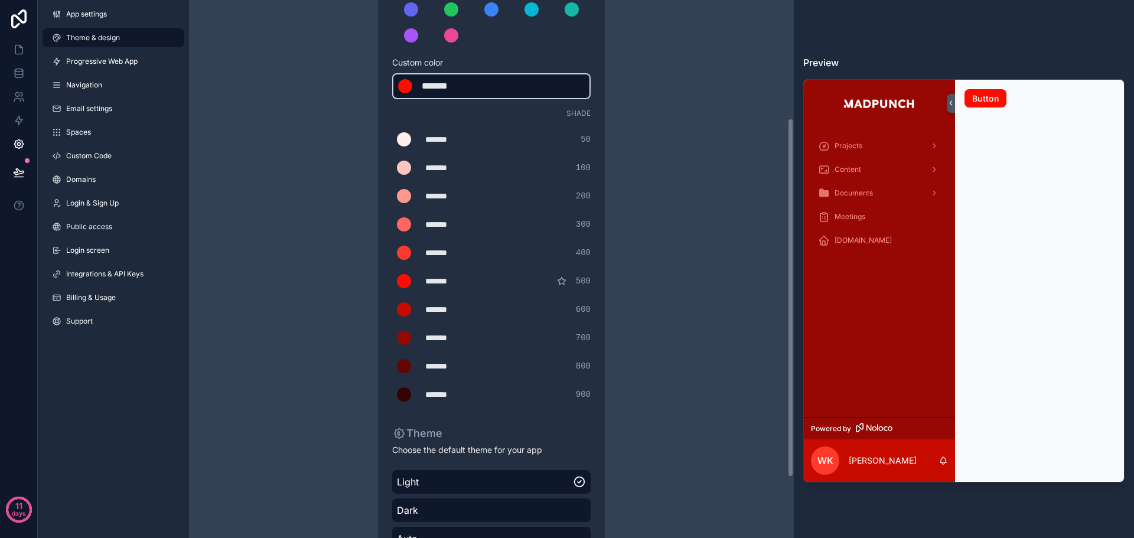
click at [504, 84] on div "******* ******* #fa0e01" at bounding box center [491, 86] width 199 height 26
click at [473, 89] on div "*******" at bounding box center [451, 86] width 59 height 14
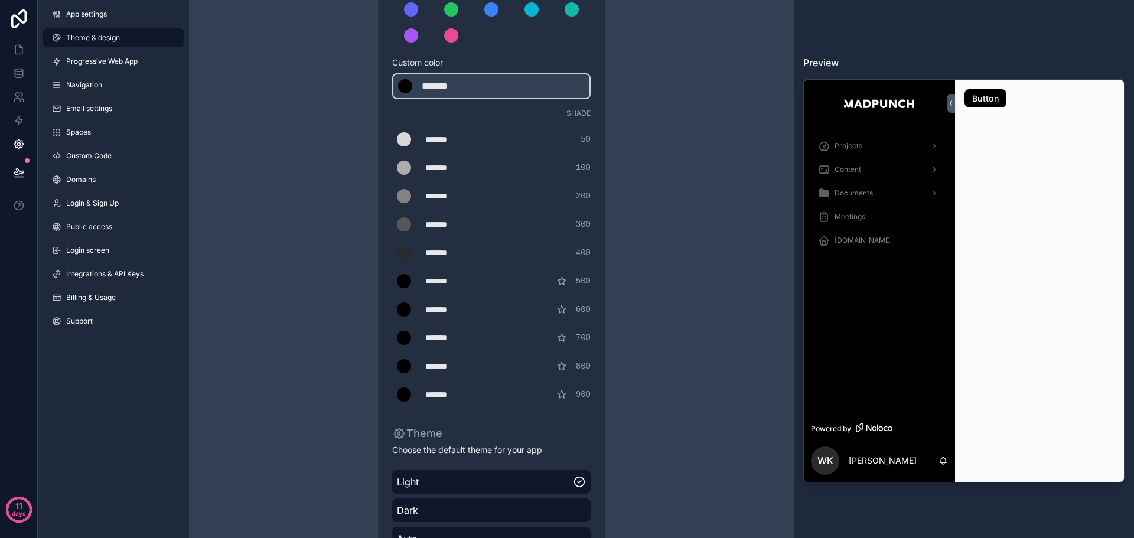
click at [431, 279] on div "*******" at bounding box center [454, 281] width 59 height 12
click at [561, 282] on icon "scrollable content" at bounding box center [562, 281] width 8 height 8
click at [567, 282] on icon "scrollable content" at bounding box center [561, 281] width 9 height 9
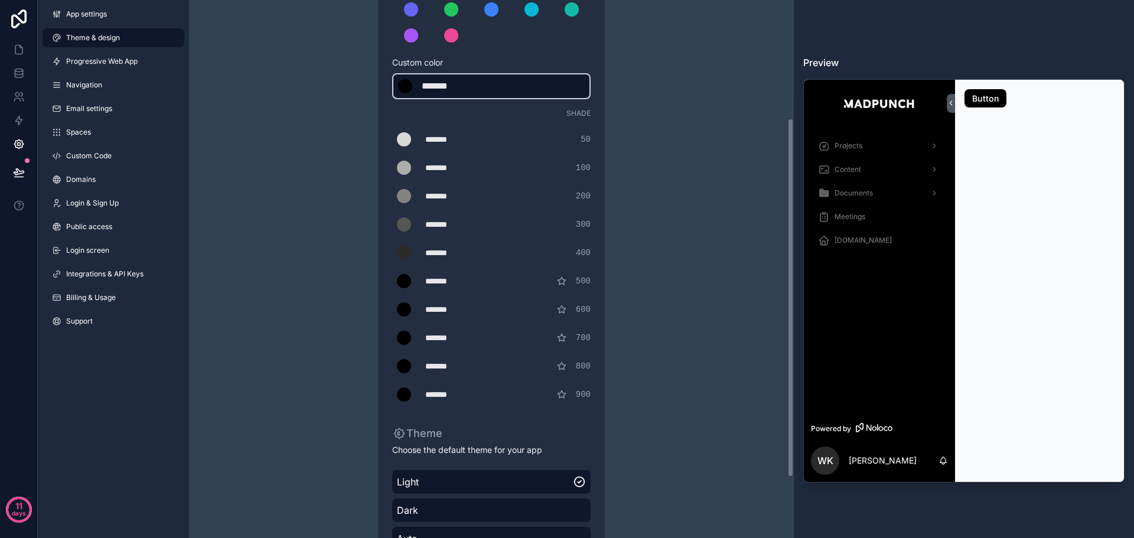
click at [475, 80] on div "*******" at bounding box center [451, 86] width 59 height 14
type div "*******"
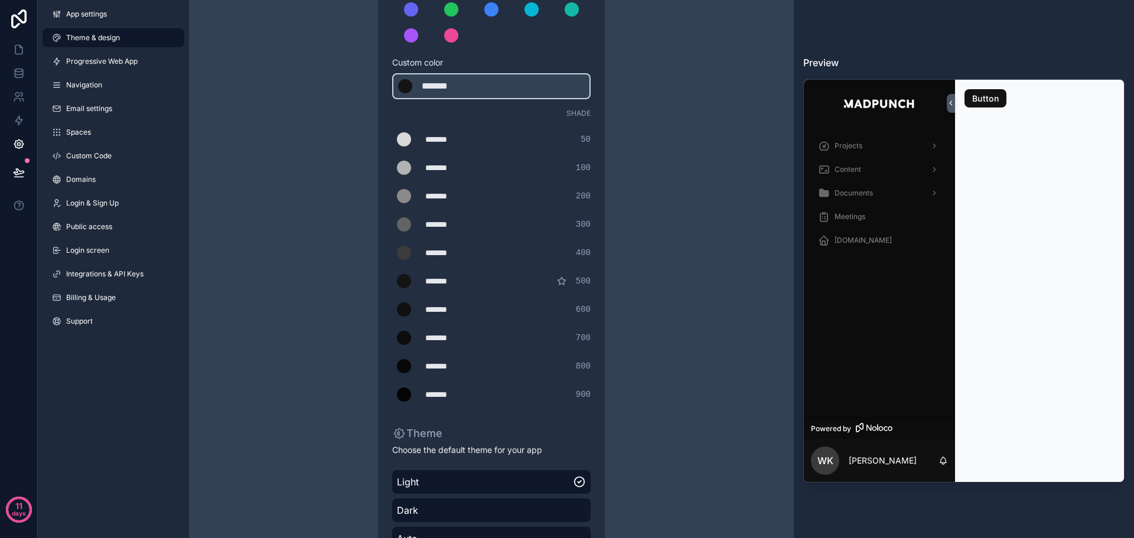
click at [307, 142] on div "Theme & design App colors Choose your app colors to match your app's style. Pic…" at bounding box center [491, 226] width 605 height 806
click at [24, 54] on icon at bounding box center [19, 50] width 12 height 12
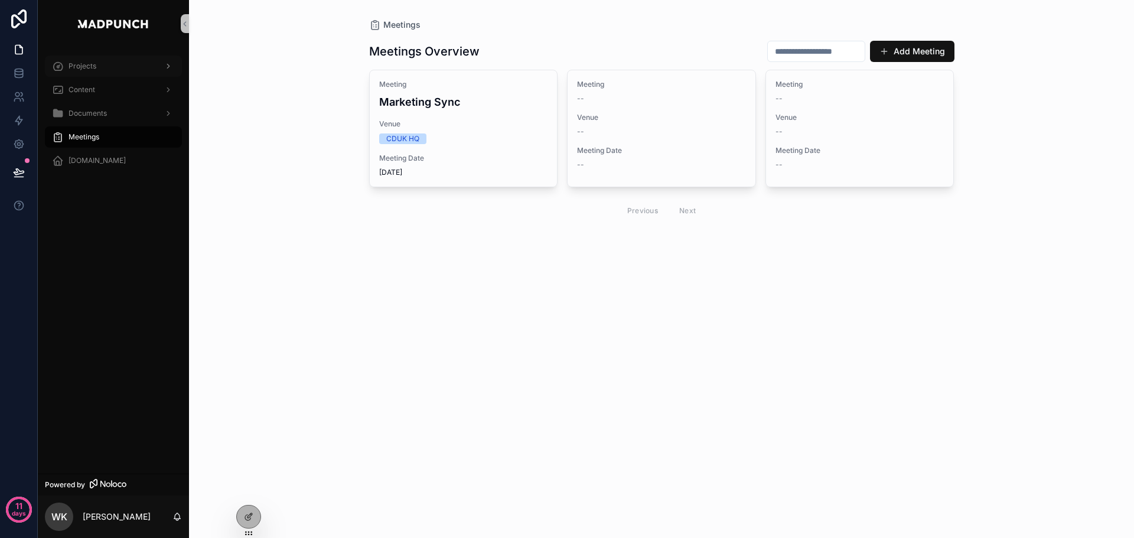
click at [123, 66] on div "Projects" at bounding box center [113, 66] width 123 height 19
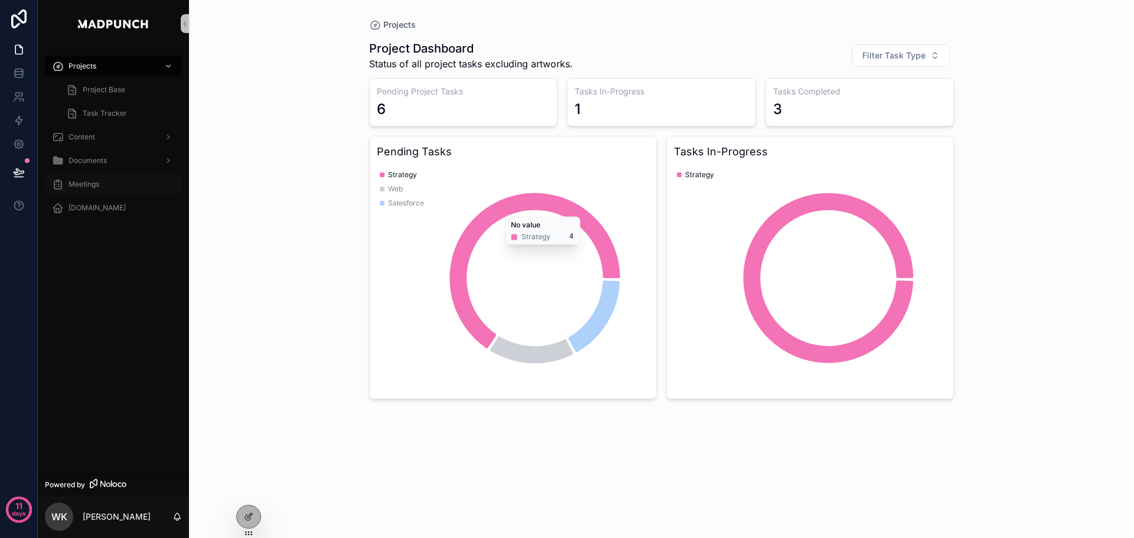
click at [85, 185] on span "Meetings" at bounding box center [84, 184] width 31 height 9
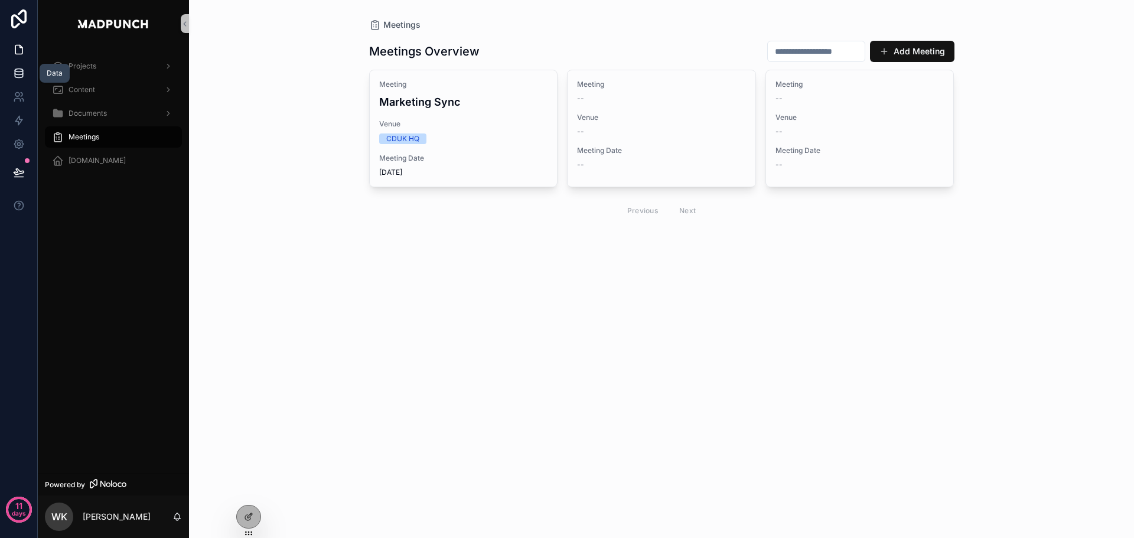
click at [19, 79] on icon at bounding box center [19, 73] width 12 height 12
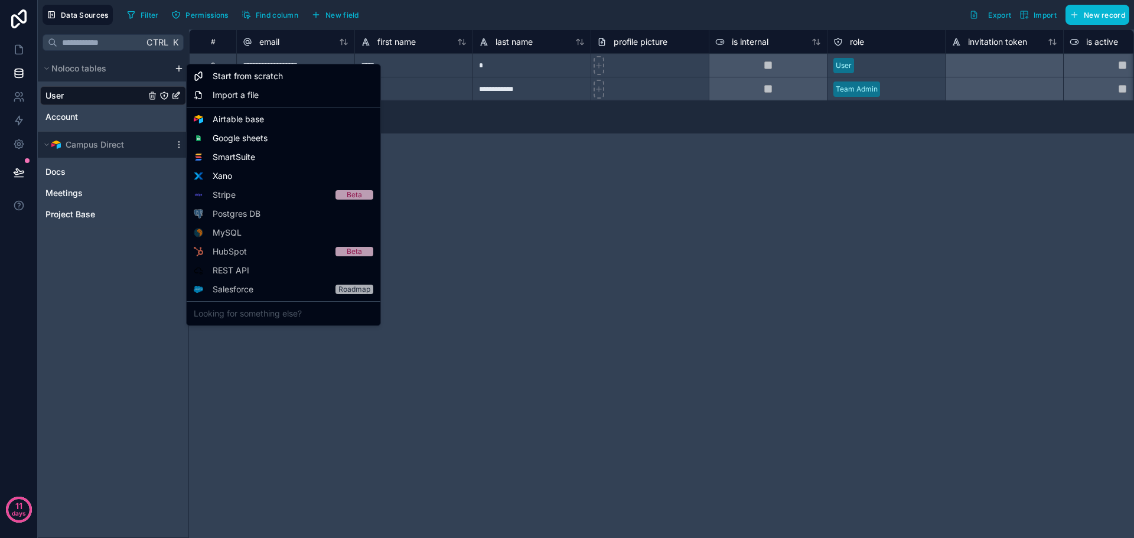
click at [180, 68] on html "**********" at bounding box center [567, 269] width 1134 height 538
click at [265, 139] on span "Google sheets" at bounding box center [240, 138] width 55 height 12
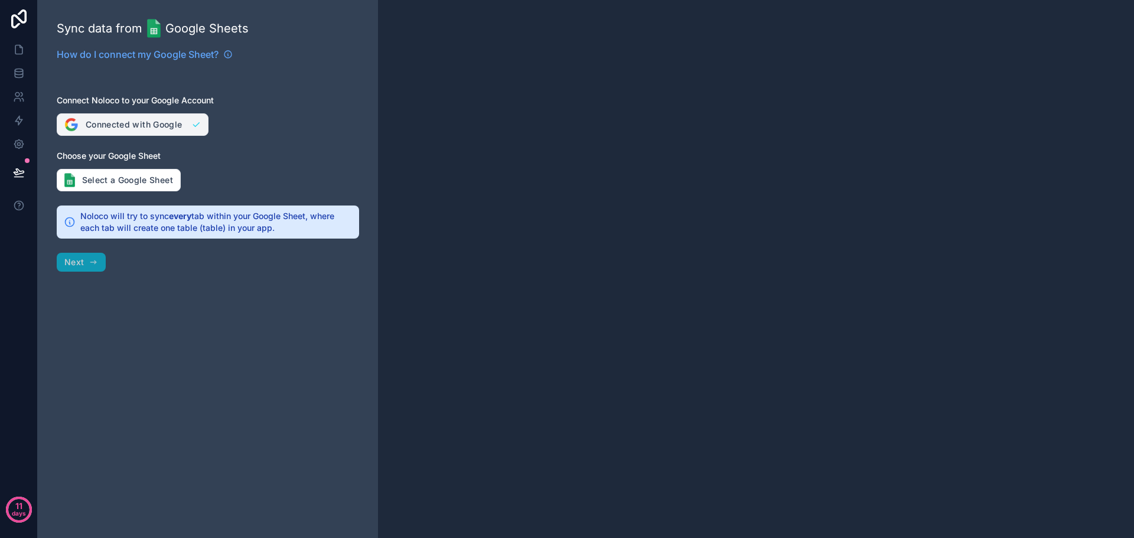
click at [137, 125] on button "Connected with Google" at bounding box center [133, 124] width 152 height 22
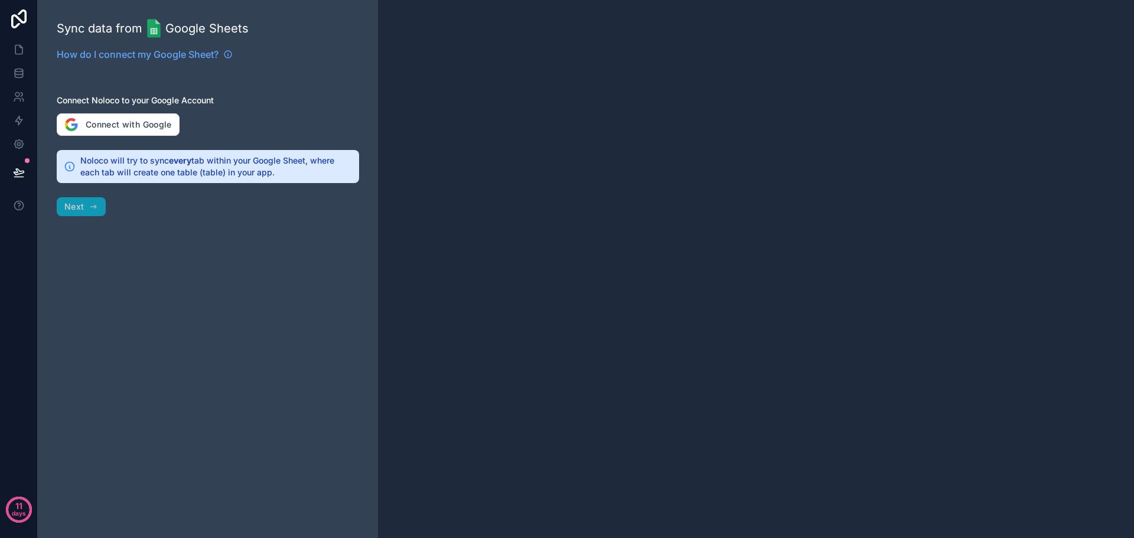
click at [196, 216] on div "Sync data from Google Sheets How do I connect my Google Sheet? Connect Noloco t…" at bounding box center [208, 269] width 340 height 538
click at [11, 77] on link at bounding box center [18, 73] width 37 height 24
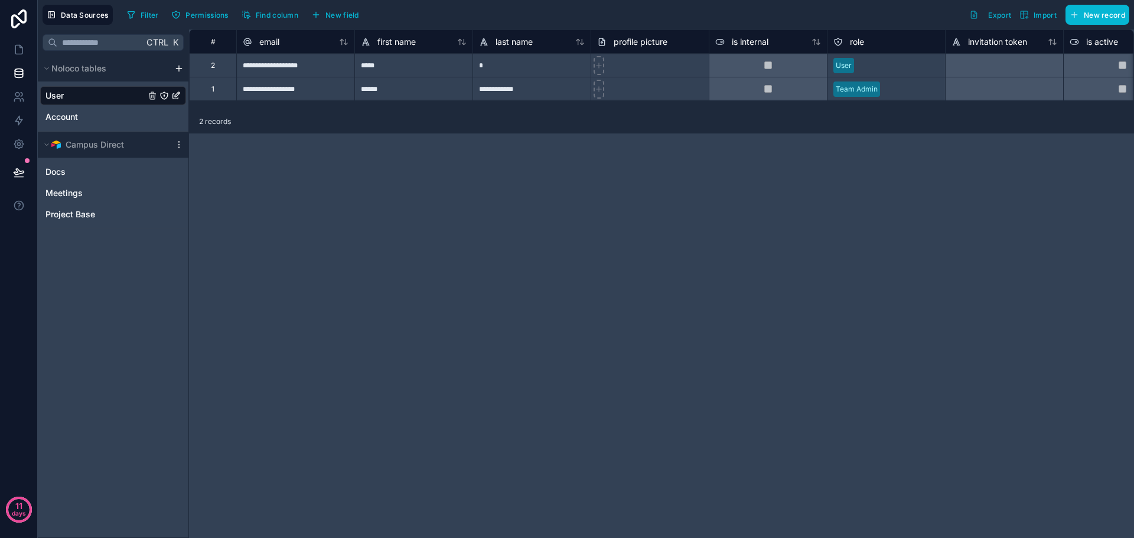
click at [179, 63] on div "Noloco tables" at bounding box center [113, 69] width 151 height 26
click at [177, 74] on div "Noloco tables" at bounding box center [113, 69] width 151 height 26
click at [178, 68] on html "**********" at bounding box center [567, 269] width 1134 height 538
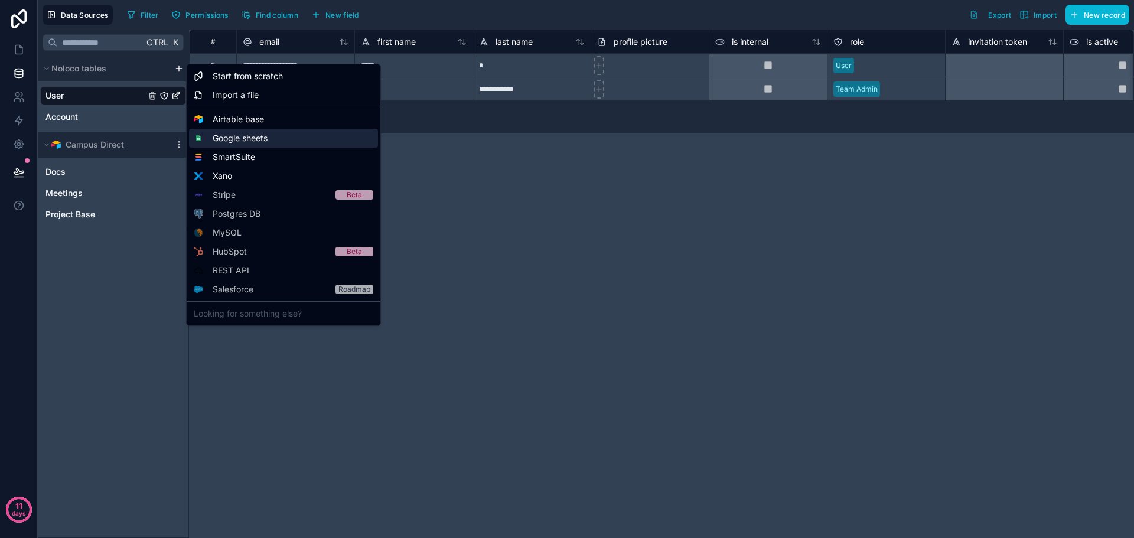
click at [254, 143] on span "Google sheets" at bounding box center [240, 138] width 55 height 12
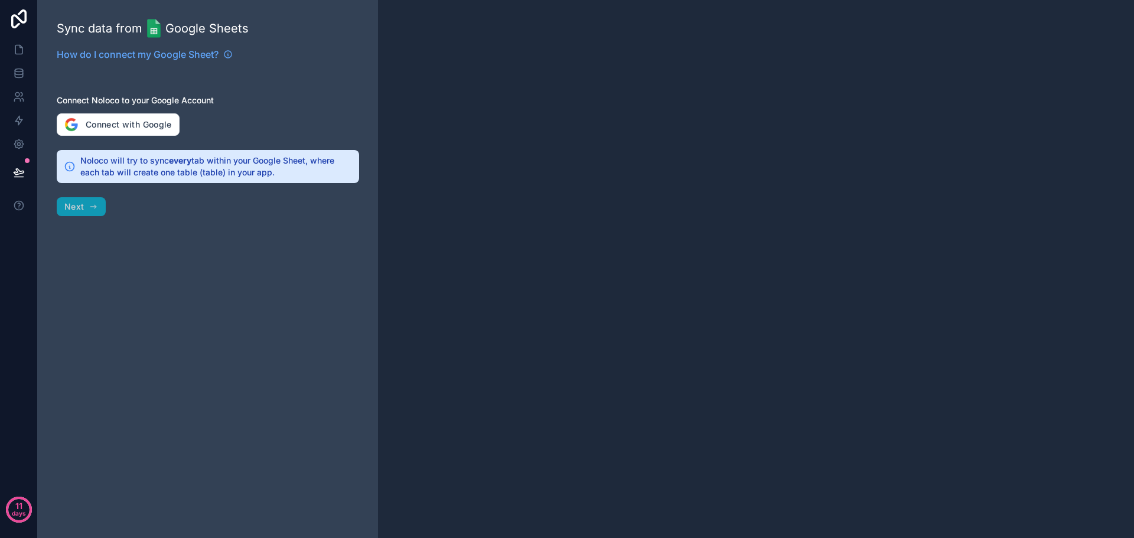
click at [101, 171] on h2 "Noloco will try to sync every tab within your Google Sheet, where each tab will…" at bounding box center [216, 167] width 272 height 24
click at [134, 122] on button "Connect with Google" at bounding box center [118, 124] width 123 height 22
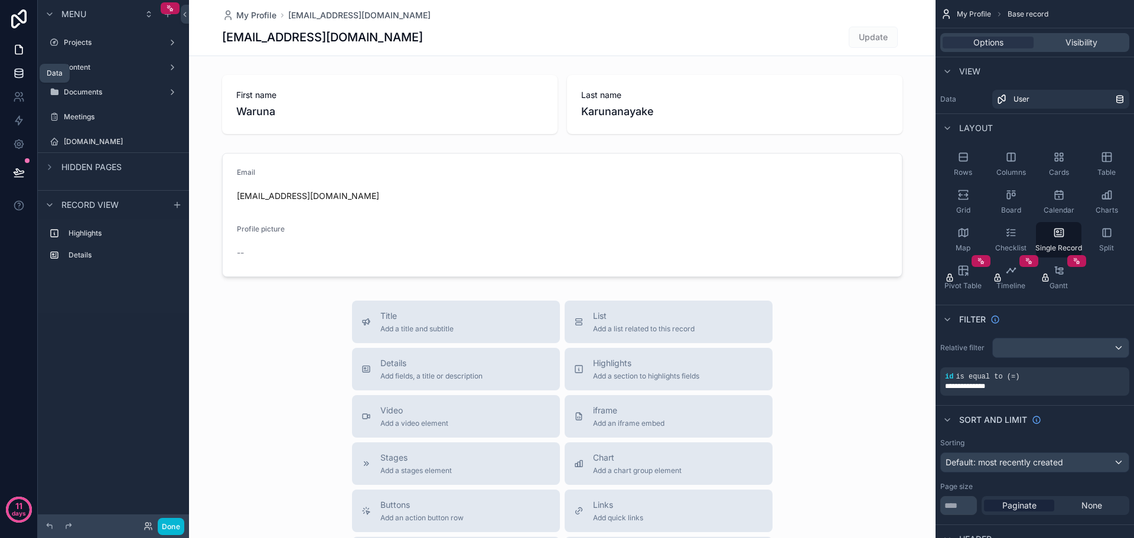
click at [25, 67] on link at bounding box center [18, 73] width 37 height 24
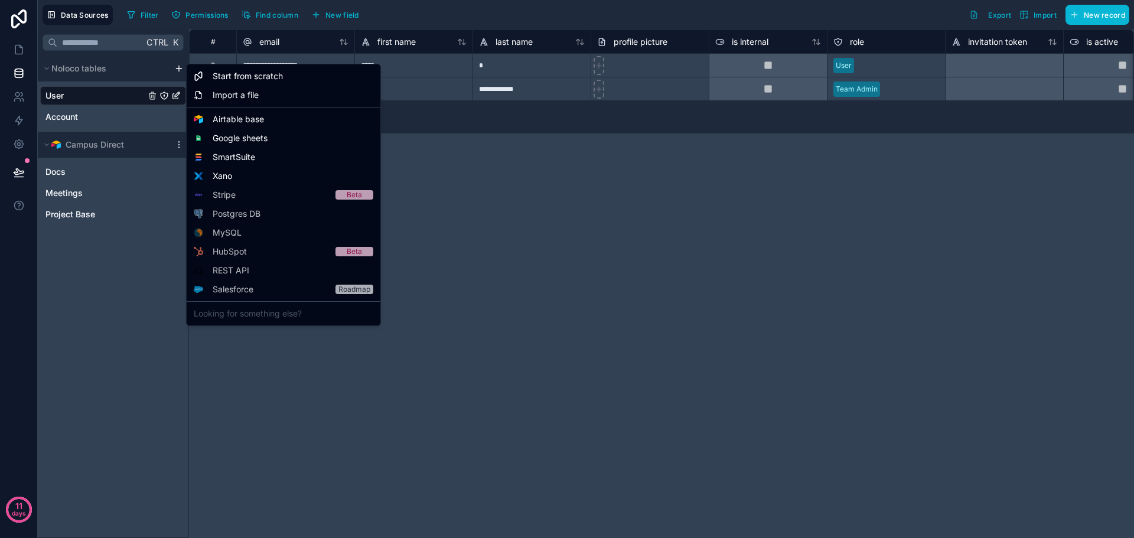
click at [178, 67] on html "**********" at bounding box center [567, 269] width 1134 height 538
click at [251, 139] on span "Google sheets" at bounding box center [240, 138] width 55 height 12
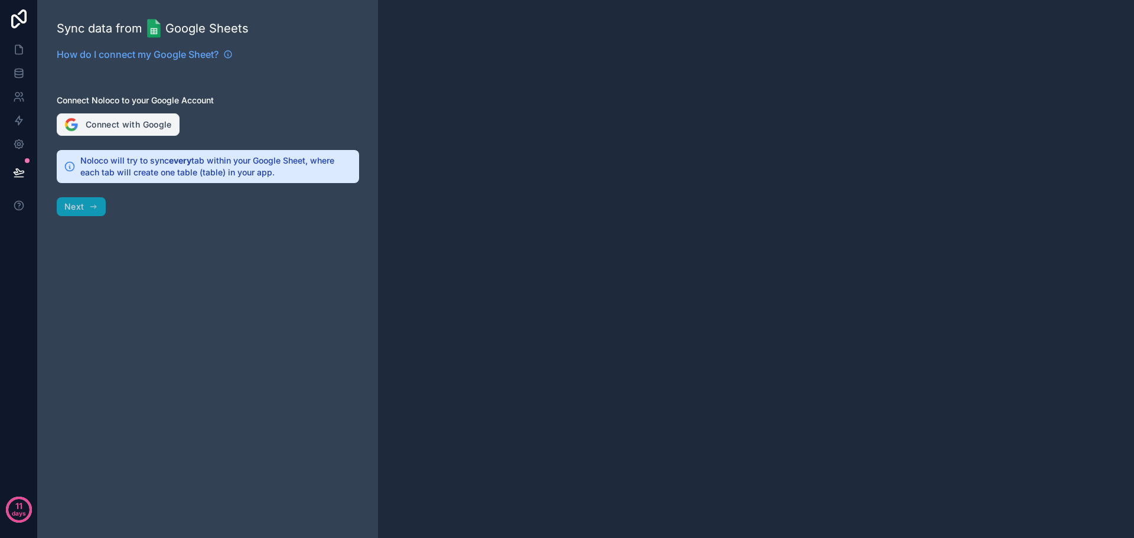
click at [138, 132] on button "Connect with Google" at bounding box center [118, 124] width 123 height 22
click at [96, 205] on div "Sync data from Google Sheets How do I connect my Google Sheet? Connect Noloco t…" at bounding box center [208, 269] width 340 height 538
click at [181, 52] on span "How do I connect my Google Sheet?" at bounding box center [138, 54] width 162 height 14
click at [152, 132] on button "Connect with Google" at bounding box center [118, 124] width 123 height 22
click at [21, 134] on link at bounding box center [18, 144] width 37 height 24
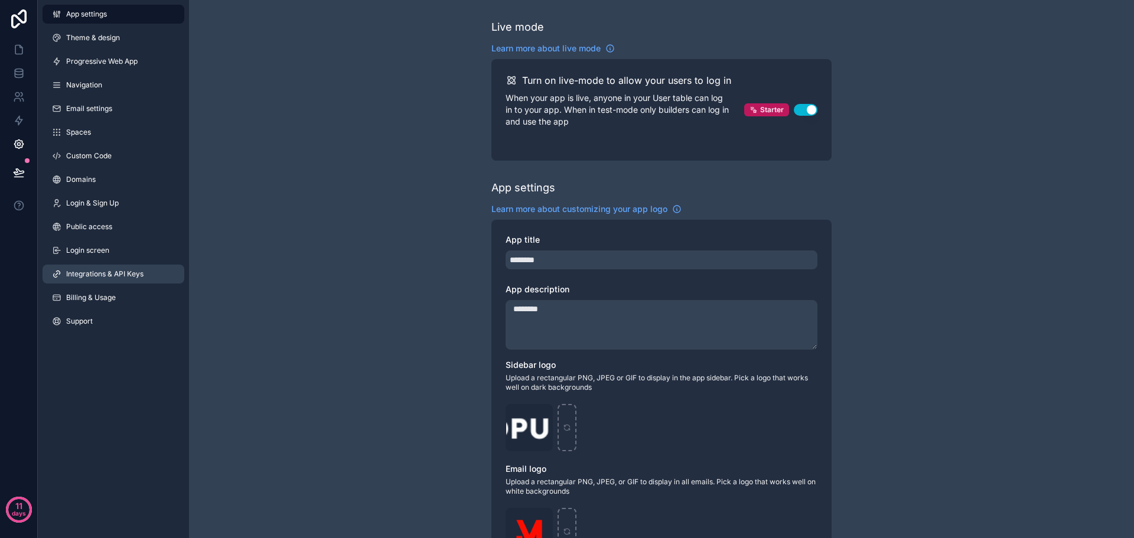
click at [129, 275] on span "Integrations & API Keys" at bounding box center [104, 273] width 77 height 9
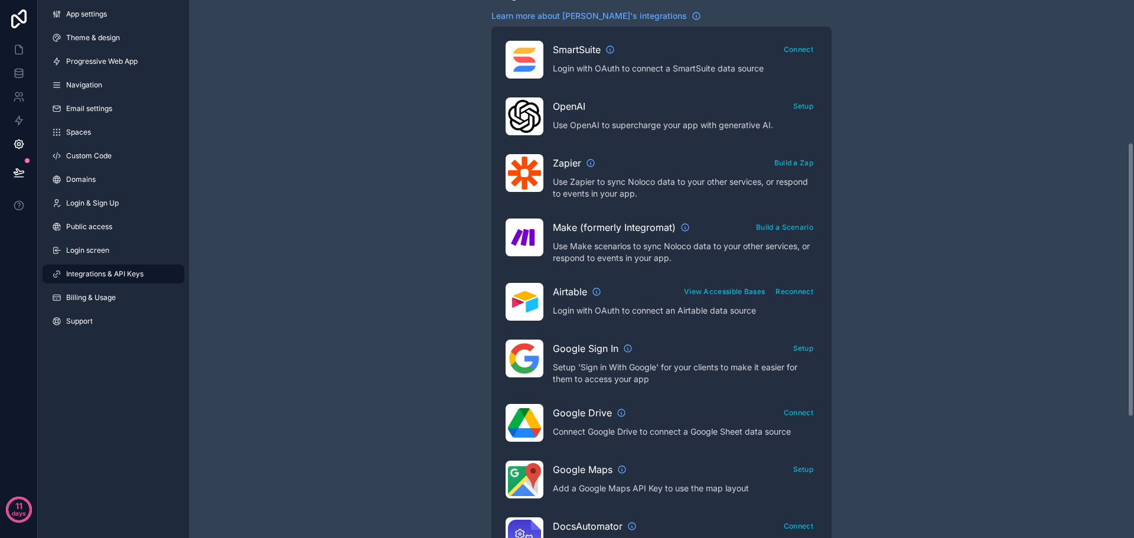
scroll to position [278, 0]
click at [802, 411] on button "Connect" at bounding box center [799, 413] width 38 height 17
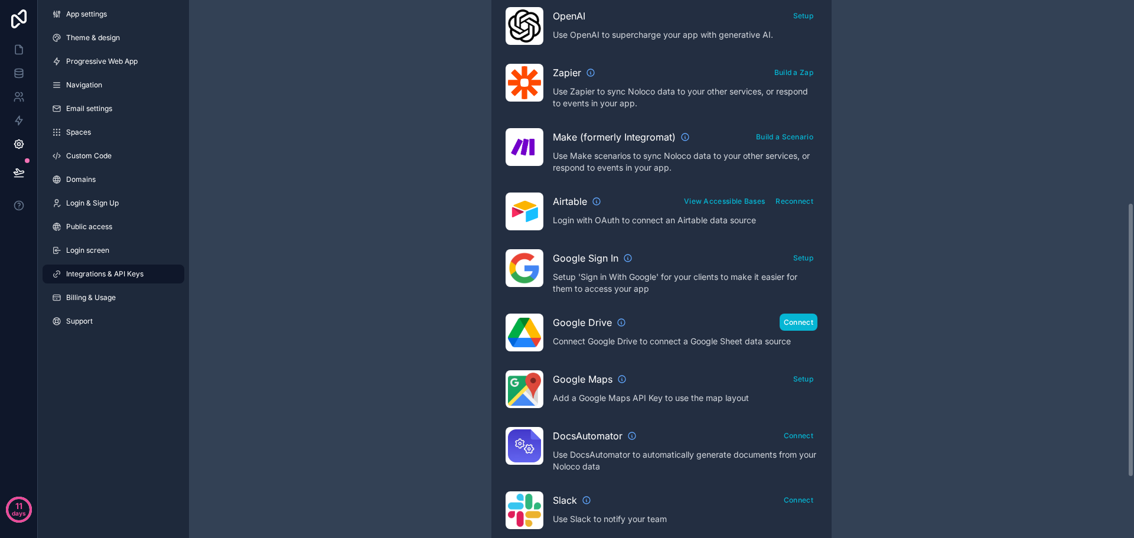
scroll to position [396, 0]
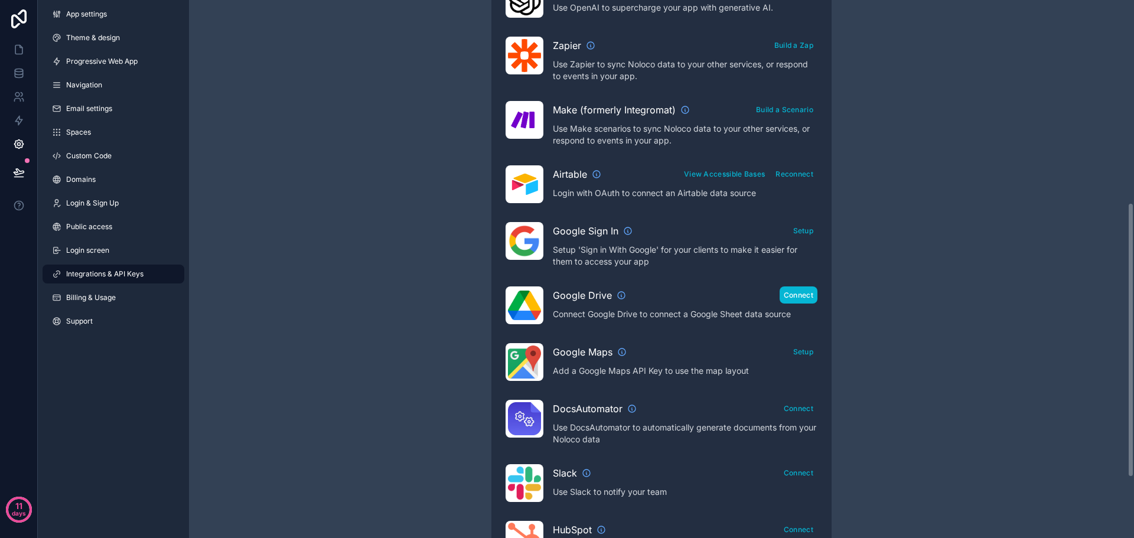
click at [795, 289] on button "Connect" at bounding box center [799, 295] width 38 height 17
click at [804, 232] on button "Setup" at bounding box center [803, 230] width 29 height 17
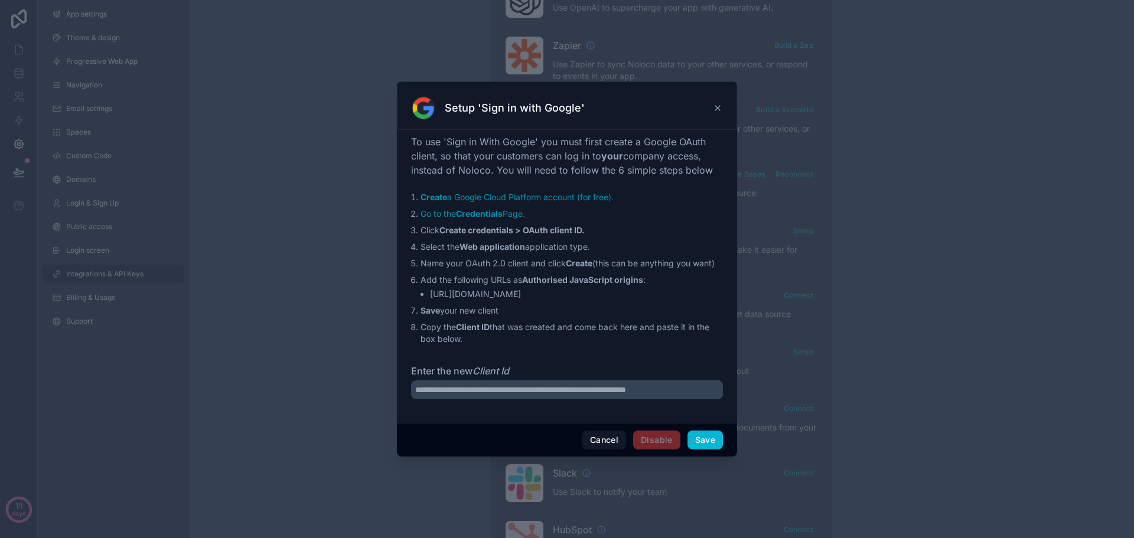
click at [718, 105] on icon at bounding box center [717, 107] width 9 height 9
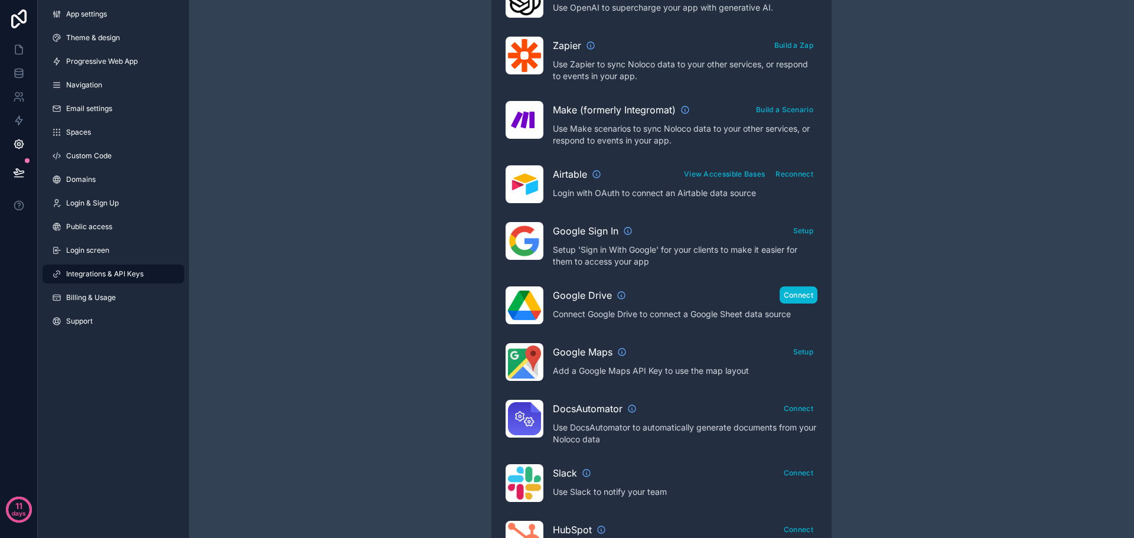
click at [797, 303] on button "Connect" at bounding box center [799, 295] width 38 height 17
click at [797, 299] on button "Connect" at bounding box center [799, 295] width 38 height 17
click at [21, 73] on icon at bounding box center [19, 73] width 12 height 12
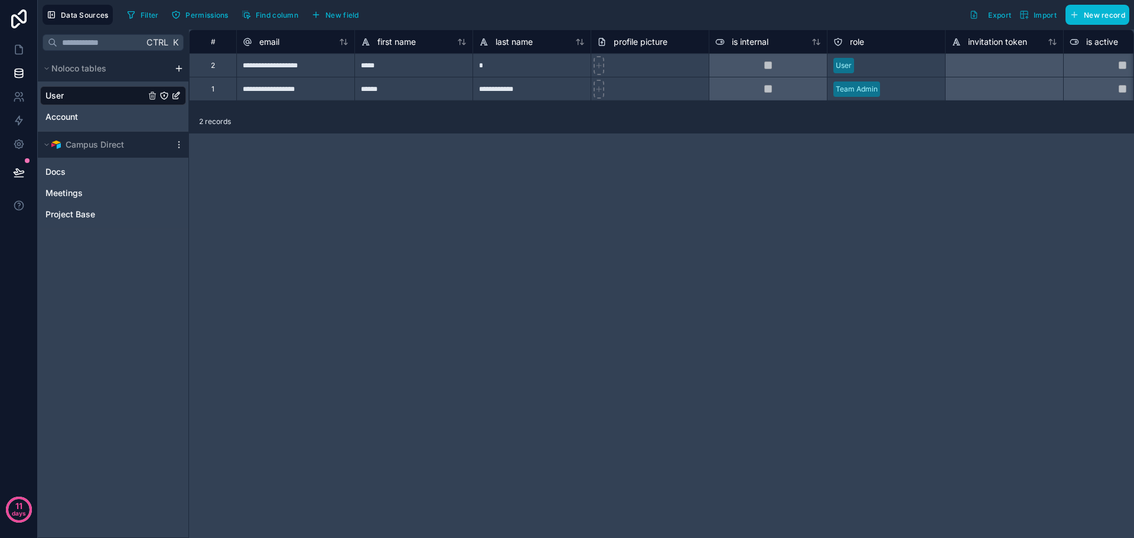
click at [180, 69] on html "**********" at bounding box center [567, 269] width 1134 height 538
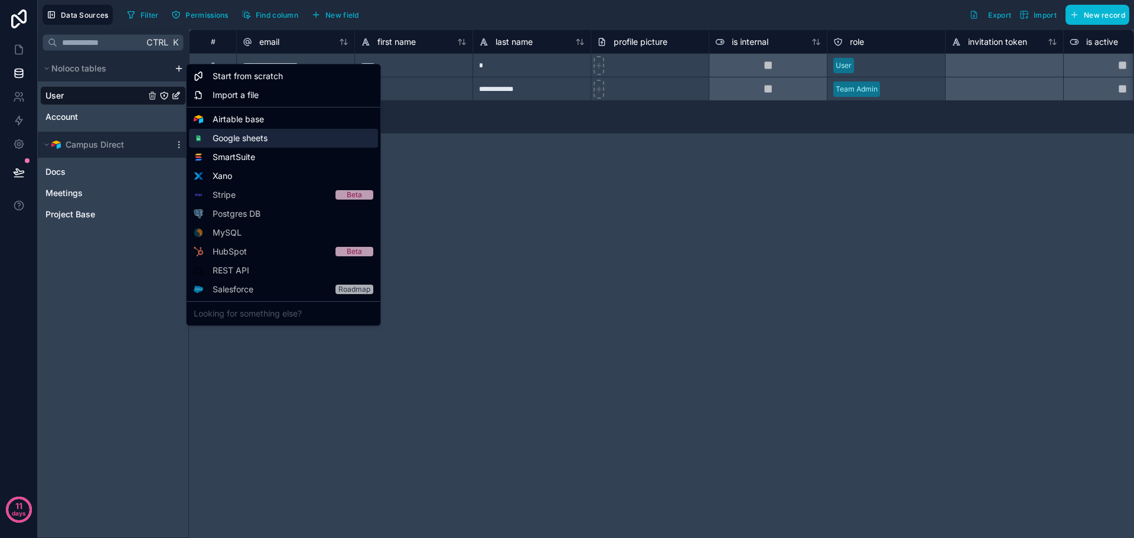
click at [227, 138] on span "Google sheets" at bounding box center [240, 138] width 55 height 12
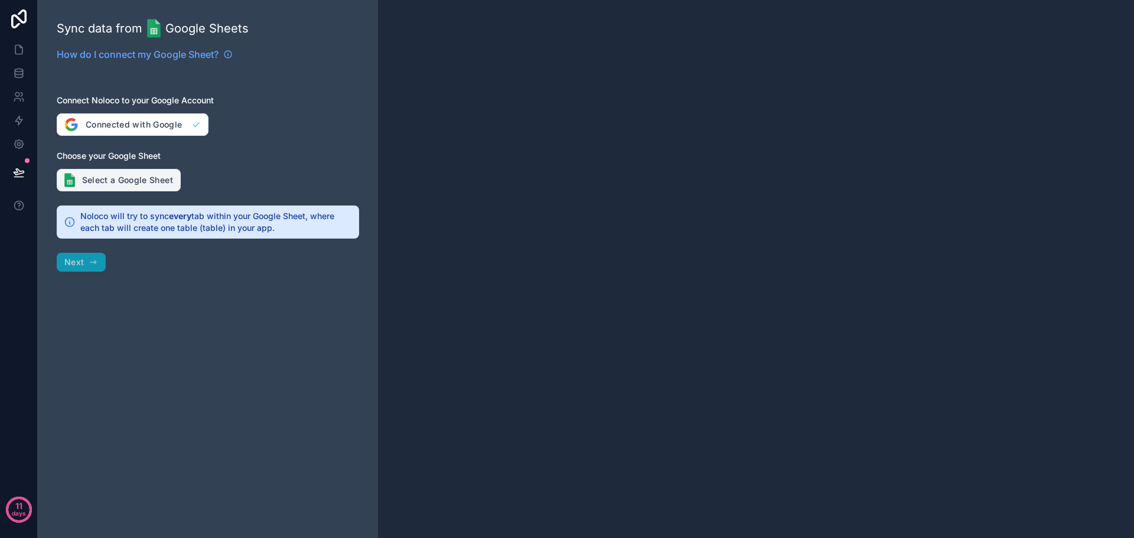
click at [149, 182] on button "Select a Google Sheet" at bounding box center [119, 180] width 124 height 22
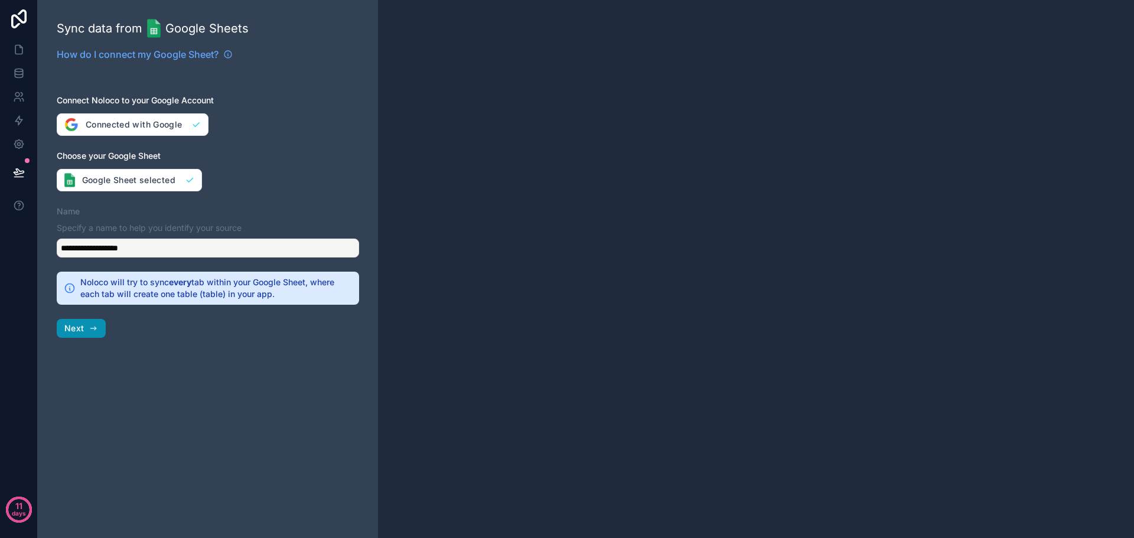
click at [97, 324] on icon "button" at bounding box center [93, 328] width 9 height 9
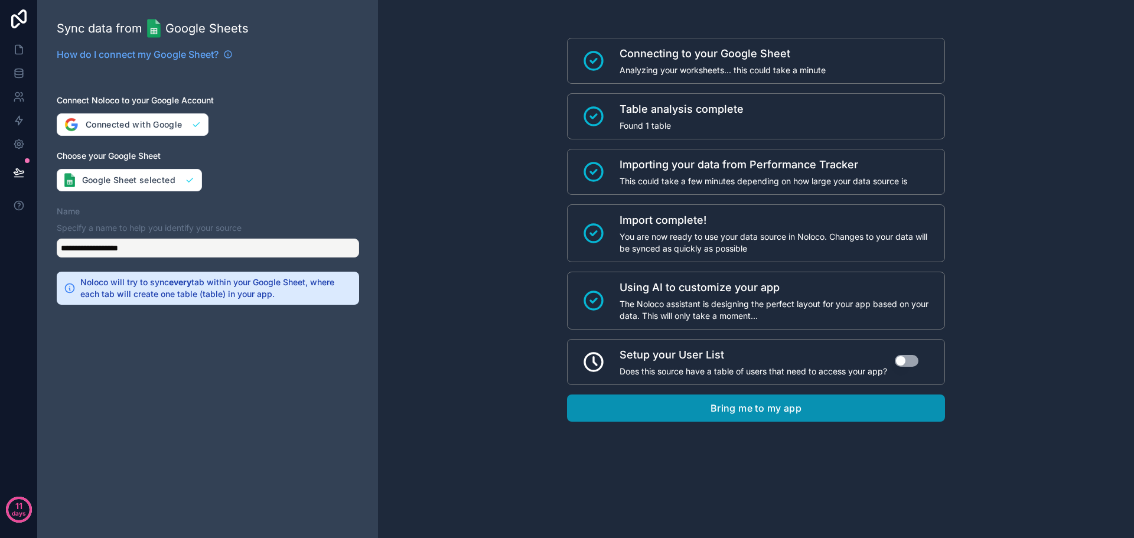
click at [824, 405] on button "Bring me to my app" at bounding box center [756, 408] width 378 height 27
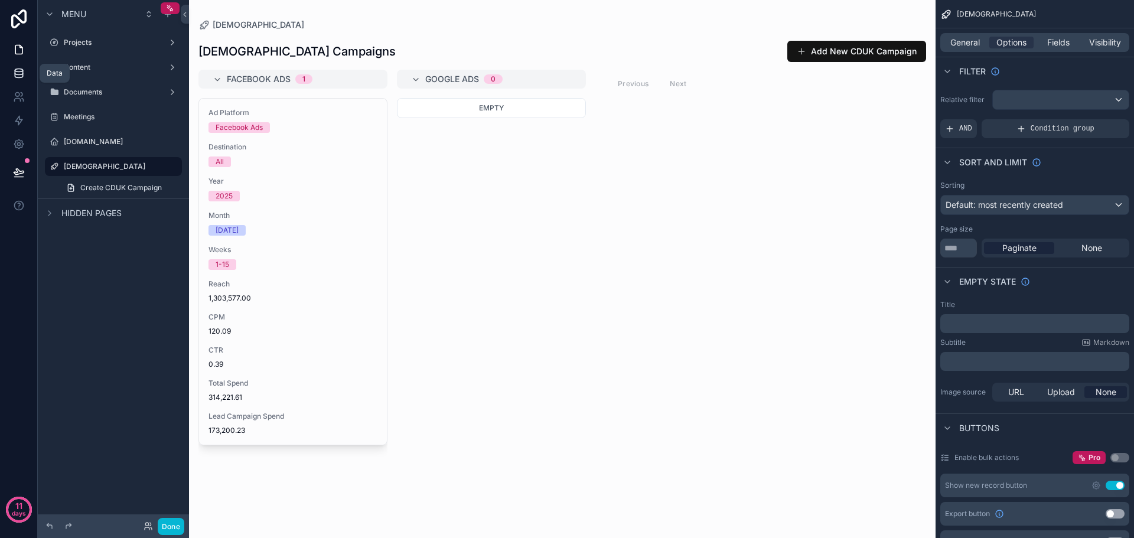
click at [30, 77] on link at bounding box center [18, 73] width 37 height 24
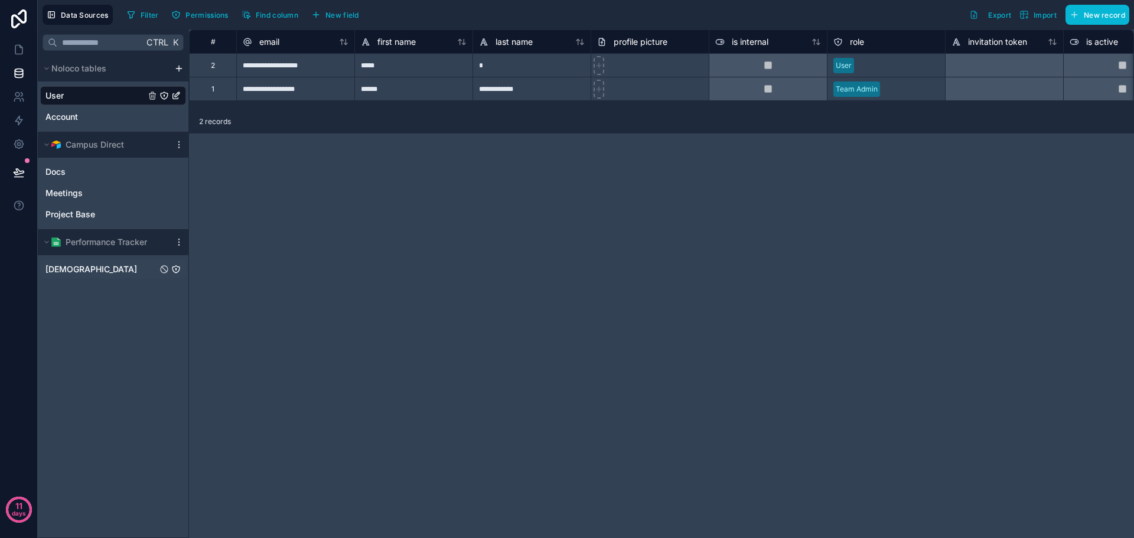
click at [125, 268] on div "[DEMOGRAPHIC_DATA]" at bounding box center [113, 269] width 146 height 19
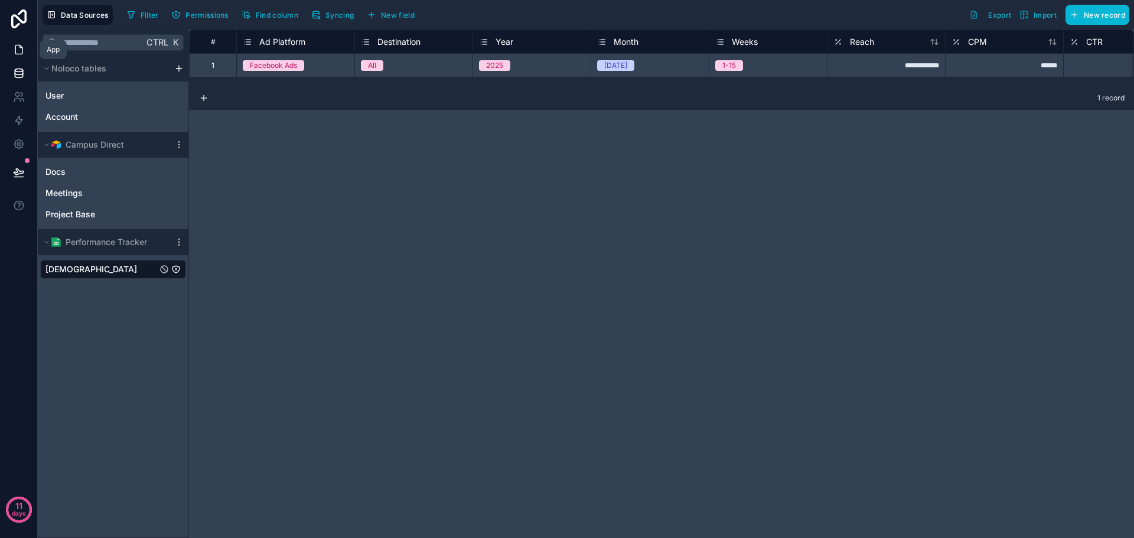
click at [25, 51] on link at bounding box center [18, 50] width 37 height 24
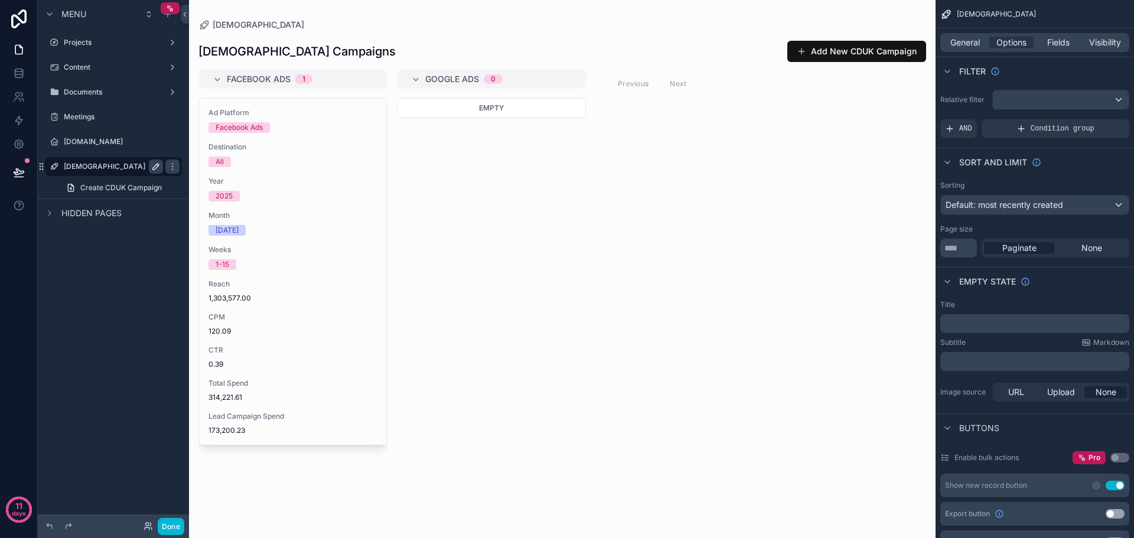
click at [160, 165] on icon "scrollable content" at bounding box center [155, 166] width 9 height 9
click at [103, 165] on input "****" at bounding box center [104, 167] width 80 height 14
type input "**********"
click at [1006, 326] on p "﻿" at bounding box center [1036, 323] width 182 height 9
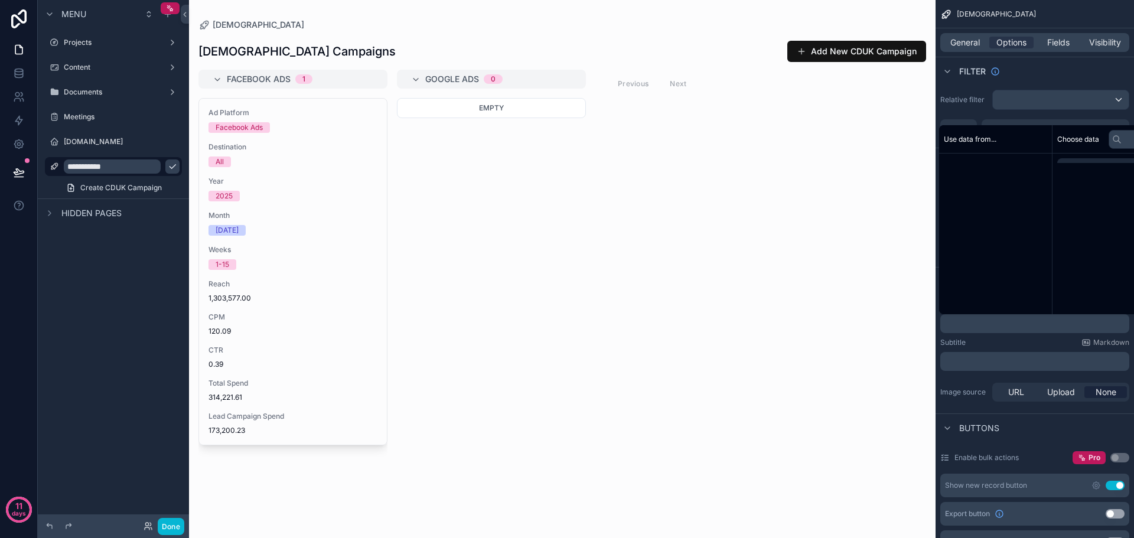
paste div "scrollable content"
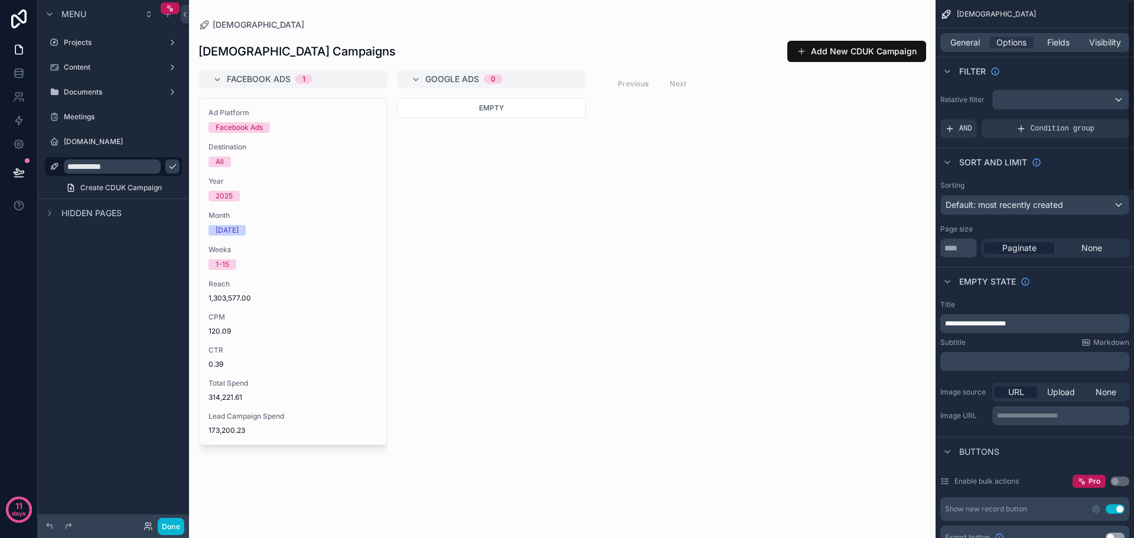
click at [1026, 353] on div "﻿" at bounding box center [1035, 361] width 189 height 19
click at [170, 168] on icon "scrollable content" at bounding box center [173, 167] width 6 height 4
click at [975, 37] on span "General" at bounding box center [966, 43] width 30 height 12
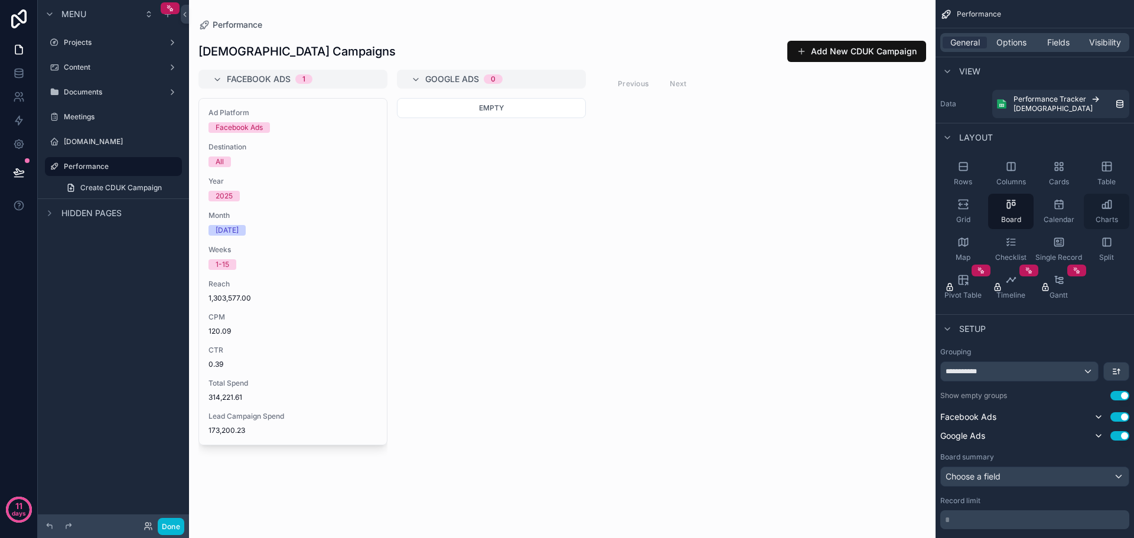
click at [1106, 214] on div "Charts" at bounding box center [1106, 211] width 45 height 35
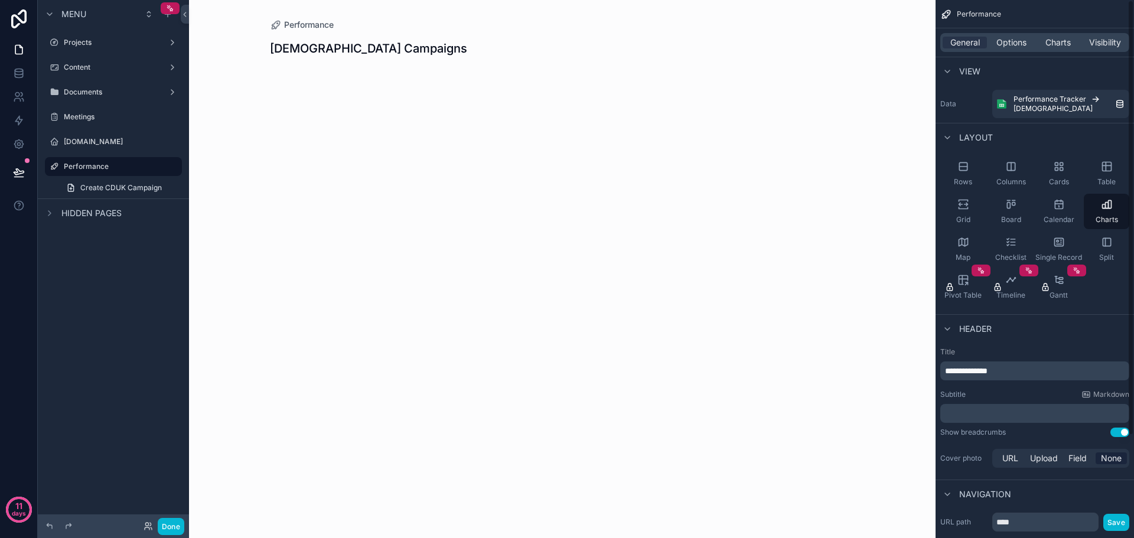
click at [1053, 370] on p "**********" at bounding box center [1036, 371] width 182 height 12
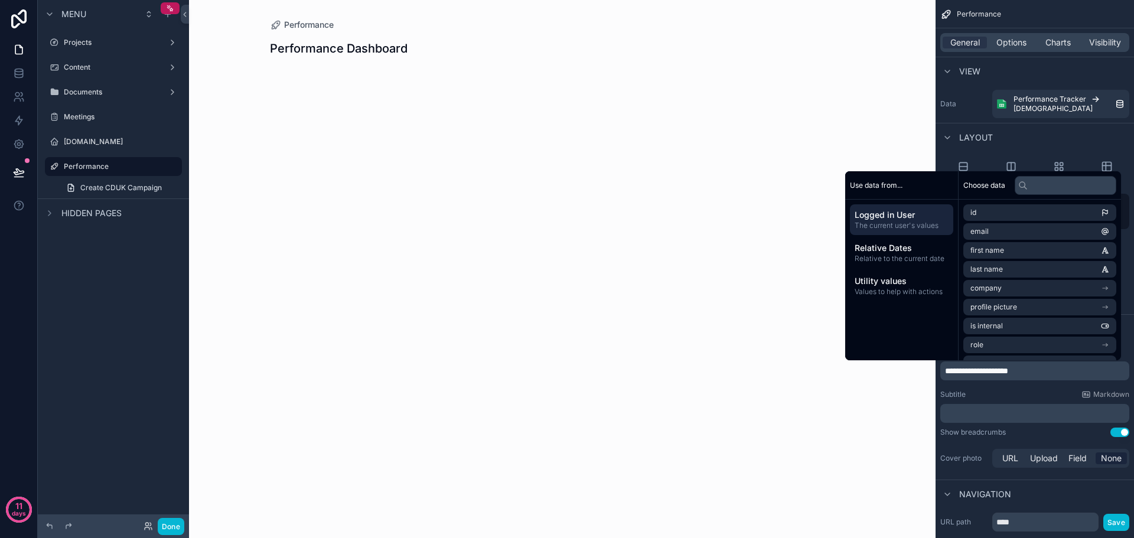
click at [1000, 390] on div "Subtitle Markdown" at bounding box center [1035, 394] width 189 height 9
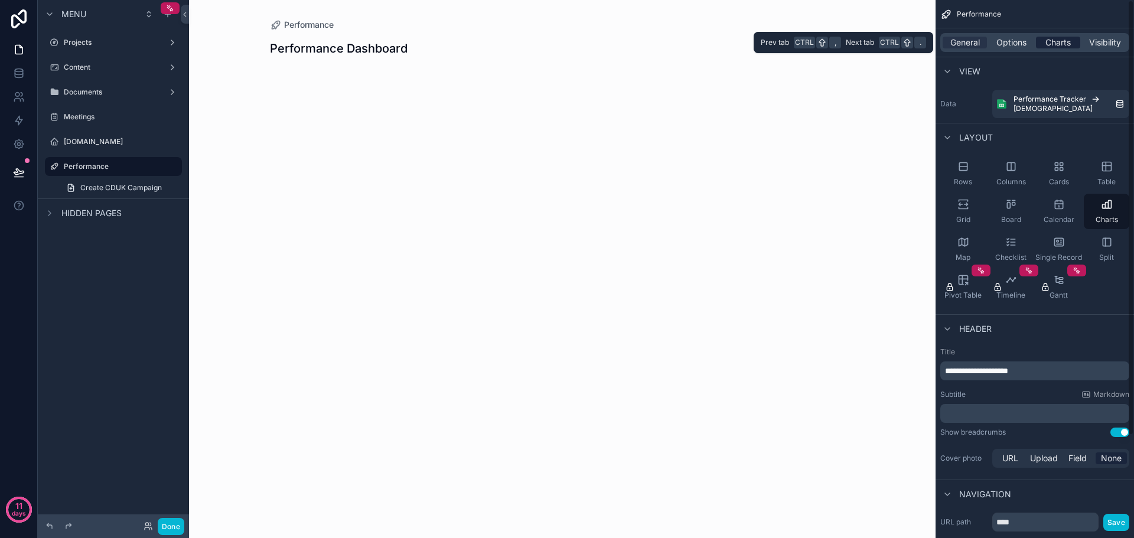
click at [1066, 39] on span "Charts" at bounding box center [1058, 43] width 25 height 12
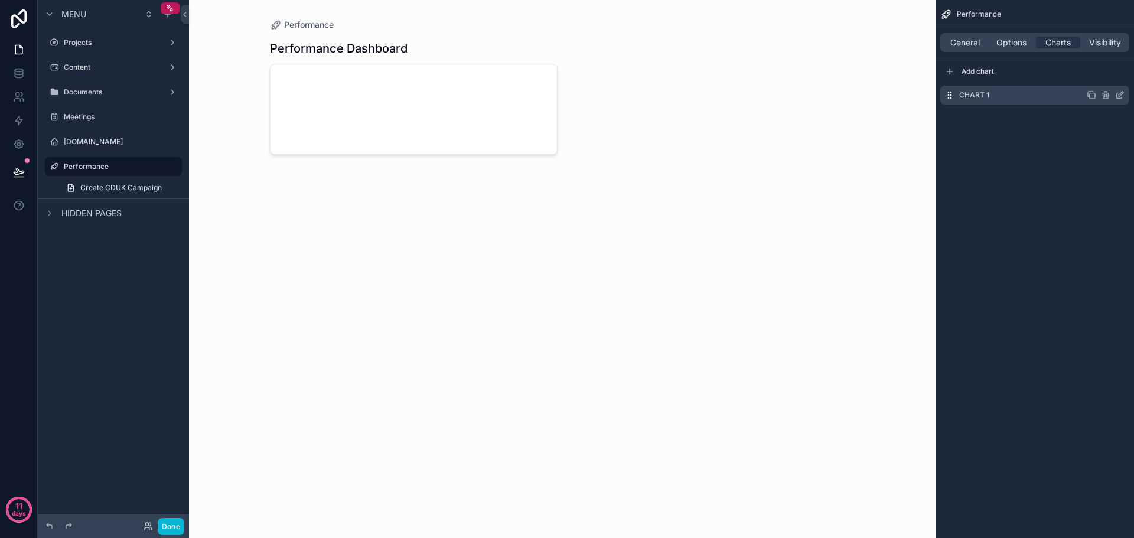
click at [1057, 92] on div "Chart 1" at bounding box center [1035, 95] width 189 height 19
click at [1123, 95] on icon "scrollable content" at bounding box center [1120, 94] width 9 height 9
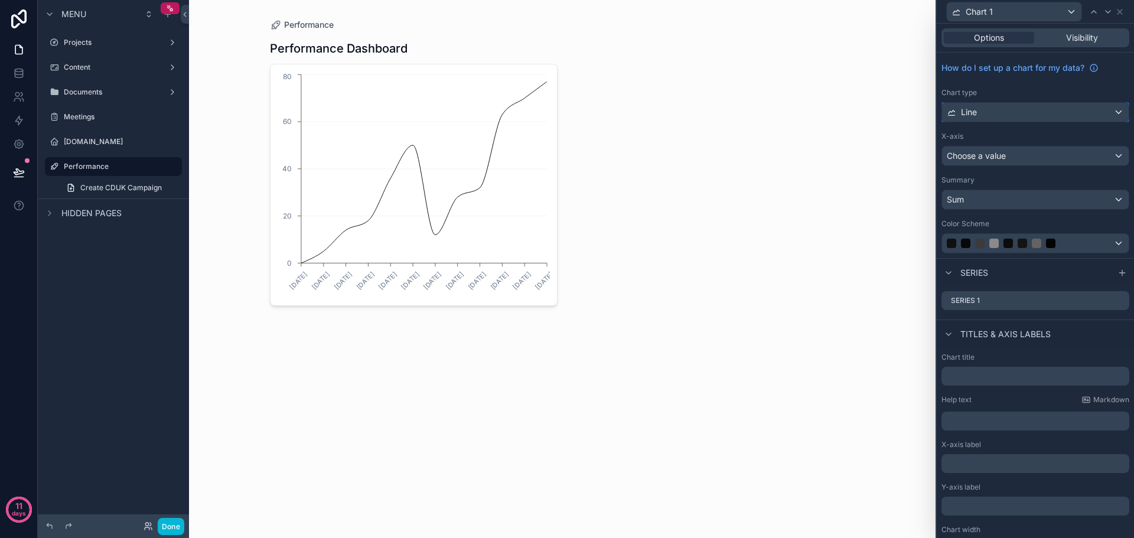
click at [1061, 115] on div "Line" at bounding box center [1035, 112] width 187 height 19
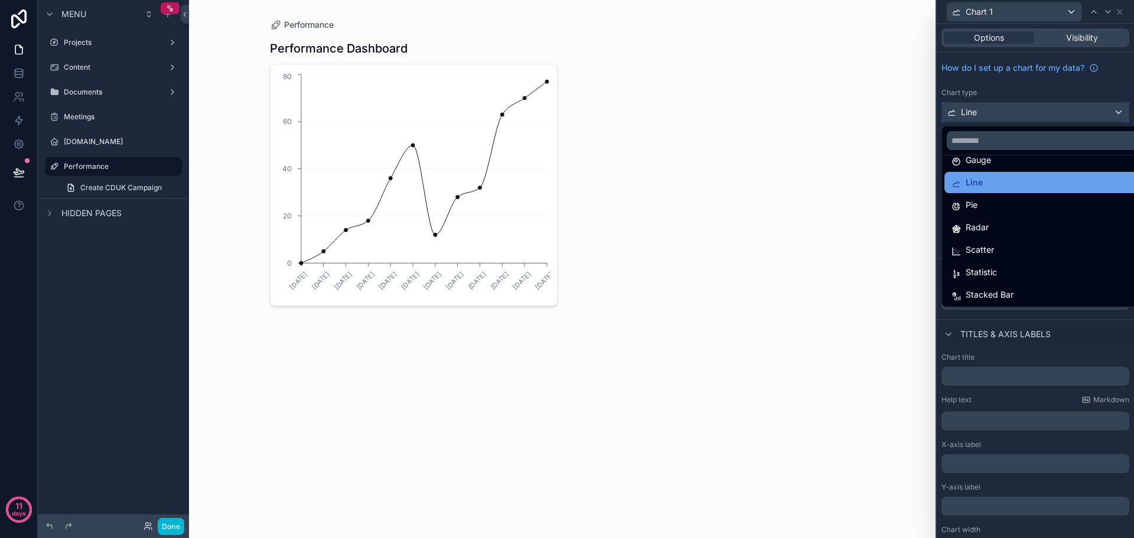
scroll to position [84, 0]
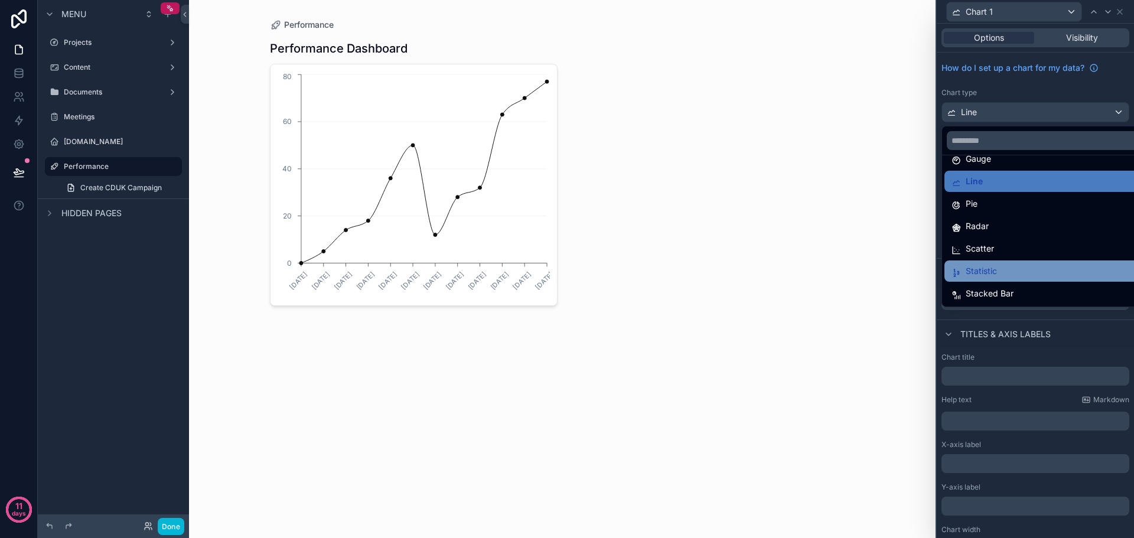
click at [1011, 278] on div "Statistic" at bounding box center [1045, 271] width 186 height 14
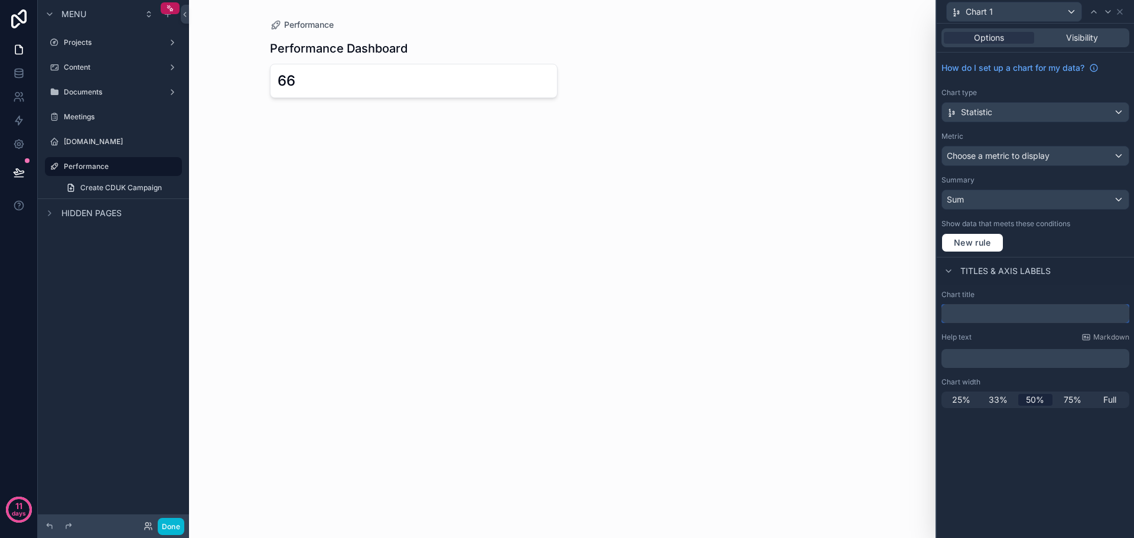
click at [1013, 314] on input "text" at bounding box center [1036, 313] width 188 height 19
click at [1107, 157] on div "Choose a metric to display" at bounding box center [1035, 156] width 187 height 19
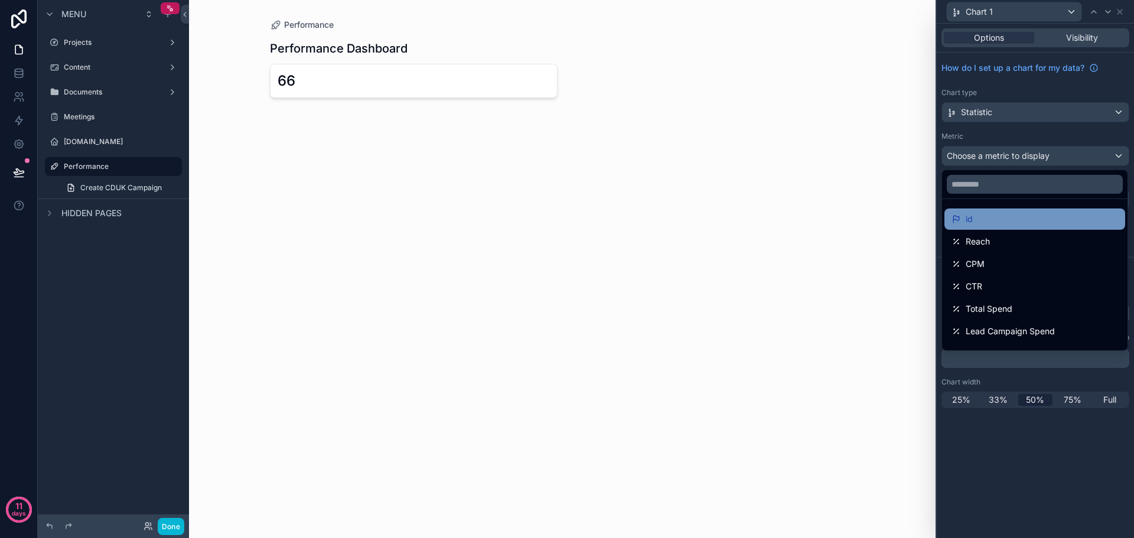
click at [1071, 218] on div "id" at bounding box center [1035, 219] width 167 height 14
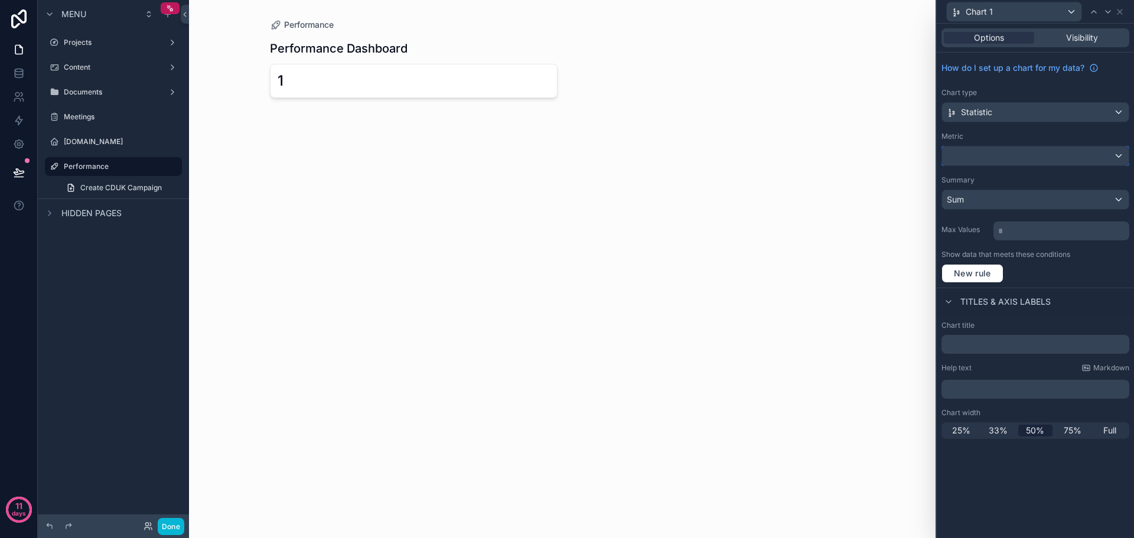
click at [1119, 154] on div at bounding box center [1035, 156] width 187 height 19
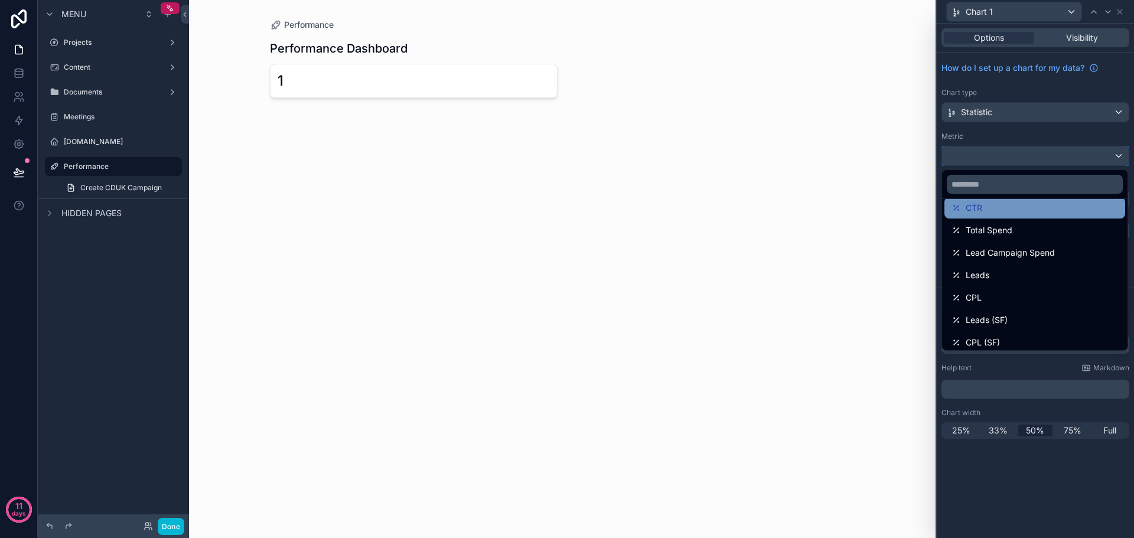
scroll to position [59, 0]
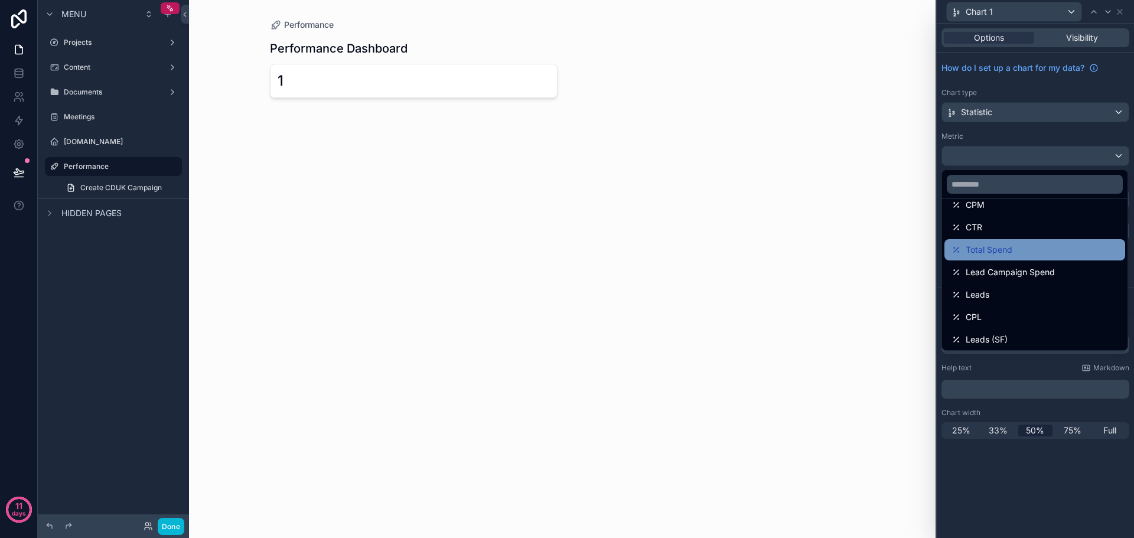
click at [1030, 255] on div "Total Spend" at bounding box center [1035, 250] width 167 height 14
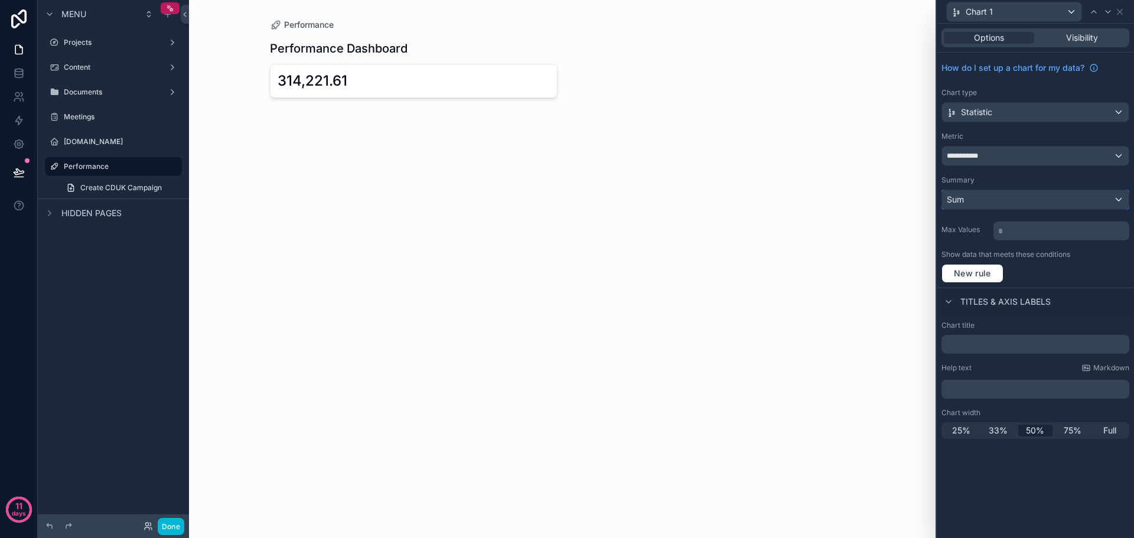
click at [1079, 207] on div "Sum" at bounding box center [1035, 199] width 187 height 19
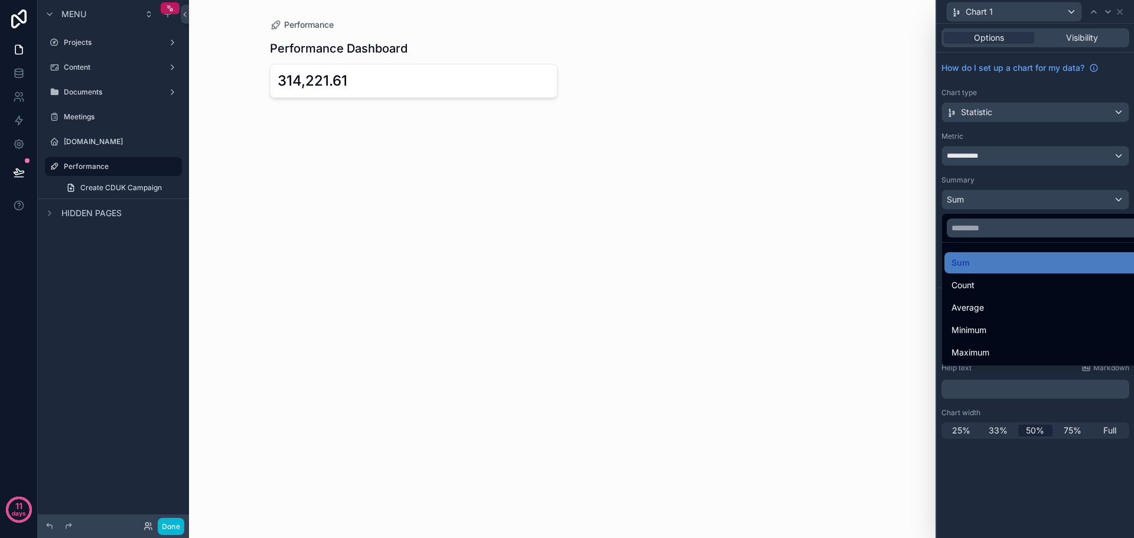
click at [1083, 184] on div at bounding box center [1035, 269] width 197 height 538
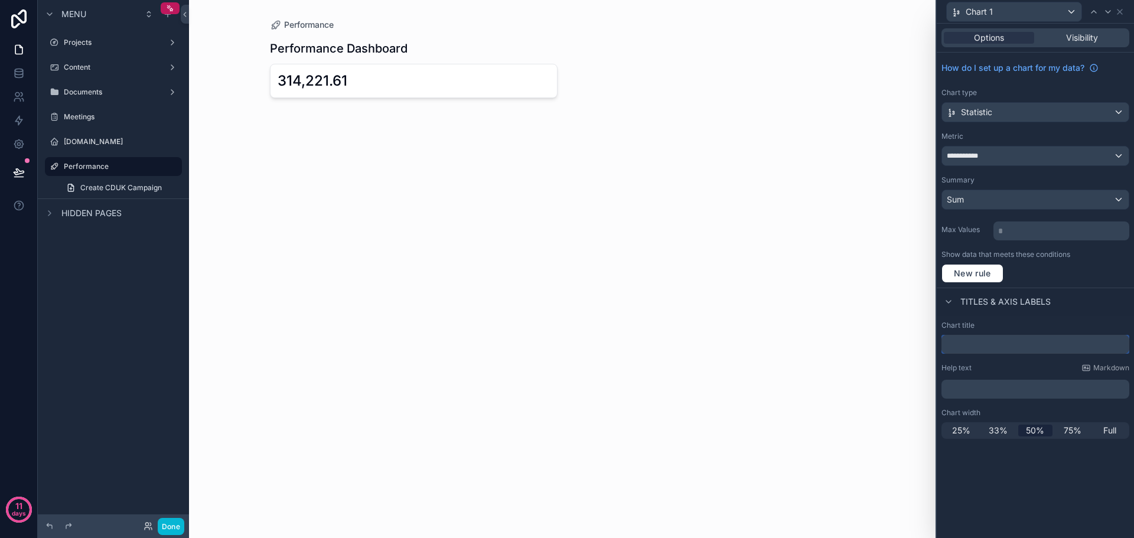
click at [997, 339] on input "text" at bounding box center [1036, 344] width 188 height 19
type input "**********"
click at [1047, 322] on div "Chart title" at bounding box center [1036, 325] width 188 height 9
click at [1127, 10] on div "Total Spend" at bounding box center [1036, 11] width 188 height 23
click at [1120, 11] on icon at bounding box center [1120, 11] width 9 height 9
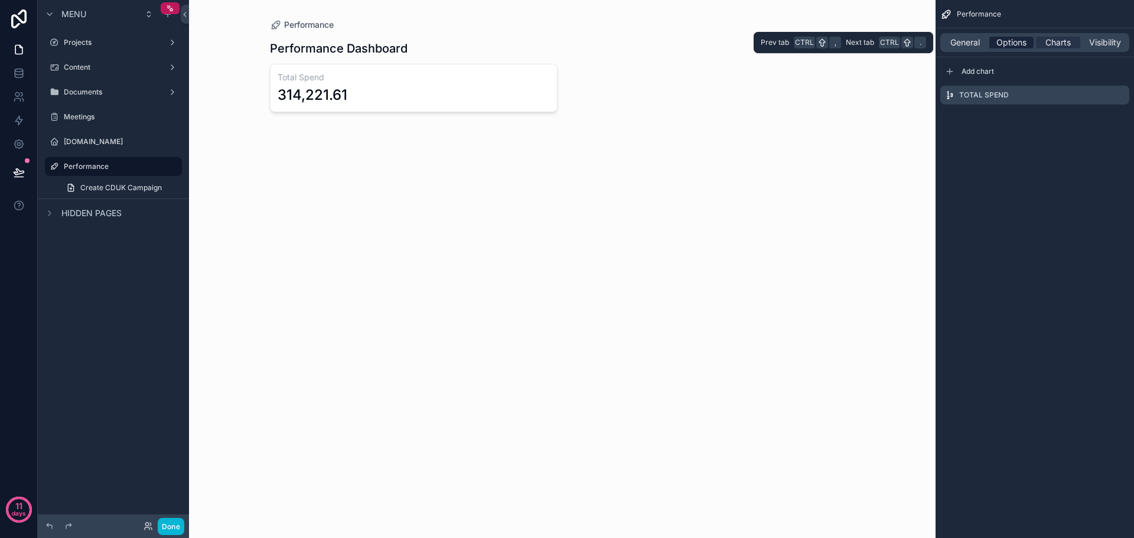
click at [1016, 41] on span "Options" at bounding box center [1012, 43] width 30 height 12
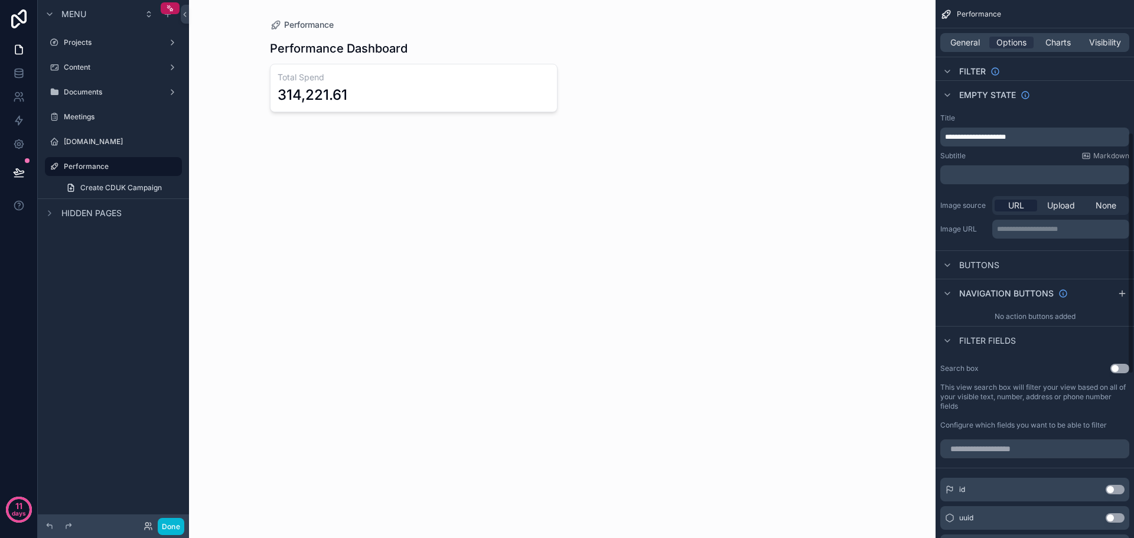
scroll to position [355, 0]
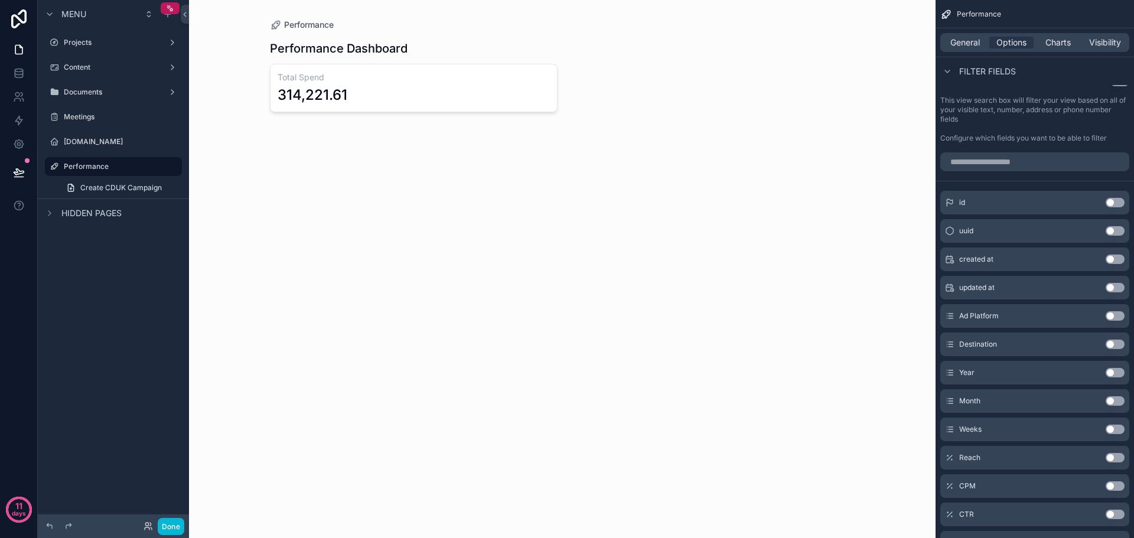
click at [1120, 372] on button "Use setting" at bounding box center [1115, 372] width 19 height 9
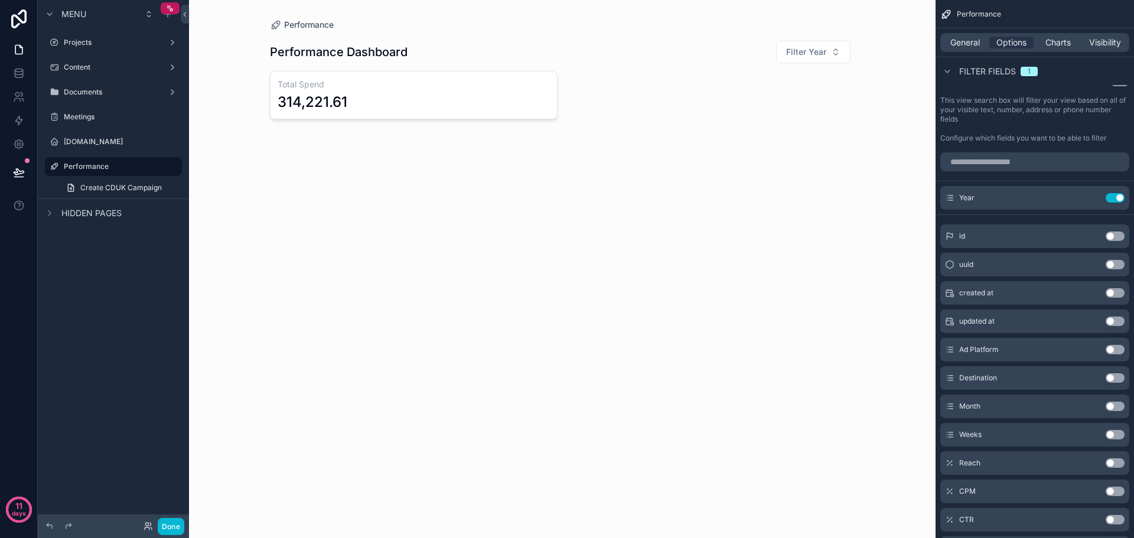
click at [1117, 403] on button "Use setting" at bounding box center [1115, 406] width 19 height 9
click at [1116, 437] on button "Use setting" at bounding box center [1115, 434] width 19 height 9
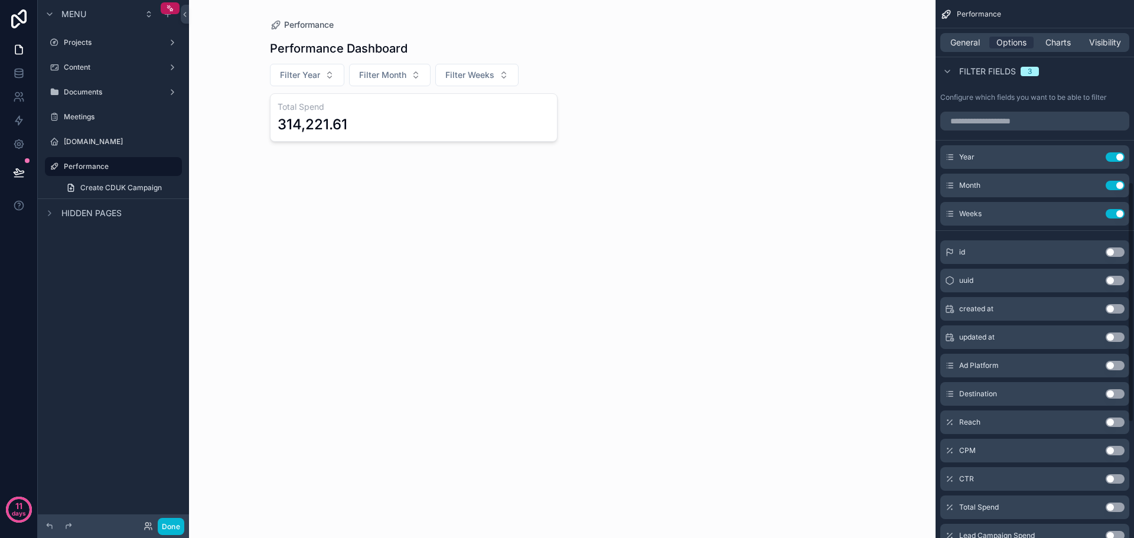
scroll to position [473, 0]
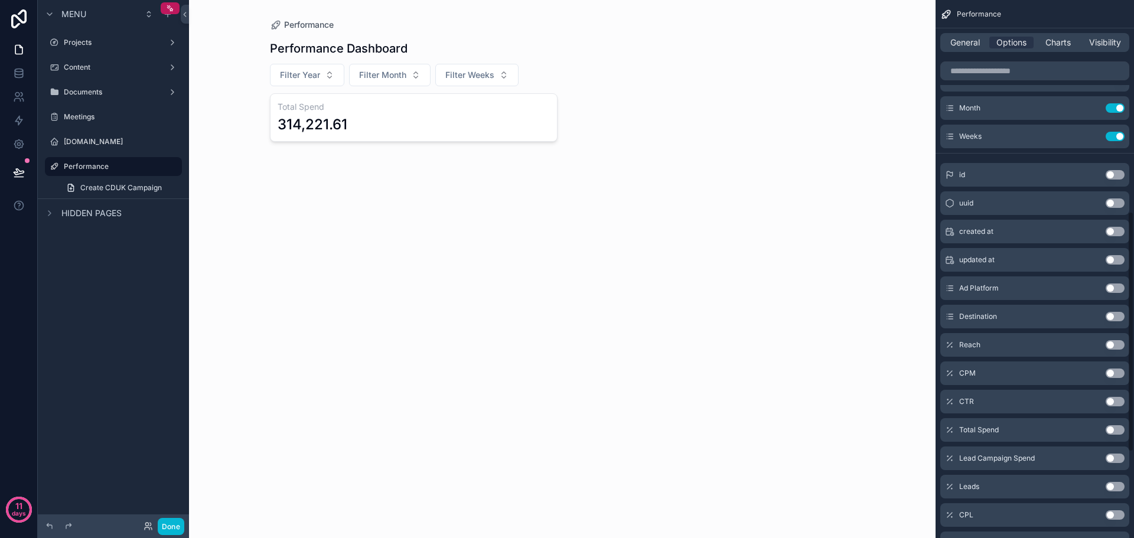
click at [1119, 319] on button "Use setting" at bounding box center [1115, 316] width 19 height 9
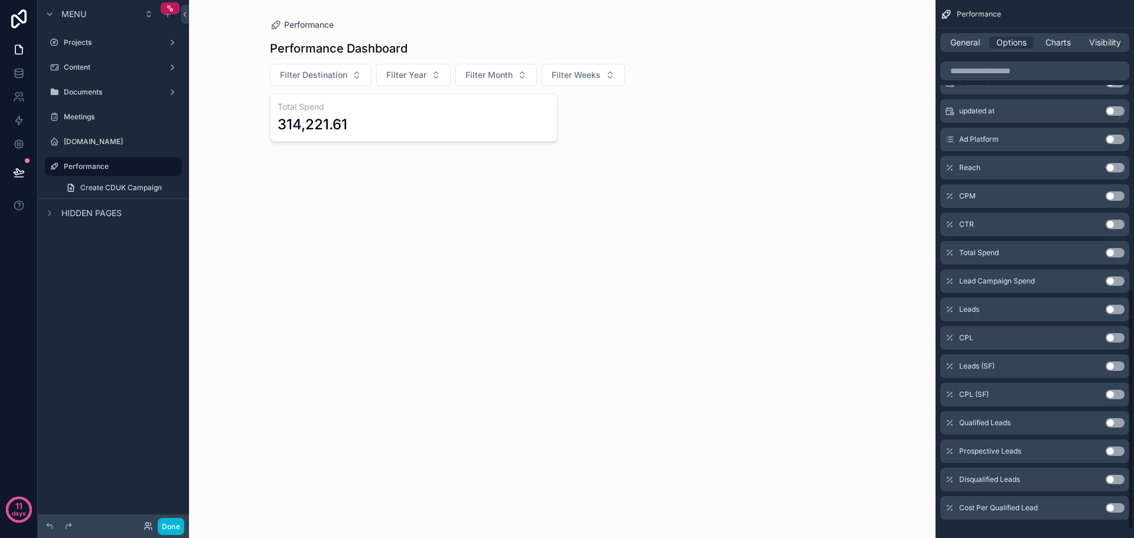
scroll to position [355, 0]
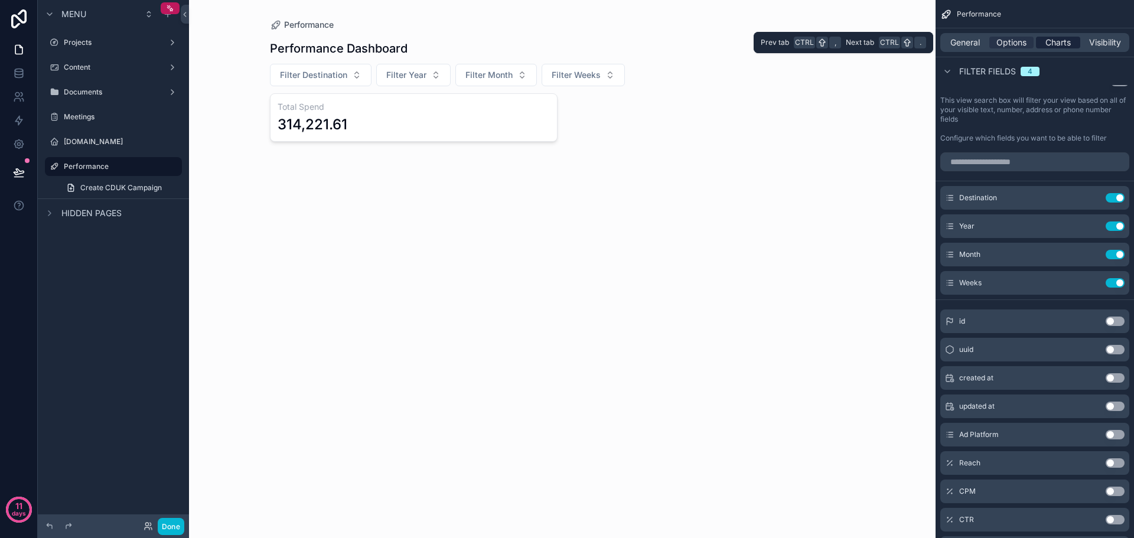
click at [1059, 47] on span "Charts" at bounding box center [1058, 43] width 25 height 12
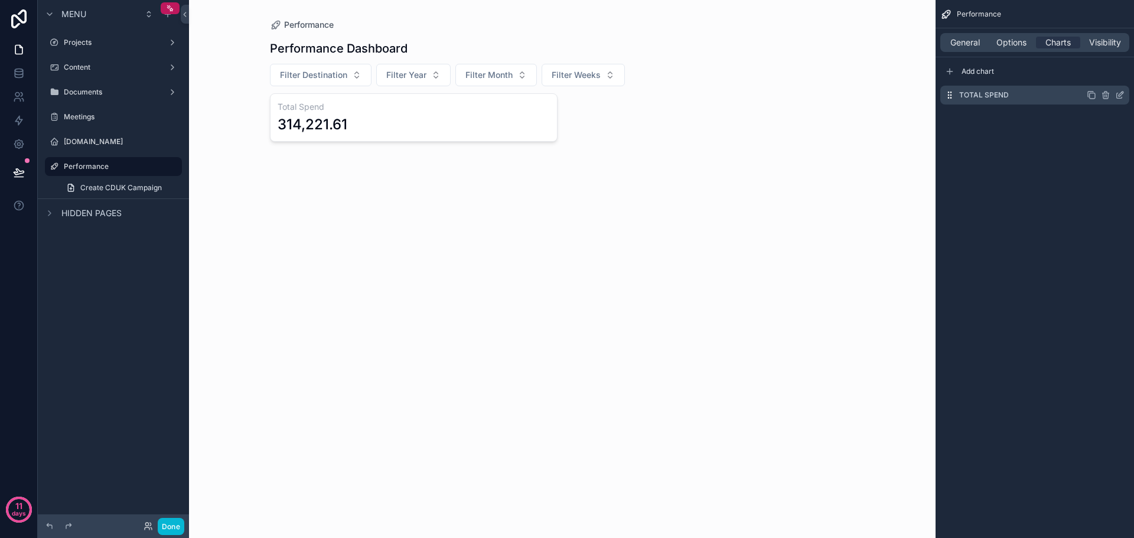
click at [1094, 97] on icon "scrollable content" at bounding box center [1091, 94] width 9 height 9
click at [1119, 115] on icon "scrollable content" at bounding box center [1120, 118] width 9 height 9
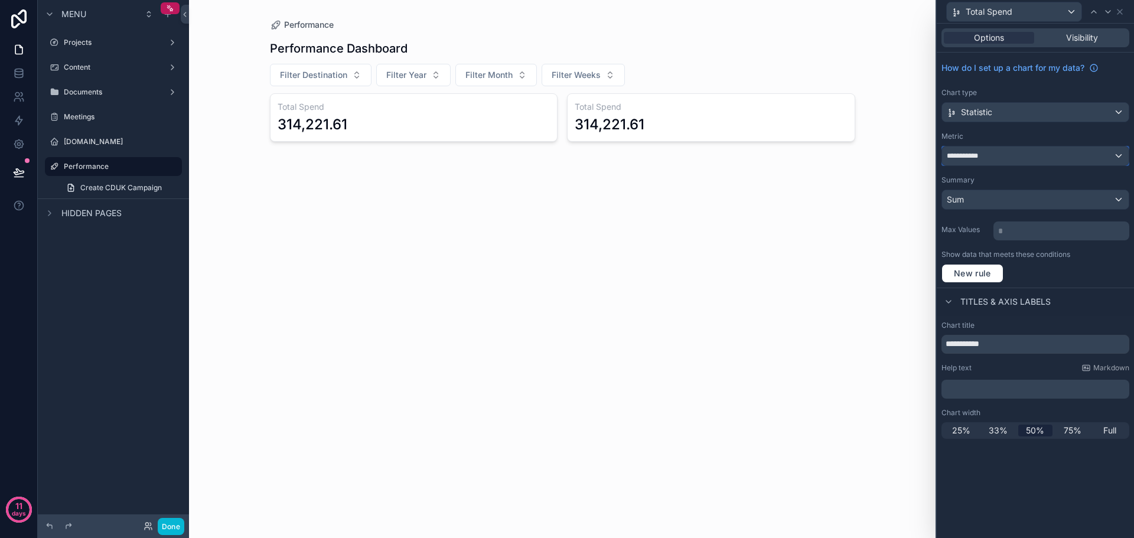
click at [1054, 158] on div "**********" at bounding box center [1035, 156] width 187 height 19
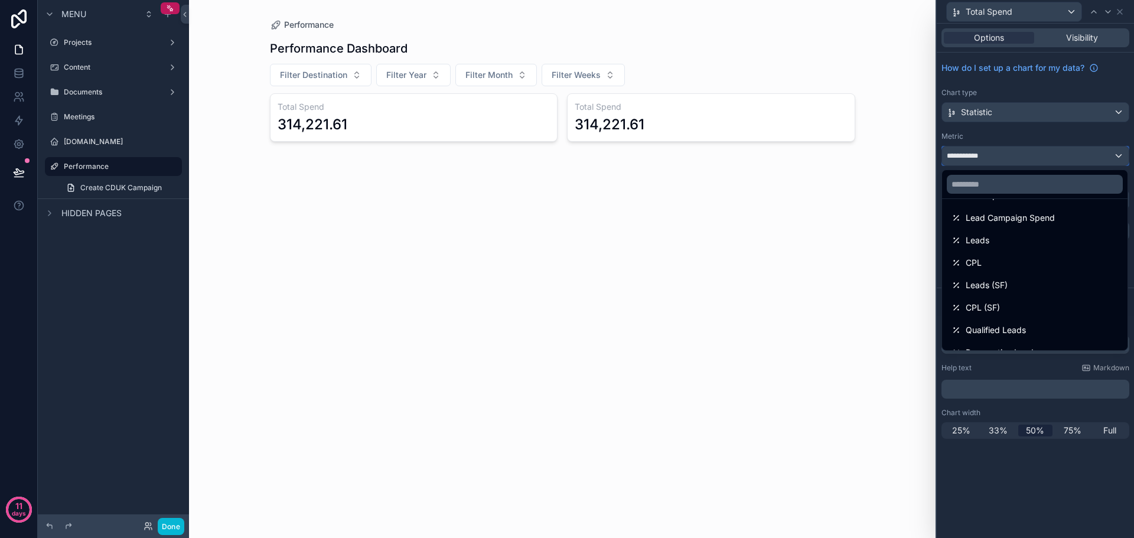
scroll to position [118, 0]
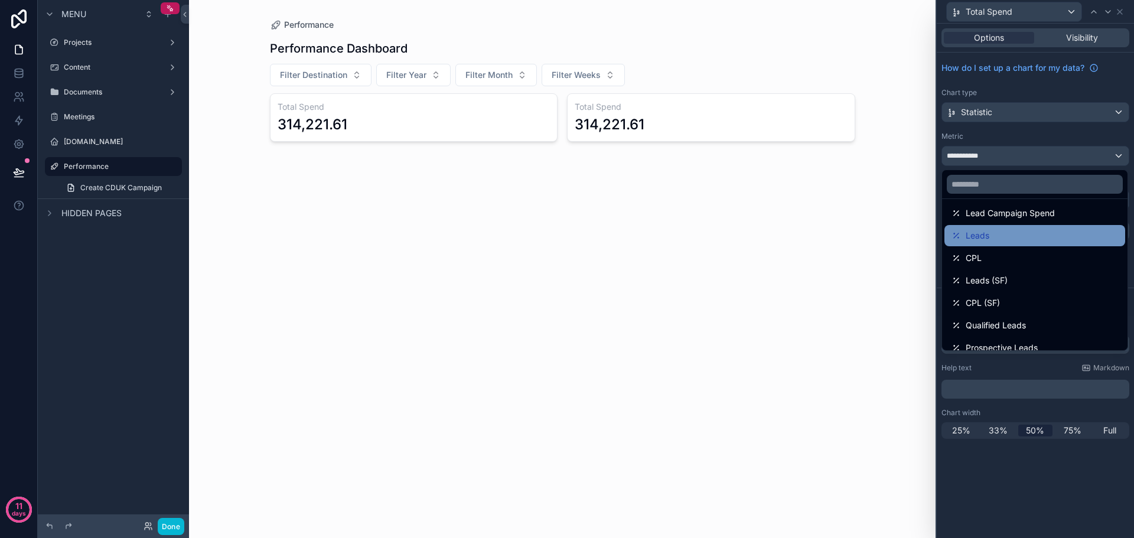
click at [1030, 234] on div "Leads" at bounding box center [1035, 236] width 167 height 14
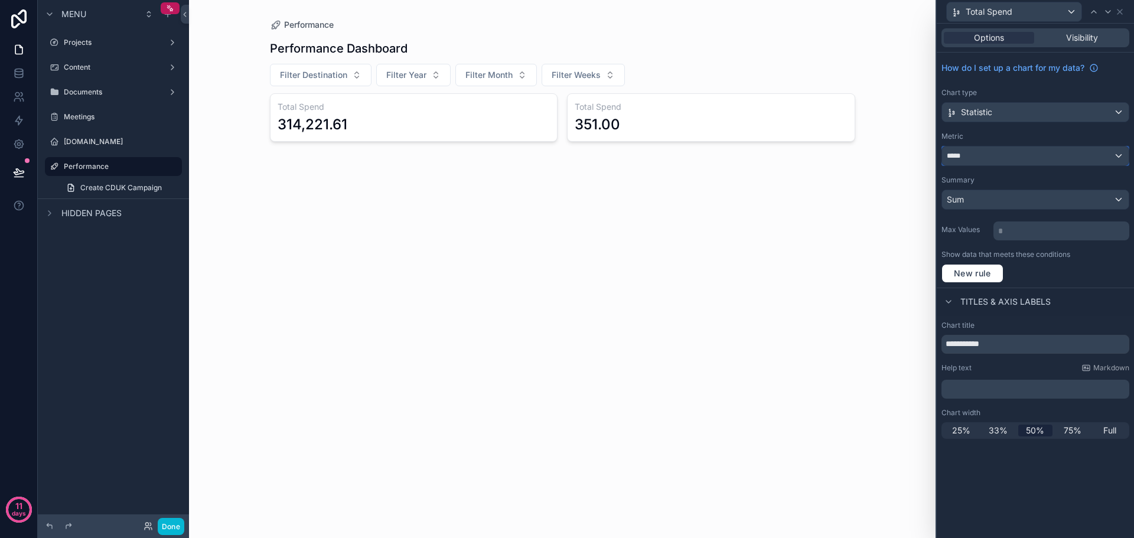
click at [1064, 158] on div "*****" at bounding box center [1035, 156] width 187 height 19
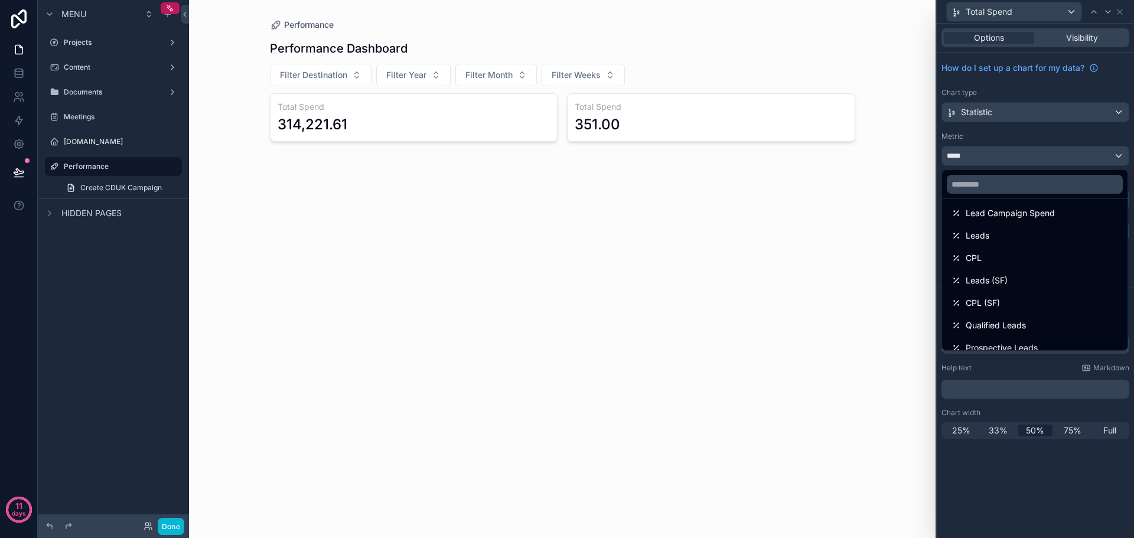
click at [1065, 136] on div at bounding box center [1035, 269] width 197 height 538
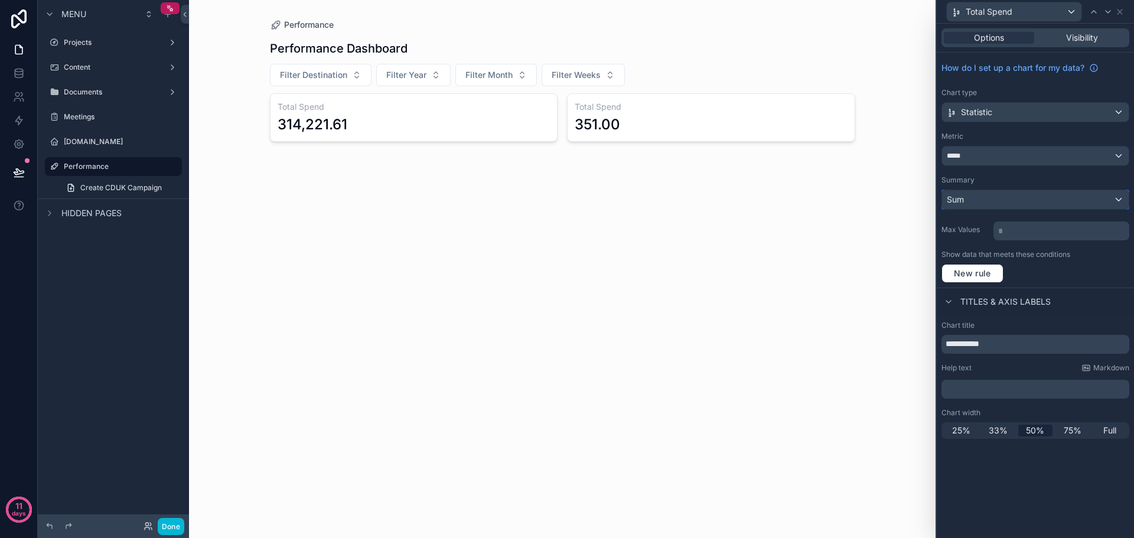
click at [1003, 206] on div "Sum" at bounding box center [1035, 199] width 187 height 19
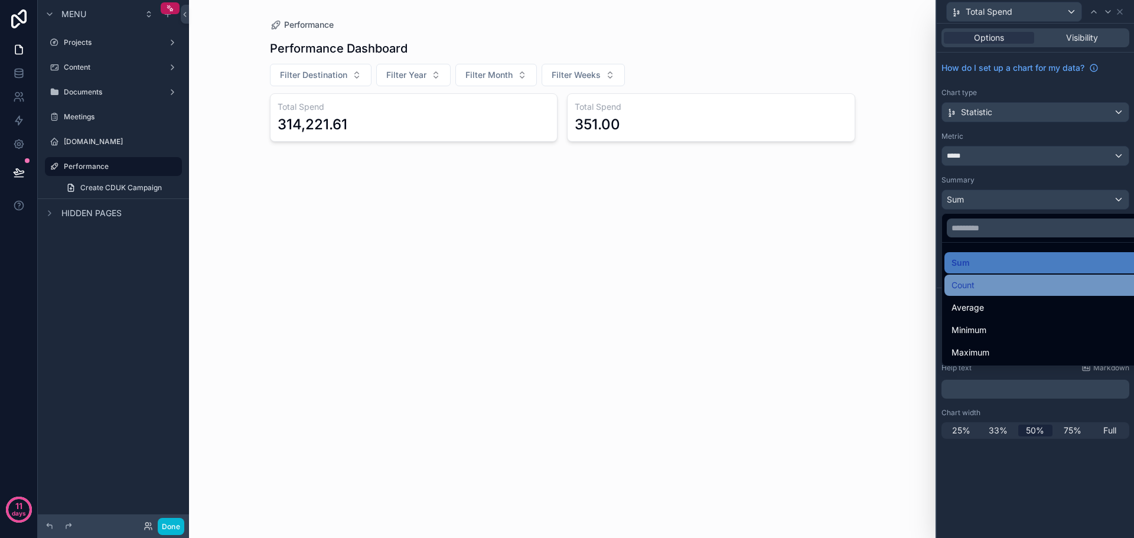
click at [1001, 289] on div "Count" at bounding box center [1049, 285] width 195 height 14
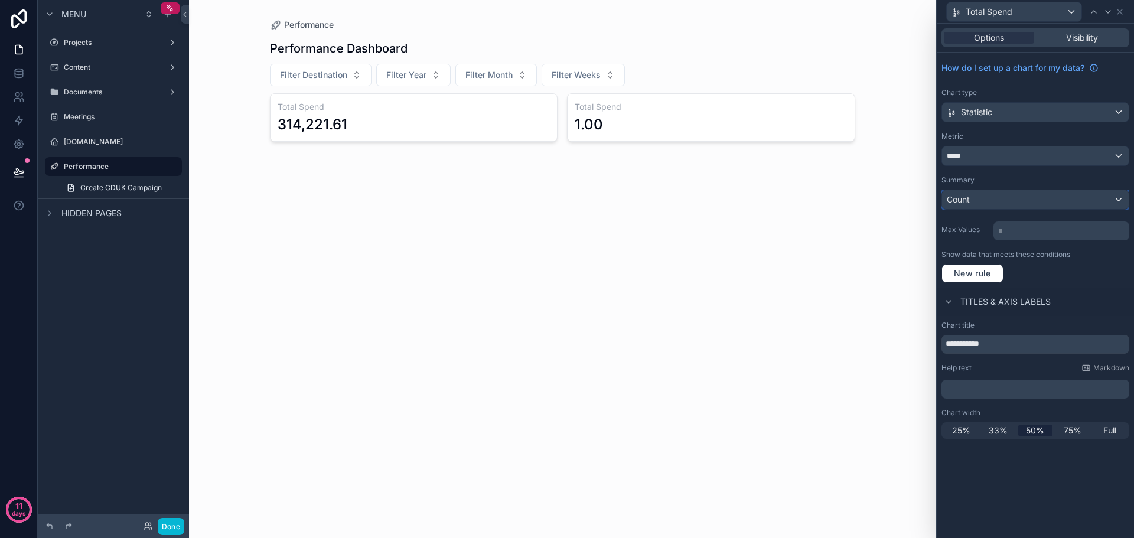
click at [1022, 201] on div "Count" at bounding box center [1035, 199] width 187 height 19
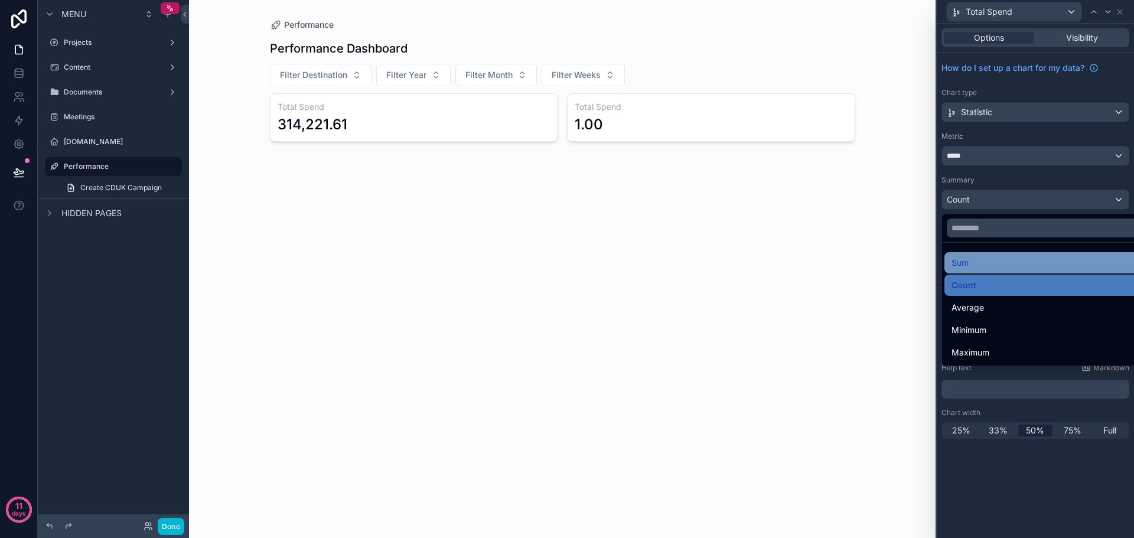
click at [1003, 259] on div "Sum" at bounding box center [1049, 263] width 195 height 14
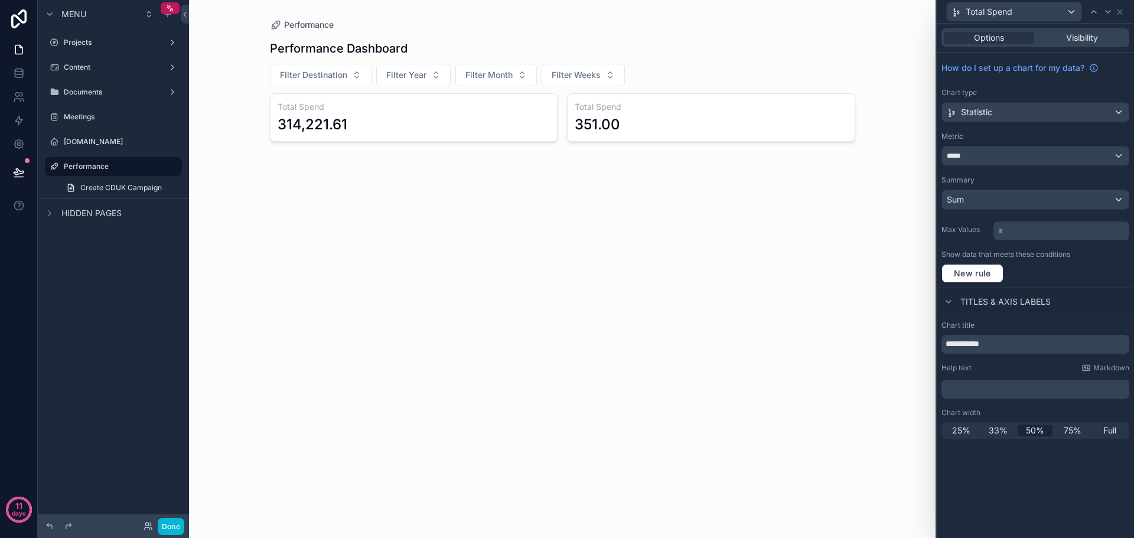
click at [1046, 235] on p "* ﻿" at bounding box center [1063, 231] width 129 height 12
click at [1094, 256] on div "Show data that meets these conditions" at bounding box center [1036, 254] width 188 height 9
click at [1019, 339] on input "**********" at bounding box center [1036, 344] width 188 height 19
type input "**********"
click at [1069, 301] on div "Titles & Axis labels" at bounding box center [1035, 302] width 197 height 28
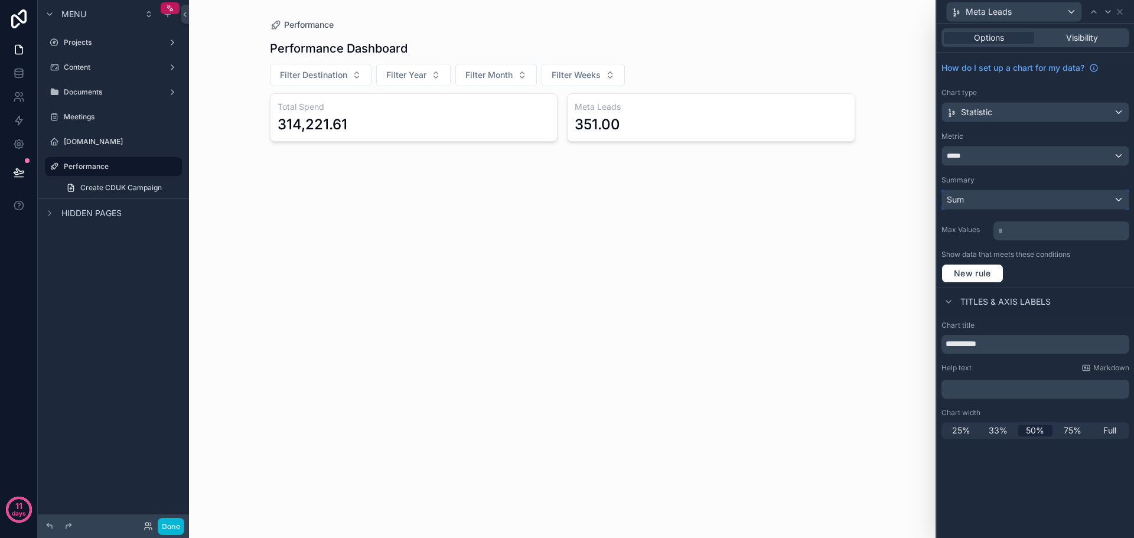
click at [1121, 201] on div "Sum" at bounding box center [1035, 199] width 187 height 19
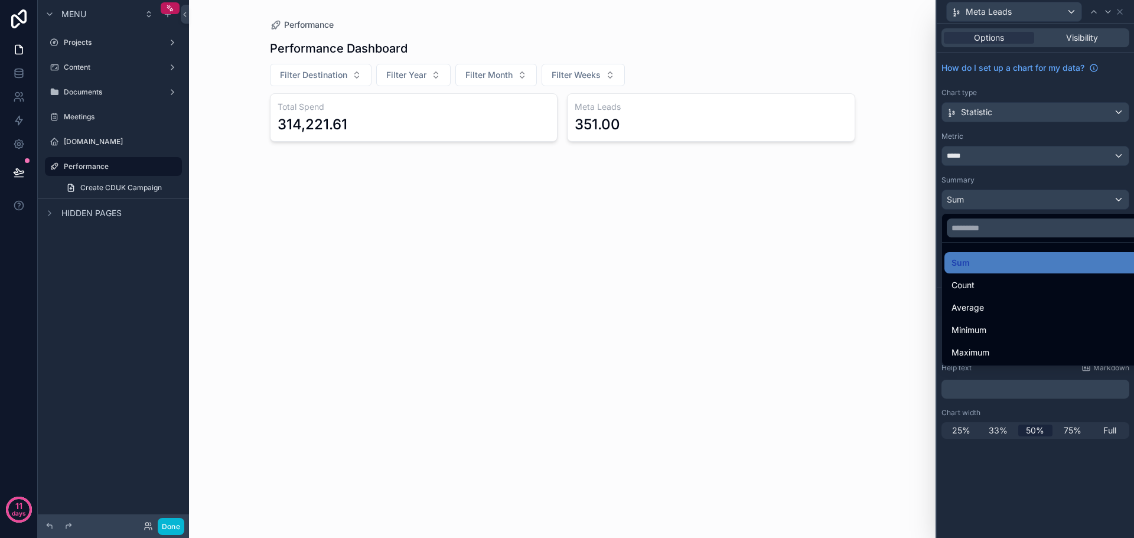
click at [1086, 181] on div at bounding box center [1035, 269] width 197 height 538
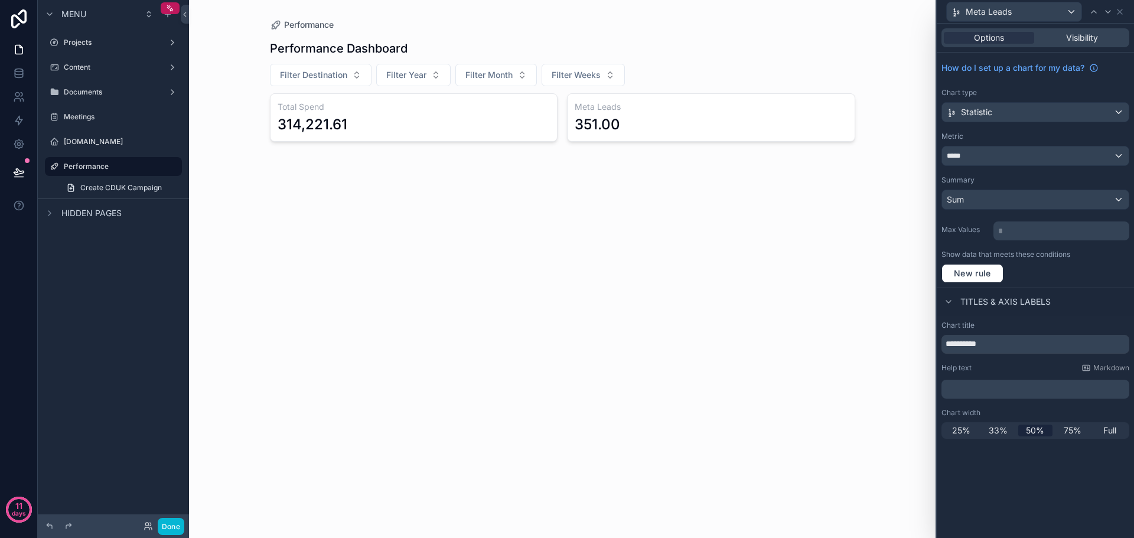
click at [1043, 229] on p "* ﻿" at bounding box center [1063, 231] width 129 height 12
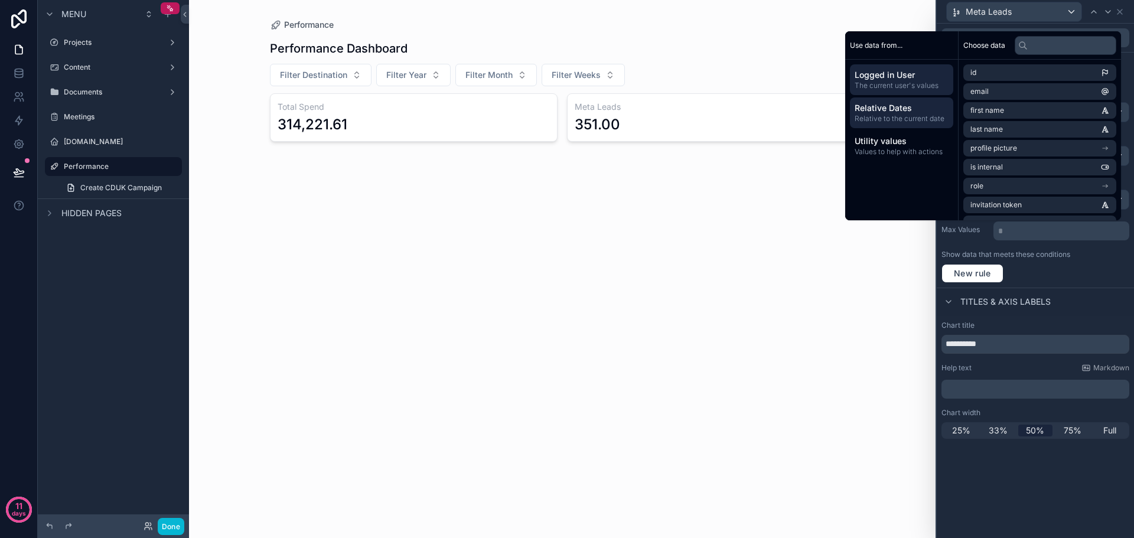
click at [919, 119] on span "Relative to the current date" at bounding box center [902, 118] width 94 height 9
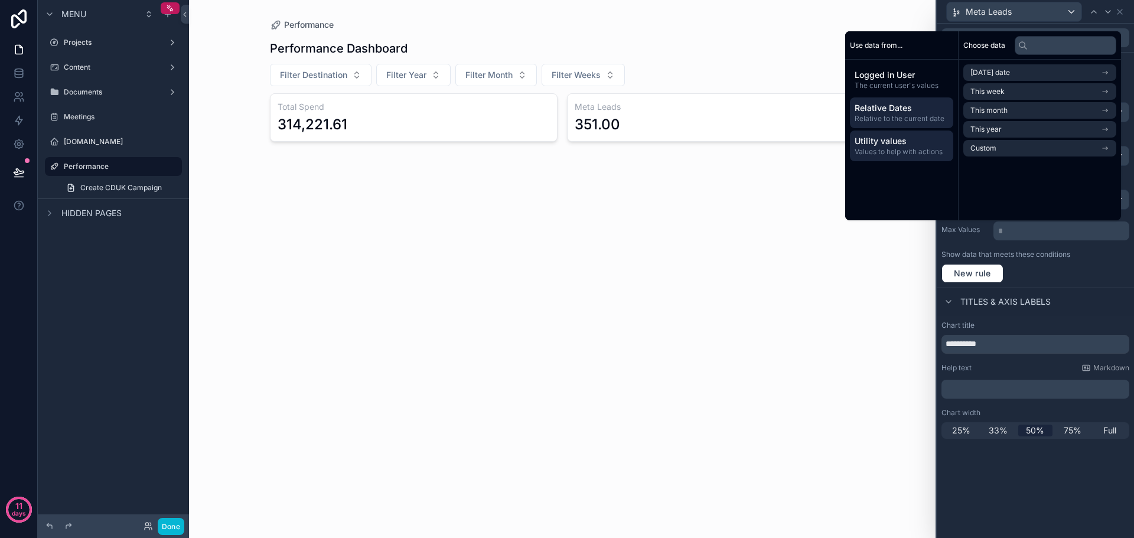
click at [915, 150] on span "Values to help with actions" at bounding box center [902, 151] width 94 height 9
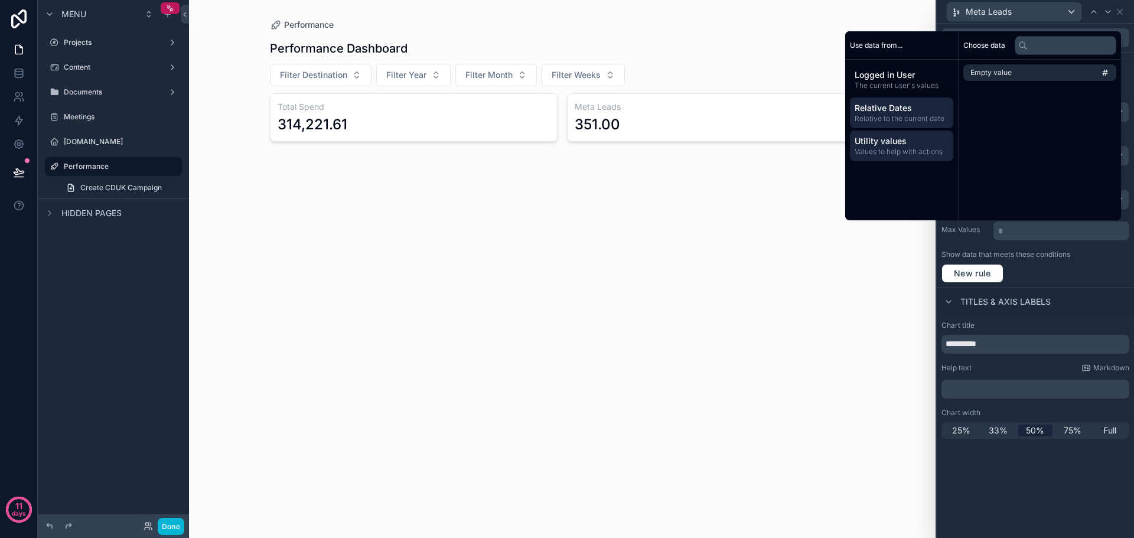
click at [915, 127] on div "Relative Dates Relative to the current date" at bounding box center [901, 112] width 103 height 31
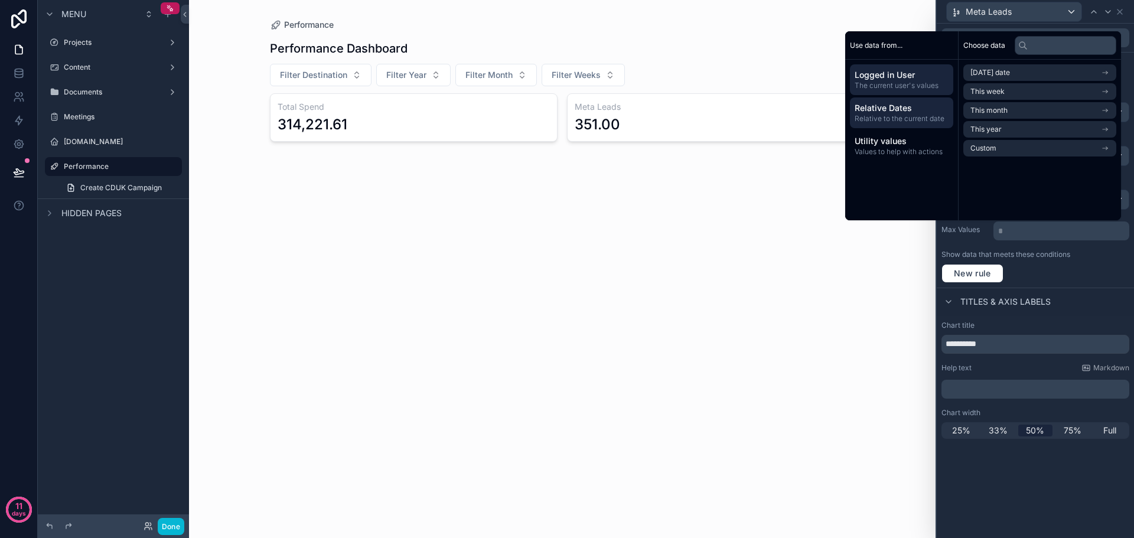
click at [918, 73] on span "Logged in User" at bounding box center [902, 75] width 94 height 12
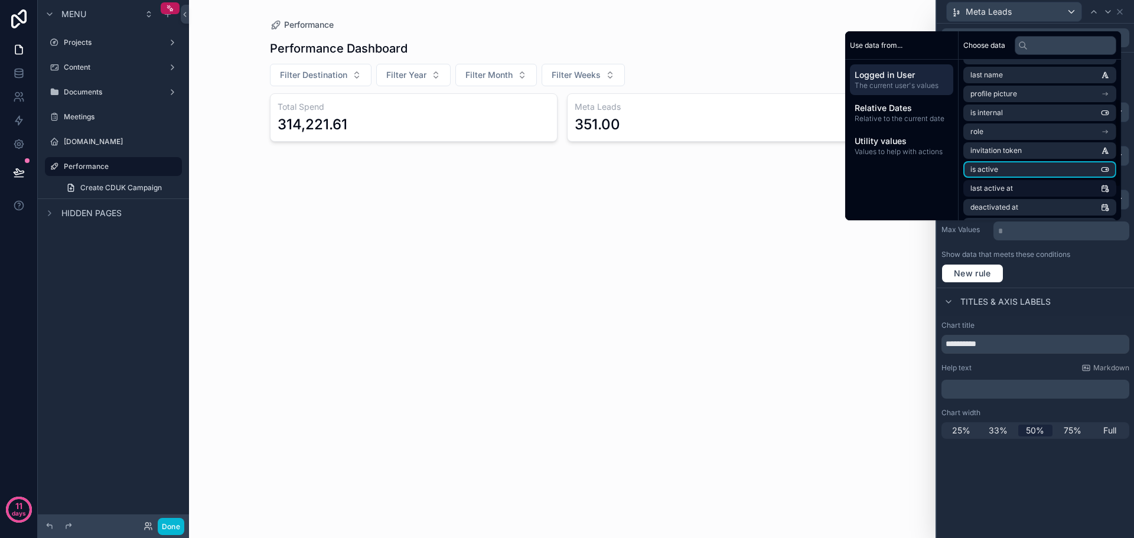
scroll to position [130, 0]
click at [1120, 281] on div "New rule" at bounding box center [1036, 273] width 188 height 19
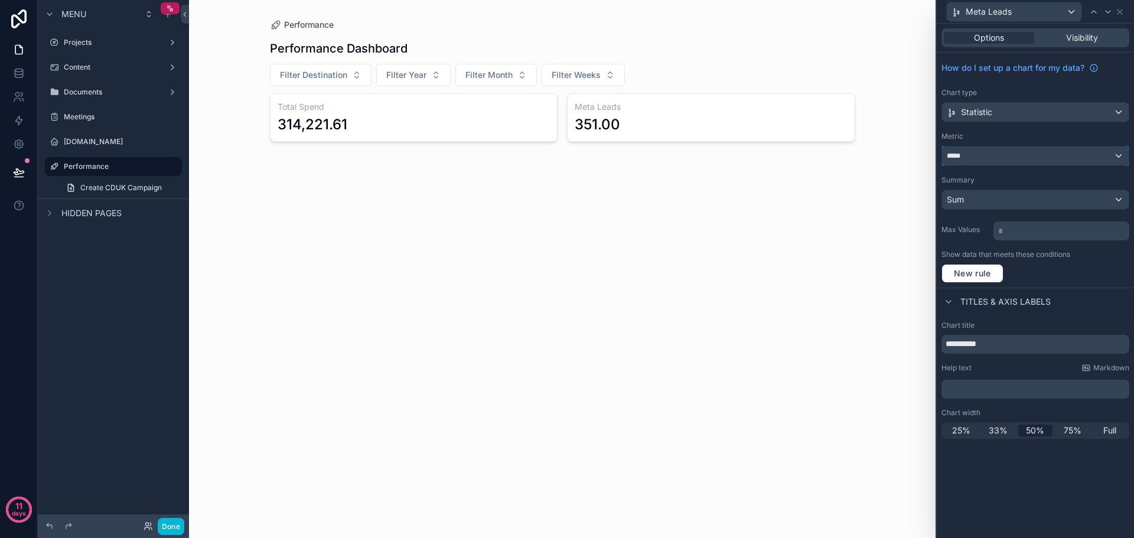
click at [1043, 159] on div "*****" at bounding box center [1035, 156] width 187 height 19
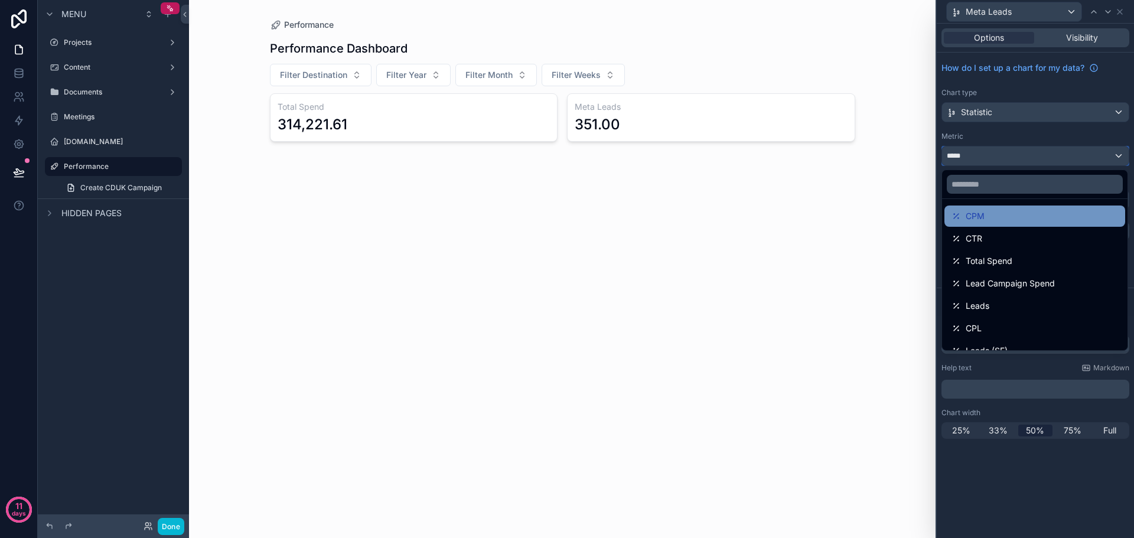
scroll to position [219, 0]
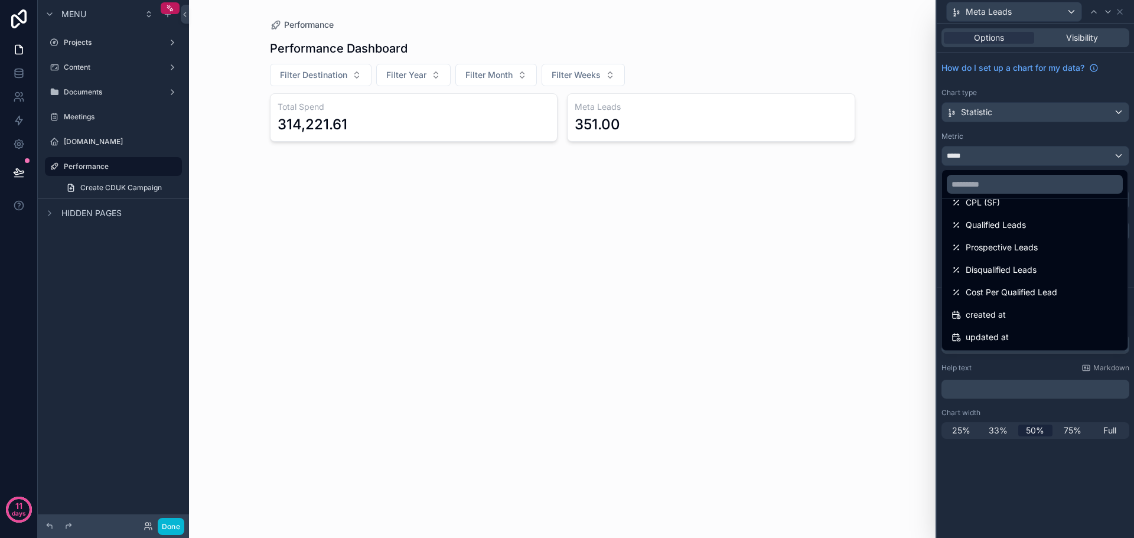
click at [1077, 486] on div at bounding box center [1035, 269] width 197 height 538
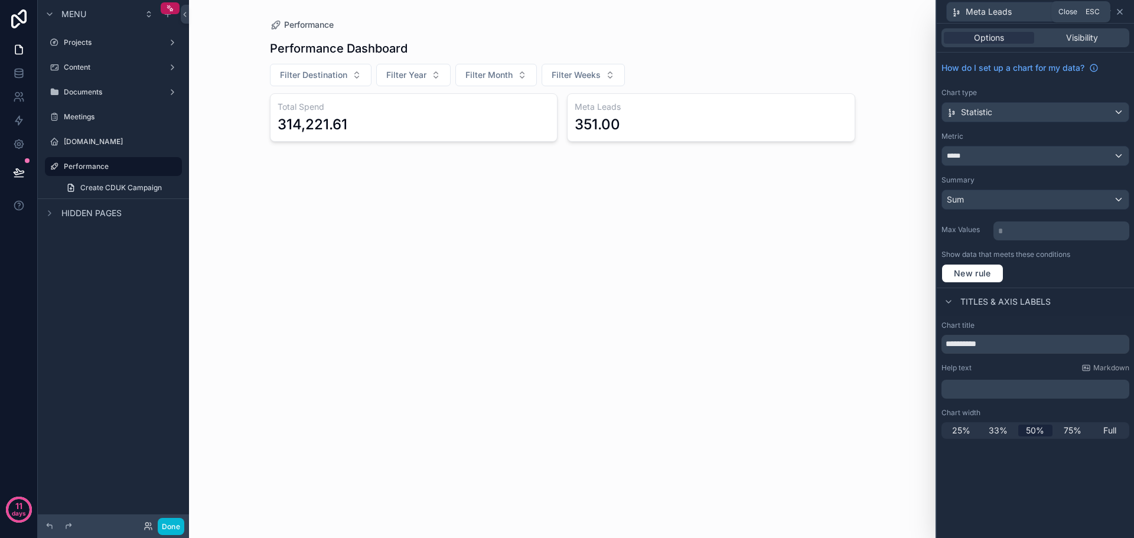
click at [1124, 12] on icon at bounding box center [1120, 11] width 9 height 9
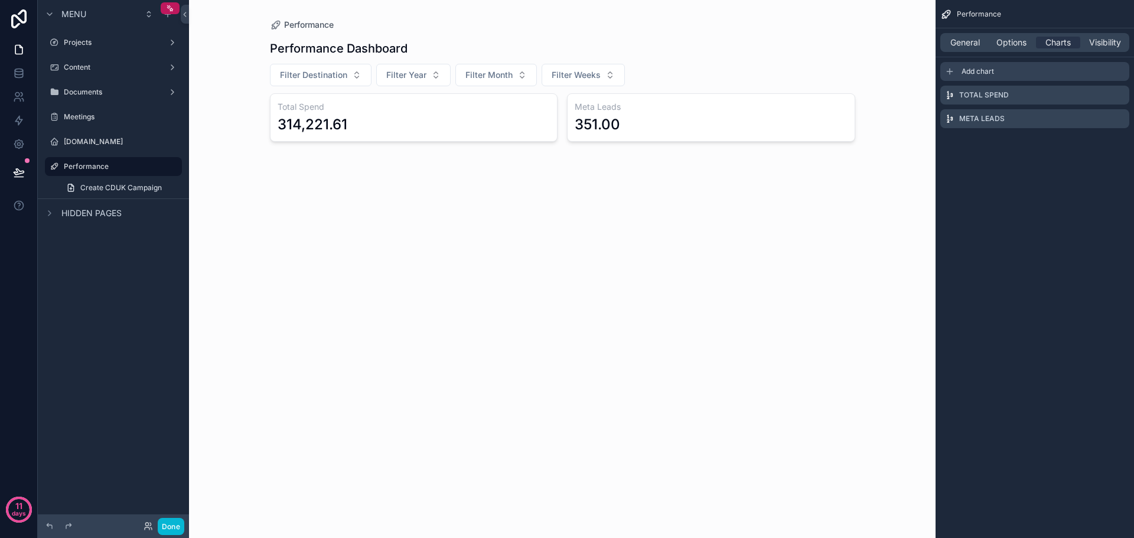
click at [999, 71] on div "Add chart" at bounding box center [1035, 71] width 189 height 19
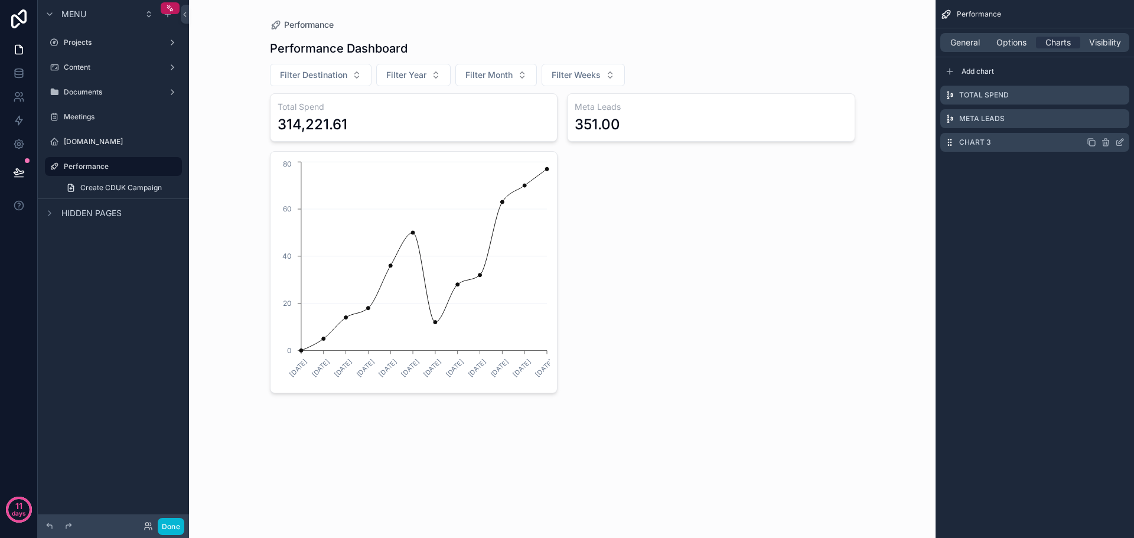
click at [1120, 141] on icon "scrollable content" at bounding box center [1120, 142] width 9 height 9
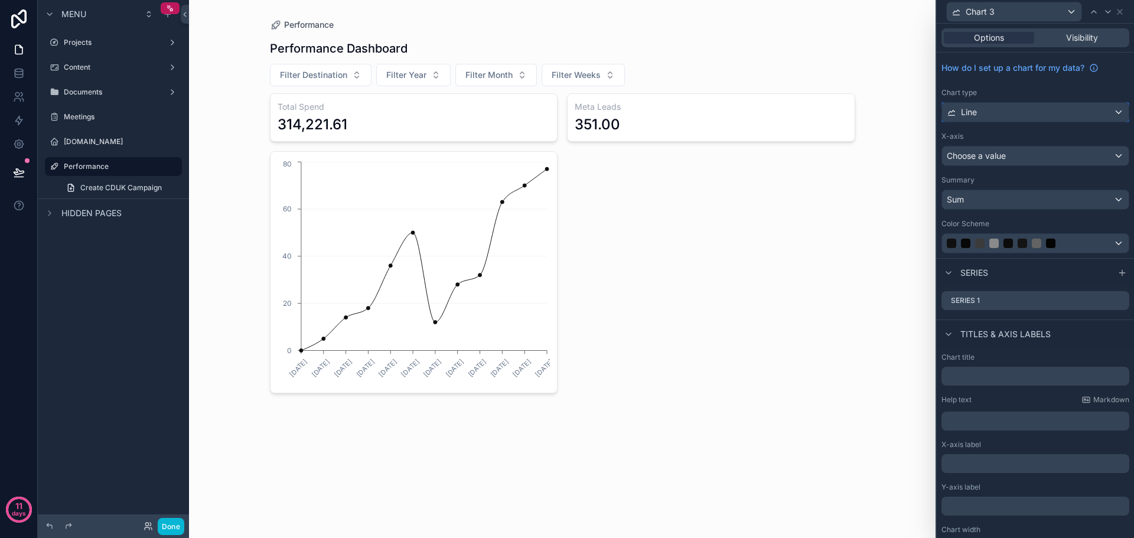
click at [1032, 106] on div "Line" at bounding box center [1035, 112] width 187 height 19
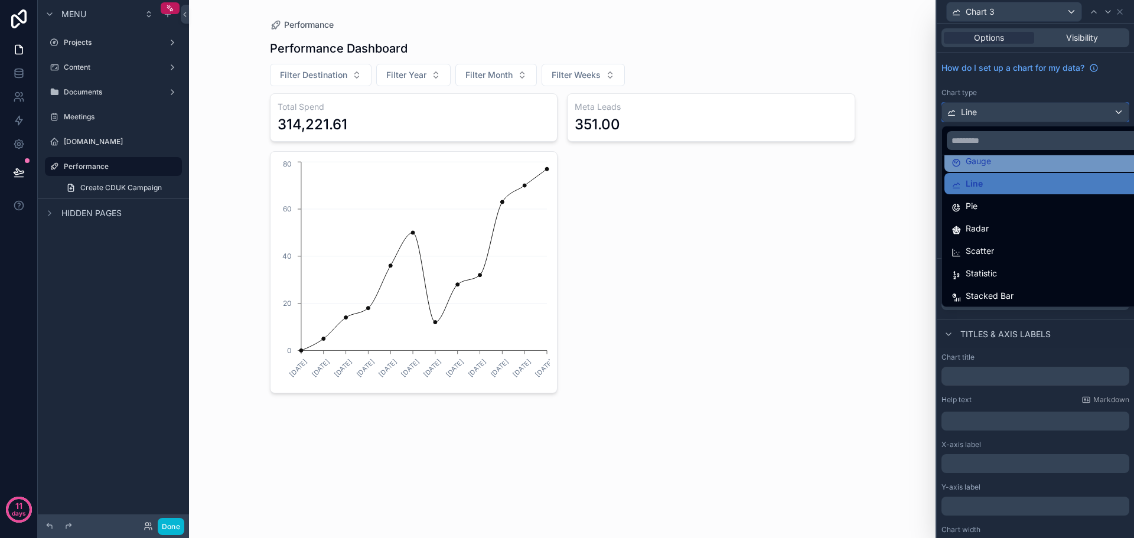
scroll to position [84, 0]
click at [1033, 239] on div "Scatter" at bounding box center [1045, 248] width 200 height 21
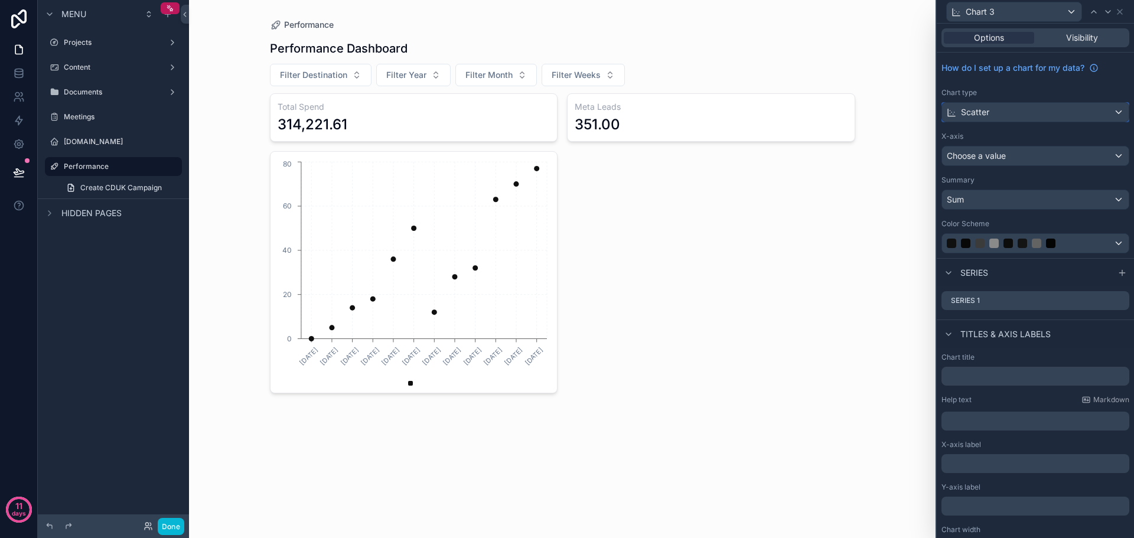
click at [1066, 114] on div "Scatter" at bounding box center [1035, 112] width 187 height 19
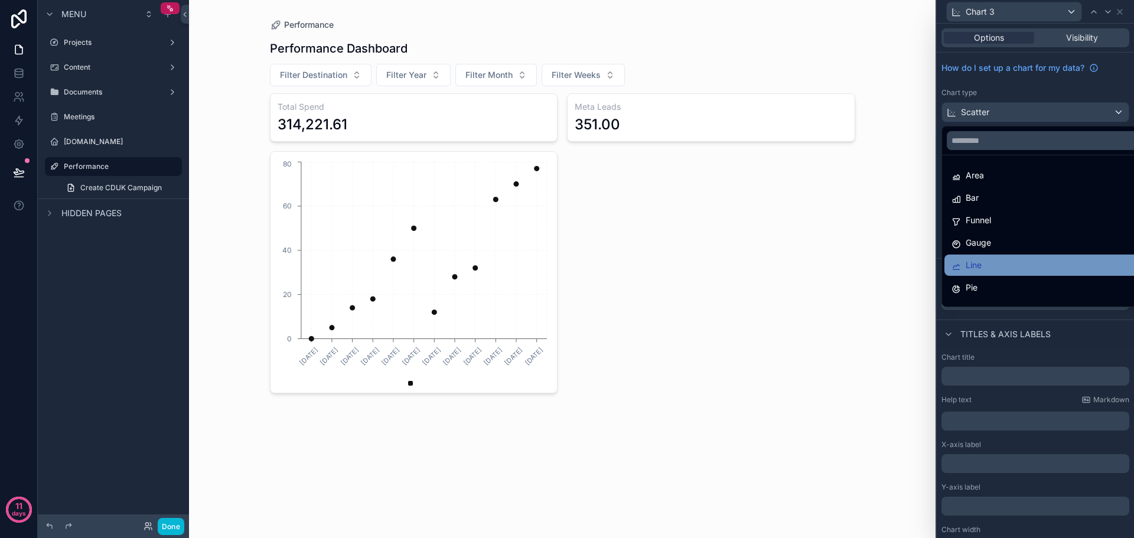
click at [1003, 262] on div "Line" at bounding box center [1045, 265] width 186 height 14
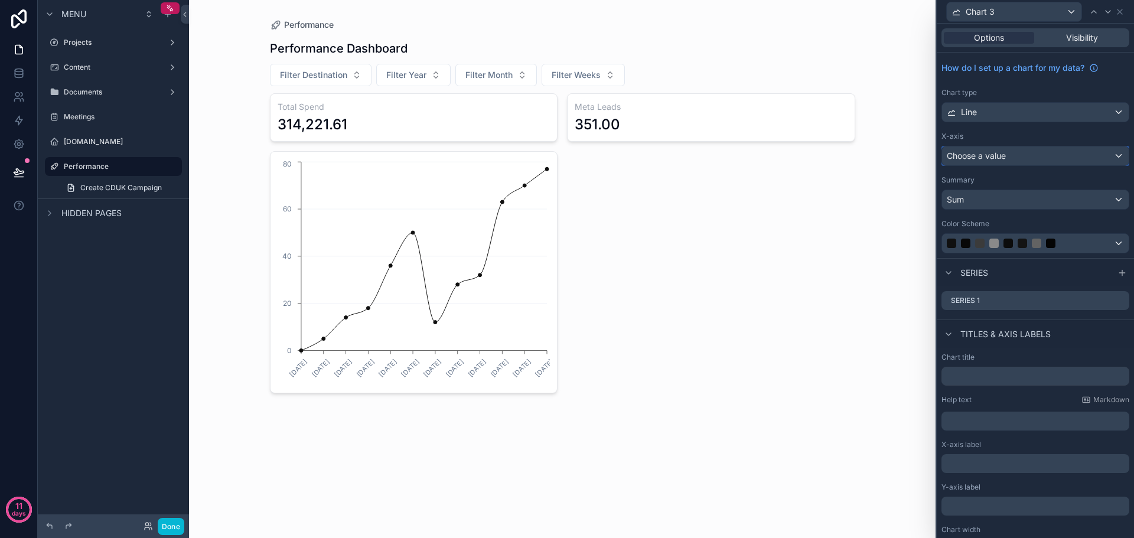
click at [1068, 157] on div "Choose a value" at bounding box center [1035, 156] width 187 height 19
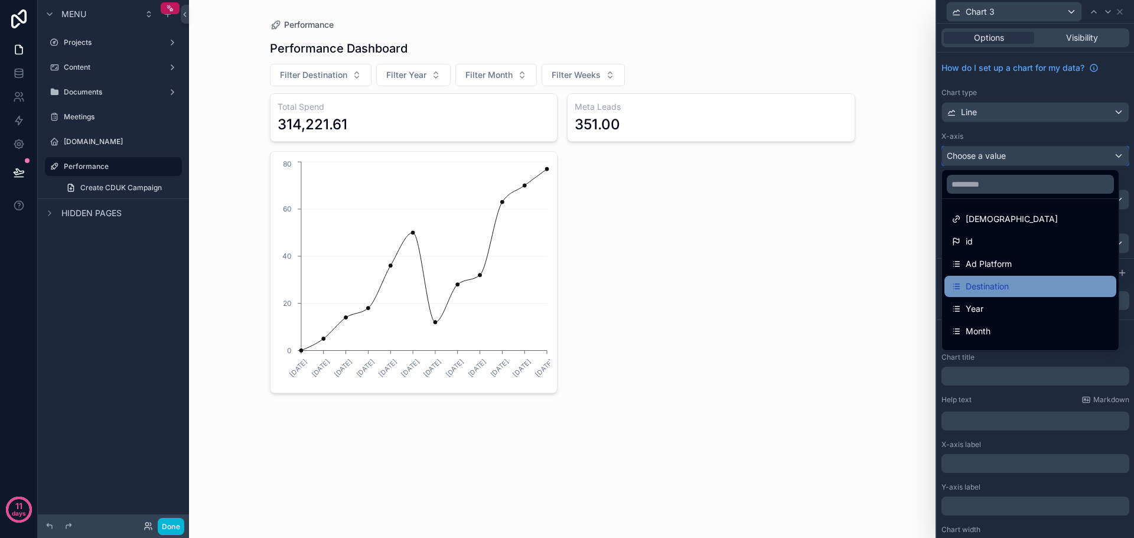
scroll to position [59, 0]
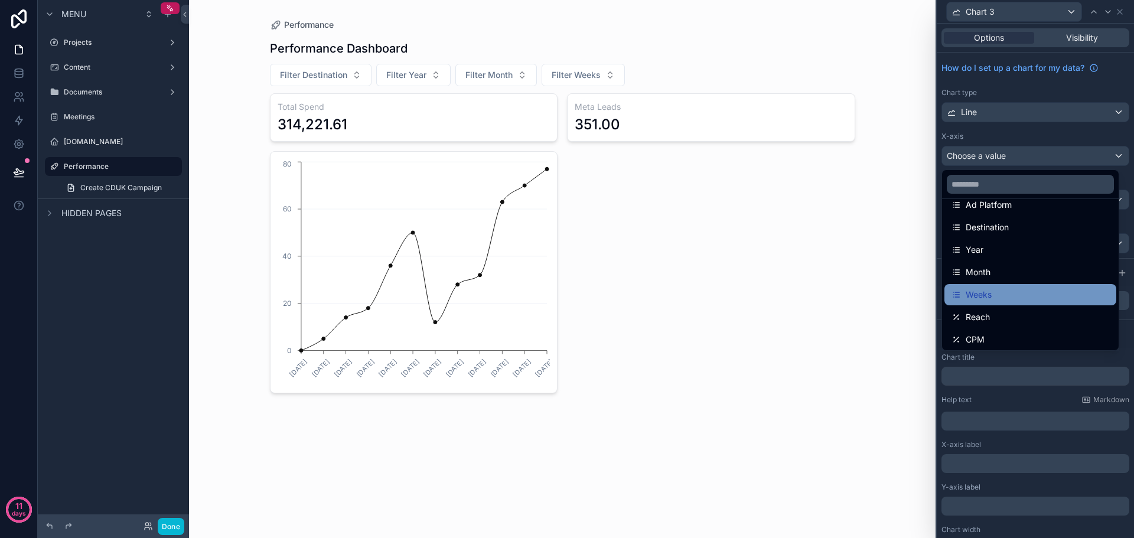
click at [1014, 290] on div "Weeks" at bounding box center [1031, 295] width 158 height 14
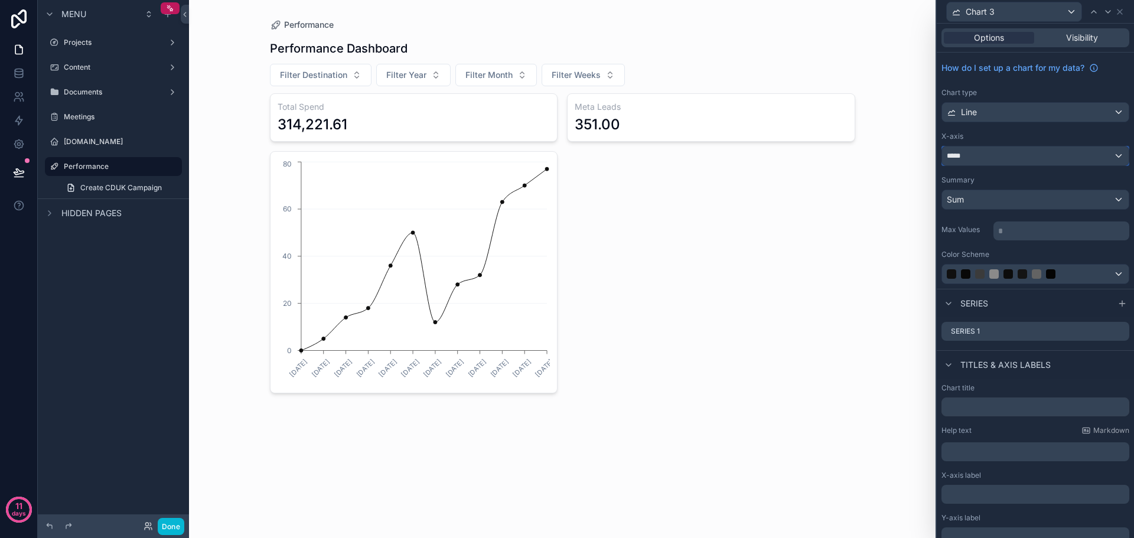
click at [1045, 152] on div "*****" at bounding box center [1035, 156] width 187 height 19
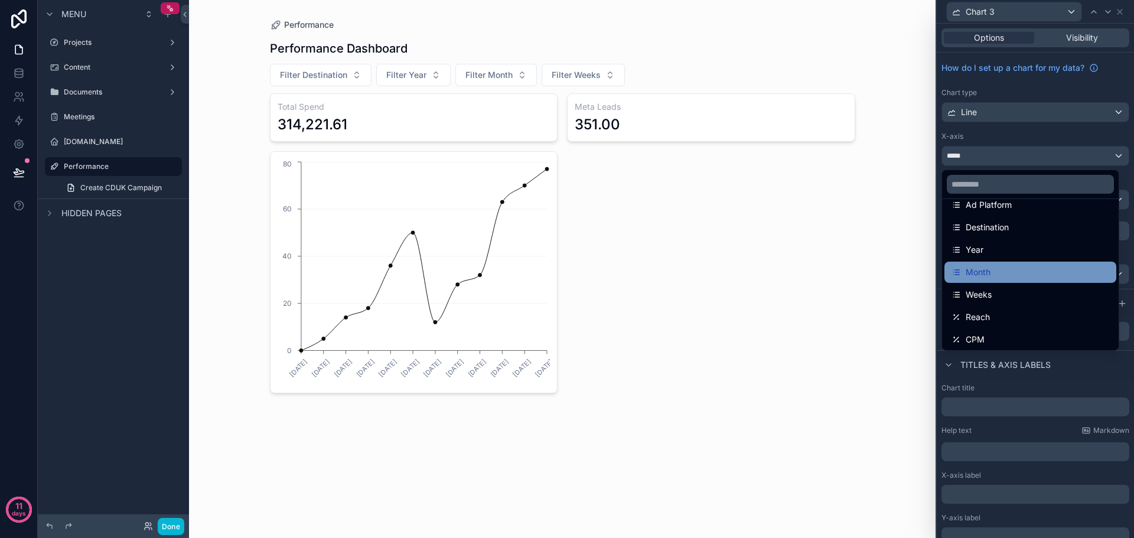
click at [1045, 274] on div "Month" at bounding box center [1031, 272] width 158 height 14
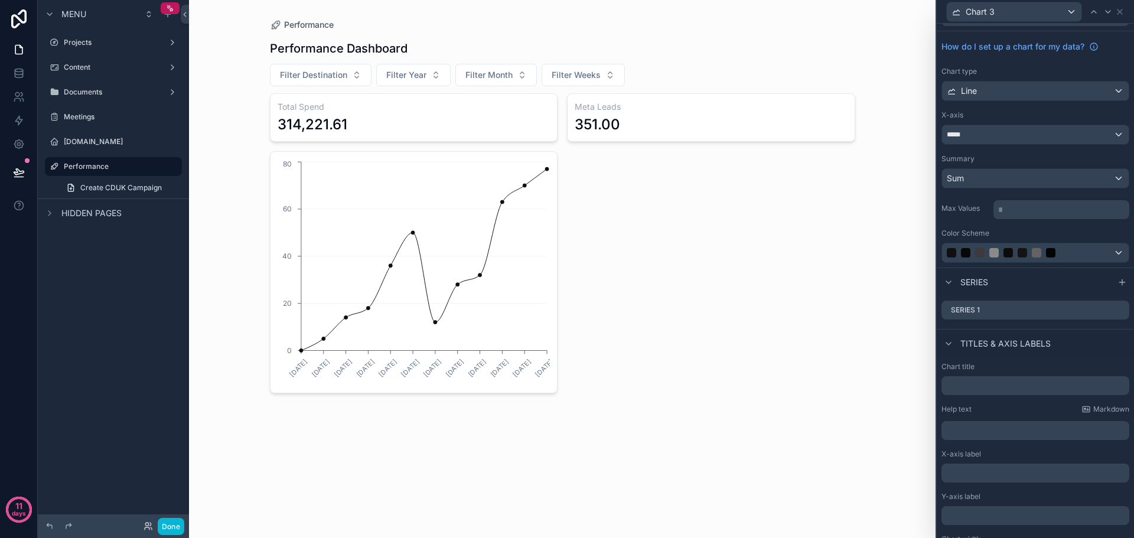
scroll to position [53, 0]
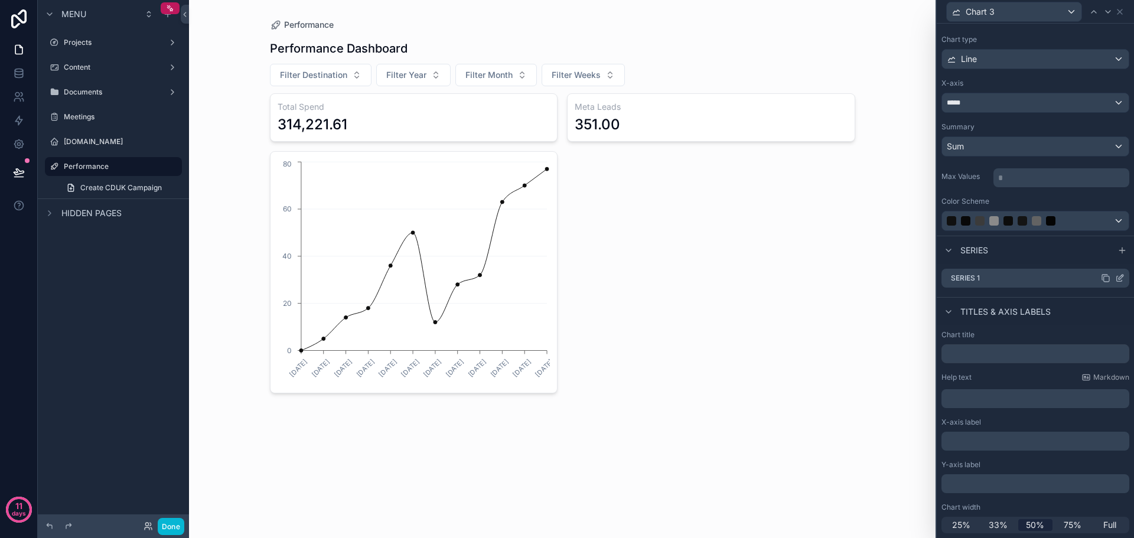
click at [1116, 276] on icon at bounding box center [1120, 278] width 9 height 9
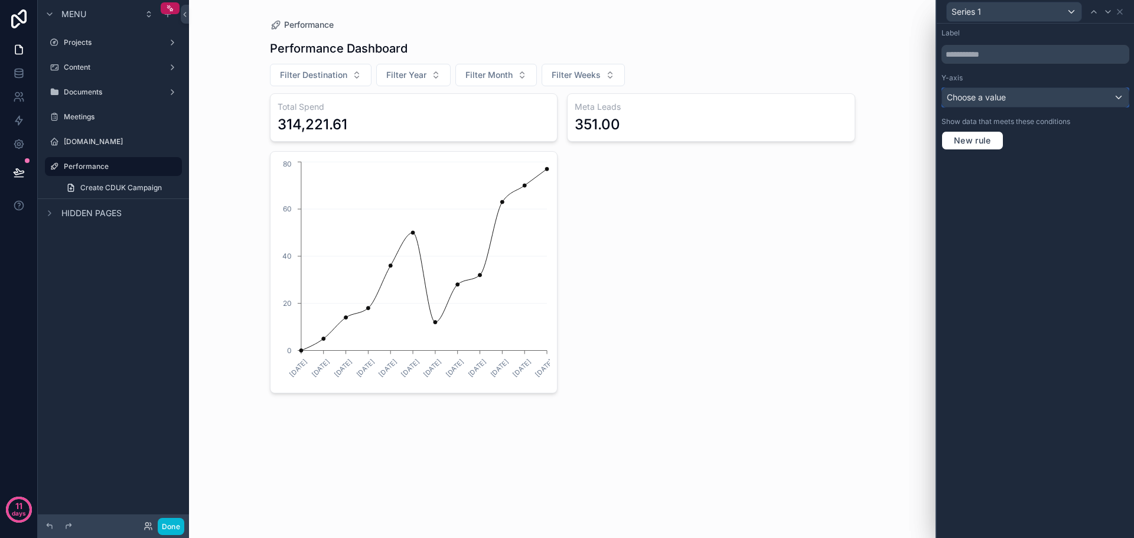
click at [1051, 96] on div "Choose a value" at bounding box center [1035, 97] width 187 height 19
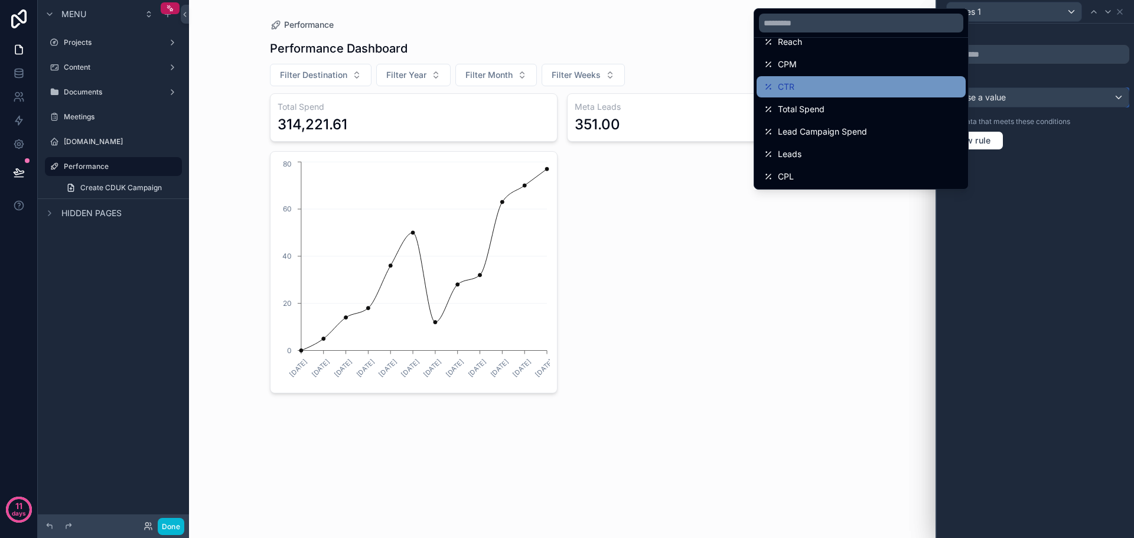
scroll to position [59, 0]
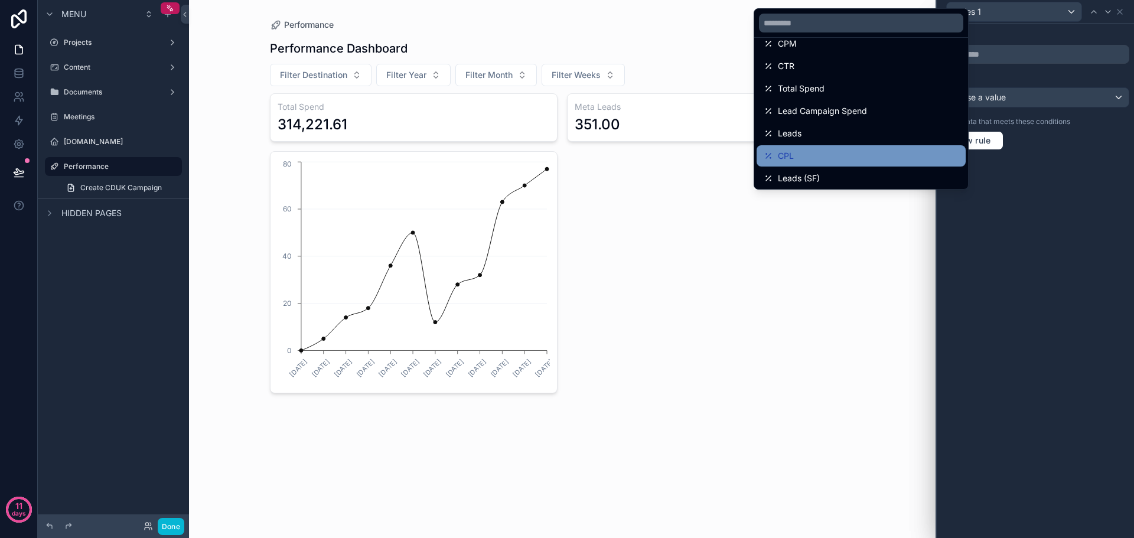
click at [853, 155] on div "CPL" at bounding box center [861, 156] width 195 height 14
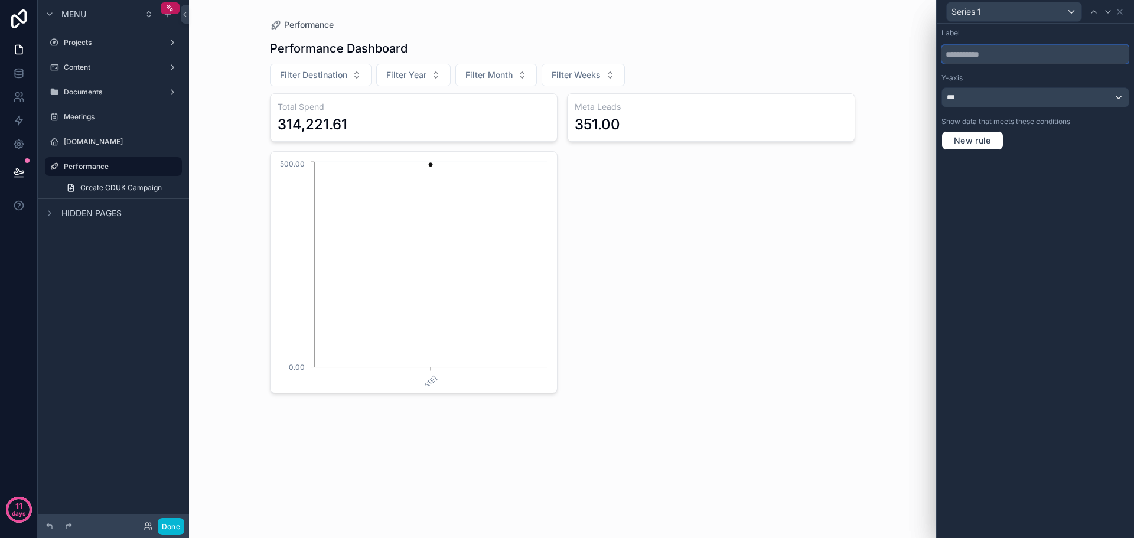
click at [1072, 56] on input "text" at bounding box center [1036, 54] width 188 height 19
click at [1072, 56] on input "****" at bounding box center [1036, 54] width 188 height 19
click at [1077, 163] on div "Label **** Y-axis *** Show data that meets these conditions New rule" at bounding box center [1035, 281] width 197 height 515
click at [1010, 57] on input "****" at bounding box center [1036, 54] width 188 height 19
type input "*"
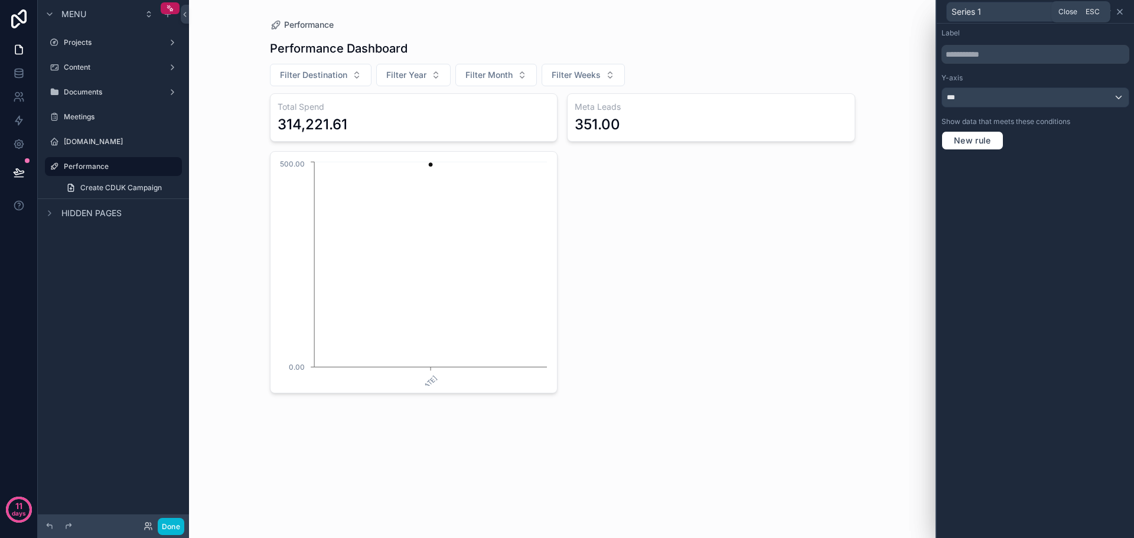
click at [1123, 13] on icon at bounding box center [1120, 11] width 9 height 9
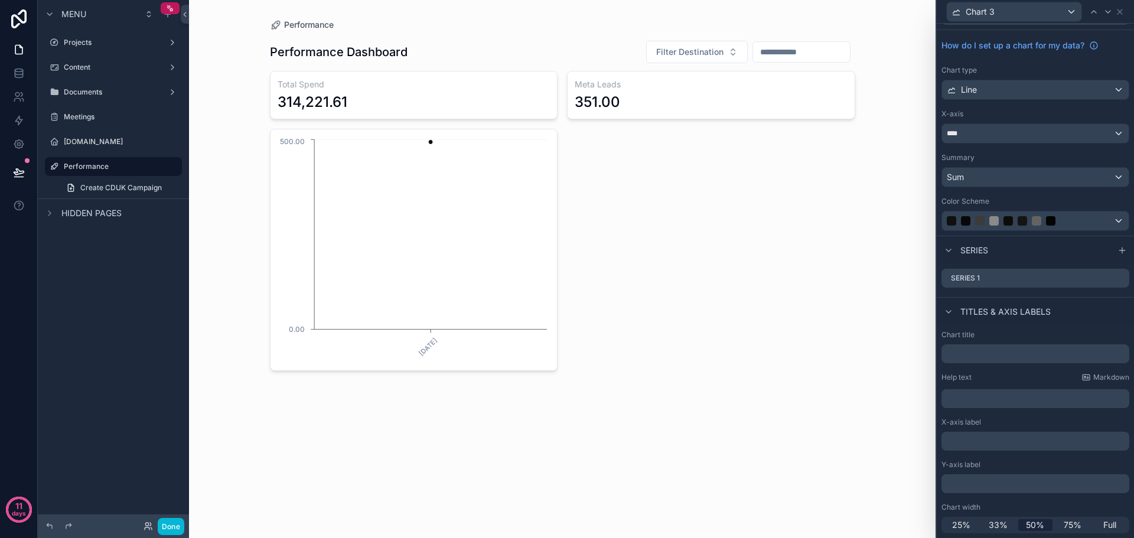
scroll to position [22, 0]
click at [22, 78] on icon at bounding box center [19, 73] width 12 height 12
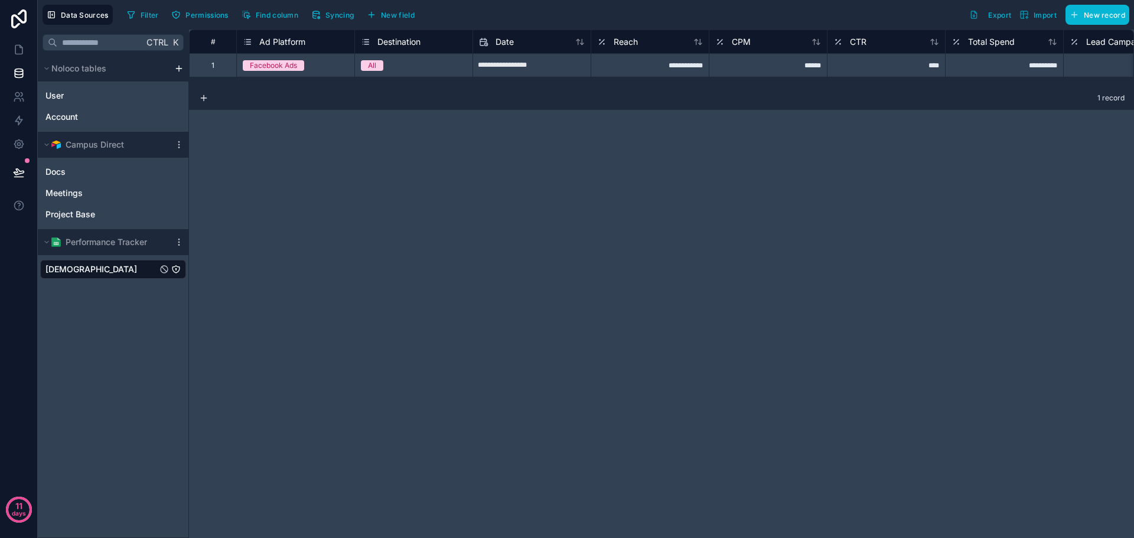
click at [109, 269] on div "[DEMOGRAPHIC_DATA]" at bounding box center [113, 269] width 146 height 19
click at [333, 17] on span "Syncing" at bounding box center [340, 15] width 28 height 9
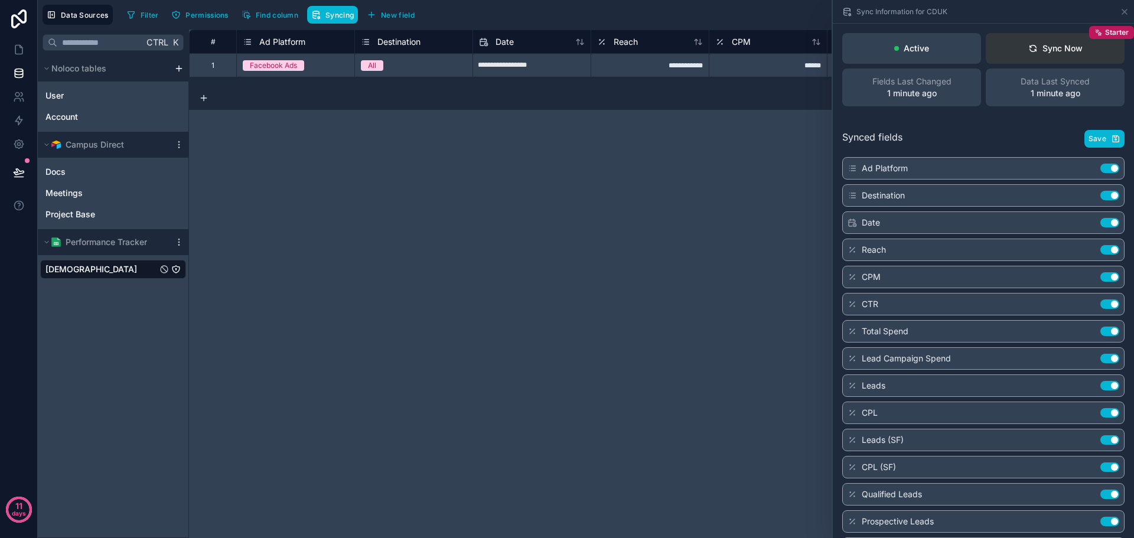
click at [1061, 58] on button "Sync Now Starter" at bounding box center [1055, 48] width 139 height 31
click at [15, 48] on icon at bounding box center [19, 50] width 12 height 12
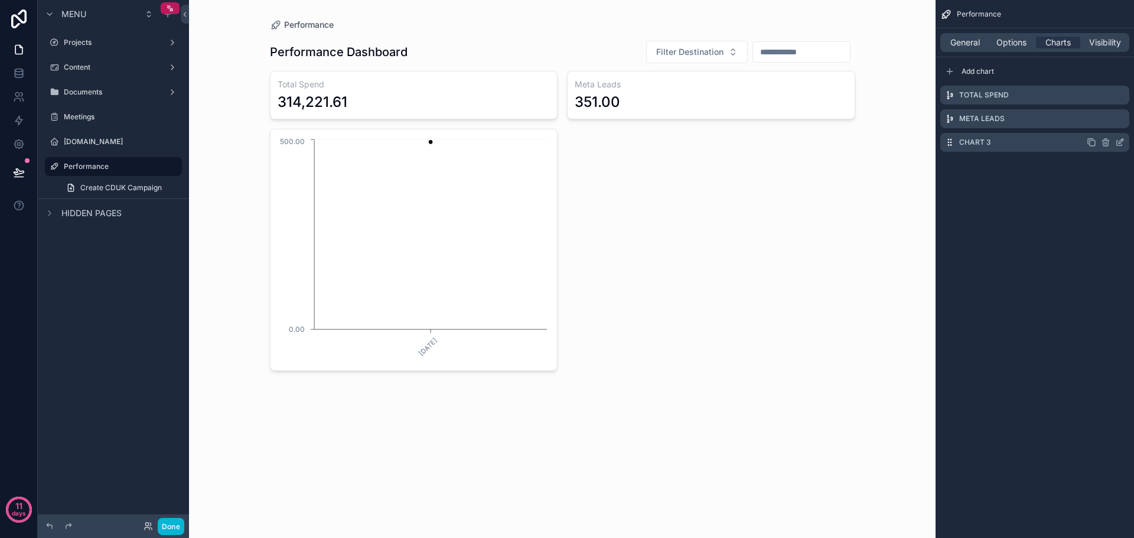
click at [1026, 138] on div "Chart 3" at bounding box center [1035, 142] width 189 height 19
click at [1118, 139] on icon "scrollable content" at bounding box center [1120, 142] width 9 height 9
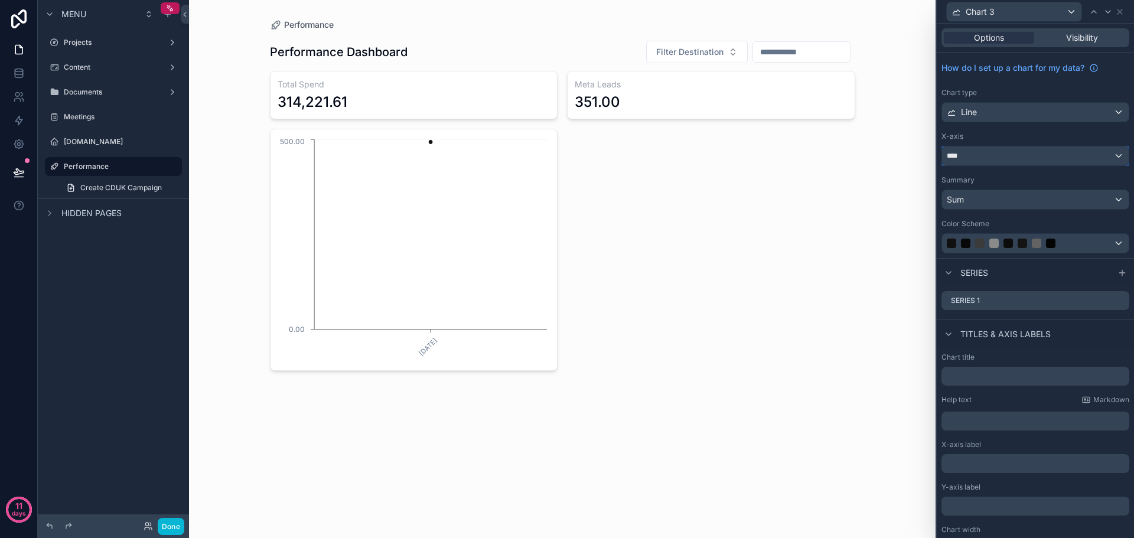
click at [1050, 156] on div "****" at bounding box center [1035, 156] width 187 height 19
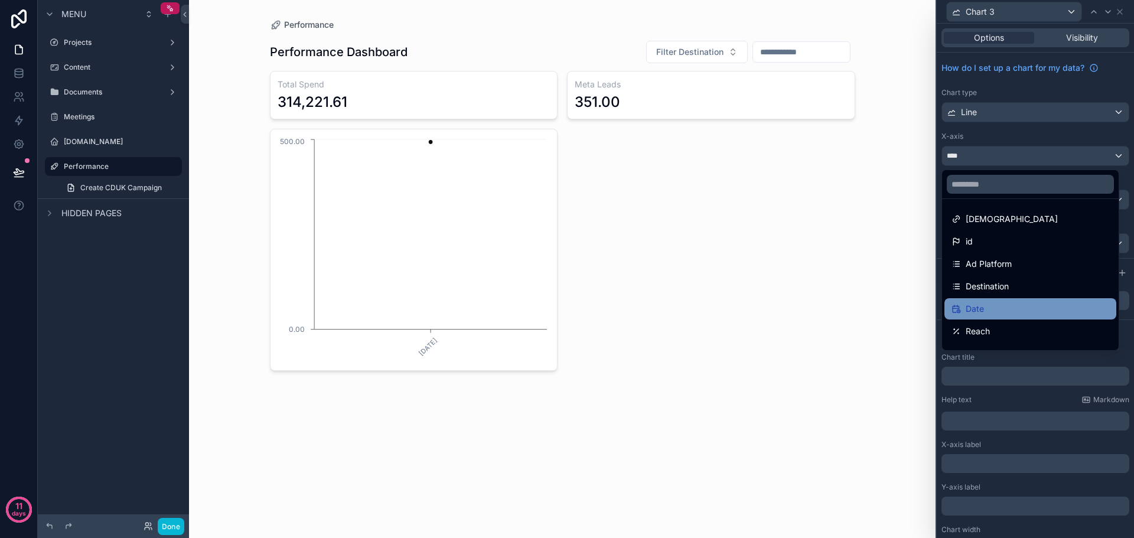
click at [993, 308] on div "Date" at bounding box center [1031, 309] width 158 height 14
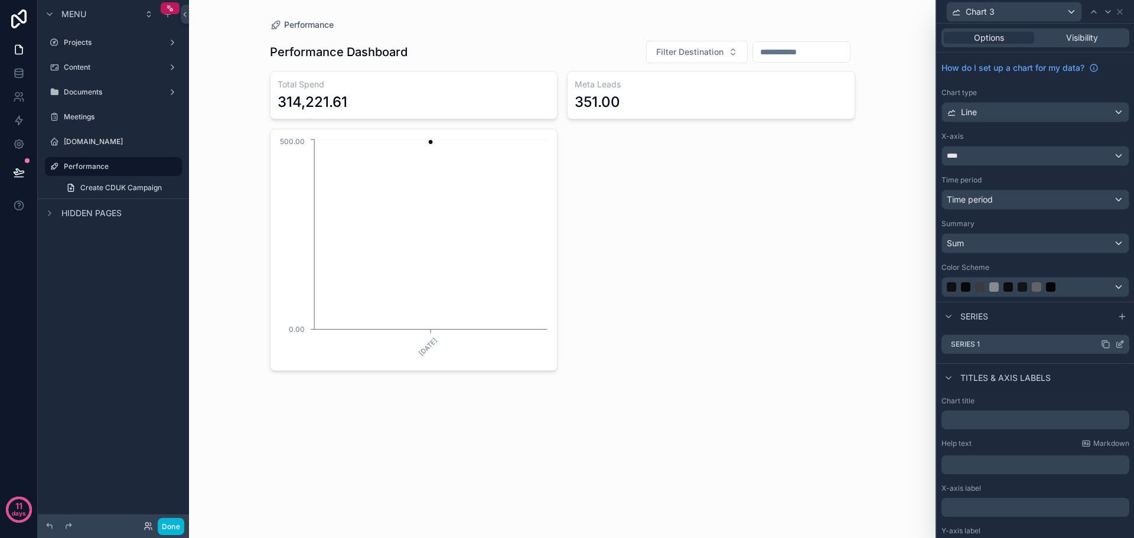
click at [1054, 343] on div "Series 1" at bounding box center [1036, 344] width 188 height 19
click at [1116, 343] on icon at bounding box center [1120, 344] width 9 height 9
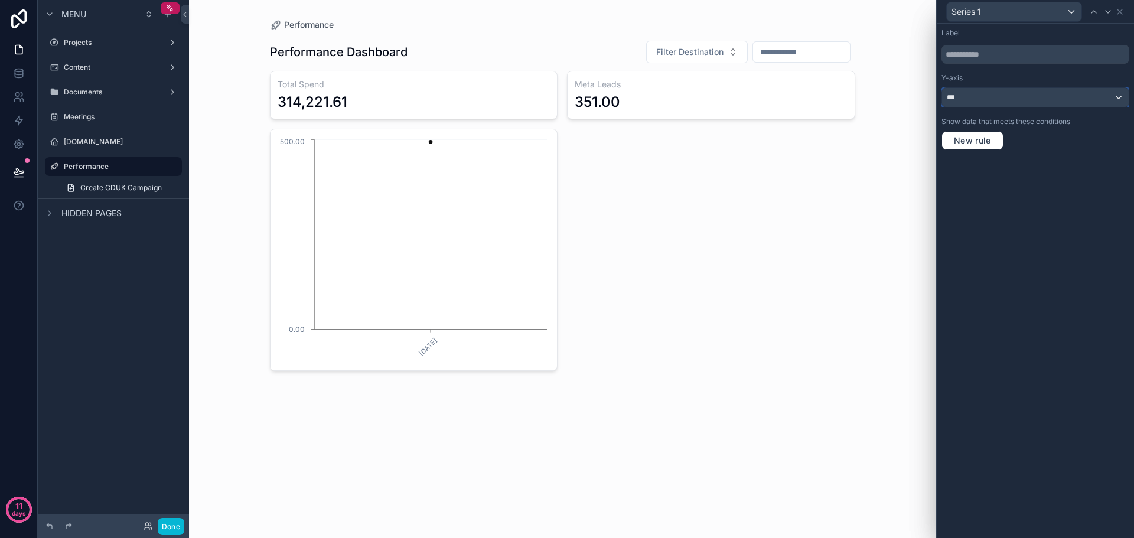
click at [1019, 102] on div "***" at bounding box center [1035, 97] width 187 height 19
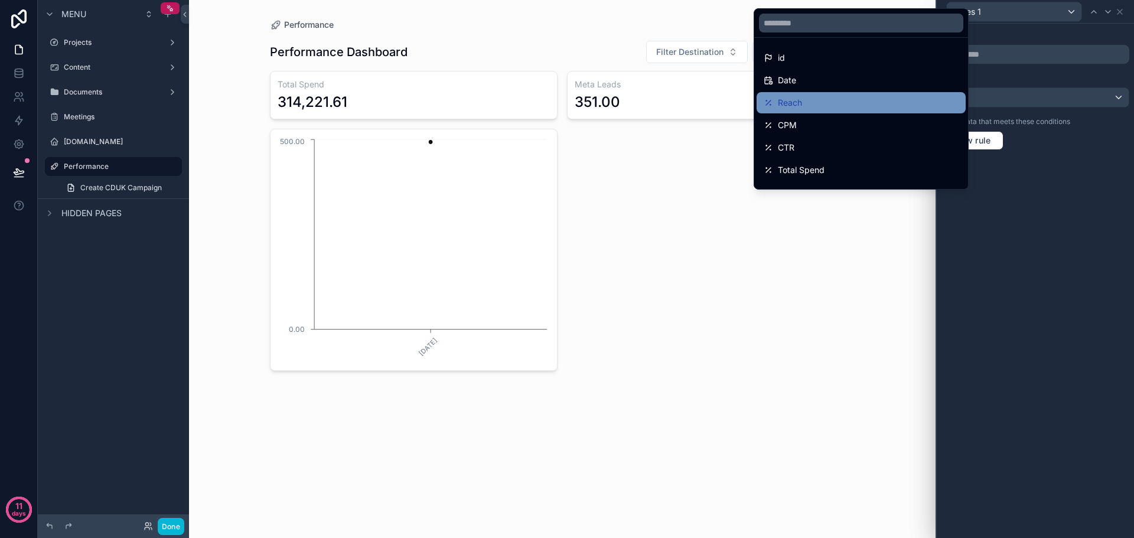
click at [845, 104] on div "Reach" at bounding box center [861, 103] width 195 height 14
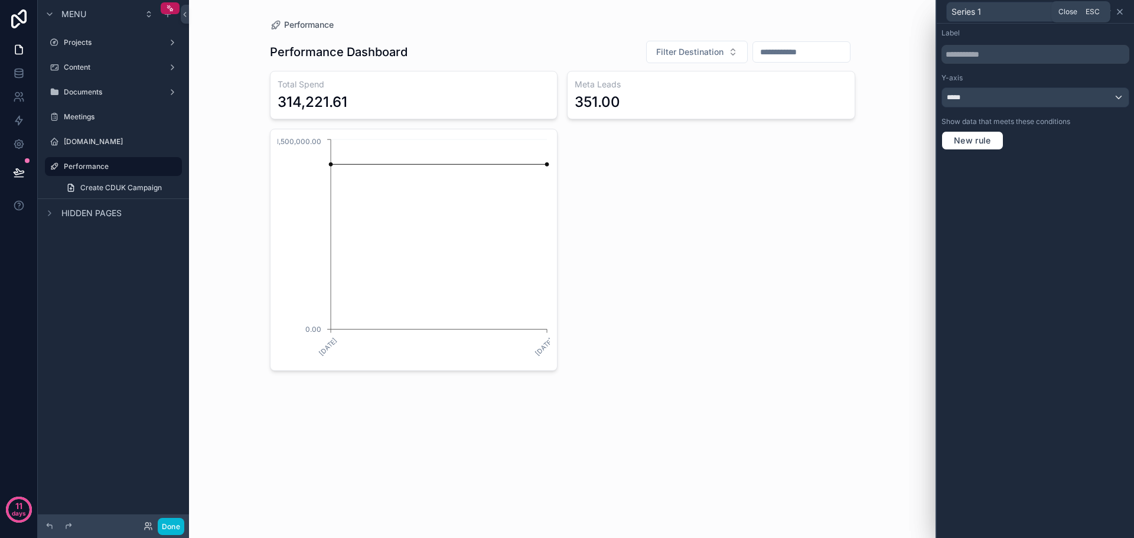
click at [1120, 13] on icon at bounding box center [1120, 11] width 9 height 9
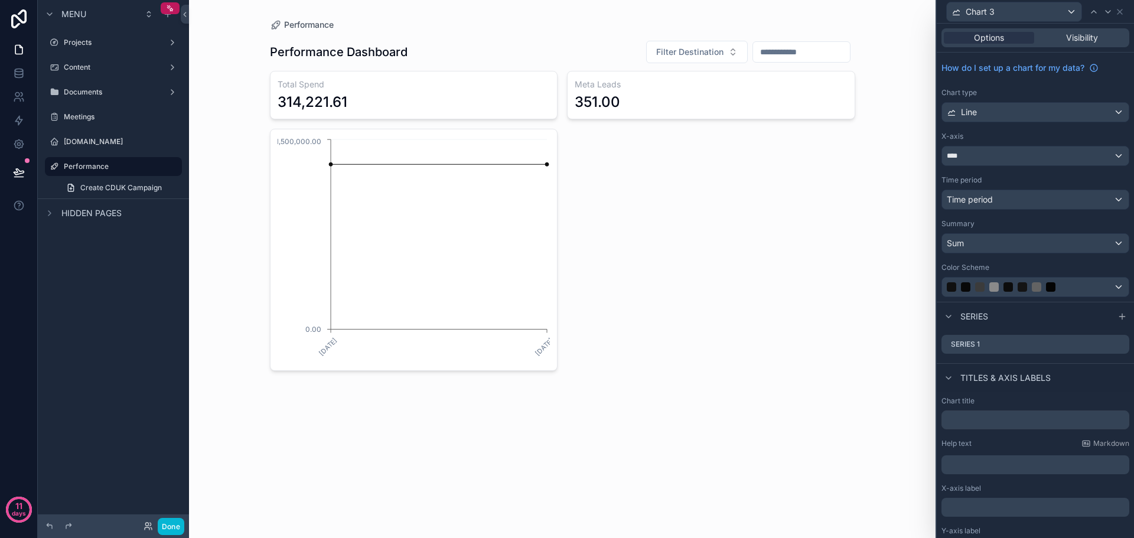
click at [768, 230] on div "scrollable content" at bounding box center [563, 204] width 604 height 409
click at [20, 176] on icon at bounding box center [19, 173] width 12 height 12
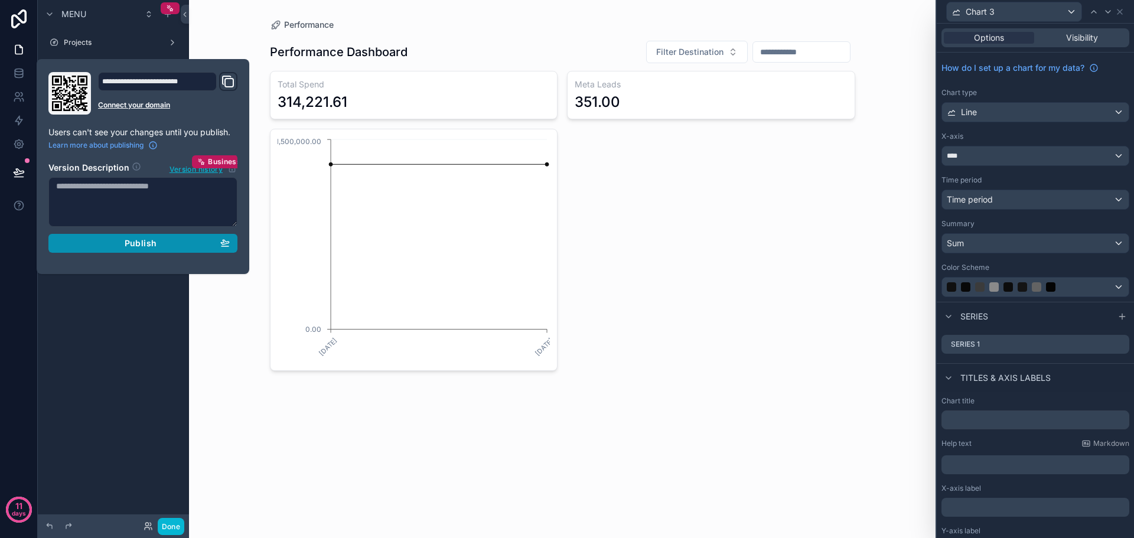
click at [140, 243] on span "Publish" at bounding box center [141, 243] width 32 height 11
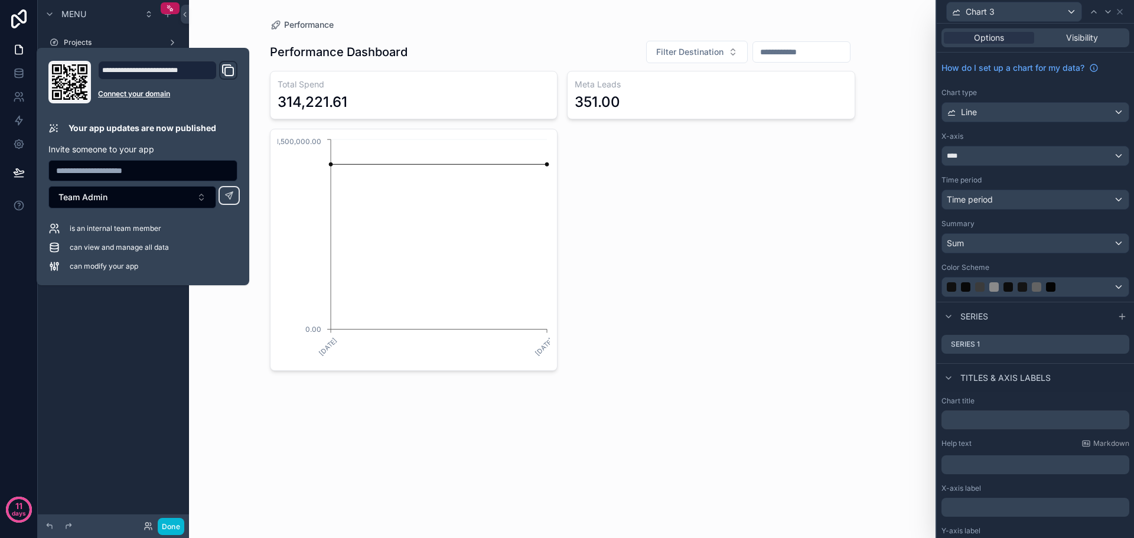
click at [134, 171] on input "text" at bounding box center [143, 170] width 188 height 17
type input "**********"
click at [148, 200] on button "Team Admin" at bounding box center [132, 197] width 168 height 22
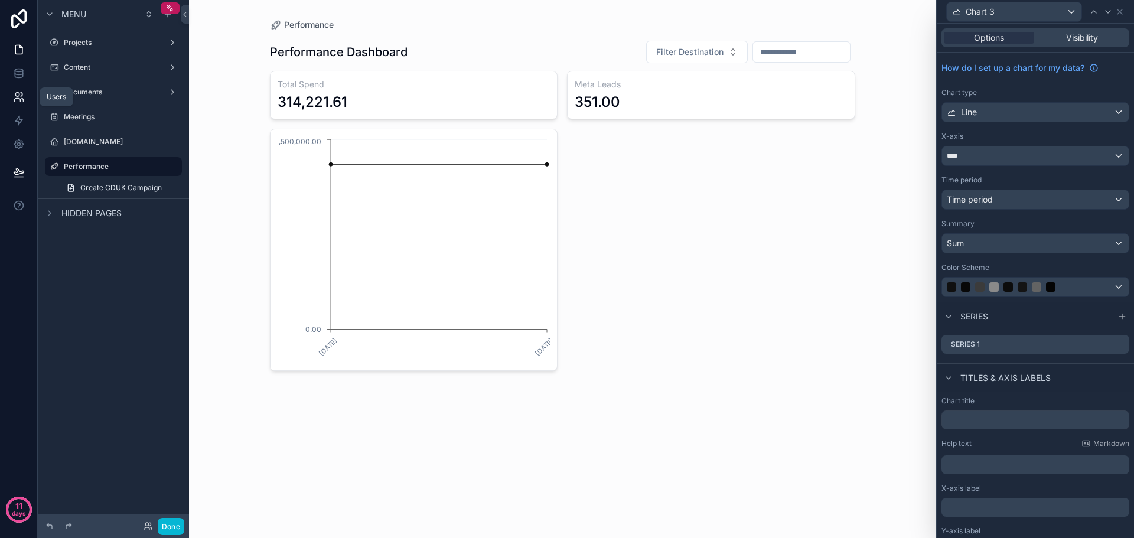
click at [24, 97] on icon at bounding box center [19, 97] width 12 height 12
